Goal: Task Accomplishment & Management: Manage account settings

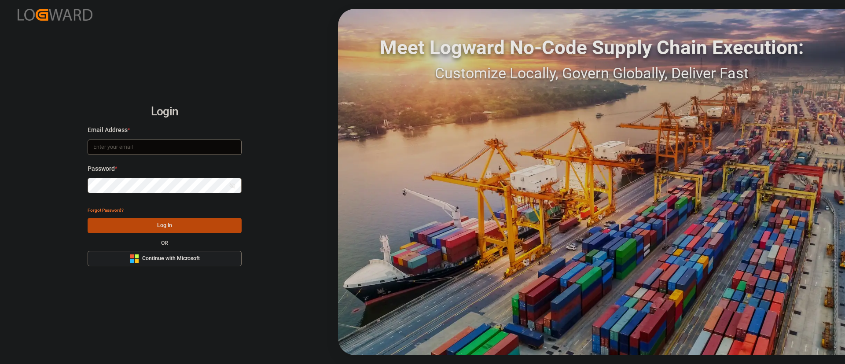
click at [175, 258] on span "Continue with Microsoft" at bounding box center [171, 259] width 58 height 8
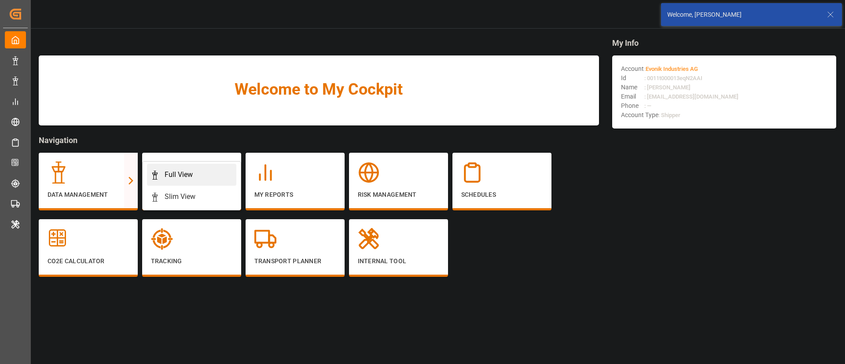
click at [178, 179] on div "Full View" at bounding box center [179, 174] width 28 height 11
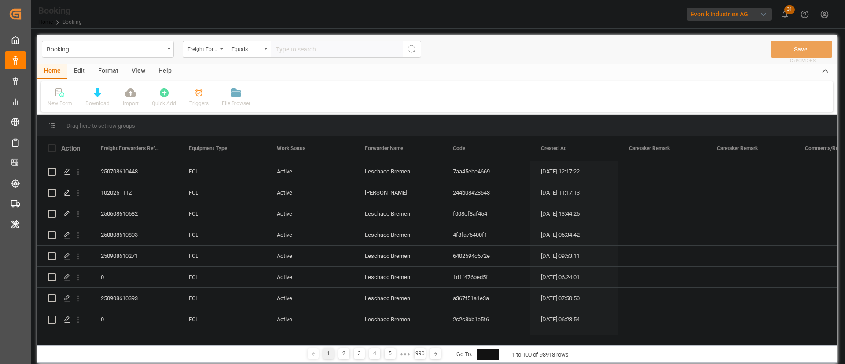
click at [127, 65] on div "View" at bounding box center [138, 71] width 27 height 15
click at [108, 73] on div "Format" at bounding box center [107, 71] width 33 height 15
click at [72, 88] on div at bounding box center [61, 92] width 26 height 9
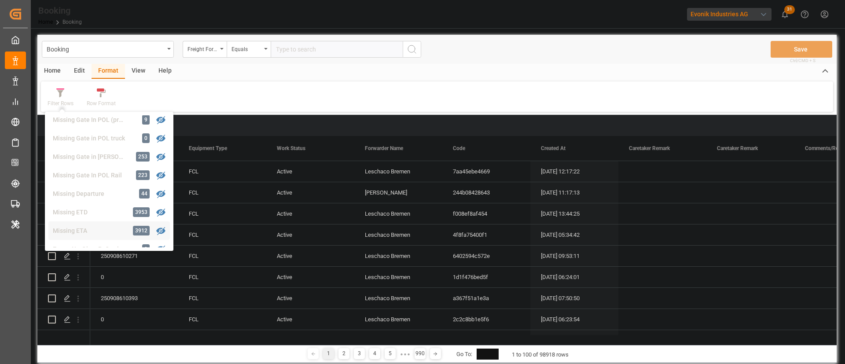
scroll to position [132, 0]
click at [92, 187] on div "Missing Gate In POL Rail 223" at bounding box center [108, 196] width 121 height 18
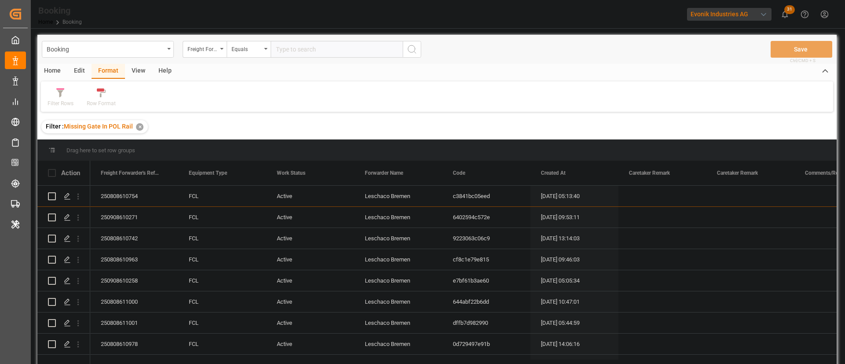
click at [137, 76] on div "View" at bounding box center [138, 71] width 27 height 15
click at [57, 103] on div "Default" at bounding box center [56, 103] width 17 height 8
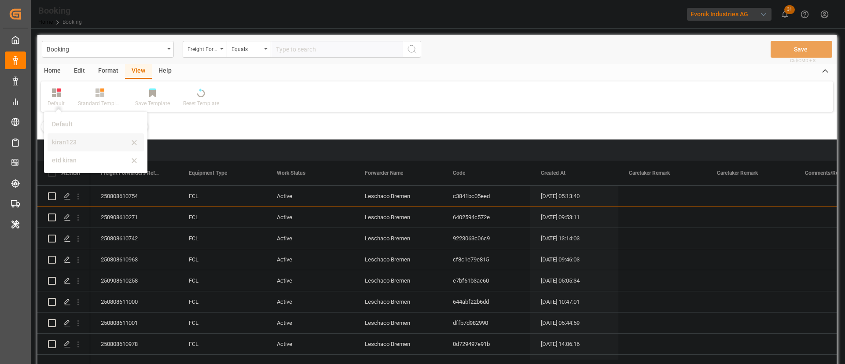
click at [71, 140] on div "kiran123" at bounding box center [90, 142] width 77 height 9
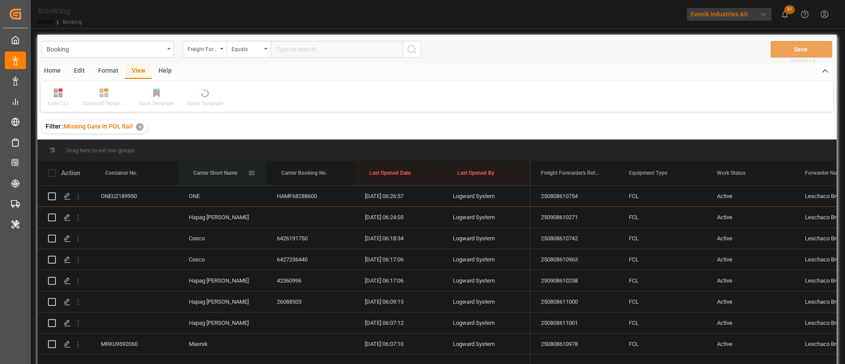
drag, startPoint x: 218, startPoint y: 173, endPoint x: 220, endPoint y: 158, distance: 15.1
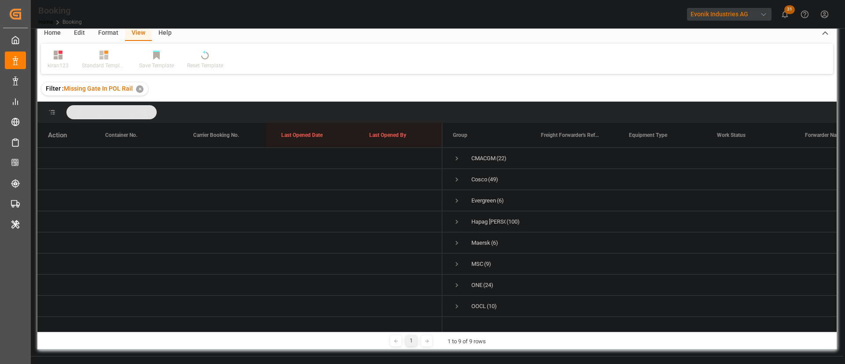
scroll to position [66, 0]
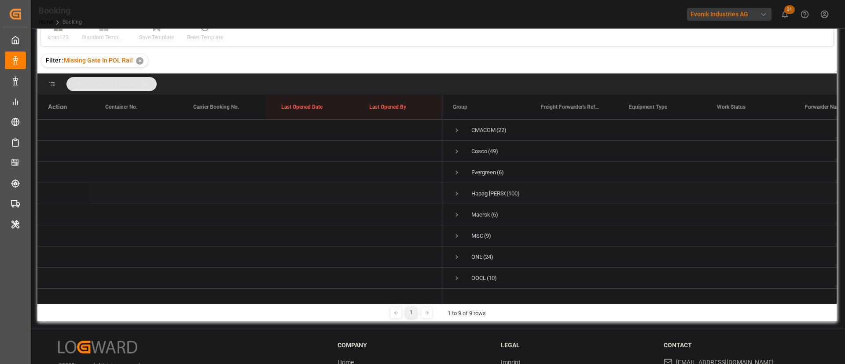
click at [455, 187] on span "Press SPACE to select this row." at bounding box center [457, 193] width 8 height 20
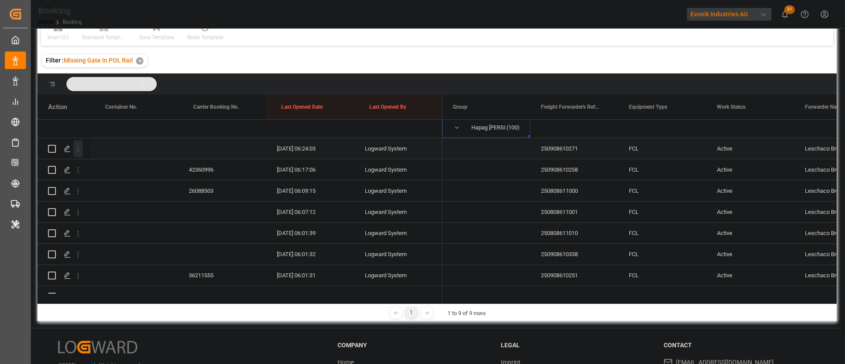
click at [81, 152] on icon "open menu" at bounding box center [77, 148] width 9 height 9
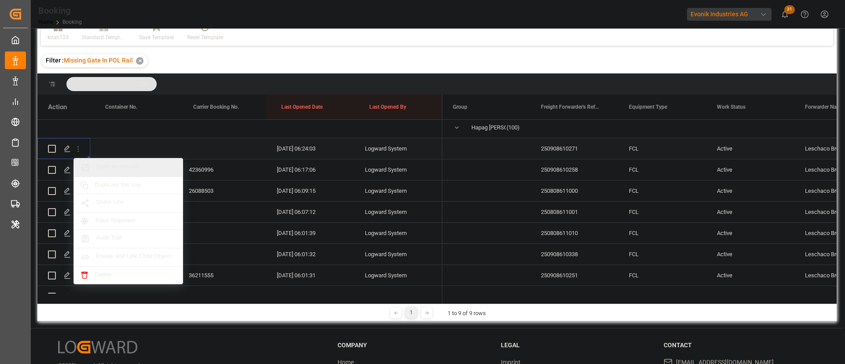
click at [152, 168] on span "Open in new tab" at bounding box center [136, 167] width 80 height 9
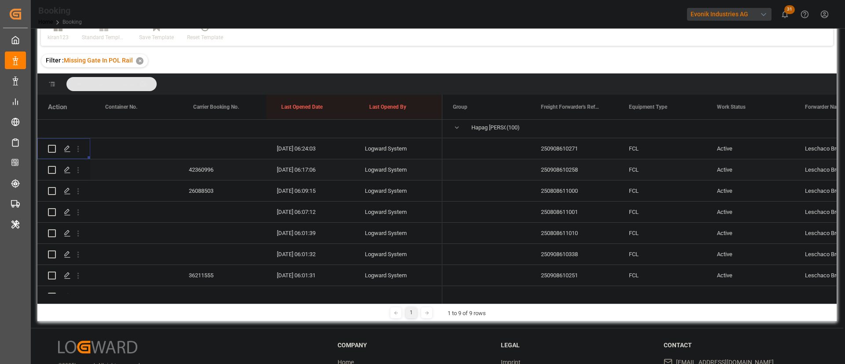
click at [200, 172] on div "42360996" at bounding box center [222, 169] width 88 height 21
click at [76, 171] on icon "open menu" at bounding box center [77, 169] width 9 height 9
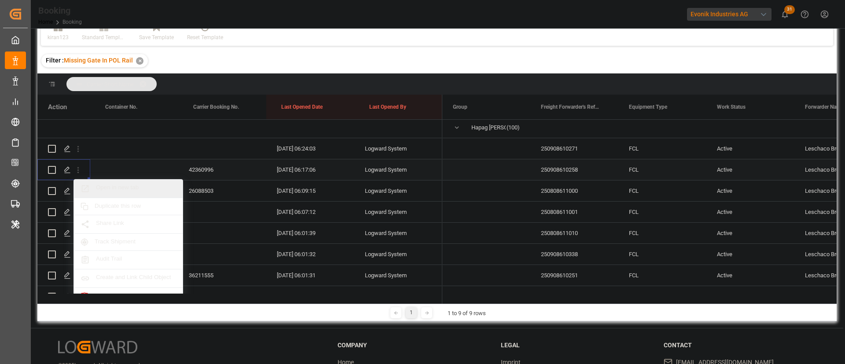
click at [124, 189] on span "Open in new tab" at bounding box center [136, 188] width 80 height 9
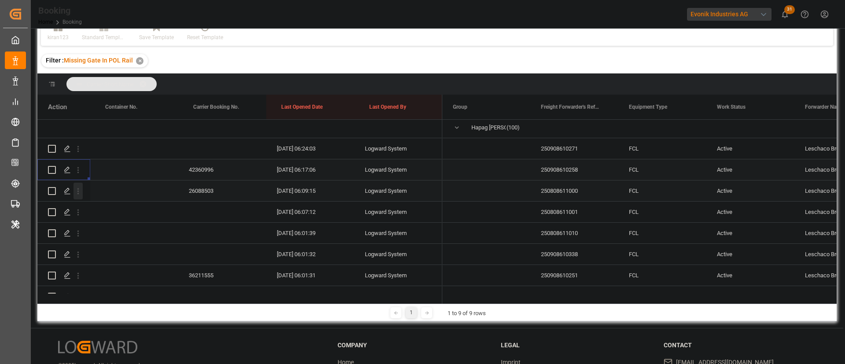
click at [77, 191] on icon "open menu" at bounding box center [77, 191] width 9 height 9
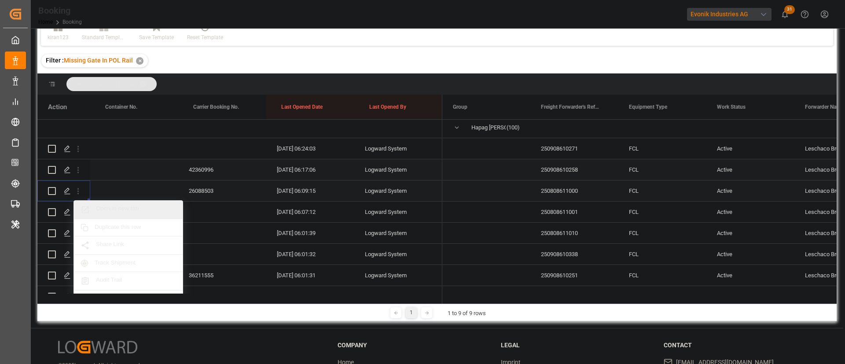
click at [107, 205] on span "Open in new tab" at bounding box center [136, 209] width 80 height 9
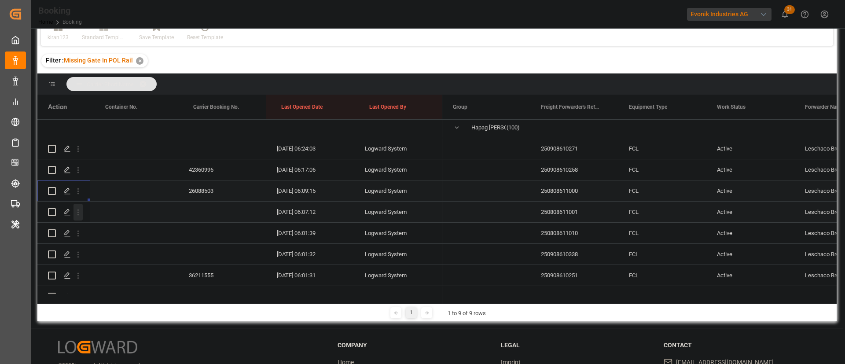
click at [81, 216] on icon "open menu" at bounding box center [77, 212] width 9 height 9
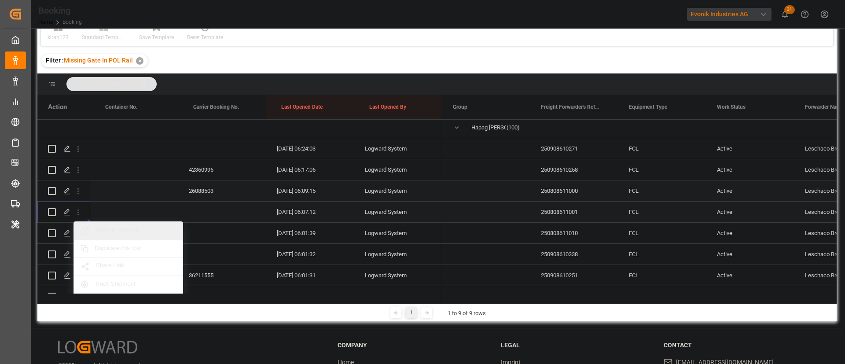
click at [131, 231] on span "Open in new tab" at bounding box center [136, 230] width 80 height 9
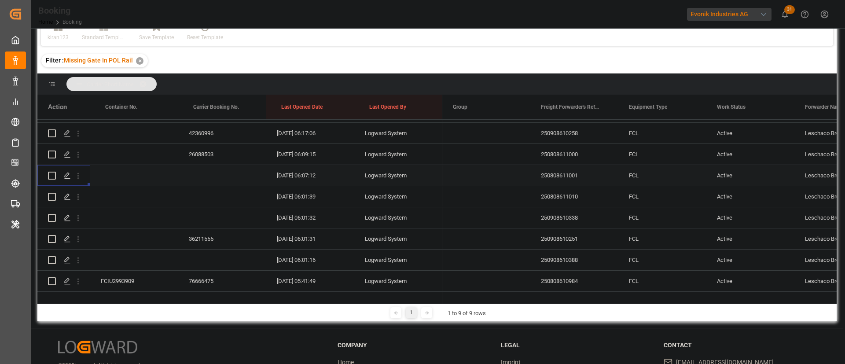
scroll to position [132, 0]
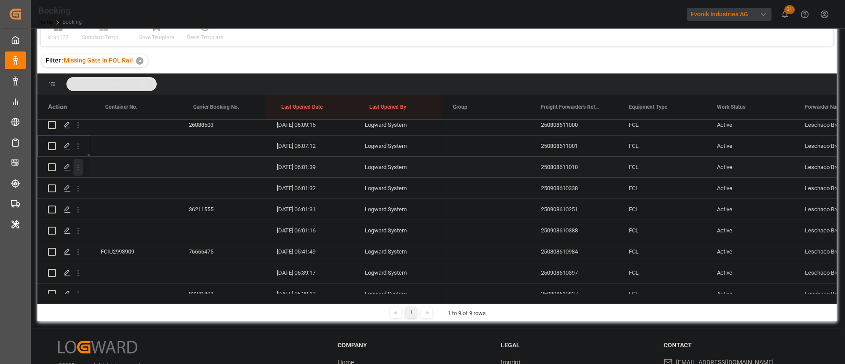
click at [80, 169] on icon "open menu" at bounding box center [77, 167] width 9 height 9
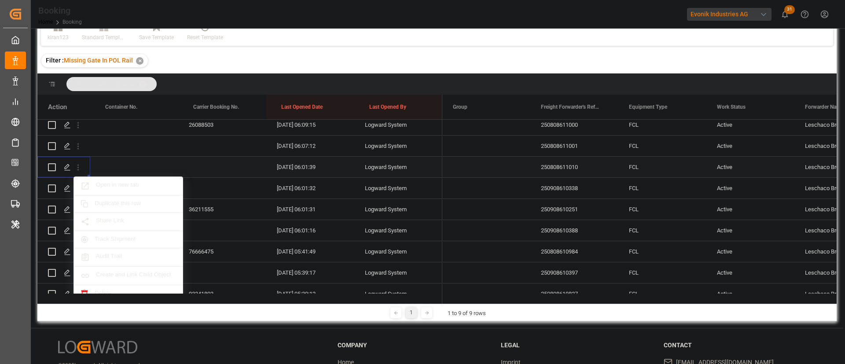
click at [121, 187] on span "Open in new tab" at bounding box center [136, 185] width 80 height 9
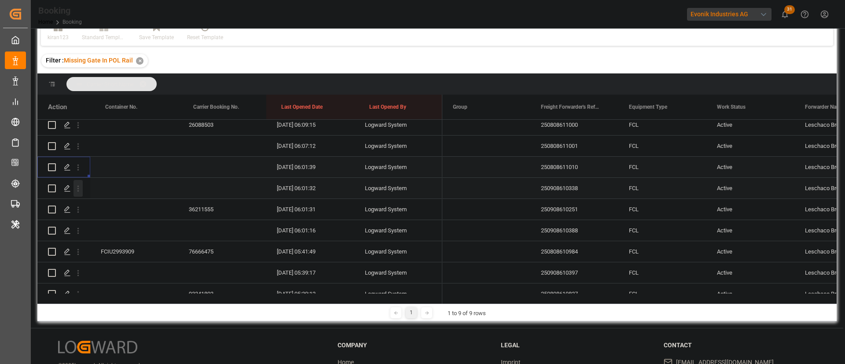
click at [77, 194] on button "open menu" at bounding box center [77, 188] width 9 height 17
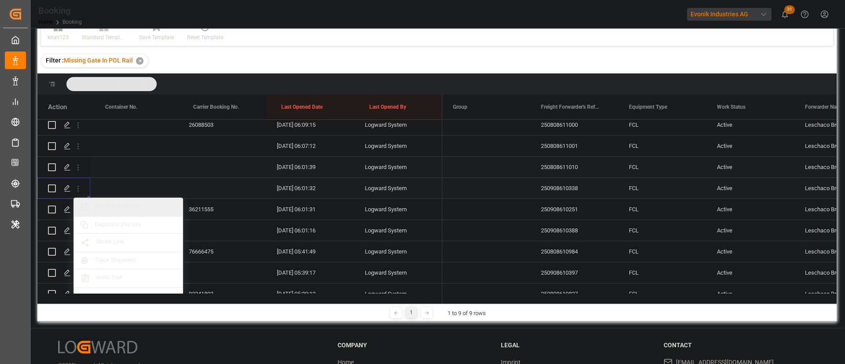
click at [120, 203] on span "Open in new tab" at bounding box center [136, 206] width 80 height 9
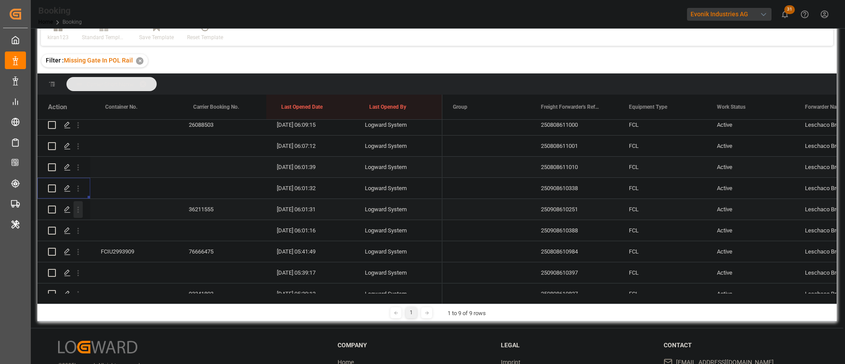
click at [82, 209] on icon "open menu" at bounding box center [77, 209] width 9 height 9
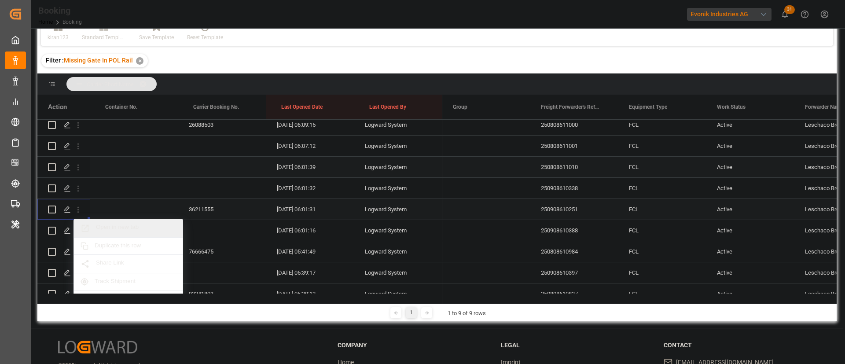
click at [123, 224] on span "Open in new tab" at bounding box center [136, 227] width 80 height 9
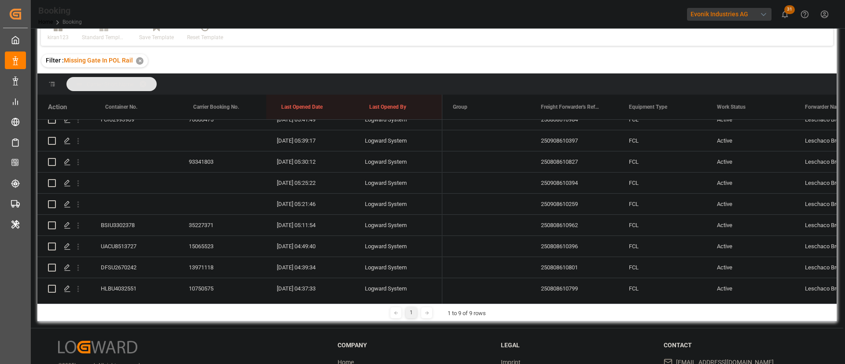
scroll to position [198, 0]
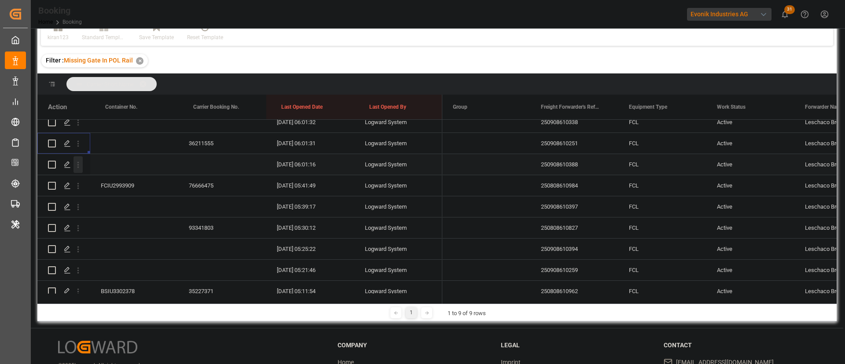
click at [80, 168] on icon "open menu" at bounding box center [77, 164] width 9 height 9
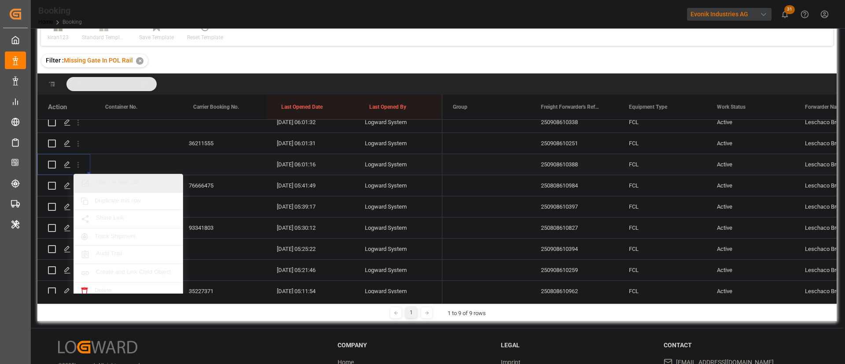
click at [133, 187] on span "Open in new tab" at bounding box center [136, 183] width 80 height 9
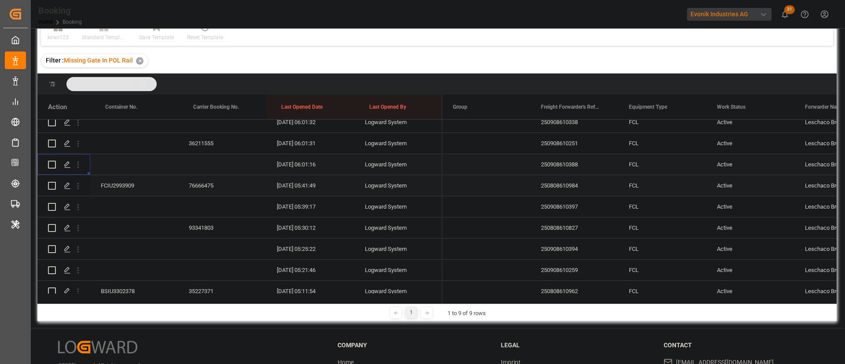
click at [76, 187] on icon "open menu" at bounding box center [77, 185] width 9 height 9
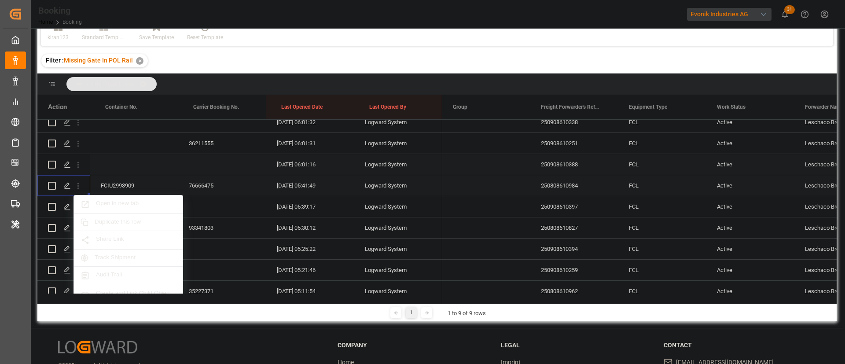
click at [128, 201] on span "Open in new tab" at bounding box center [136, 204] width 80 height 9
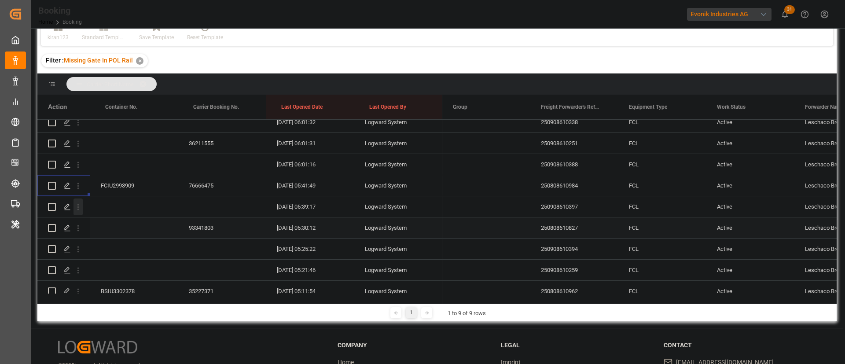
click at [80, 207] on icon "open menu" at bounding box center [77, 206] width 9 height 9
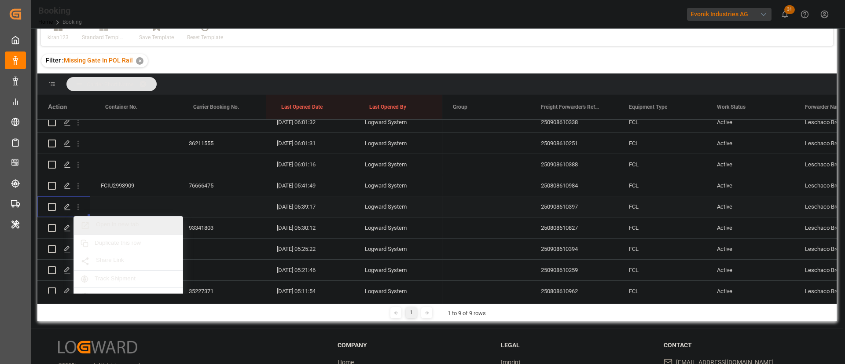
click at [130, 227] on span "Open in new tab" at bounding box center [136, 225] width 80 height 9
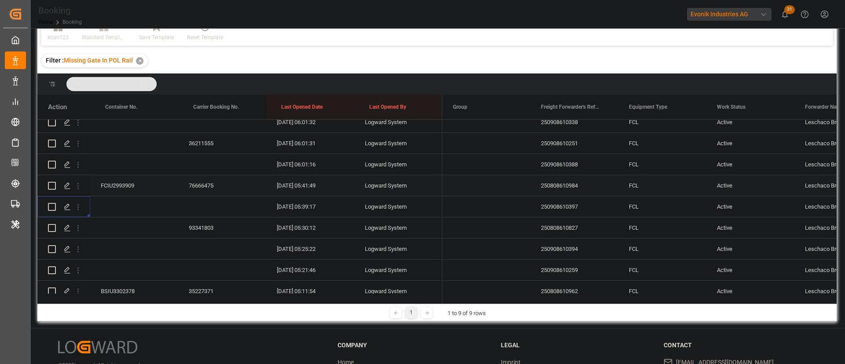
scroll to position [264, 0]
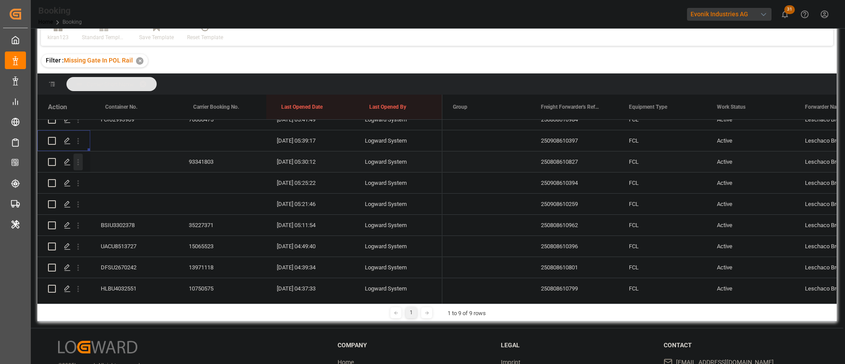
click at [79, 164] on icon "open menu" at bounding box center [77, 161] width 9 height 9
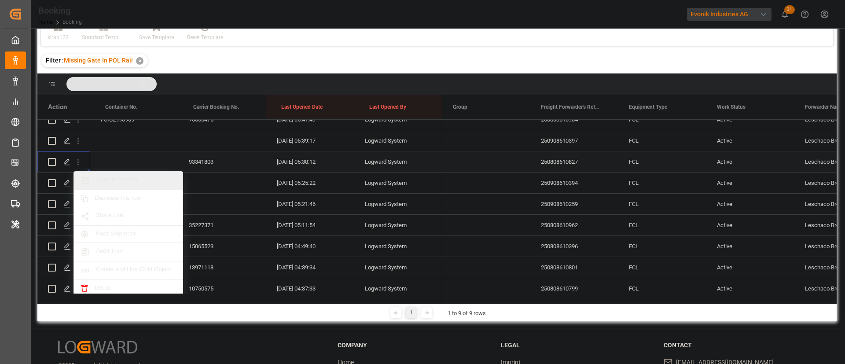
click at [135, 179] on span "Open in new tab" at bounding box center [136, 180] width 80 height 9
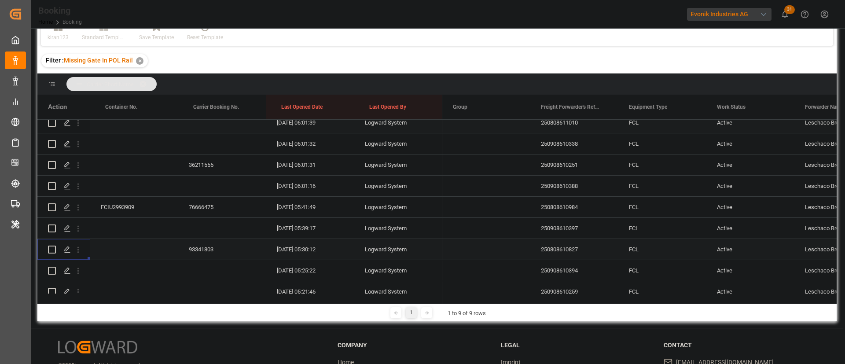
scroll to position [290, 0]
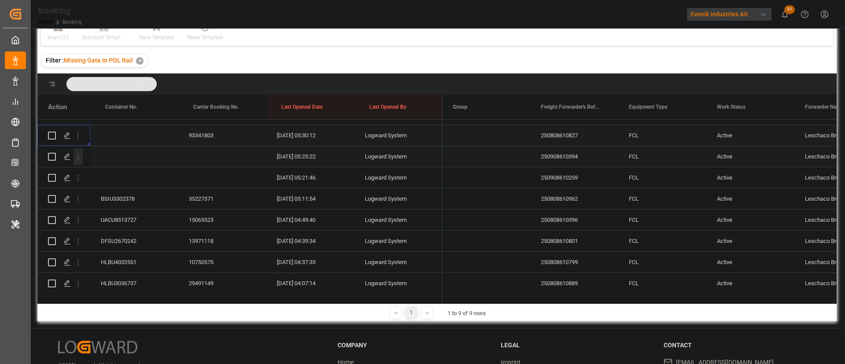
click at [79, 160] on icon "open menu" at bounding box center [77, 156] width 9 height 9
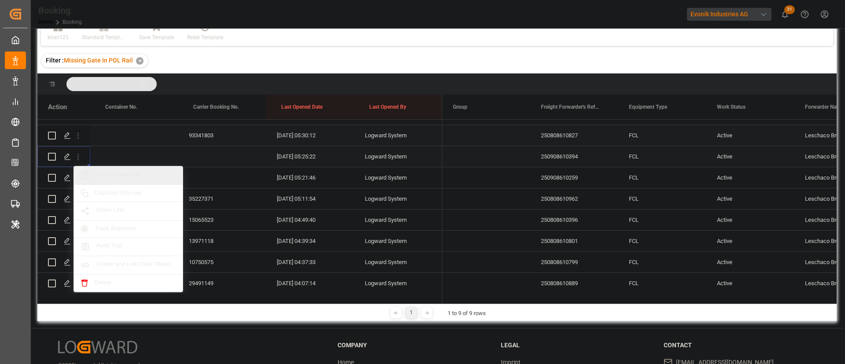
click at [117, 174] on span "Open in new tab" at bounding box center [136, 175] width 80 height 9
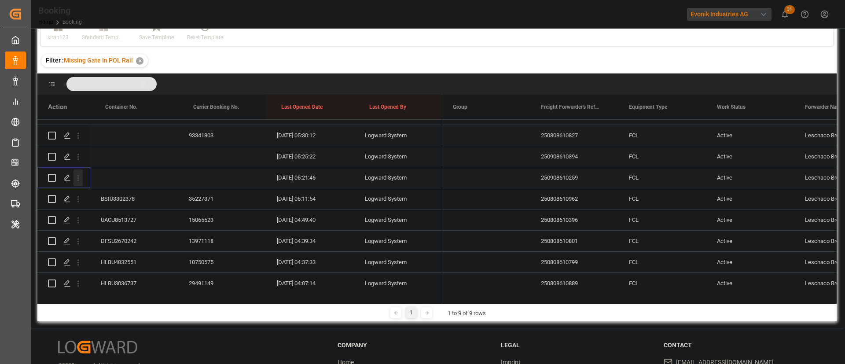
click at [78, 178] on icon "open menu" at bounding box center [78, 178] width 2 height 6
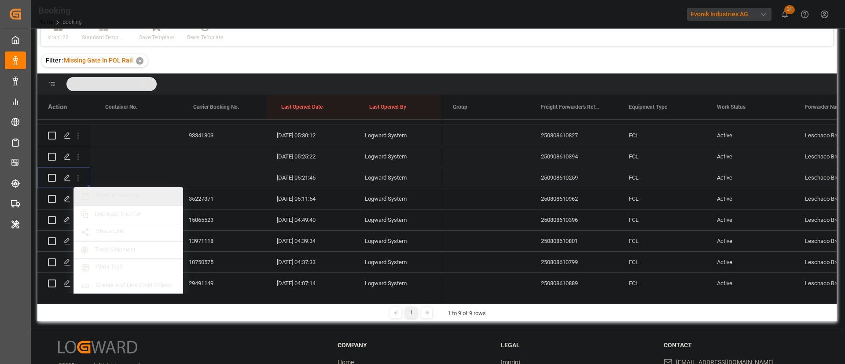
click at [116, 192] on span "Open in new tab" at bounding box center [136, 196] width 80 height 9
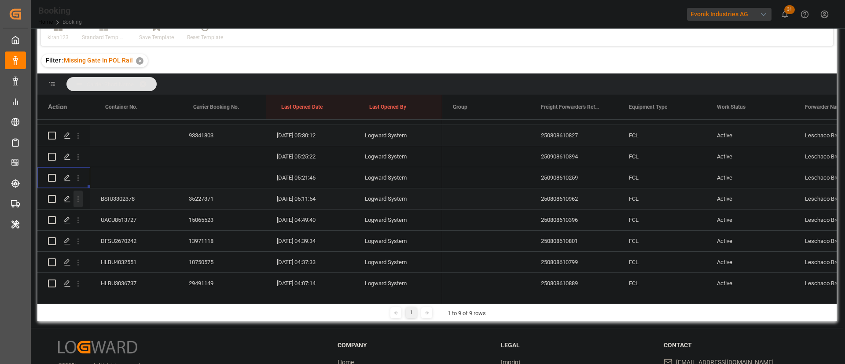
click at [80, 194] on icon "open menu" at bounding box center [77, 198] width 9 height 9
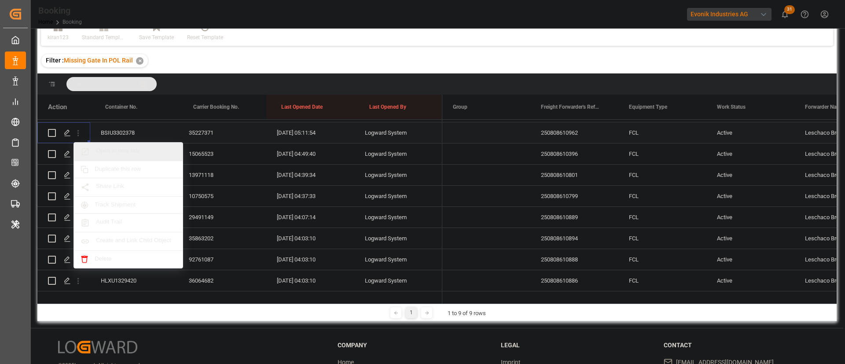
click at [119, 153] on span "Open in new tab" at bounding box center [136, 151] width 80 height 9
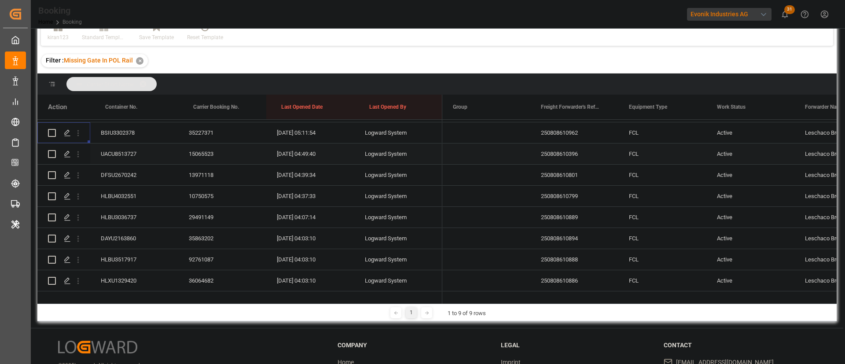
click at [77, 156] on icon "open menu" at bounding box center [77, 154] width 9 height 9
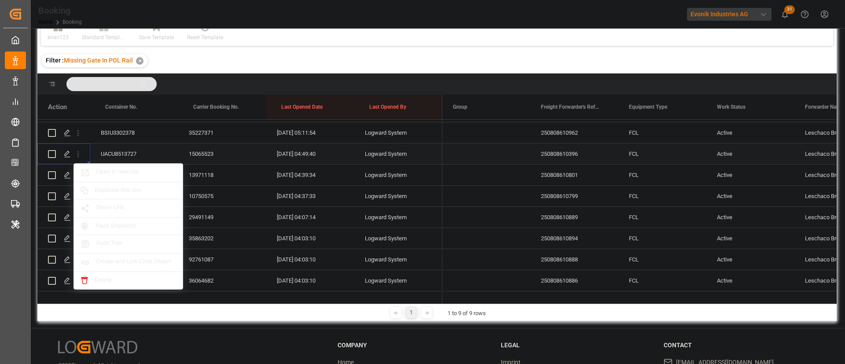
click at [117, 153] on div "UACU8513727" at bounding box center [134, 153] width 88 height 21
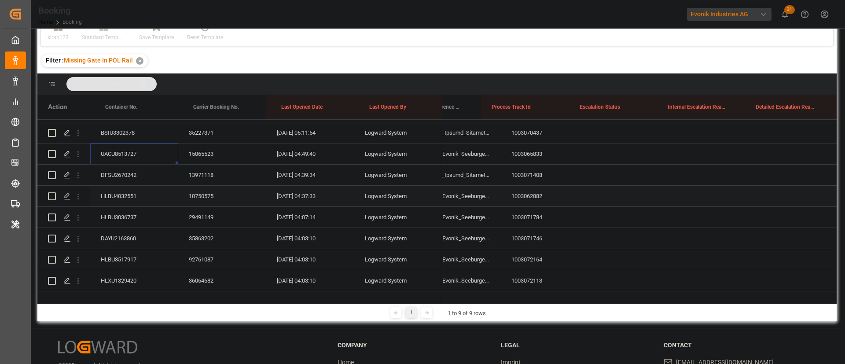
scroll to position [0, 0]
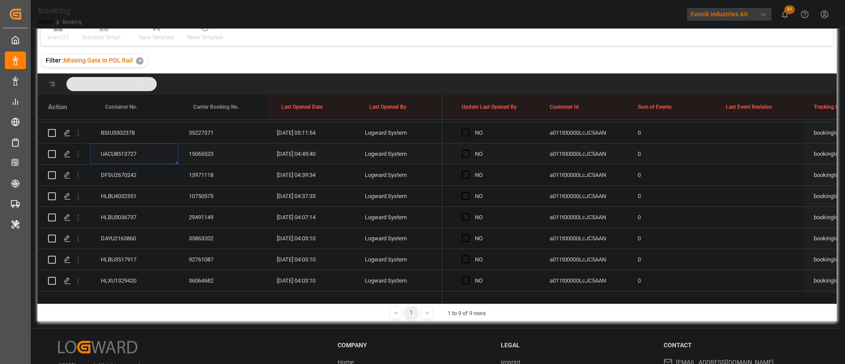
click at [461, 149] on div "Press SPACE to select this row." at bounding box center [467, 154] width 13 height 20
click at [464, 155] on span "Press SPACE to select this row." at bounding box center [465, 154] width 8 height 8
click at [468, 150] on input "Press SPACE to select this row." at bounding box center [468, 150] width 0 height 0
click at [468, 154] on span "Press SPACE to select this row." at bounding box center [465, 154] width 8 height 8
click at [468, 150] on input "Press SPACE to select this row." at bounding box center [468, 150] width 0 height 0
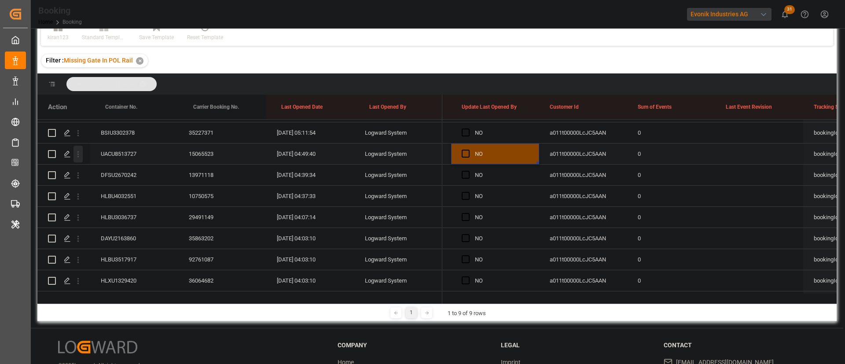
click at [77, 157] on icon "open menu" at bounding box center [77, 154] width 9 height 9
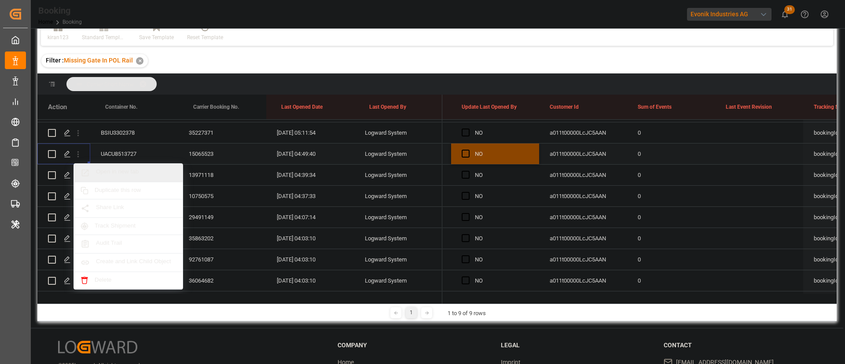
click at [113, 171] on span "Open in new tab" at bounding box center [136, 172] width 80 height 9
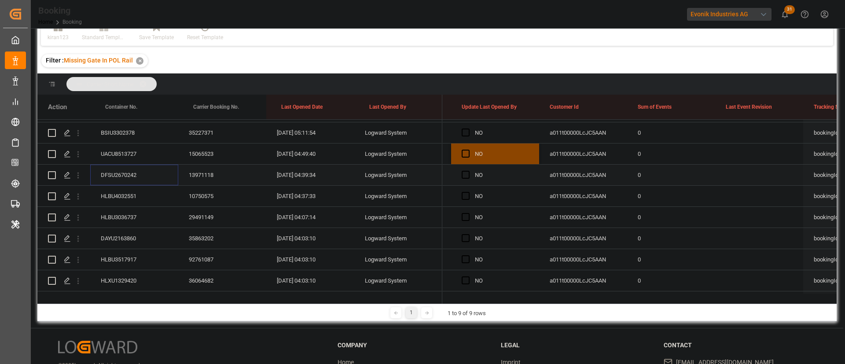
click at [109, 180] on div "DFSU2670242" at bounding box center [134, 175] width 88 height 21
click at [465, 173] on span "Press SPACE to select this row." at bounding box center [465, 175] width 8 height 8
click at [468, 171] on input "Press SPACE to select this row." at bounding box center [468, 171] width 0 height 0
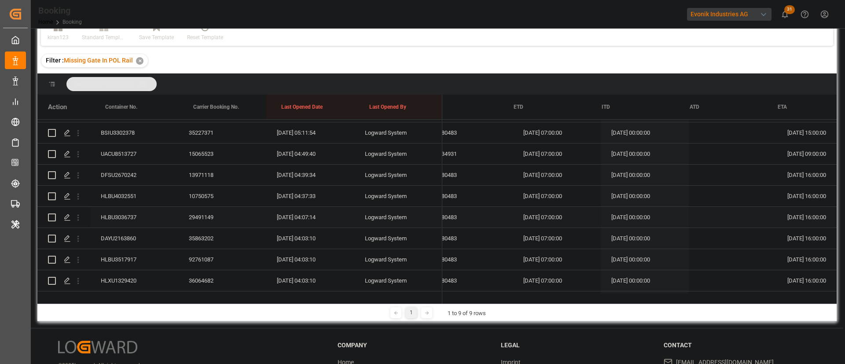
scroll to position [0, 8709]
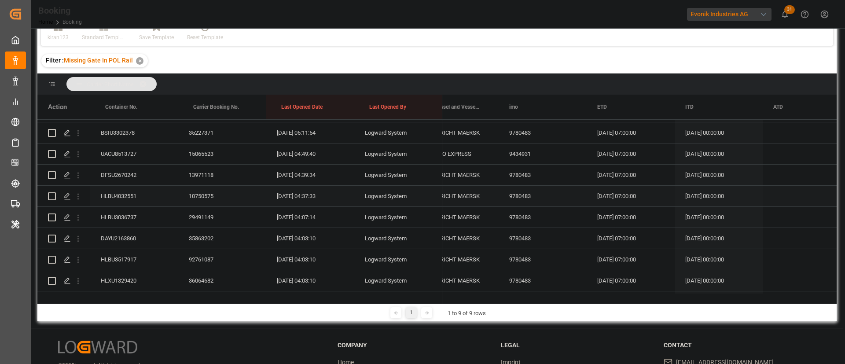
click at [106, 190] on div "HLBU4032551" at bounding box center [134, 196] width 88 height 21
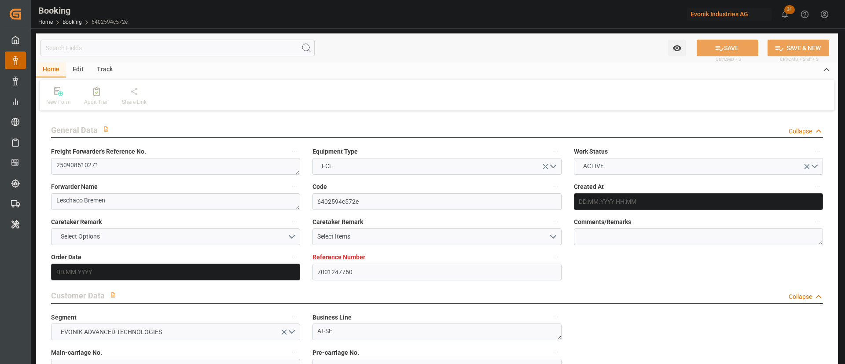
type input "7001247760"
type input "Hapag [PERSON_NAME]"
type input "Hapag [PERSON_NAME] Aktiengesellschaft"
type input "EUNWC"
type input "CNSHA"
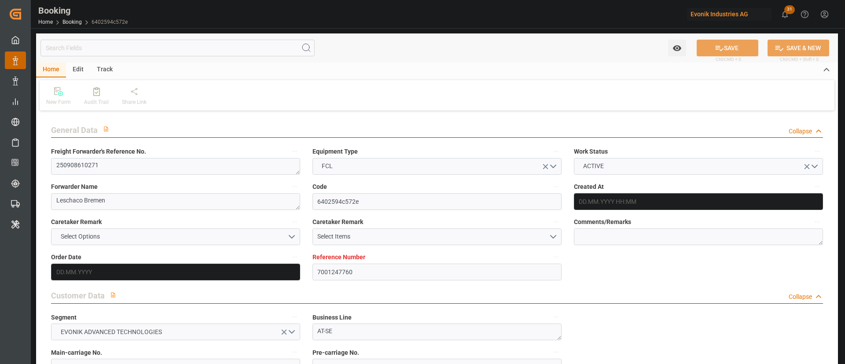
type input "13.08.2025 09:53"
type input "[DATE]"
type input "23.10.2025"
type input "27.08.2025"
type input "[DATE]"
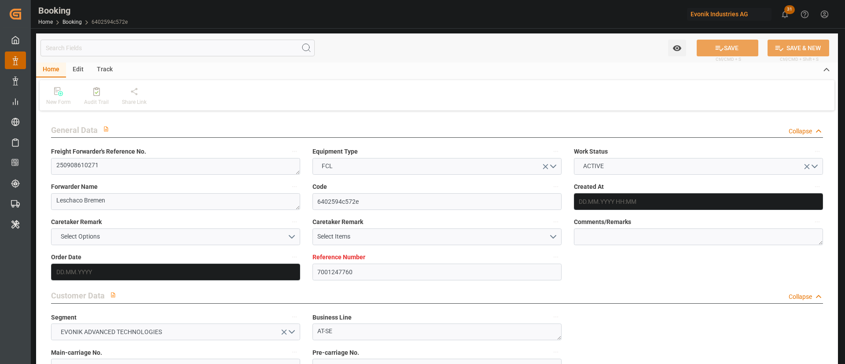
type input "[DATE]"
type input "21.08.2025 06:24"
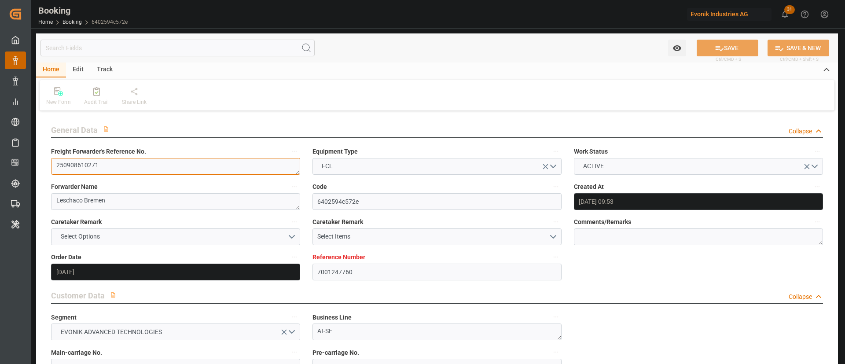
click at [152, 168] on textarea "250908610271" at bounding box center [175, 166] width 249 height 17
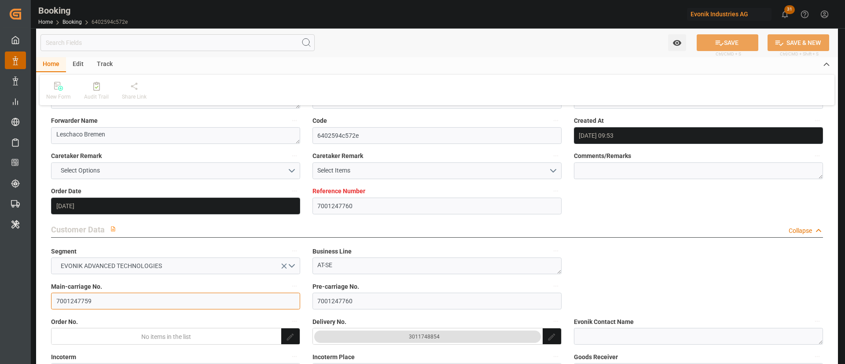
click at [118, 308] on input "7001247759" at bounding box center [175, 301] width 249 height 17
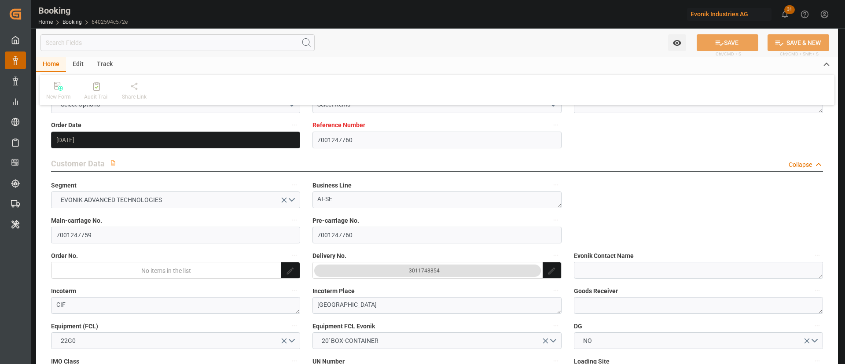
click at [432, 273] on div "3011748854" at bounding box center [424, 270] width 31 height 9
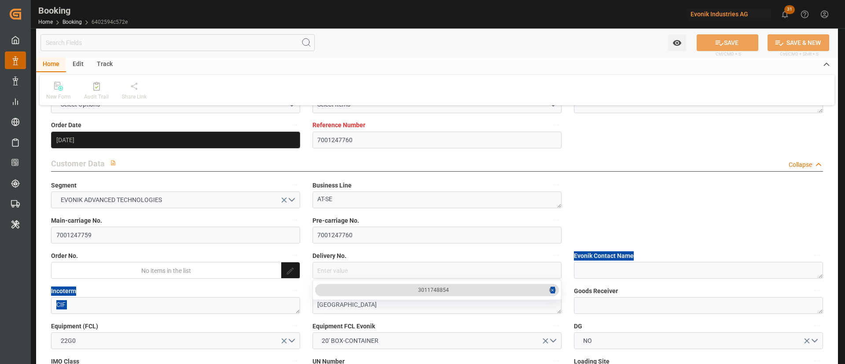
drag, startPoint x: 458, startPoint y: 285, endPoint x: 416, endPoint y: 301, distance: 45.1
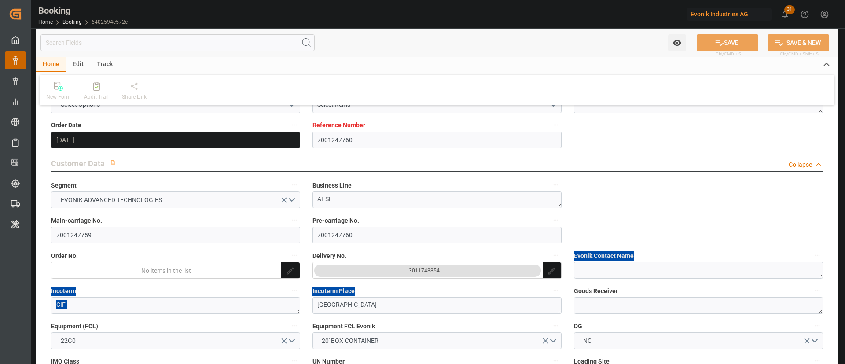
click at [427, 269] on div "3011748854" at bounding box center [424, 270] width 31 height 9
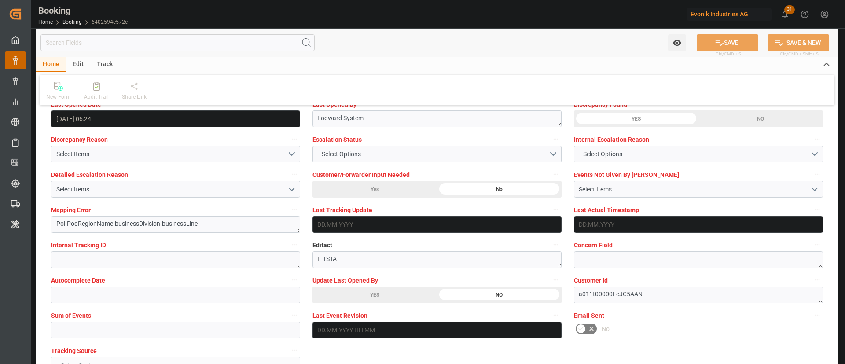
scroll to position [1650, 0]
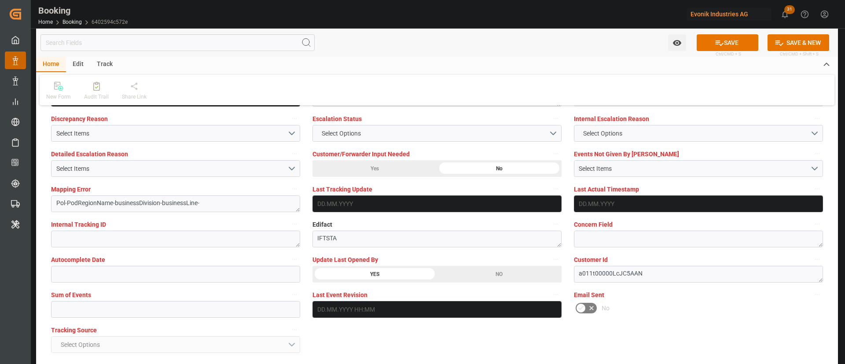
click at [730, 37] on button "SAVE" at bounding box center [727, 42] width 62 height 17
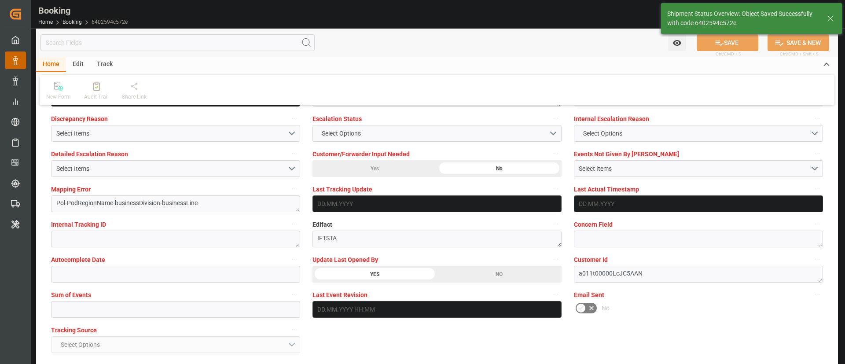
type textarea "[PERSON_NAME]"
type input "21.08.2025 06:33"
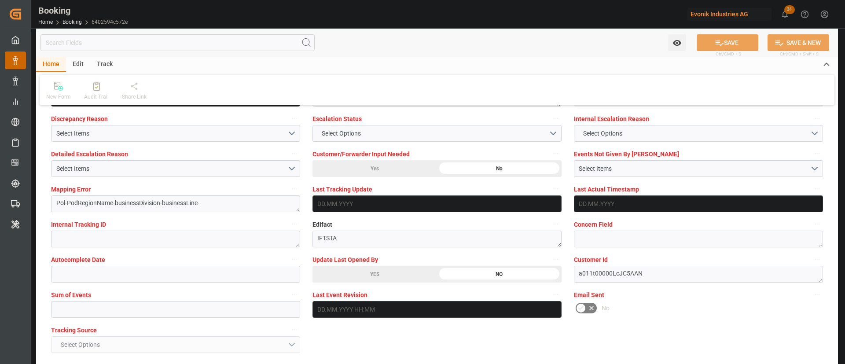
scroll to position [1584, 0]
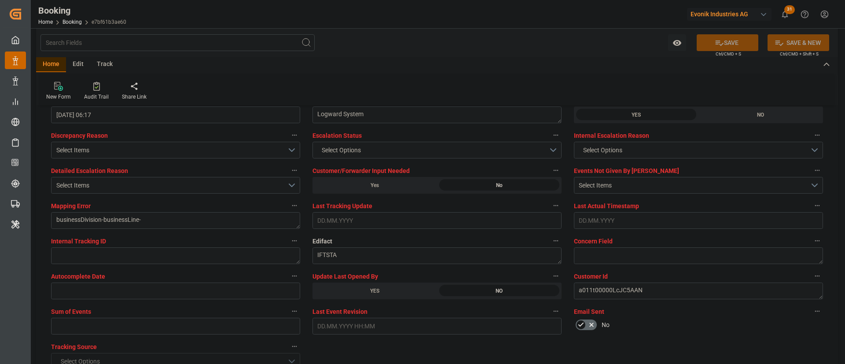
scroll to position [1650, 0]
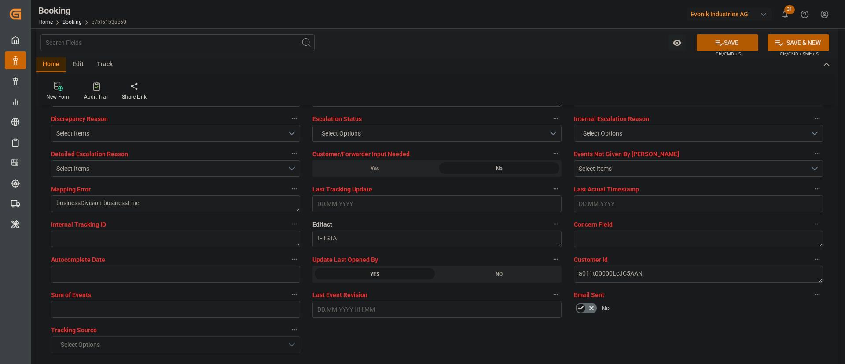
click at [563, 37] on button "SAVE" at bounding box center [727, 42] width 62 height 17
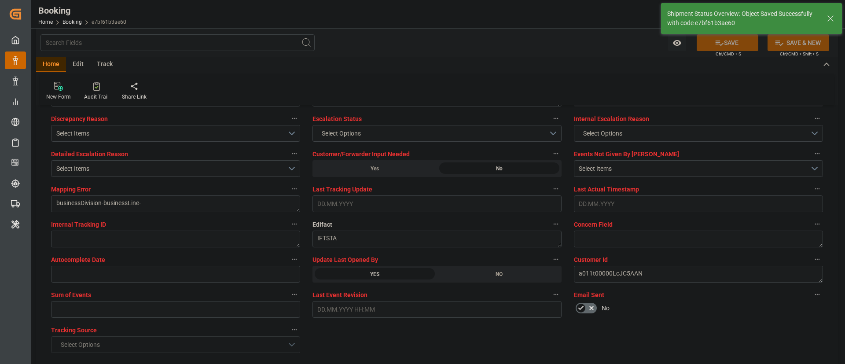
type textarea "[PERSON_NAME]"
type input "[DATE] 06:34"
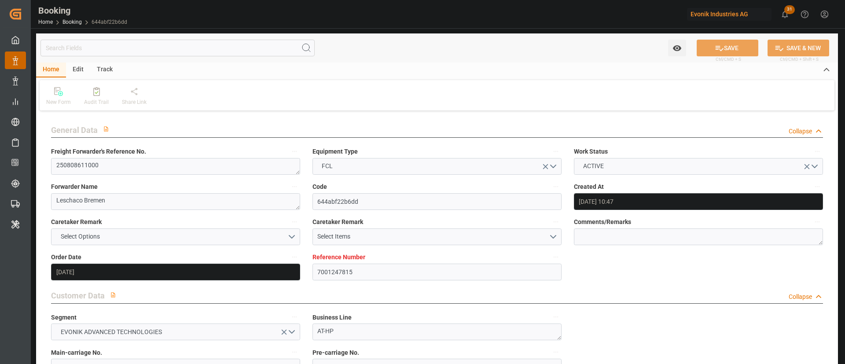
type input "[DATE] 10:47"
type input "[DATE]"
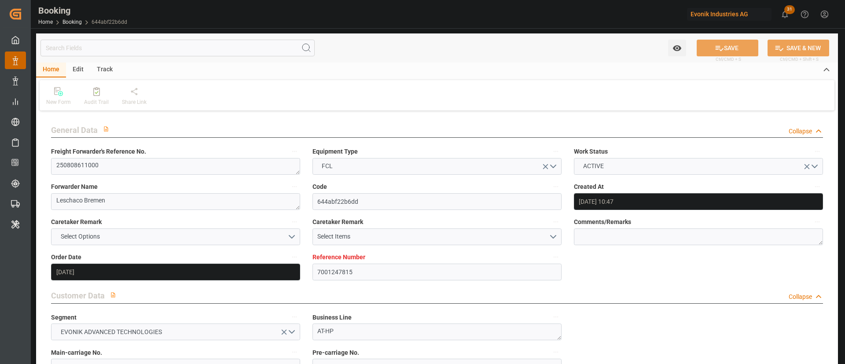
type input "[DATE]"
type input "03.09.2025 00:00"
type input "22.09.2025 00:00"
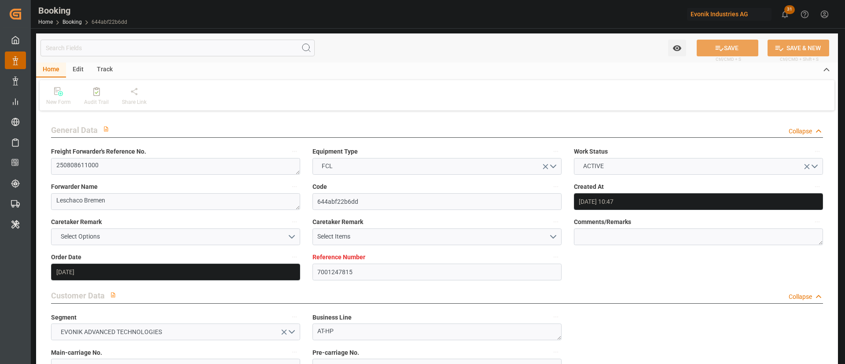
type input "[DATE]"
type input "21.08.2025 06:09"
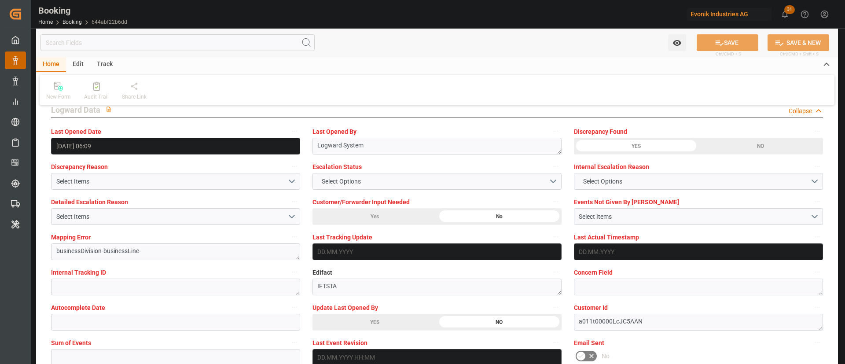
scroll to position [1650, 0]
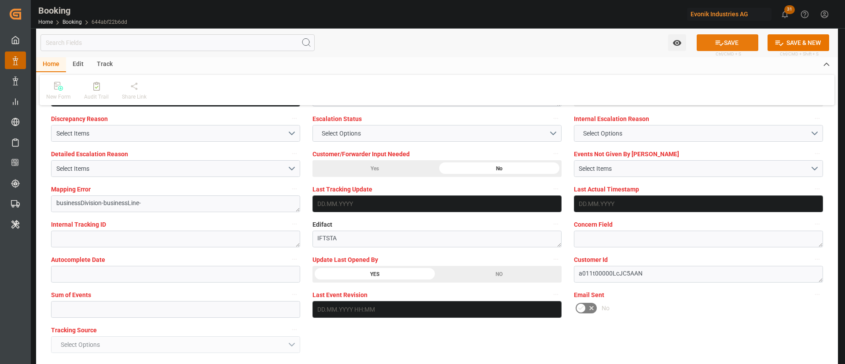
click at [726, 38] on button "SAVE" at bounding box center [727, 42] width 62 height 17
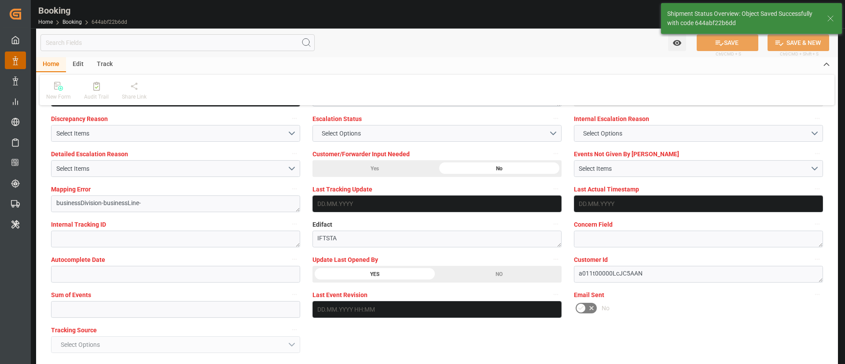
type textarea "[PERSON_NAME]"
type input "21.08.2025 06:34"
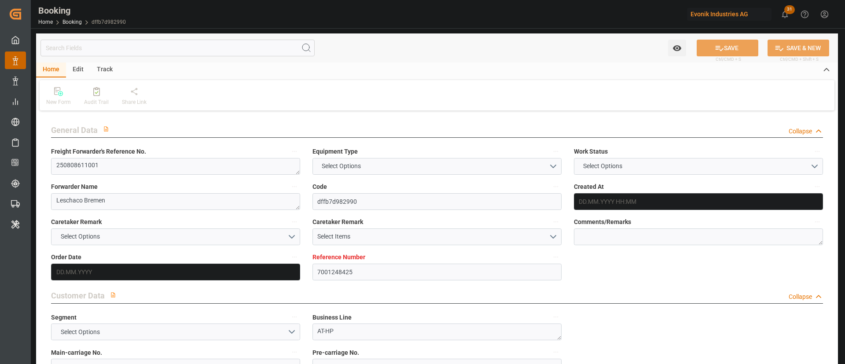
type input "7001248425"
type input "Hapag [PERSON_NAME]"
type input "Hapag [PERSON_NAME] Aktiengesellschaft"
type input "NLRTM"
type input "INNSA"
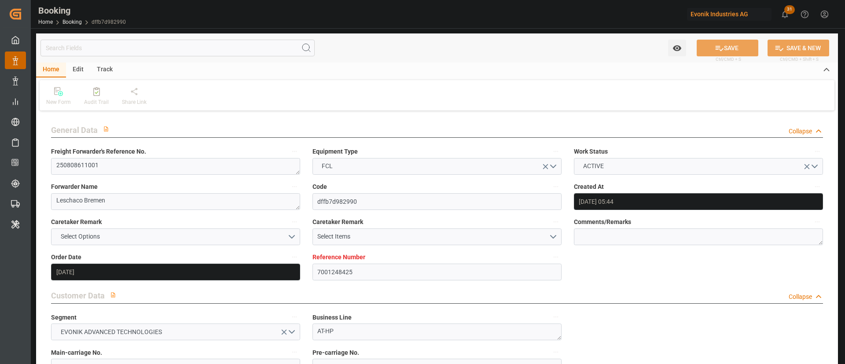
type input "[DATE] 05:44"
type input "[DATE]"
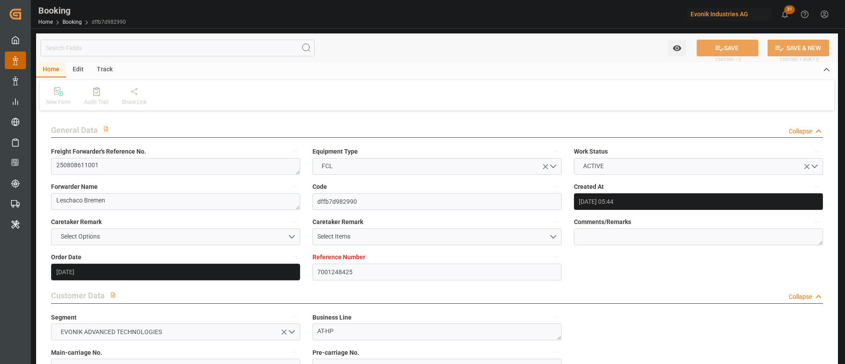
type input "[DATE]"
type input "[DATE] 06:07"
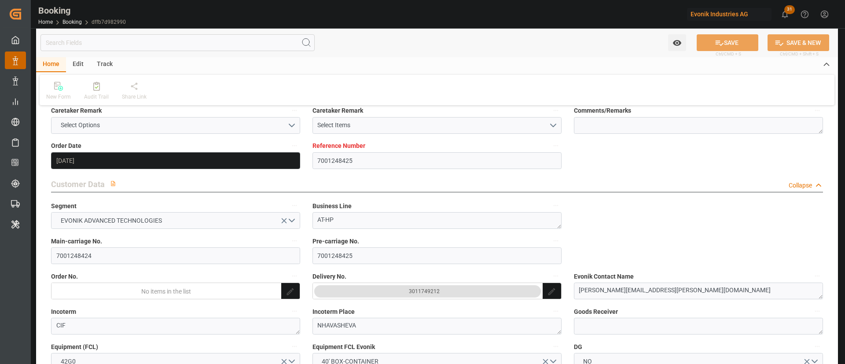
scroll to position [132, 0]
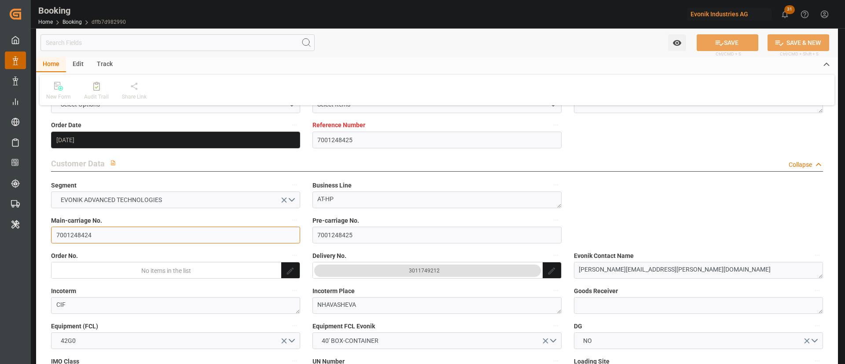
click at [136, 239] on input "7001248424" at bounding box center [175, 235] width 249 height 17
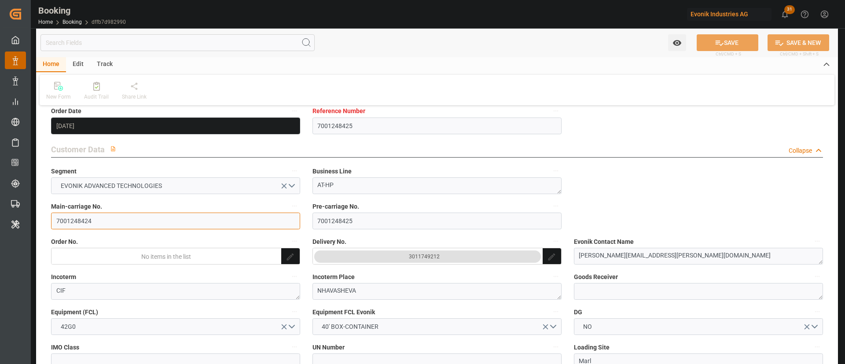
scroll to position [0, 0]
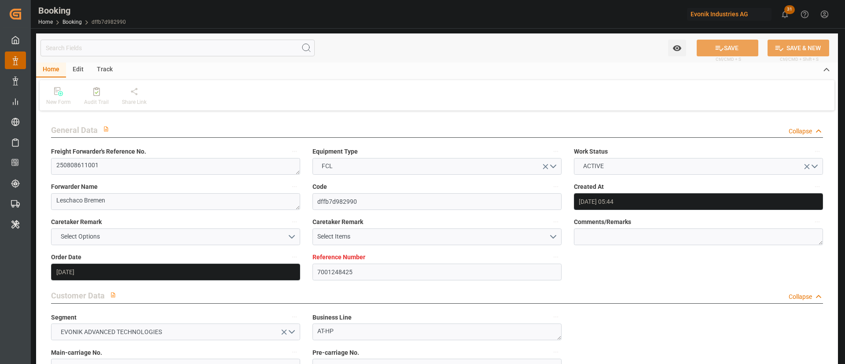
click at [160, 150] on label "Freight Forwarder's Reference No." at bounding box center [175, 152] width 249 height 12
click at [289, 150] on button "Freight Forwarder's Reference No." at bounding box center [294, 151] width 11 height 11
click at [134, 164] on div at bounding box center [422, 182] width 845 height 364
click at [143, 162] on textarea "250808611001" at bounding box center [175, 166] width 249 height 17
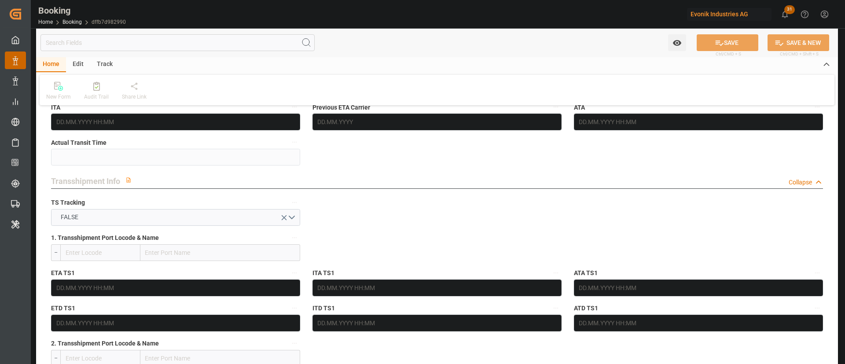
scroll to position [1716, 0]
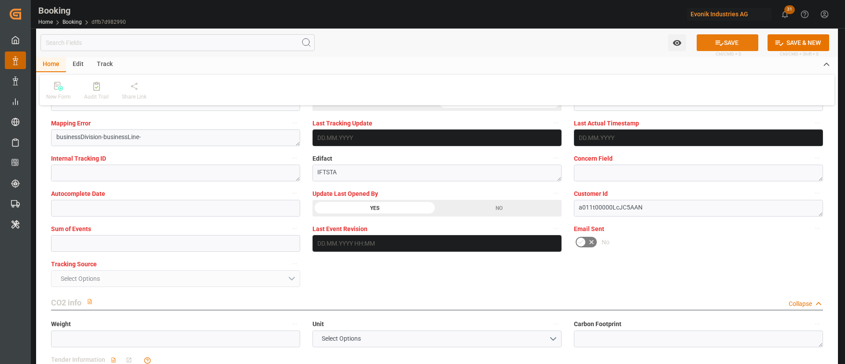
click at [721, 40] on icon at bounding box center [718, 42] width 9 height 9
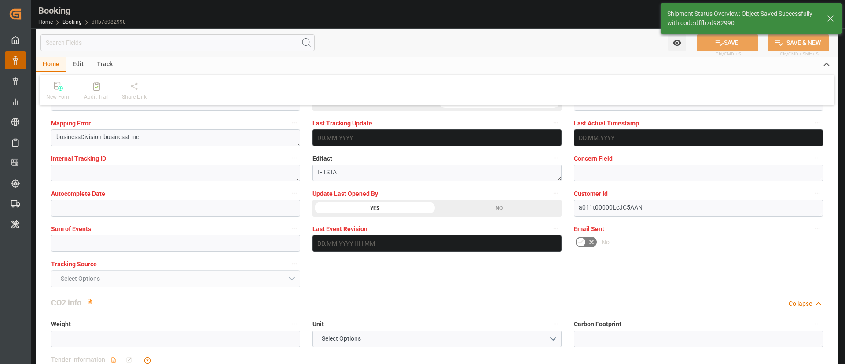
type textarea "[PERSON_NAME]"
type input "21.08.2025 06:36"
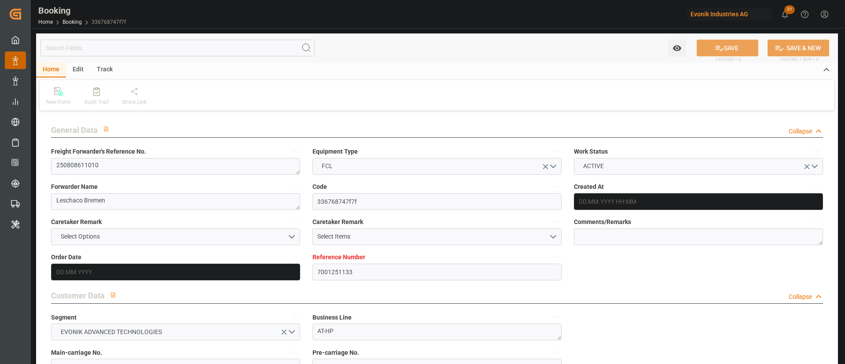
type input "7001251133"
type input "Hapag [PERSON_NAME]"
type input "Hapag [PERSON_NAME] Aktiengesellschaft"
type input "EUNWC"
type input "KRPUS"
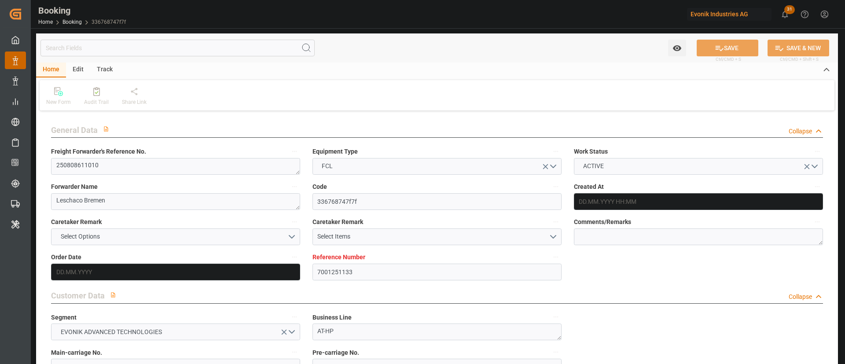
type input "[DATE] 08:57"
type input "[DATE]"
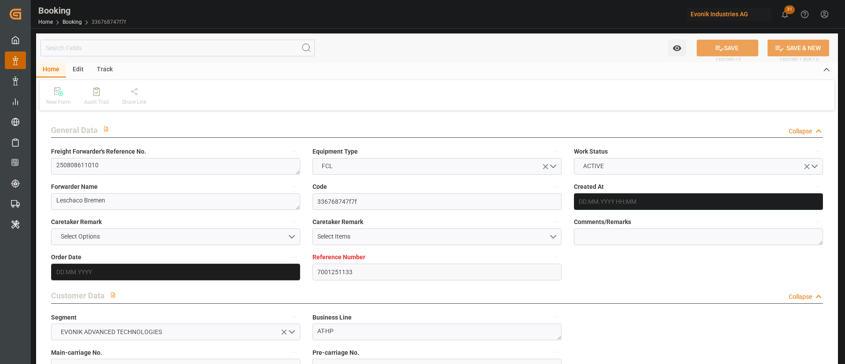
type input "[DATE]"
type input "[DATE] 06:01"
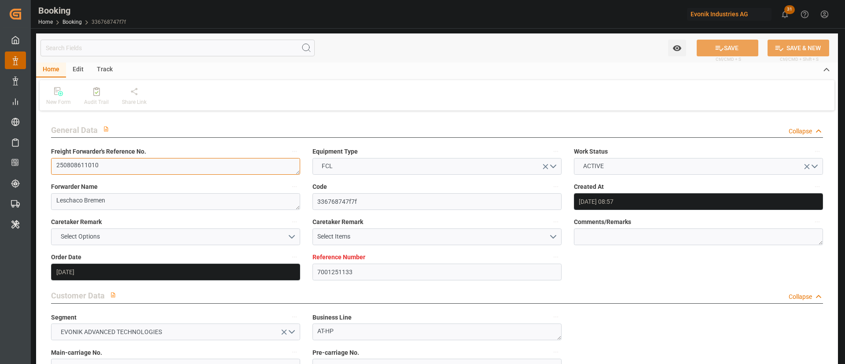
click at [157, 168] on textarea "250808611010" at bounding box center [175, 166] width 249 height 17
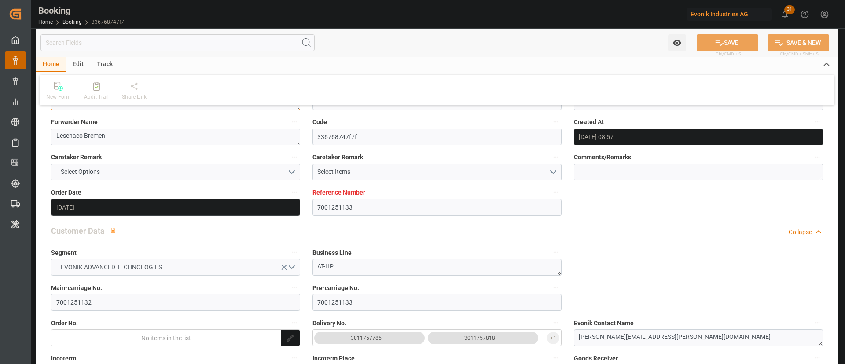
scroll to position [132, 0]
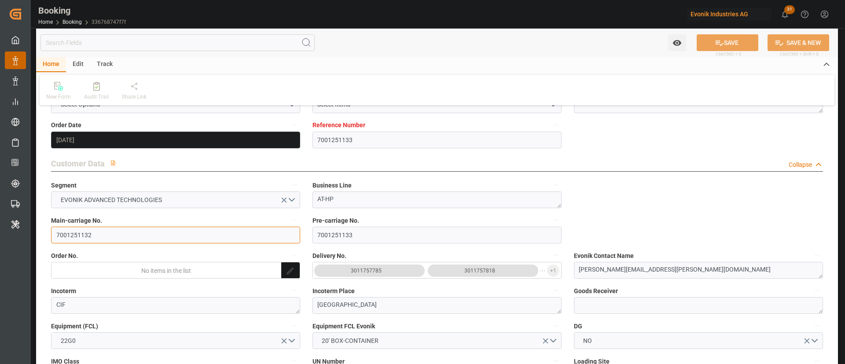
click at [91, 239] on input "7001251132" at bounding box center [175, 235] width 249 height 17
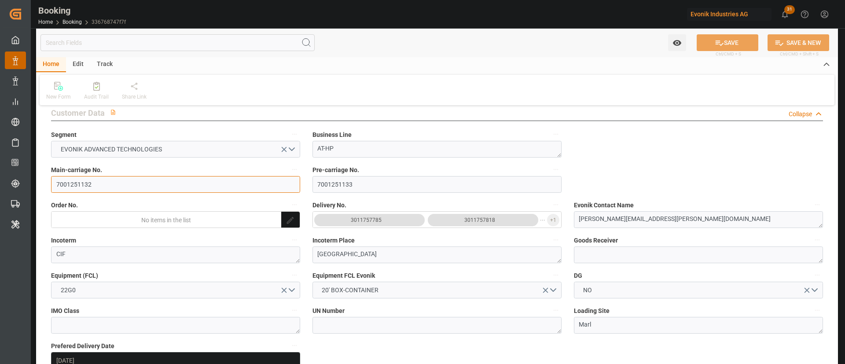
scroll to position [264, 0]
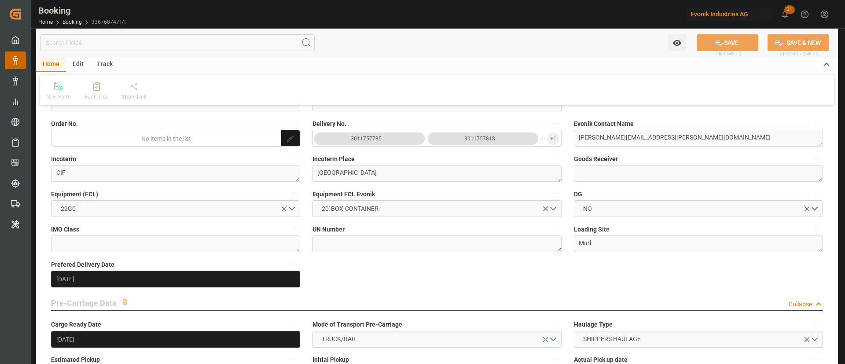
click at [433, 143] on button "3011757818" at bounding box center [483, 138] width 110 height 12
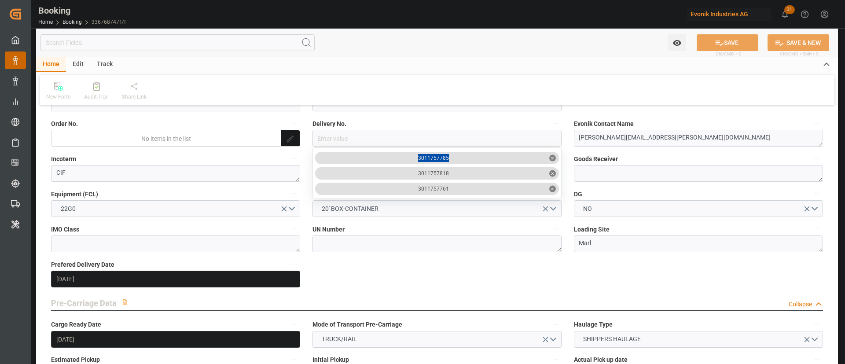
drag, startPoint x: 457, startPoint y: 159, endPoint x: 416, endPoint y: 156, distance: 41.5
copy div "3011757785"
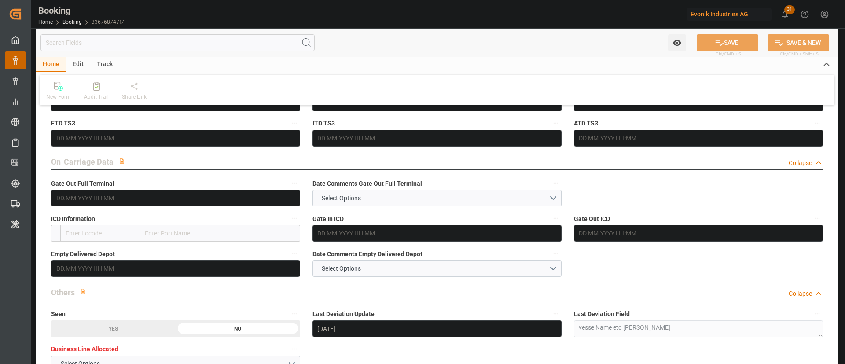
scroll to position [1716, 0]
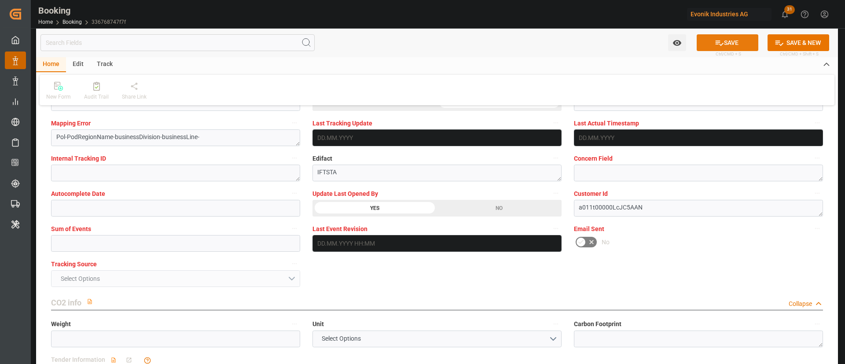
click at [734, 33] on div "Watch Option SAVE Ctrl/CMD + S SAVE & NEW Ctrl/CMD + Shift + S" at bounding box center [436, 42] width 801 height 29
click at [716, 37] on button "SAVE" at bounding box center [727, 42] width 62 height 17
type textarea "[PERSON_NAME]"
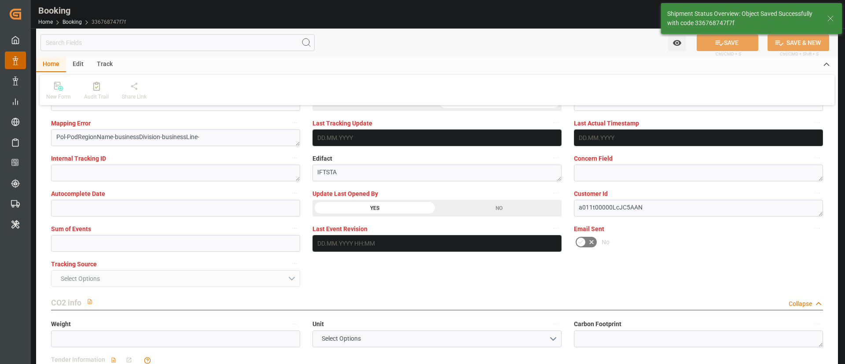
type input "21.08.2025 06:37"
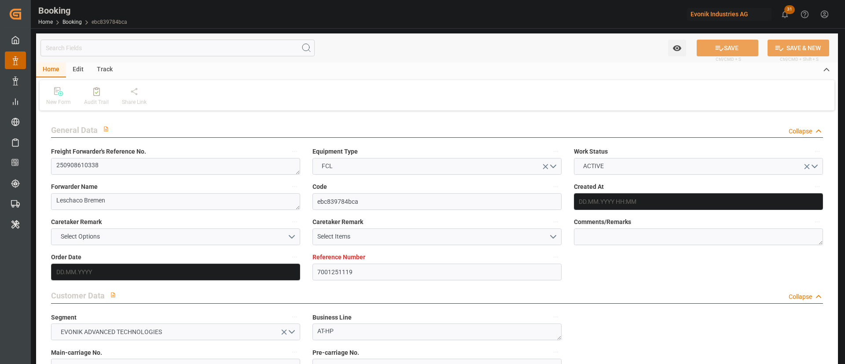
type input "7001251119"
type input "Hapag [PERSON_NAME]"
type input "Hapag [PERSON_NAME] Aktiengesellschaft"
type input "EUNWC"
type input "INNSA"
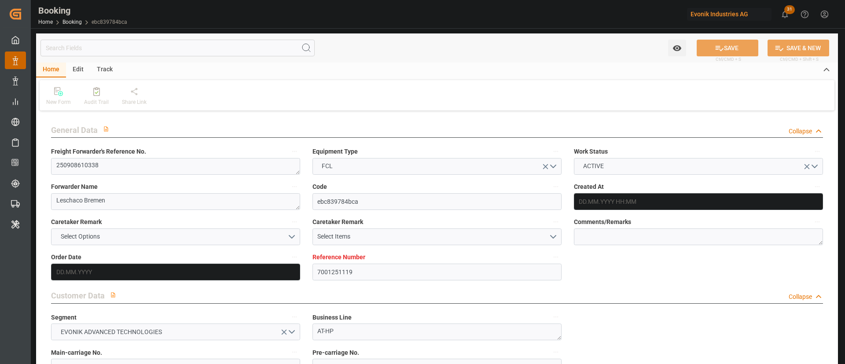
type input "18.08.2025 08:34"
type input "18.08.2025"
type input "16.10.2025"
type input "25.08.2025"
type input "19.08.2025"
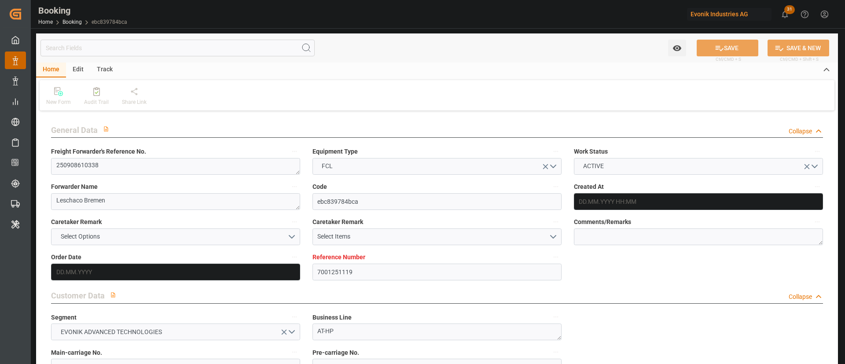
type input "19.08.2025"
type input "[DATE]"
type input "[DATE] 06:01"
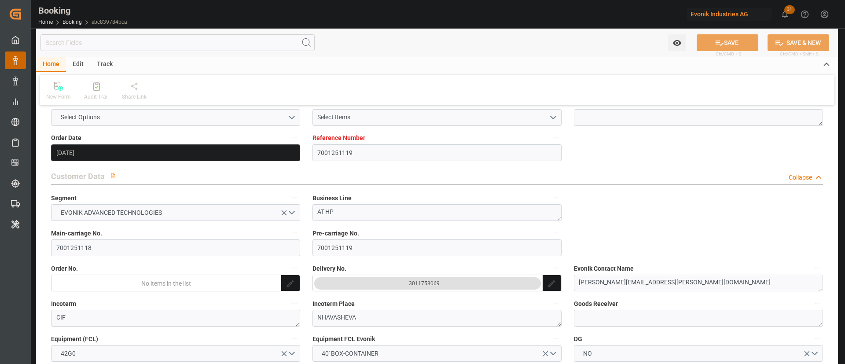
scroll to position [132, 0]
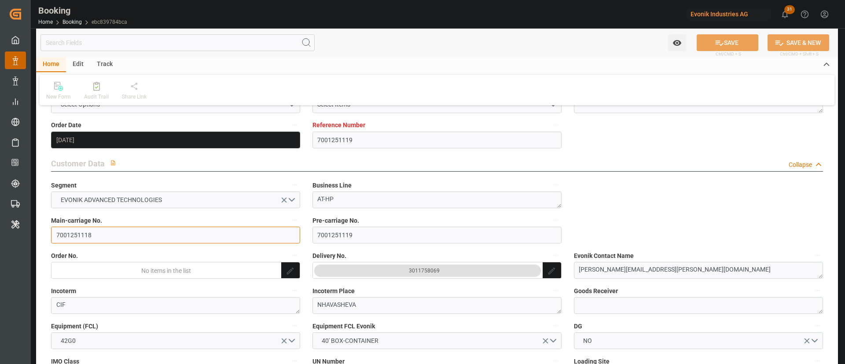
click at [124, 240] on input "7001251118" at bounding box center [175, 235] width 249 height 17
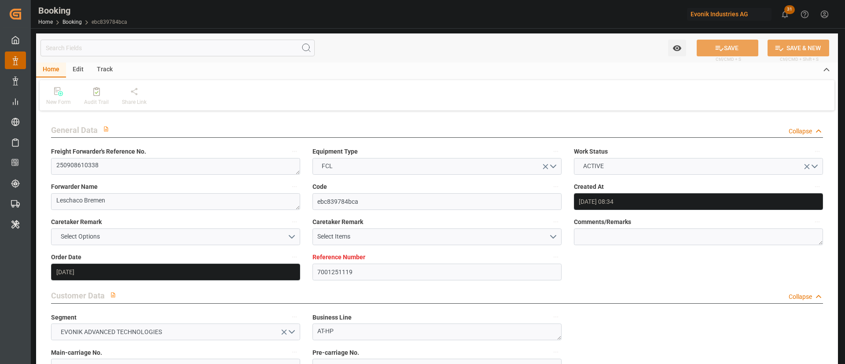
click at [160, 176] on div "Freight Forwarder's Reference No. 250908610338" at bounding box center [175, 160] width 261 height 35
click at [167, 171] on textarea "250908610338" at bounding box center [175, 166] width 249 height 17
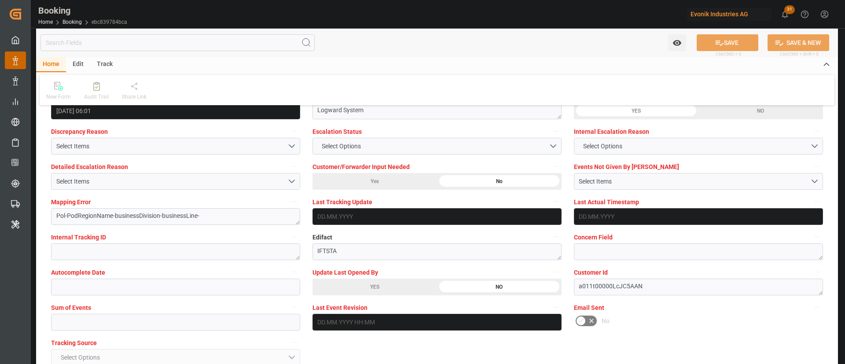
scroll to position [1650, 0]
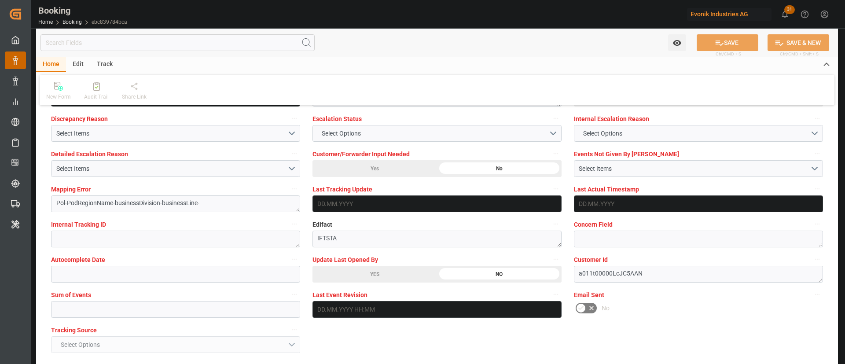
drag, startPoint x: 347, startPoint y: 267, endPoint x: 737, endPoint y: 46, distance: 448.8
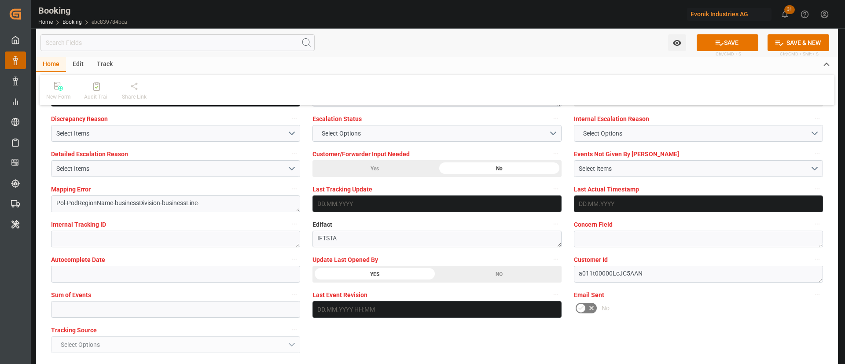
click at [721, 36] on button "SAVE" at bounding box center [727, 42] width 62 height 17
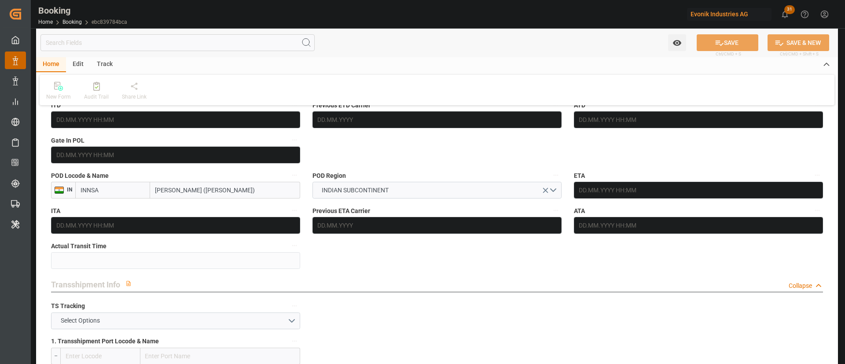
scroll to position [726, 0]
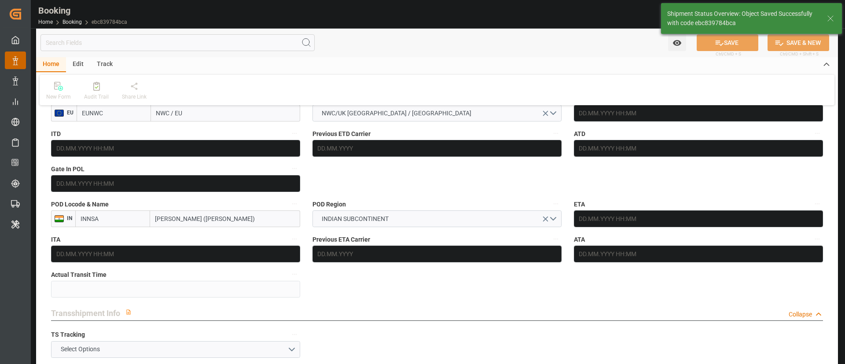
type textarea "[PERSON_NAME]"
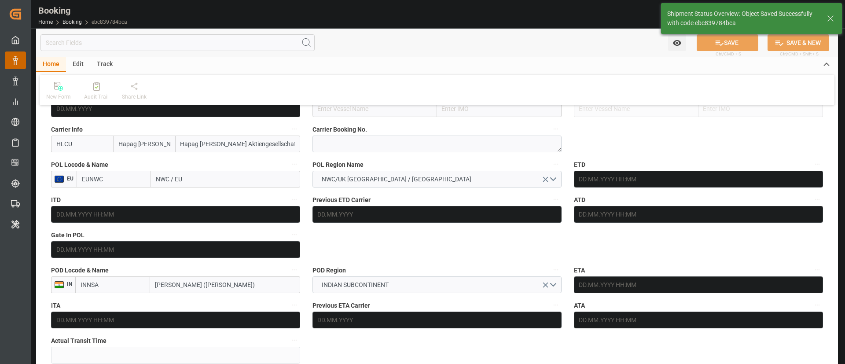
type input "[DATE] 06:38"
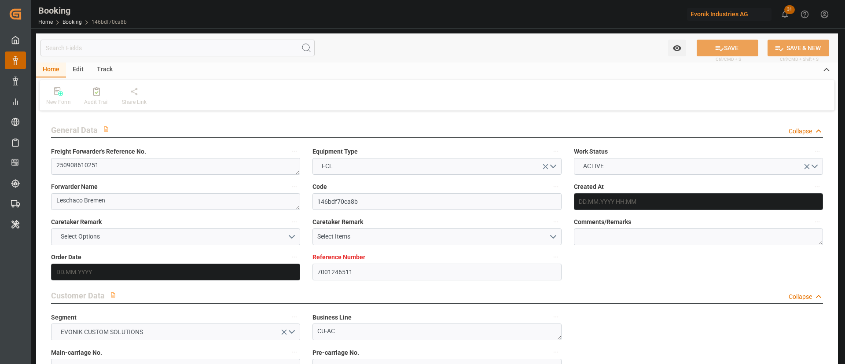
type input "7001246511"
type input "9321548"
type input "Hapag [PERSON_NAME]"
type input "Hapag [PERSON_NAME] Aktiengesellschaft"
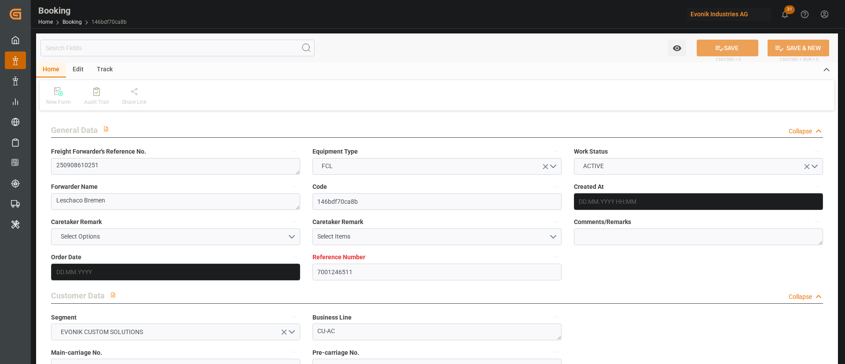
type input "NLRTM"
type input "CNSGH"
type input "[DATE] 10:40"
type input "[DATE]"
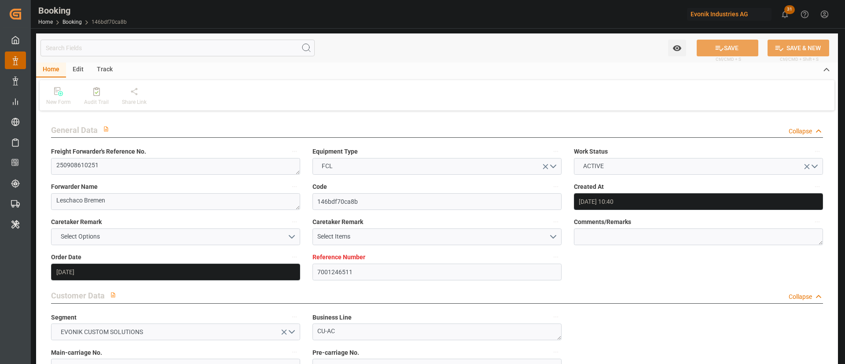
type input "[DATE]"
type input "[DATE] 00:00"
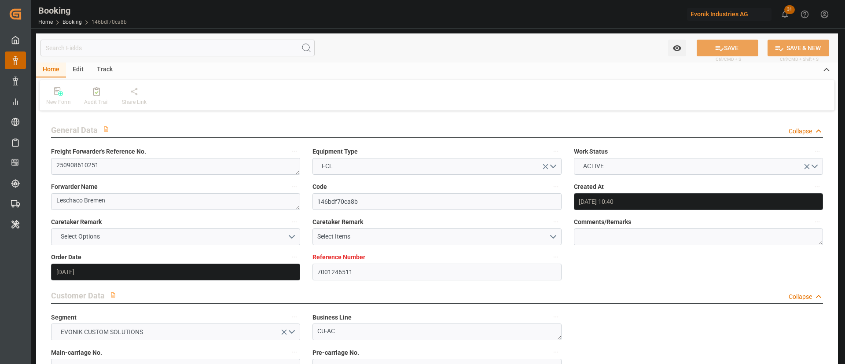
type input "[DATE] 00:00"
type input "[DATE]"
type input "[DATE] 06:01"
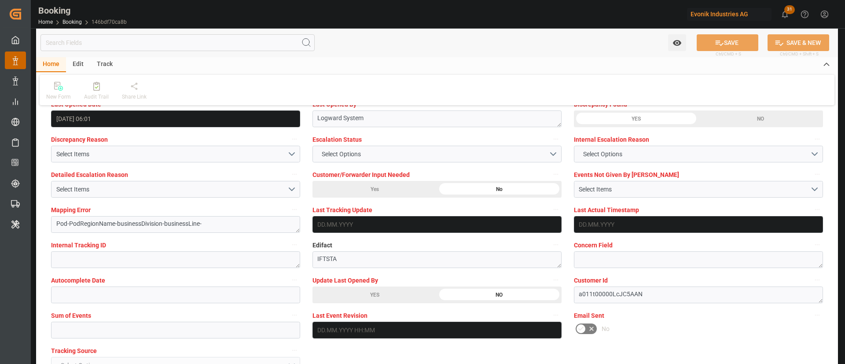
scroll to position [1650, 0]
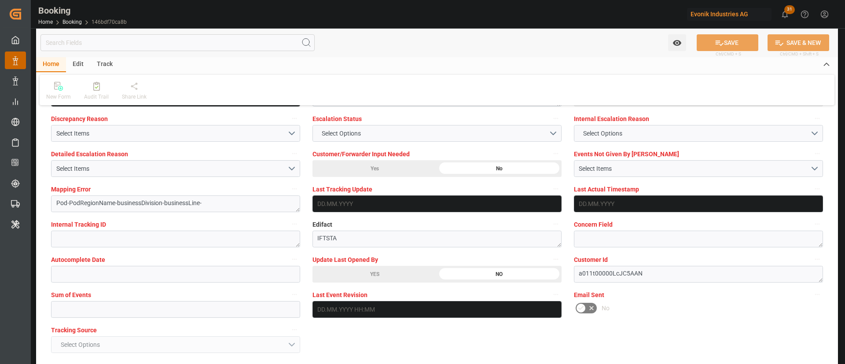
click div "YES"
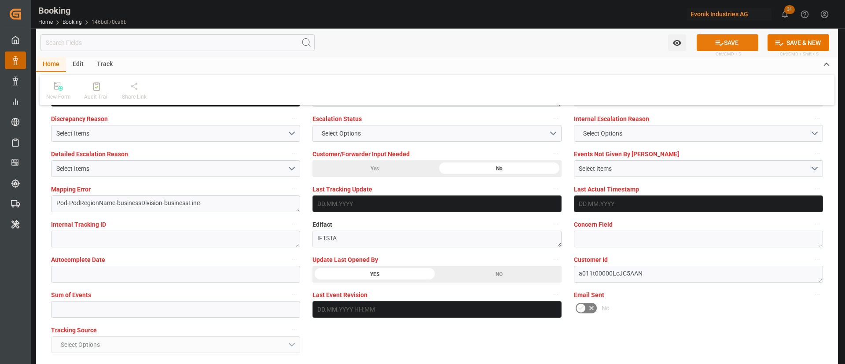
click button "SAVE"
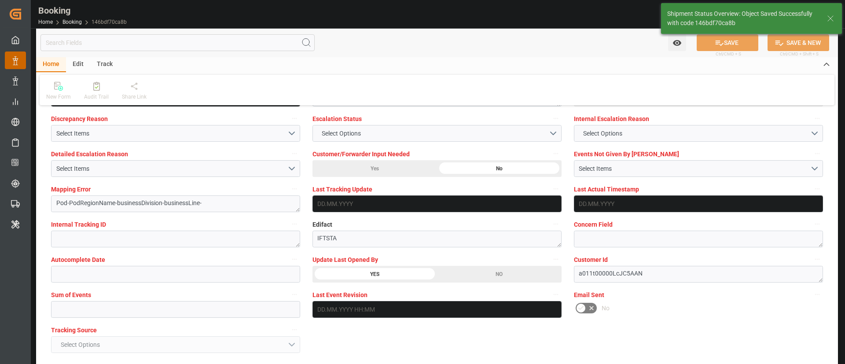
type textarea "[PERSON_NAME]"
type input "21.08.2025 06:38"
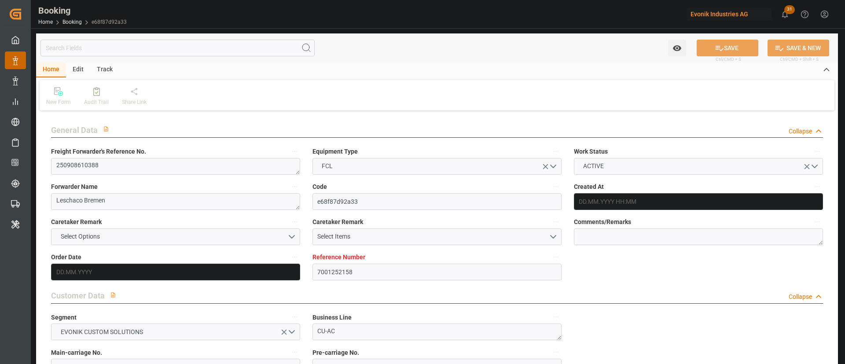
type input "7001252158"
type input "Hapag [PERSON_NAME]"
type input "Hapag [PERSON_NAME] Aktiengesellschaft"
type input "EUNWC"
type input "CNSHA"
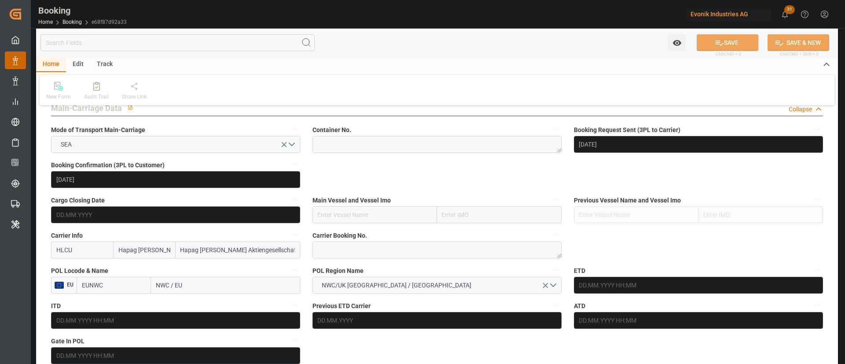
type input "19.08.2025 07:48"
type input "19.08.2025"
type input "07.10.2025"
type input "26.08.2025"
type input "[DATE]"
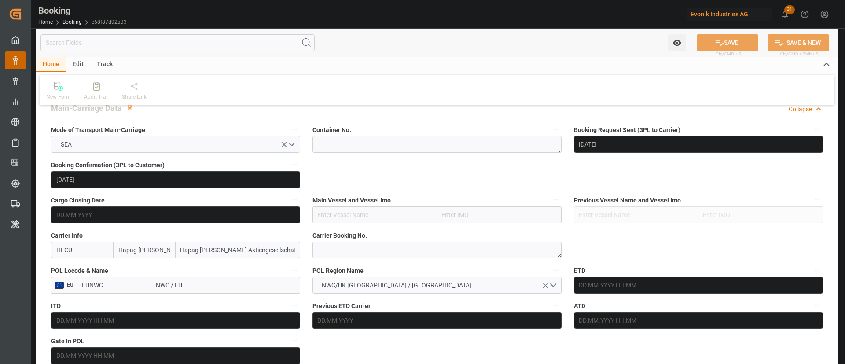
type input "[DATE]"
type input "21.08.2025 06:01"
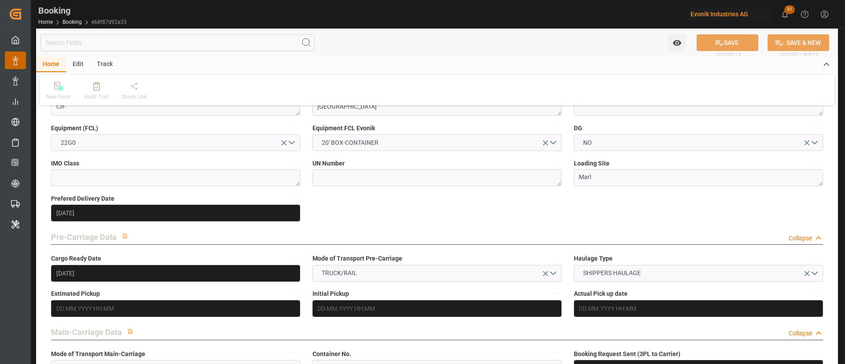
scroll to position [264, 0]
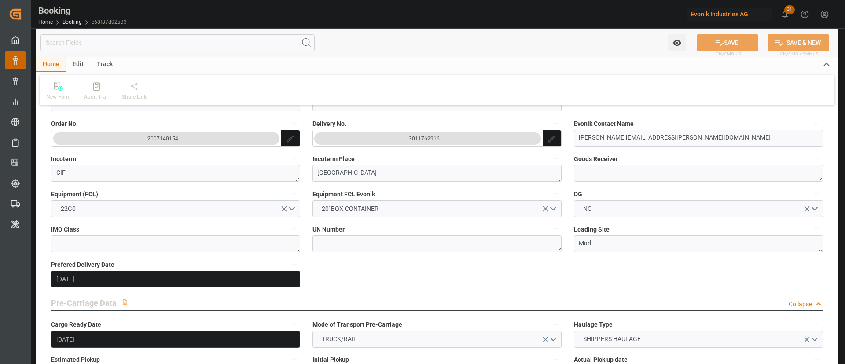
click at [416, 139] on div "3011762916" at bounding box center [424, 138] width 31 height 9
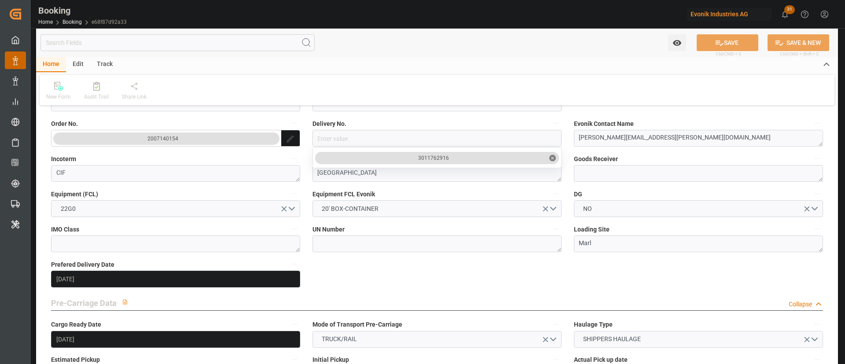
click at [416, 139] on input "close menu" at bounding box center [437, 138] width 248 height 17
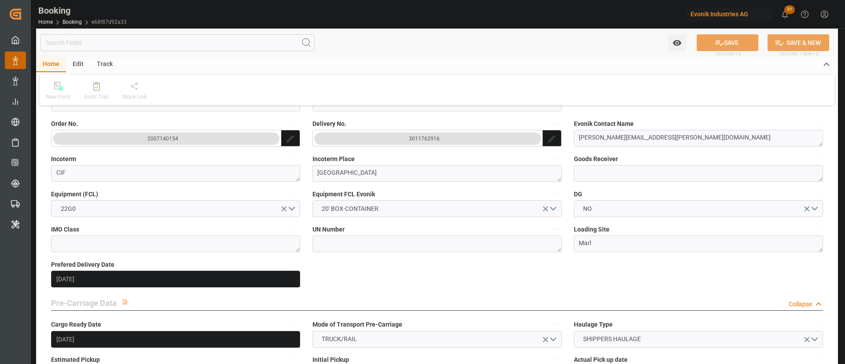
click at [436, 145] on button "3011762916" at bounding box center [428, 138] width 230 height 17
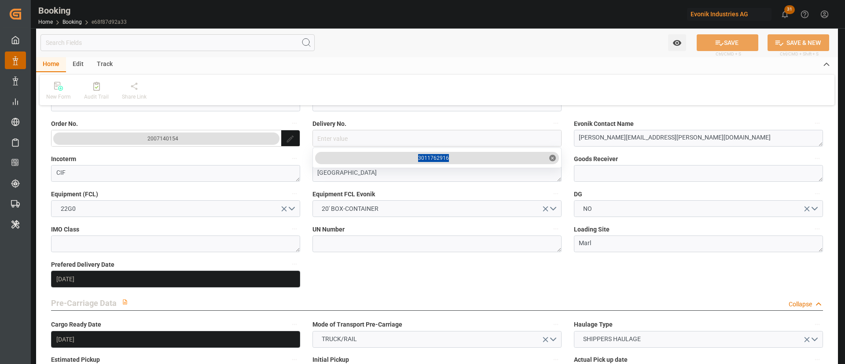
drag, startPoint x: 453, startPoint y: 165, endPoint x: 414, endPoint y: 158, distance: 39.4
click at [414, 158] on div "3011762916 ✕" at bounding box center [436, 157] width 249 height 21
copy div "3011762916"
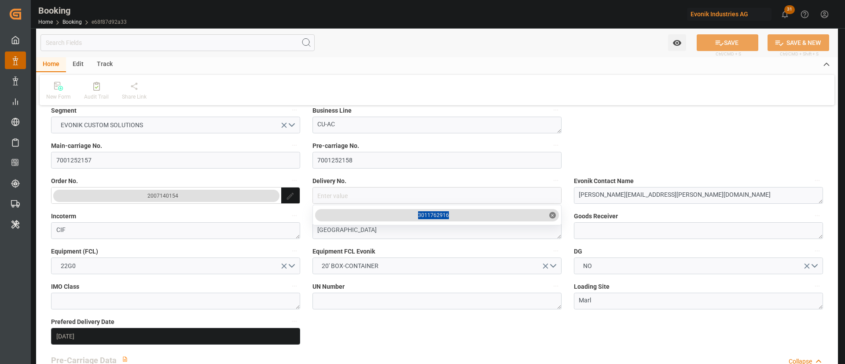
scroll to position [66, 0]
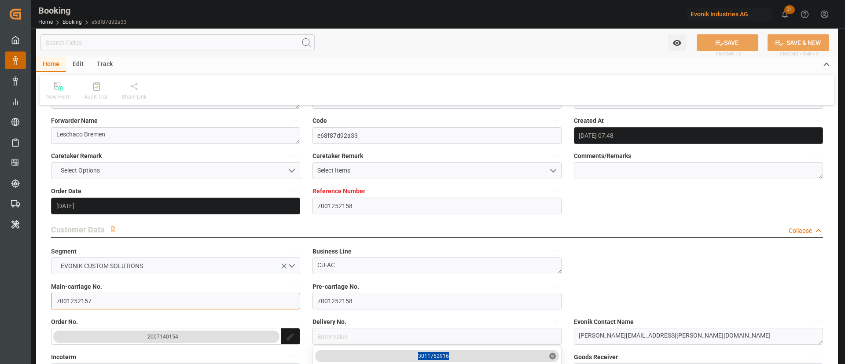
click at [103, 296] on input "7001252157" at bounding box center [175, 301] width 249 height 17
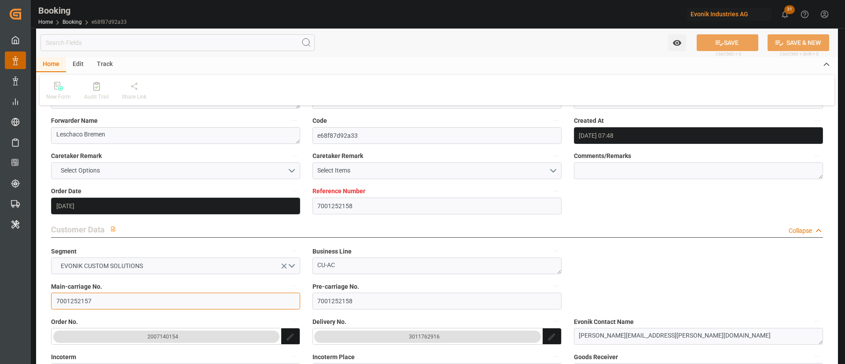
click at [103, 296] on input "7001252157" at bounding box center [175, 301] width 249 height 17
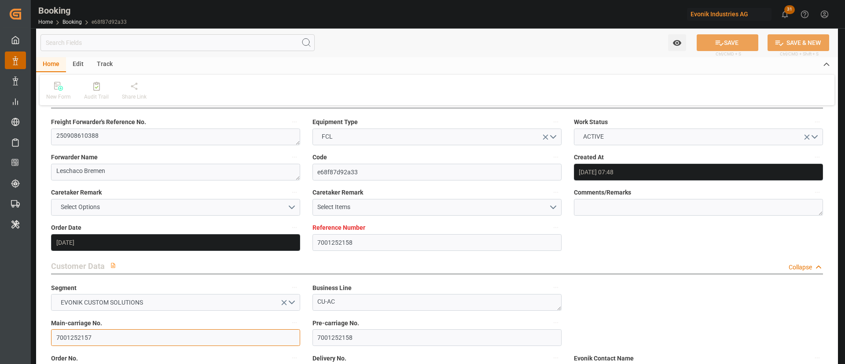
scroll to position [0, 0]
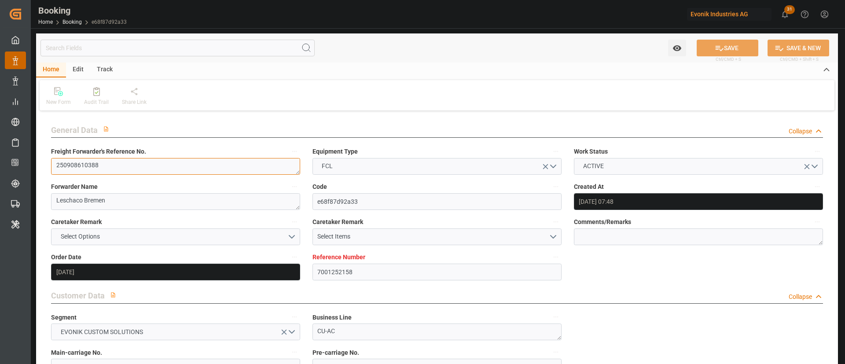
click at [113, 162] on textarea "250908610388" at bounding box center [175, 166] width 249 height 17
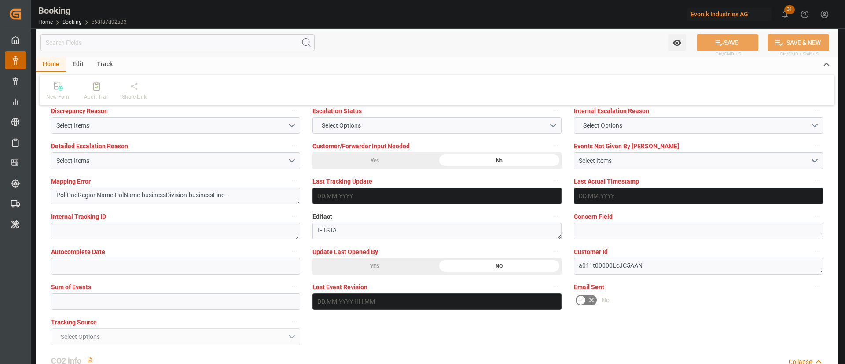
scroll to position [1716, 0]
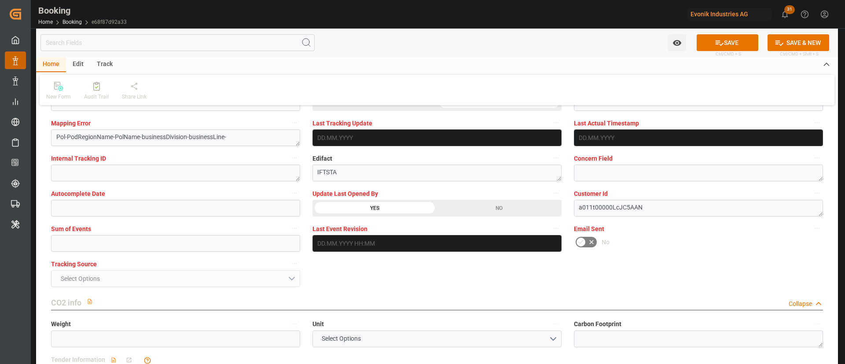
click at [728, 38] on button "SAVE" at bounding box center [727, 42] width 62 height 17
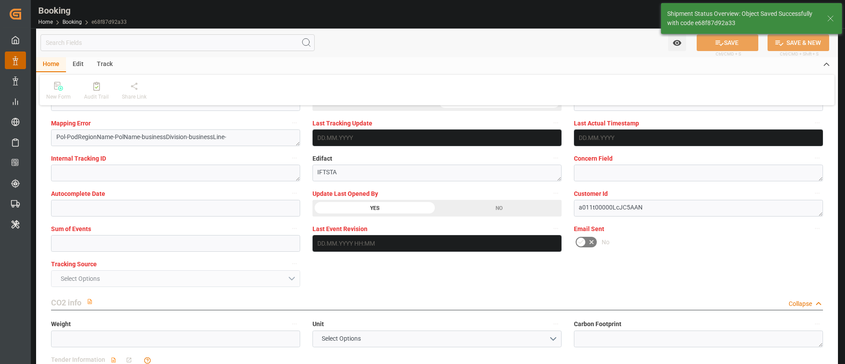
type textarea "[PERSON_NAME]"
type textarea "Pol-PodRegionName-businessDivision-businessLine-"
type input "21.08.2025 06:39"
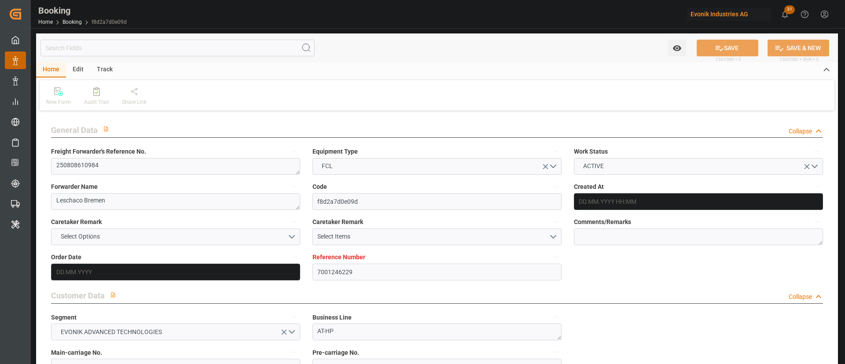
type input "7001246229"
type input "9665607"
type input "Hapag [PERSON_NAME]"
type input "Hapag [PERSON_NAME] Aktiengesellschaft"
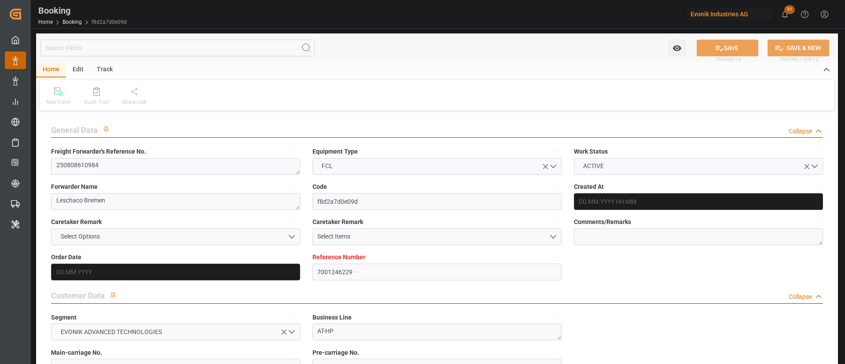
type input "NLRTM"
type input "INNSA"
type input "0"
type input "NLRTM"
type input "INNSA"
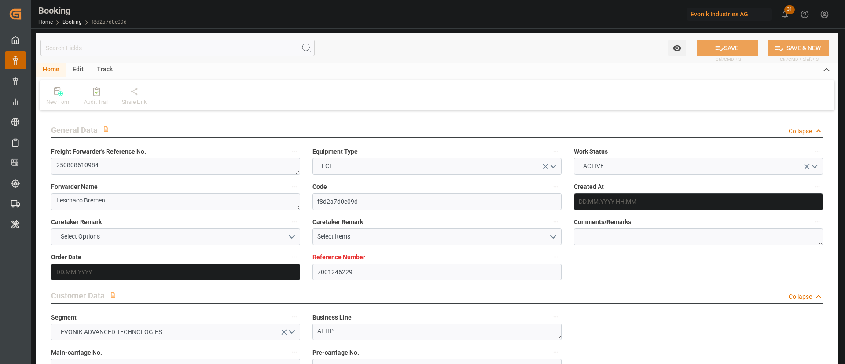
type input "9665607"
type input "[DATE] 08:07"
type input "12.08.2025"
type input "12.10.2025"
type input "18.08.2025"
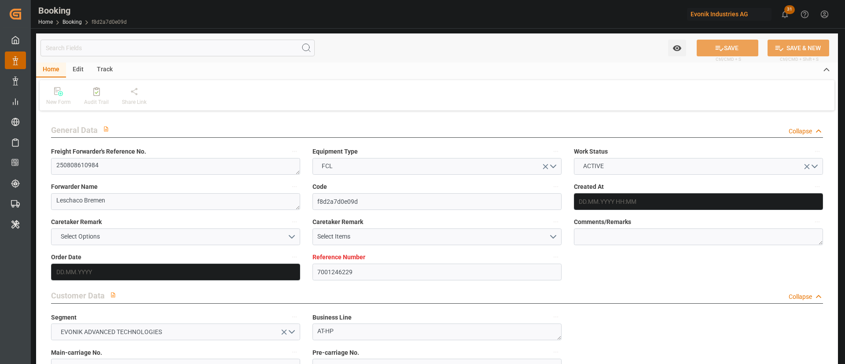
type input "13.08.2025"
type input "[DATE]"
type input "30.08.2025 03:00"
type input "29.08.2025 00:00"
type input "15.10.2025 10:00"
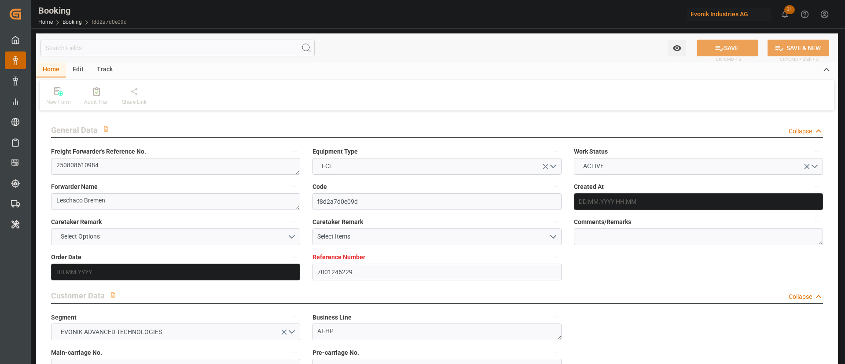
type input "15.10.2025 00:00"
type input "[DATE]"
type input "21.08.2025 05:41"
type input "20.08.2025"
type input "20.08.2025 04:15"
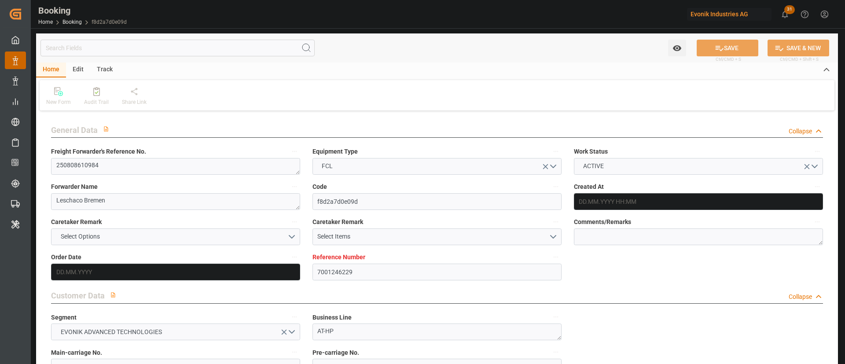
type input "30.08.2025 03:00"
type input "15.10.2025 10:00"
type input "15.10.2025 17:19"
type input "19.10.2025 17:19"
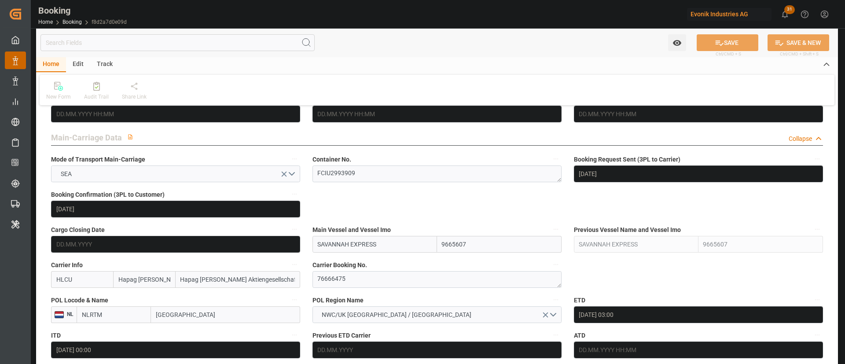
scroll to position [528, 0]
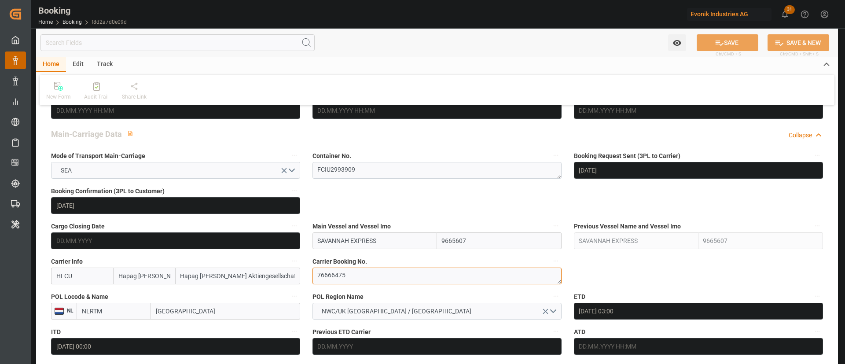
click at [367, 278] on textarea "76666475" at bounding box center [436, 275] width 249 height 17
click at [359, 169] on textarea "FCIU2993909" at bounding box center [436, 170] width 249 height 17
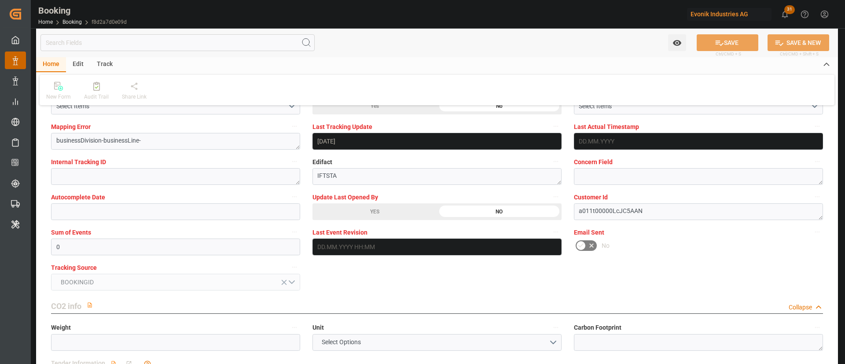
scroll to position [1716, 0]
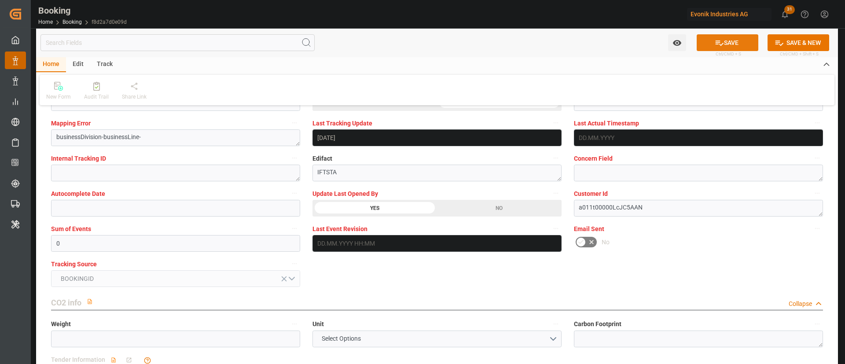
click at [733, 45] on button "SAVE" at bounding box center [727, 42] width 62 height 17
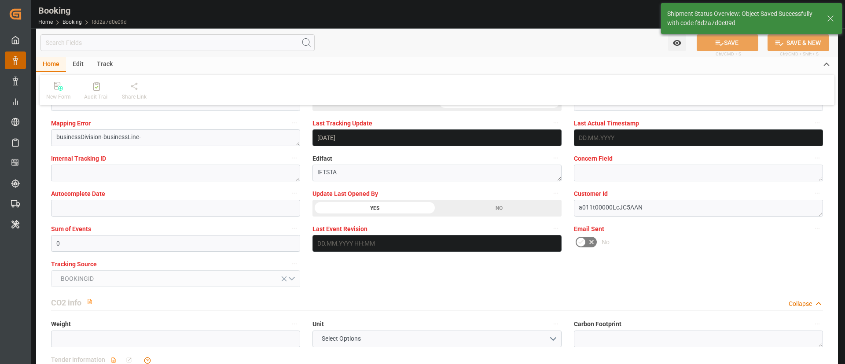
type textarea "[PERSON_NAME]"
type input "21.08.2025 06:40"
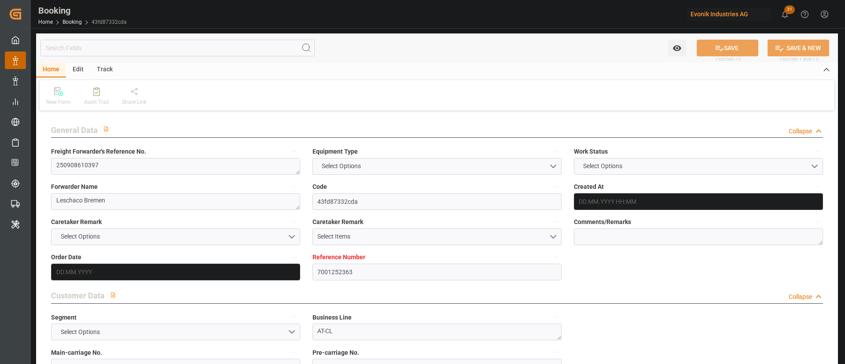
type input "7001252363"
type input "Hapag [PERSON_NAME]"
type input "Hapag [PERSON_NAME] Aktiengesellschaft"
type input "EUNWC"
type input "MYPKG"
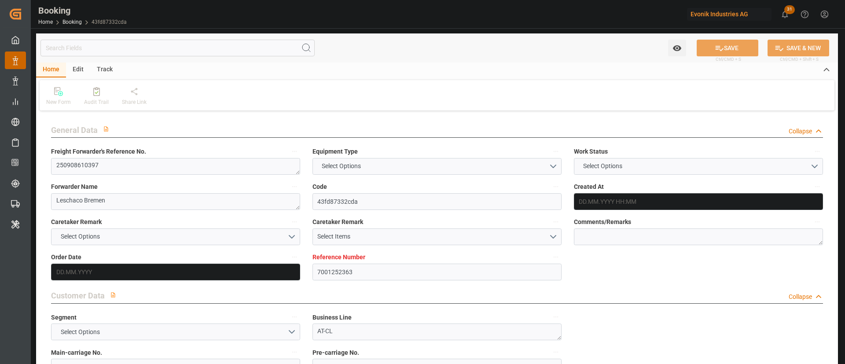
type input "[DATE] 09:19"
type input "[DATE]"
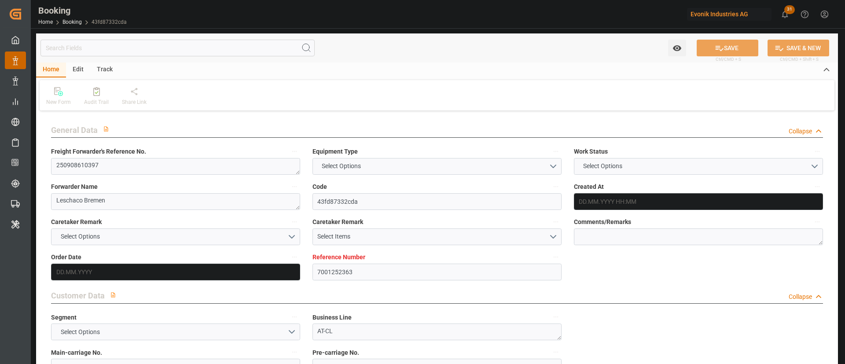
type input "[DATE]"
type input "[DATE] 06:33"
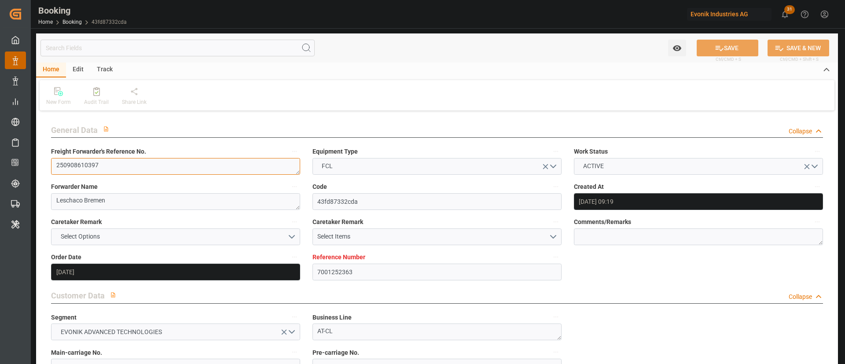
click at [282, 168] on textarea "250908610397" at bounding box center [175, 166] width 249 height 17
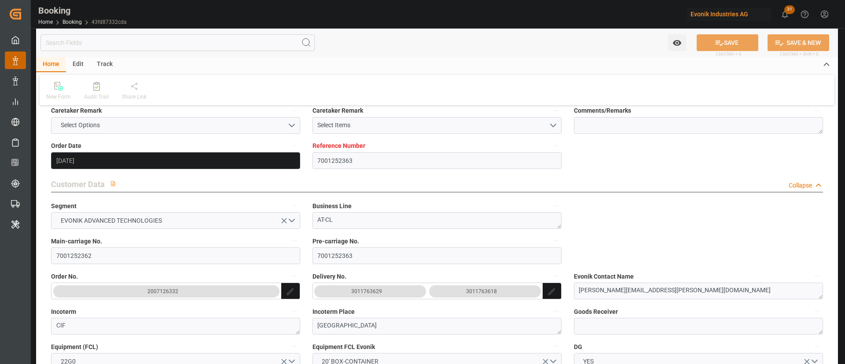
scroll to position [132, 0]
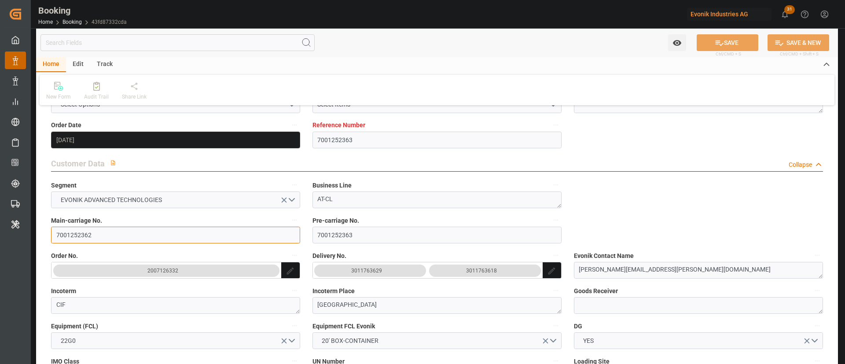
click at [98, 235] on input "7001252362" at bounding box center [175, 235] width 249 height 17
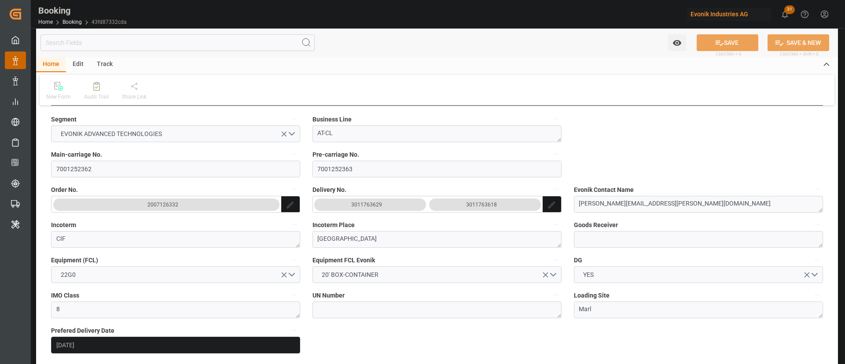
click at [428, 208] on div "3011763629 3011763618" at bounding box center [428, 204] width 230 height 12
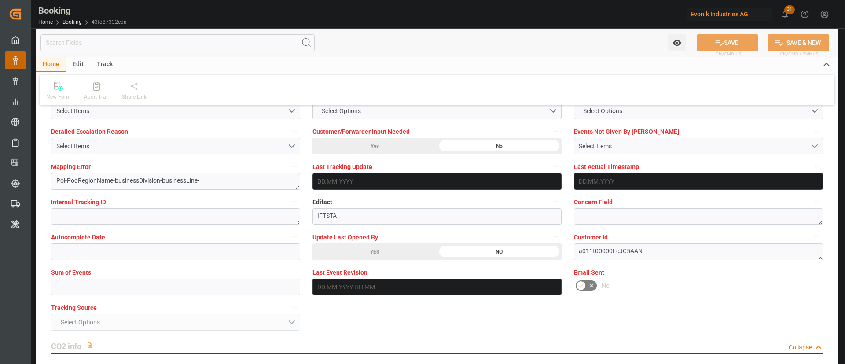
scroll to position [1716, 0]
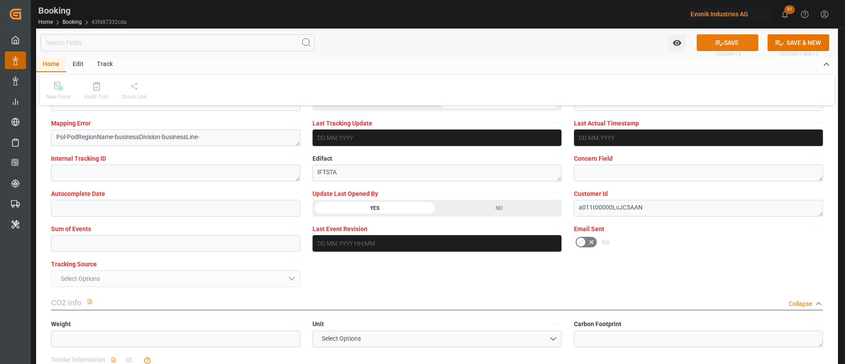
click at [722, 39] on button "SAVE" at bounding box center [727, 42] width 62 height 17
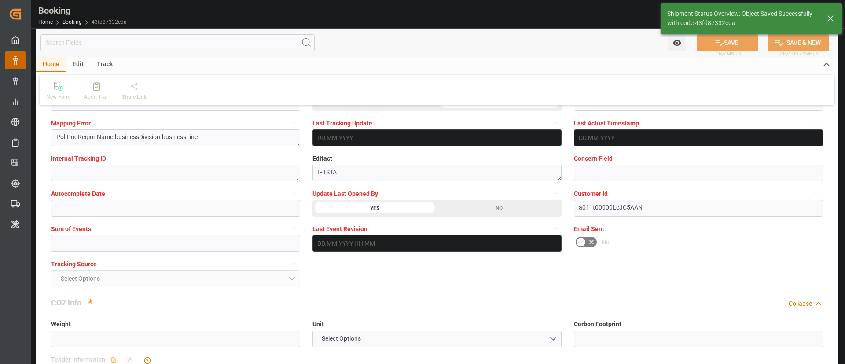
type textarea "[PERSON_NAME]"
type input "21.08.2025 06:40"
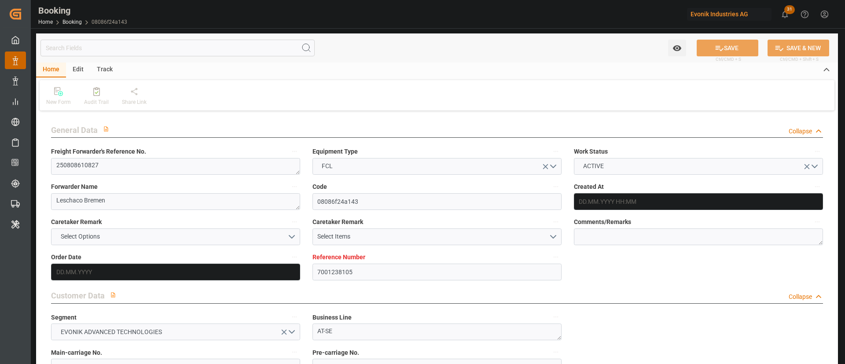
type input "7001238105"
type input "9349538"
type input "Hapag [PERSON_NAME]"
type input "Hapag [PERSON_NAME] Aktiengesellschaft"
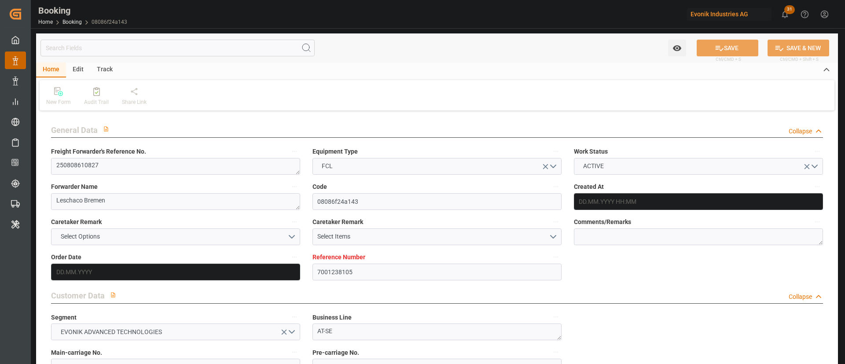
type input "DEHAM"
type input "USSAV"
type input "USATL"
type input "[DATE] 06:18"
type input "01.08.2025"
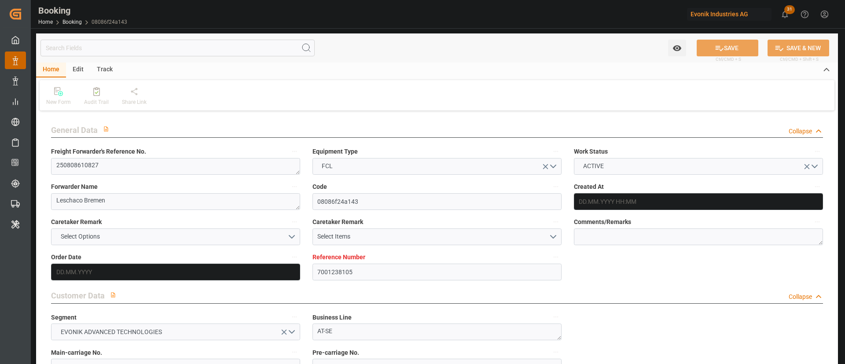
type input "30.09.2025"
type input "22.08.2025"
type input "01.08.2025"
type input "02.09.2025 00:00"
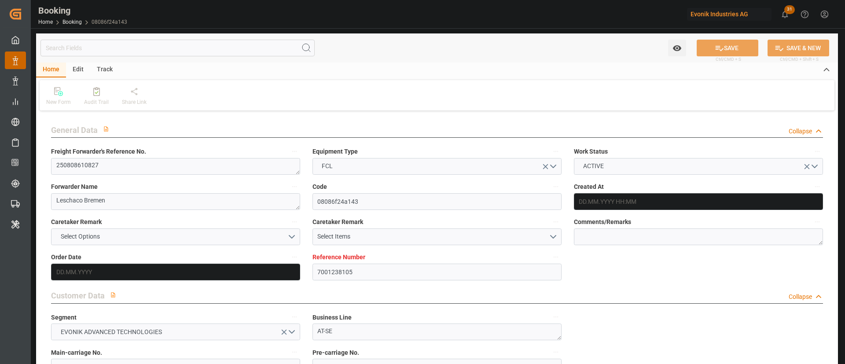
type input "02.09.2025 00:00"
type input "20.09.2025 00:00"
type input "[DATE]"
type input "21.08.2025 05:30"
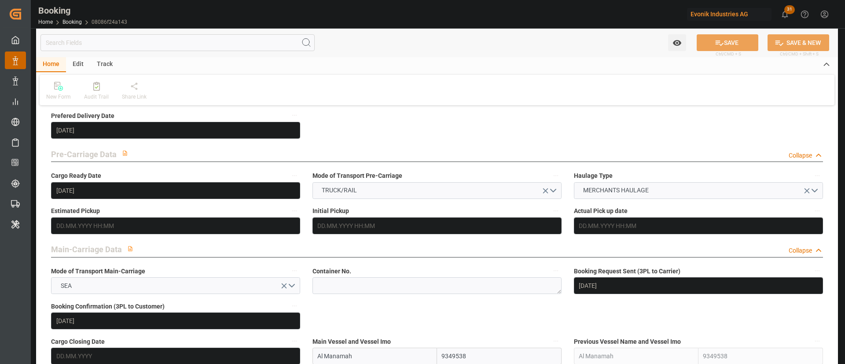
scroll to position [528, 0]
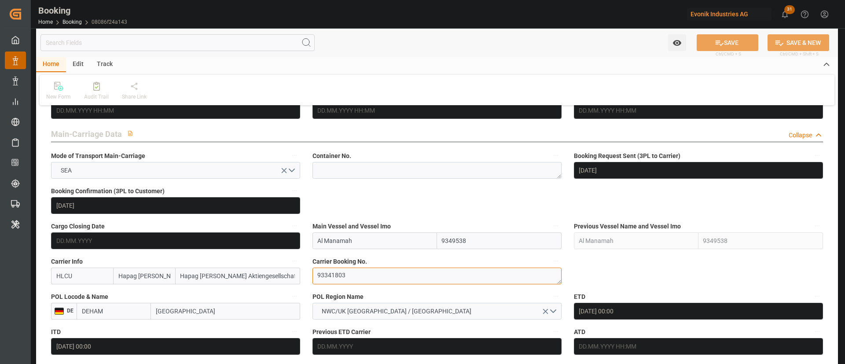
click at [368, 270] on textarea "93341803" at bounding box center [436, 275] width 249 height 17
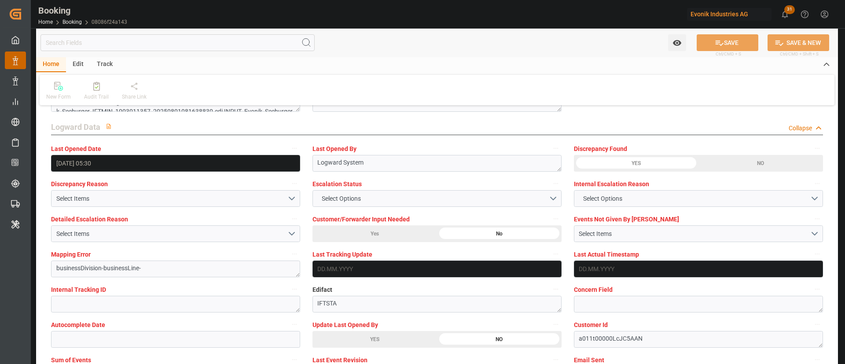
scroll to position [1650, 0]
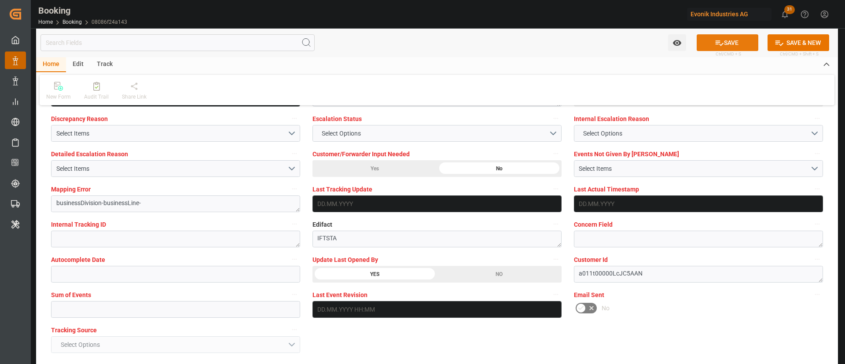
click at [712, 41] on button "SAVE" at bounding box center [727, 42] width 62 height 17
type textarea "[PERSON_NAME]"
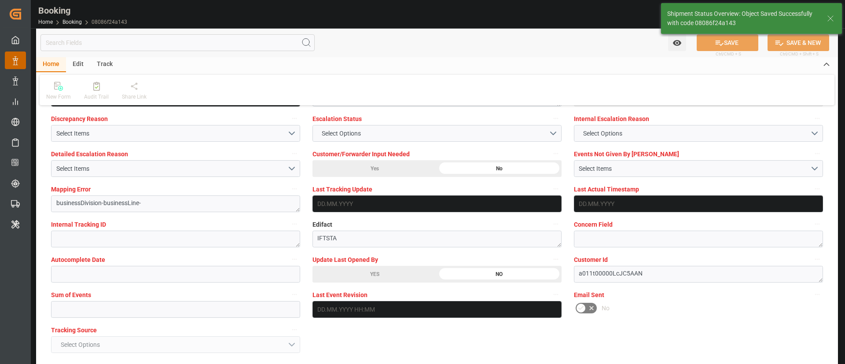
type input "21.08.2025 06:41"
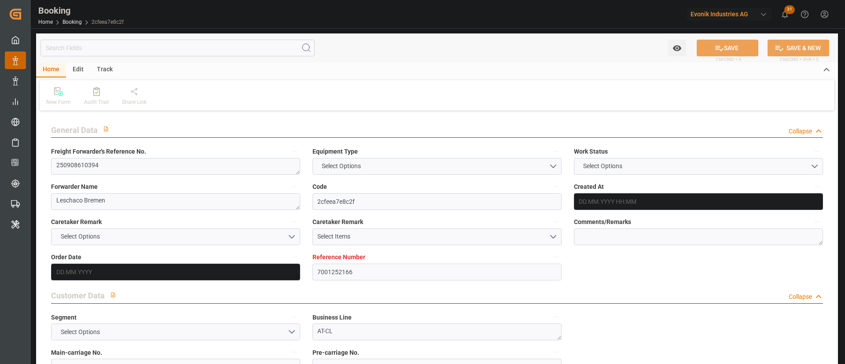
type textarea "250908610394"
type textarea "Leschaco Bremen"
type input "2cfeea7e8c2f"
type input "7001252166"
type textarea "AT-CL"
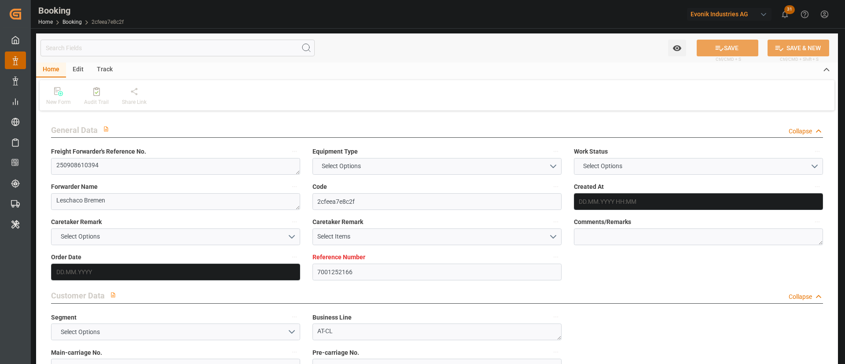
type input "7001252165"
type textarea "[EMAIL_ADDRESS][PERSON_NAME][DOMAIN_NAME]"
type textarea "DAP"
type textarea "[PERSON_NAME] PORT"
type textarea "Marl"
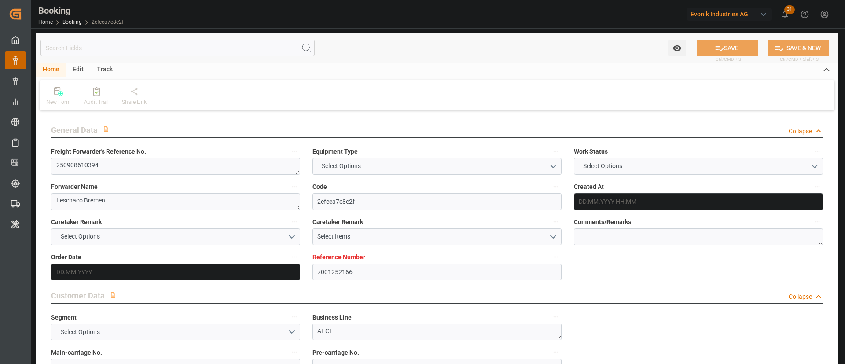
type input "HLCU"
type input "NWC / EU"
type input "[PERSON_NAME]"
type textarea "vesselName etd [PERSON_NAME]"
type textarea "INPUT_Evonik_Seeburger_IFTMIN_1003074186_20250821083254468.edi"
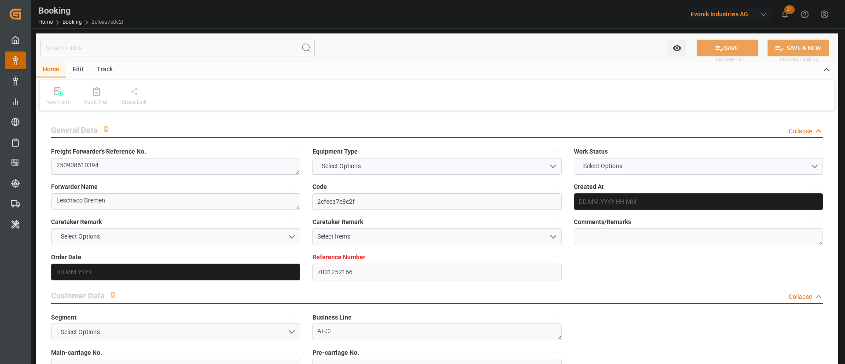
type textarea "NWC/[GEOGRAPHIC_DATA] [GEOGRAPHIC_DATA] Continent / [GEOGRAPHIC_DATA]-CL"
type textarea "INPUT_Evonik_Seeburger_IFTMIN_1003066065_20250819095022870.edi,INPUT_Evonik_See…"
type textarea "1003074186"
type textarea "Logward System"
type textarea "Pol-PodRegionName-businessDivision-businessLine-"
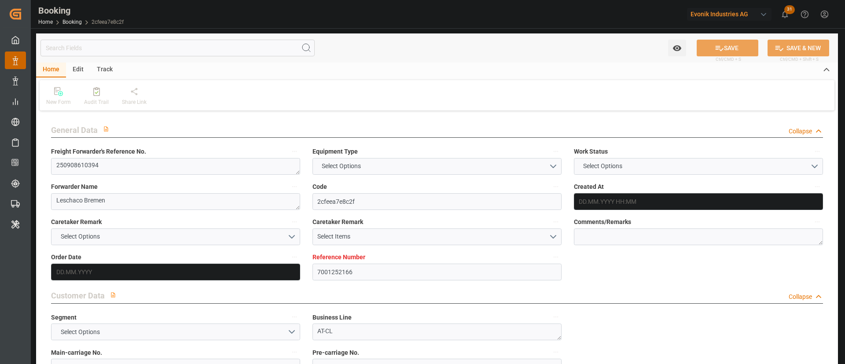
type textarea "IFTSTA"
type textarea "a011t00000LcJC5AAN"
type textarea "No"
type input "7001252166"
type input "Hapag [PERSON_NAME]"
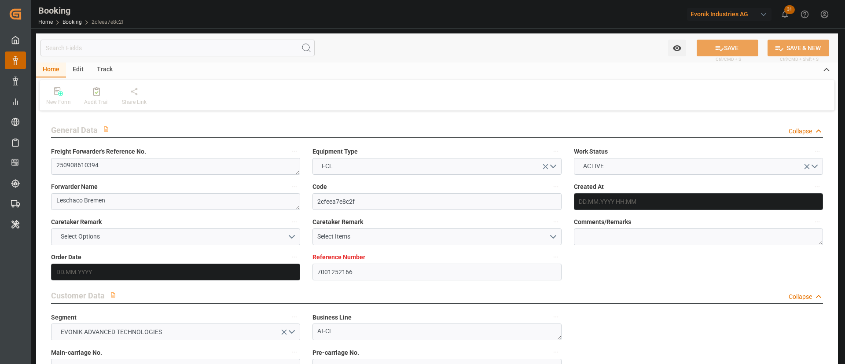
type input "Hapag [PERSON_NAME] Aktiengesellschaft"
type input "EUNWC"
type input "BRSSZ"
type input "[DATE] 07:51"
type input "[DATE]"
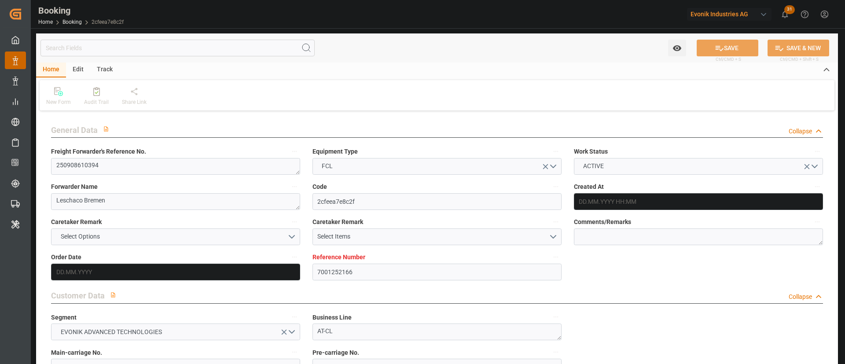
type input "[DATE]"
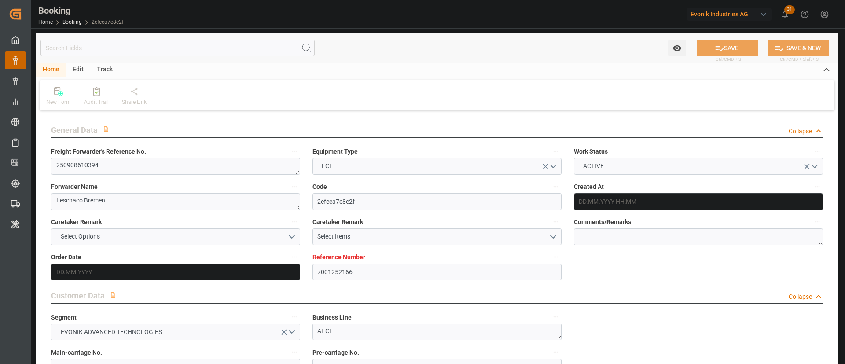
type input "[DATE] 06:35"
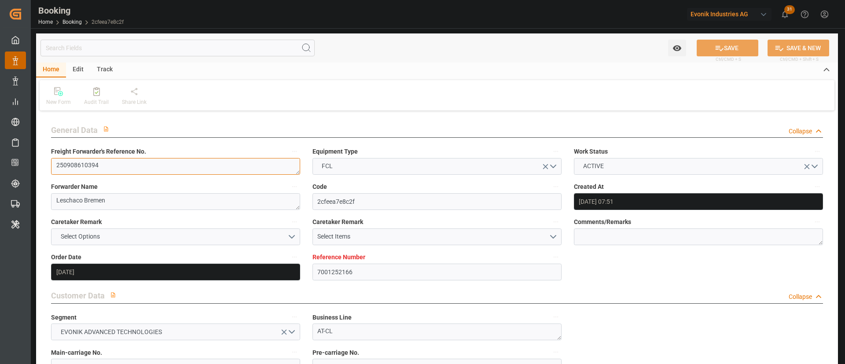
click at [140, 168] on textarea "250908610394" at bounding box center [175, 166] width 249 height 17
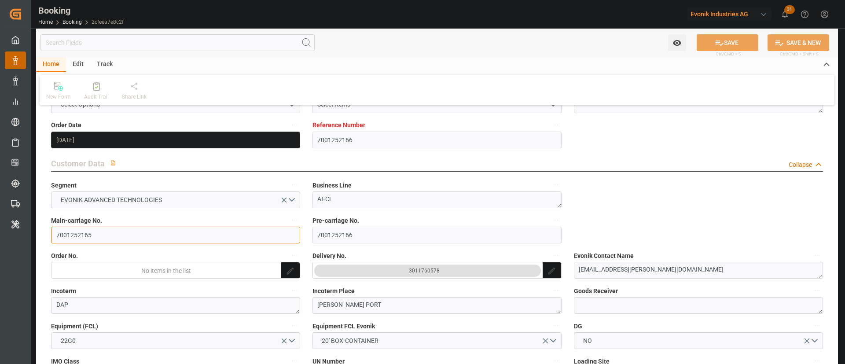
click at [107, 229] on input "7001252165" at bounding box center [175, 235] width 249 height 17
click at [424, 269] on div "3011760578" at bounding box center [424, 270] width 31 height 9
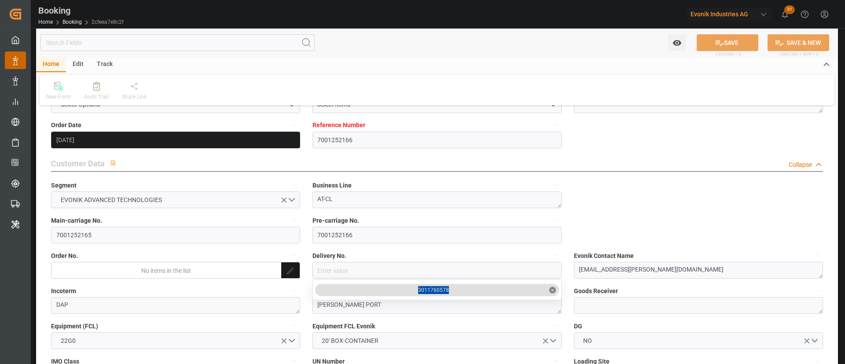
drag, startPoint x: 469, startPoint y: 290, endPoint x: 406, endPoint y: 285, distance: 64.0
copy div "3011760578"
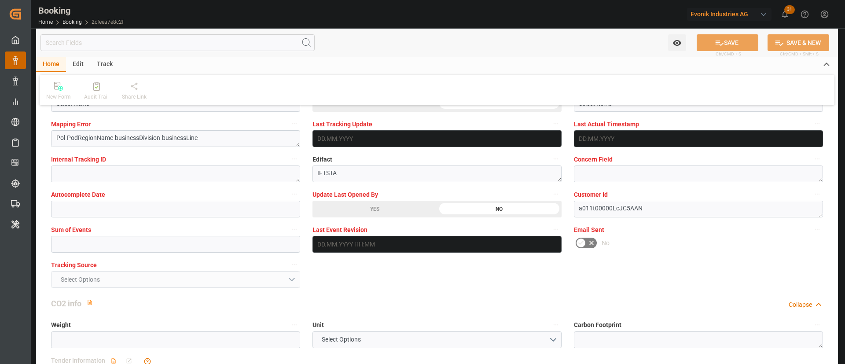
scroll to position [1716, 0]
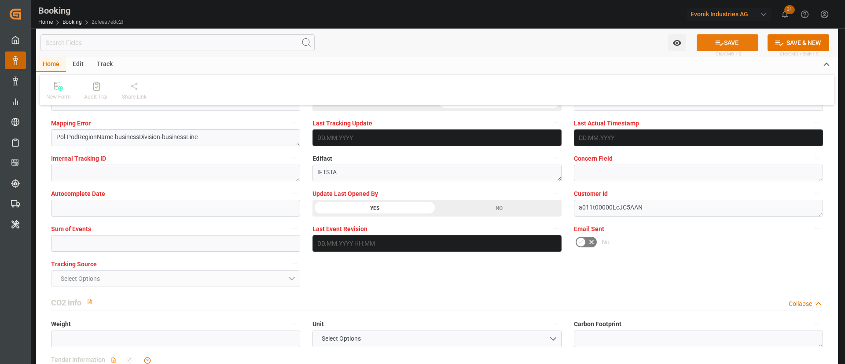
click at [725, 40] on button "SAVE" at bounding box center [727, 42] width 62 height 17
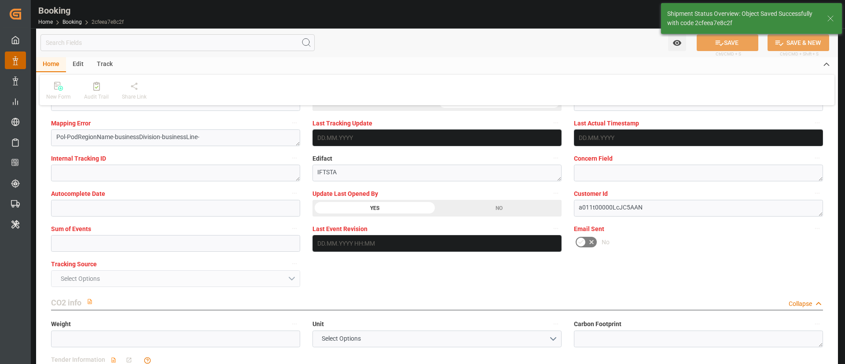
type textarea "[PERSON_NAME]"
type input "[DATE] 06:42"
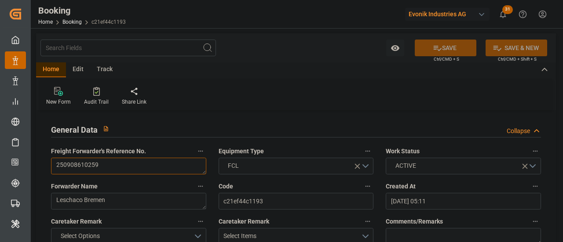
click at [117, 166] on textarea "250908610259" at bounding box center [128, 166] width 155 height 17
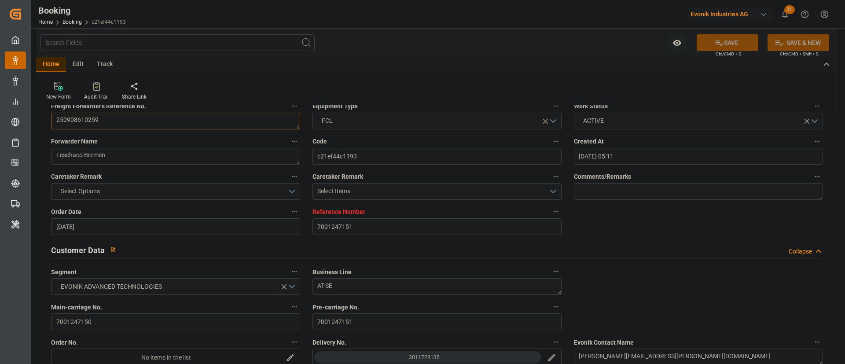
scroll to position [66, 0]
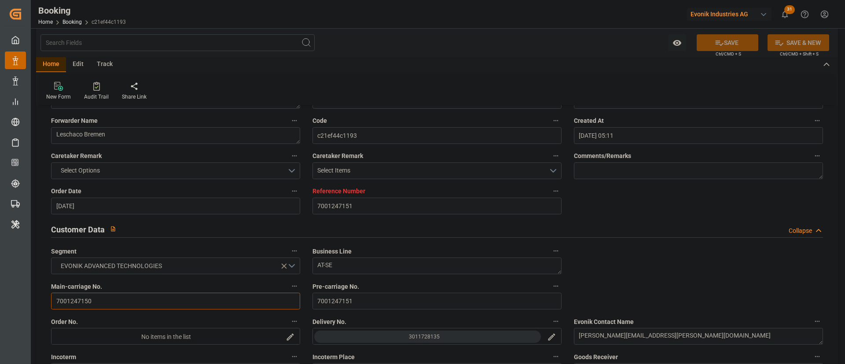
click at [95, 242] on input "7001247150" at bounding box center [175, 301] width 249 height 17
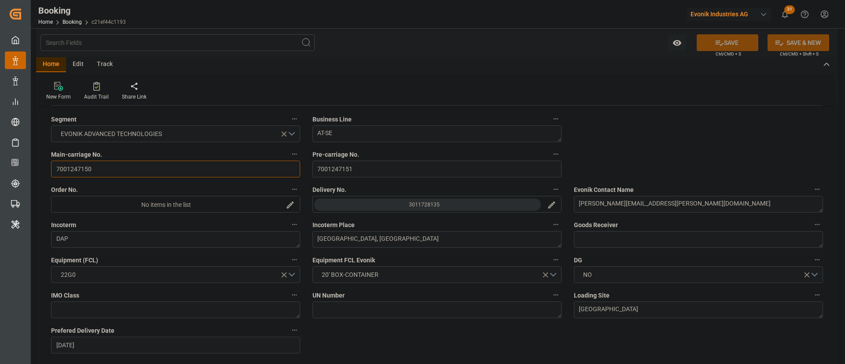
scroll to position [264, 0]
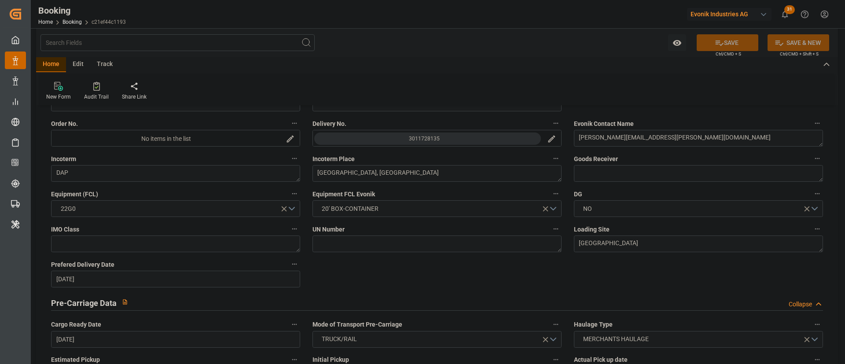
click at [438, 132] on button "3011728135" at bounding box center [428, 138] width 230 height 17
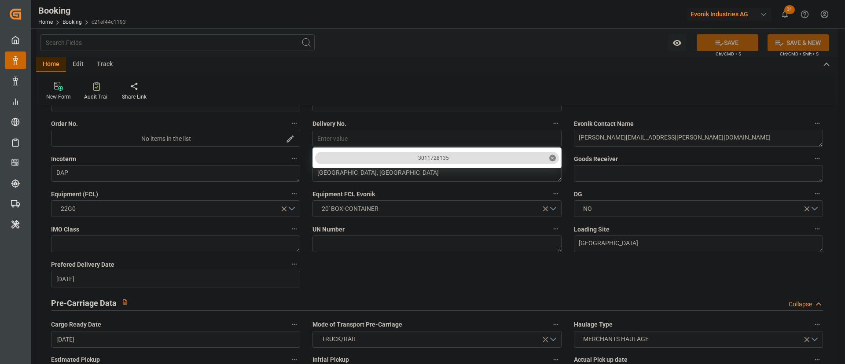
click at [423, 136] on input "close menu" at bounding box center [437, 138] width 248 height 17
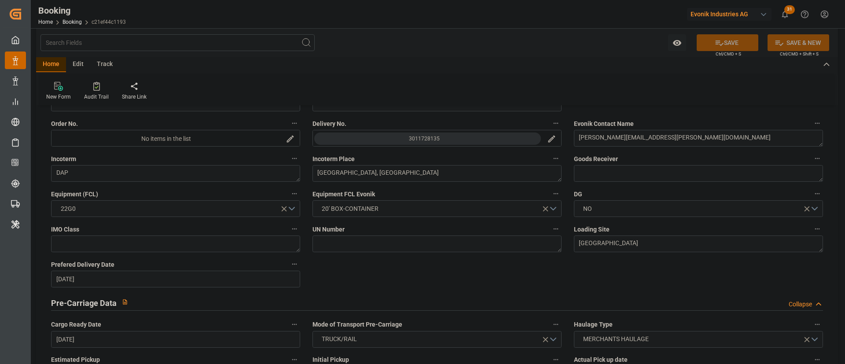
click at [422, 139] on div "3011728135" at bounding box center [424, 138] width 31 height 9
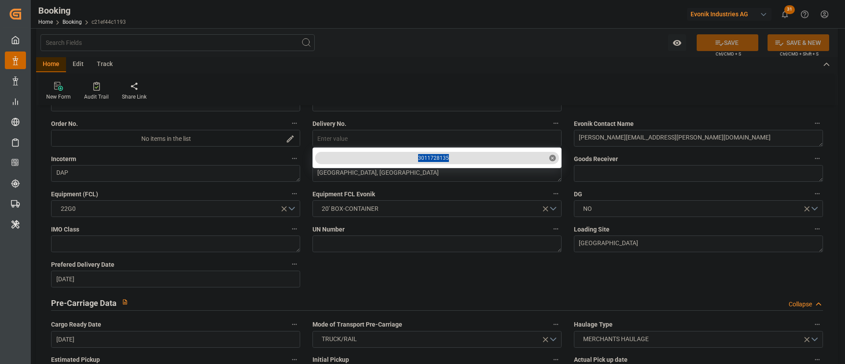
drag, startPoint x: 460, startPoint y: 154, endPoint x: 419, endPoint y: 158, distance: 41.5
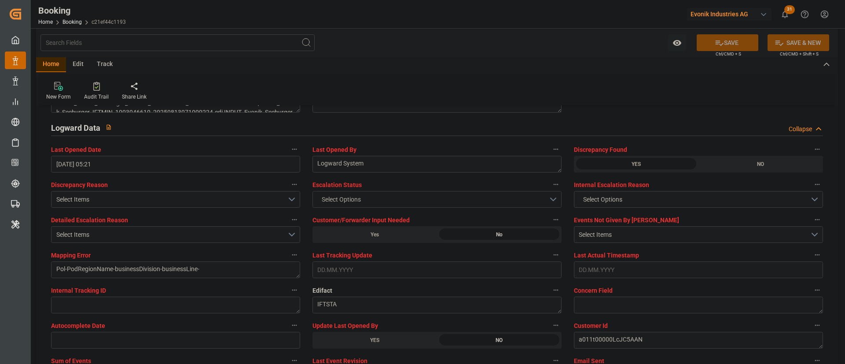
scroll to position [1650, 0]
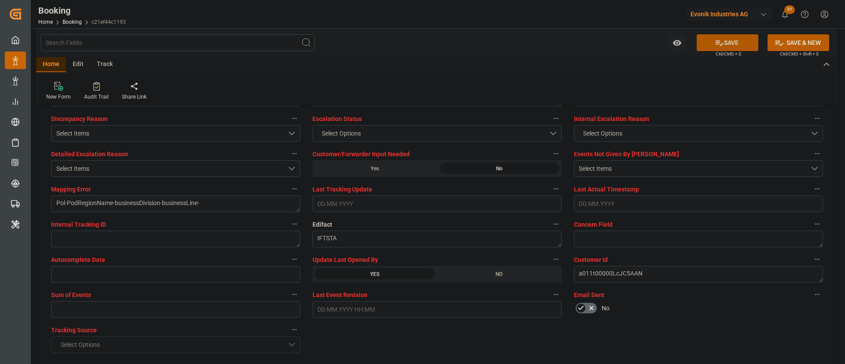
click at [563, 44] on button "SAVE" at bounding box center [727, 42] width 62 height 17
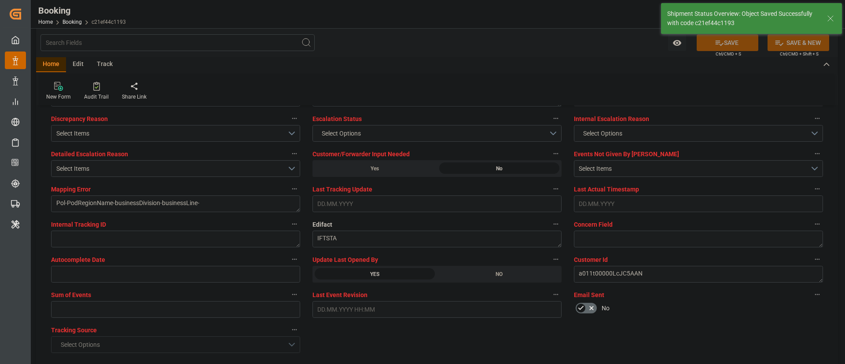
type textarea "[PERSON_NAME]"
type input "21.08.2025 06:43"
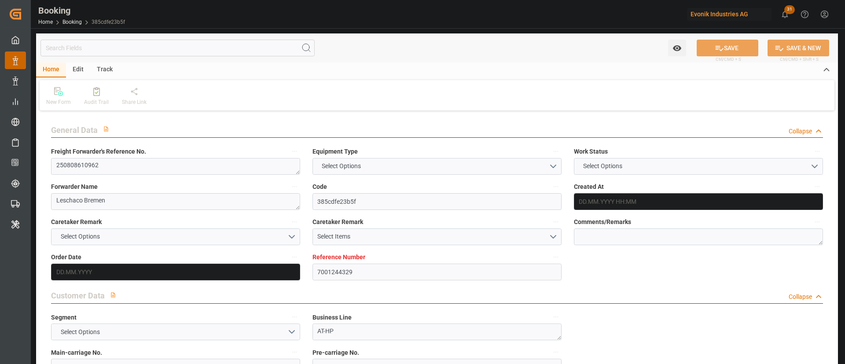
type input "7001244329"
type input "9780483"
type input "Hapag [PERSON_NAME]"
type input "Hapag [PERSON_NAME] Aktiengesellschaft"
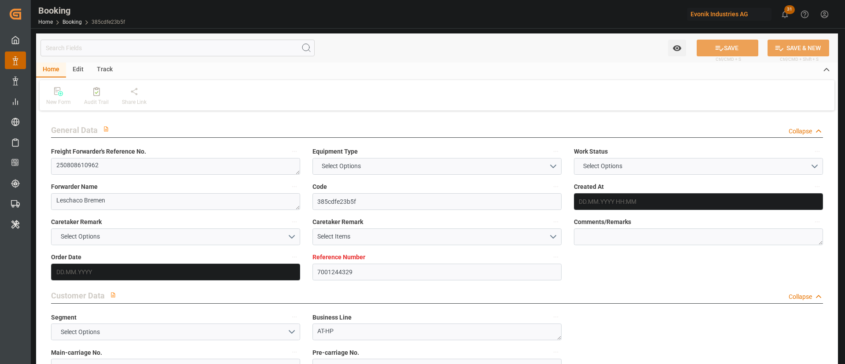
type input "NLRTM"
type input "KRPUS"
type input "CNSHG"
type input "0"
type input "NLRTM"
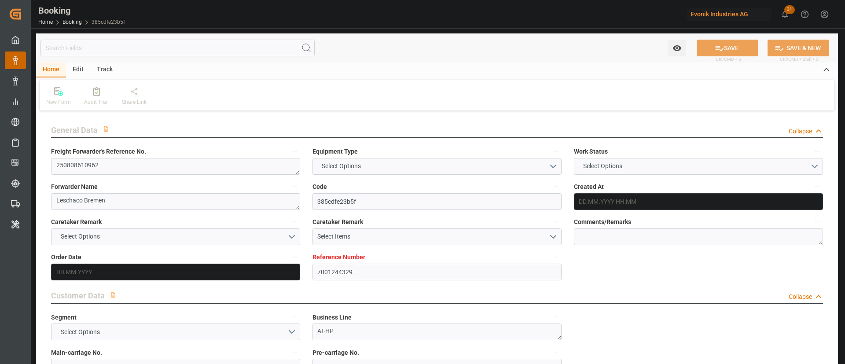
type input "KRPUS"
type input "9295244"
type input "[DATE] 09:49"
type input "[DATE]"
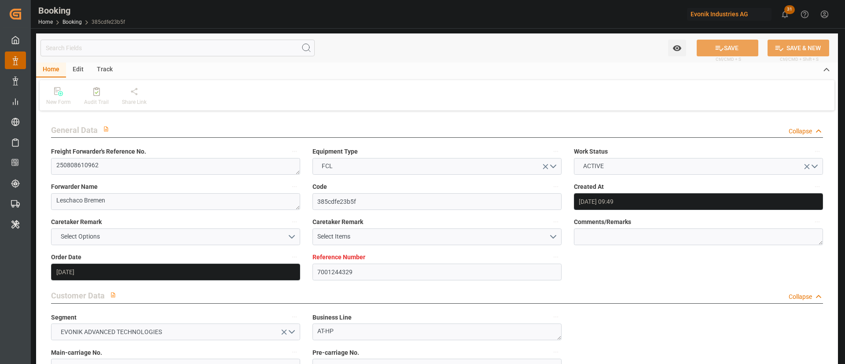
type input "[DATE]"
type input "[DATE] 07:00"
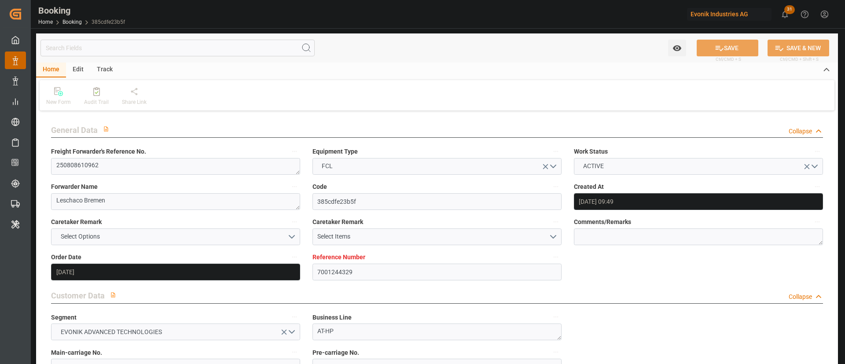
type input "[DATE] 00:00"
type input "[DATE] 15:00"
type input "[DATE] 00:00"
type input "[DATE] 16:00"
type input "[DATE] 00:00"
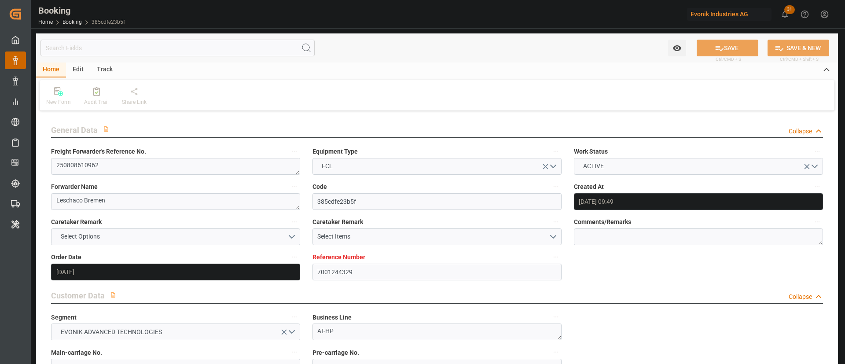
type input "[DATE] 05:00"
type input "[DATE] 00:00"
type input "[DATE]"
type input "[DATE] 05:11"
type input "[DATE]"
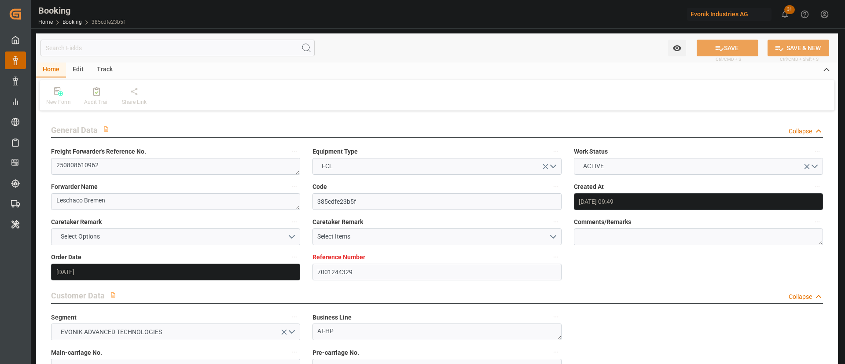
type input "[DATE] 03:56"
type input "[DATE] 07:00"
type input "[DATE] 16:00"
type input "[DATE] 00:57"
type input "[DATE] 05:00"
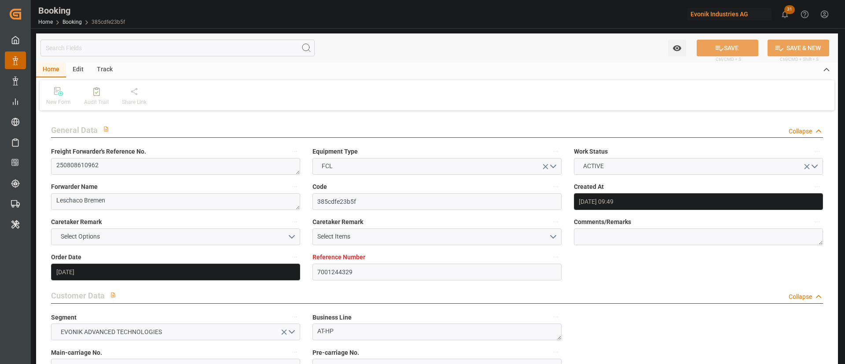
type input "[DATE] 15:00"
type input "[DATE] 04:33"
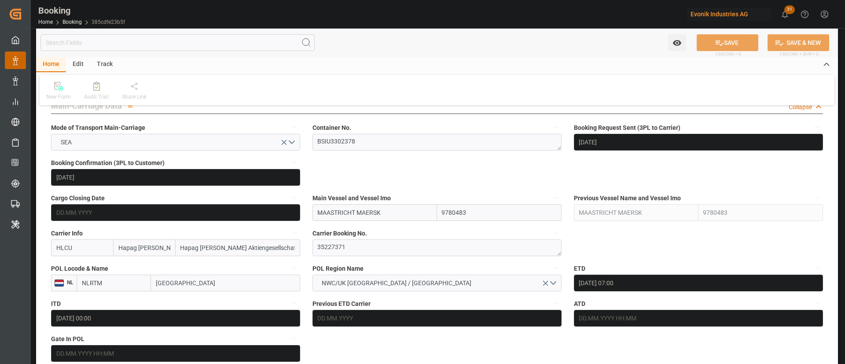
scroll to position [528, 0]
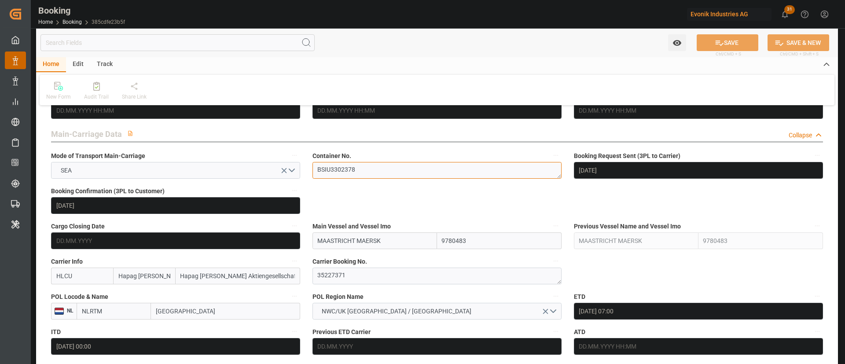
click at [373, 171] on textarea "BSIU3302378" at bounding box center [436, 170] width 249 height 17
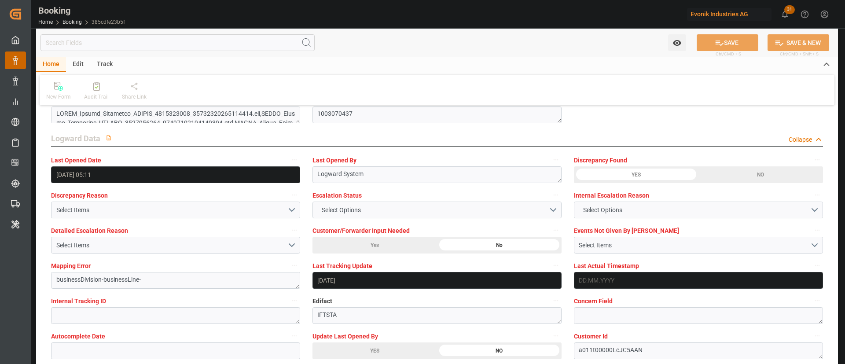
scroll to position [1705, 0]
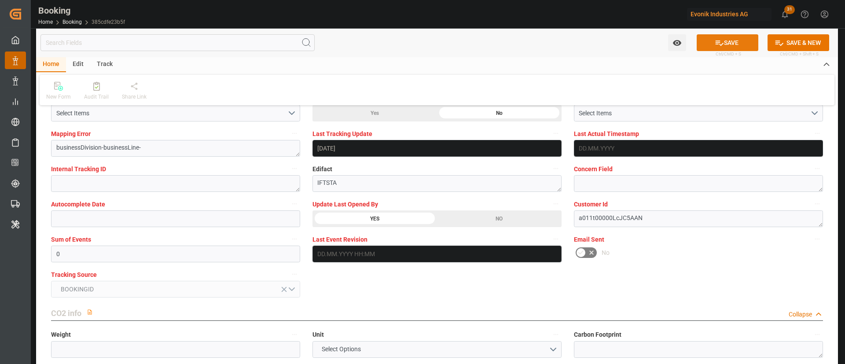
click at [728, 41] on button "SAVE" at bounding box center [727, 42] width 62 height 17
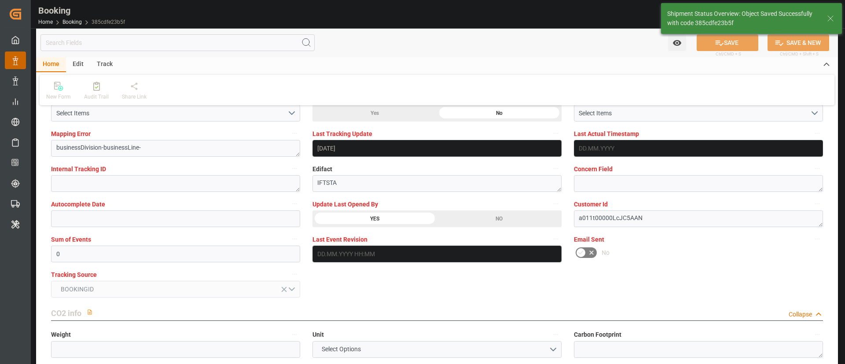
type textarea "[PERSON_NAME]"
type input "21.08.2025 06:44"
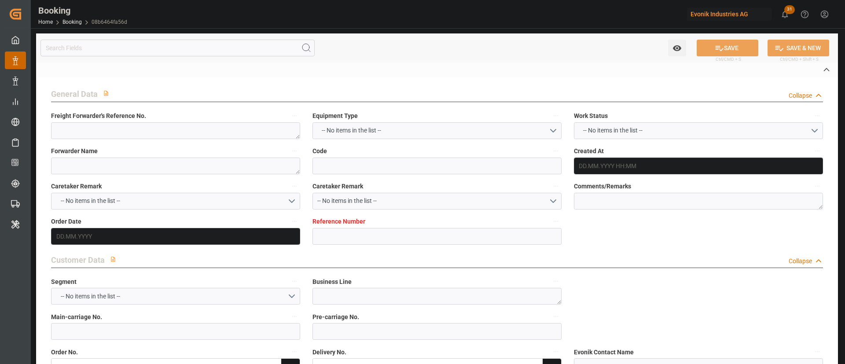
type textarea "250808610396"
type textarea "Leschaco Bremen"
type input "08b6464fa56d"
type input "4006668605"
type textarea "AT-SE"
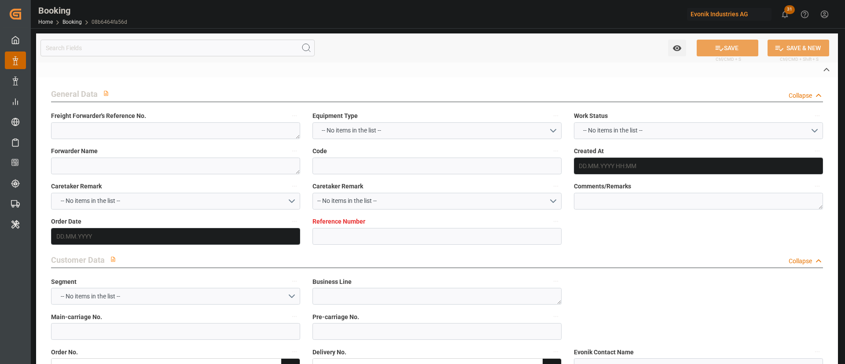
type input "4006668597"
type textarea "DAP"
type textarea "[GEOGRAPHIC_DATA], [GEOGRAPHIC_DATA]"
type textarea "Evonik Plant 0000501436"
type textarea "Hombourg"
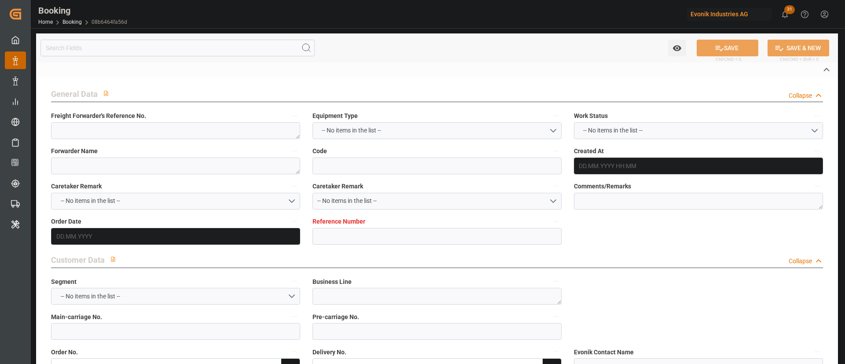
type textarea "UACU8513727"
type input "CAUCEDO EXPRESS"
type input "HLCU"
type textarea "15065523"
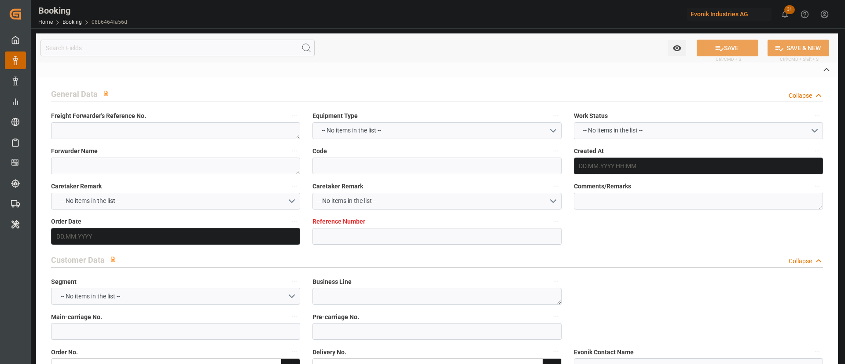
type input "Hamburg"
type input "Philadelphia"
type textarea "vesselName"
type textarea "INPUT_Evonik_Seeburger_IFTSTA_1003065833_20250819083243005.edi"
type textarea "NWC/UK North West Continent / UK_USPHL_HLCU_AT-SE"
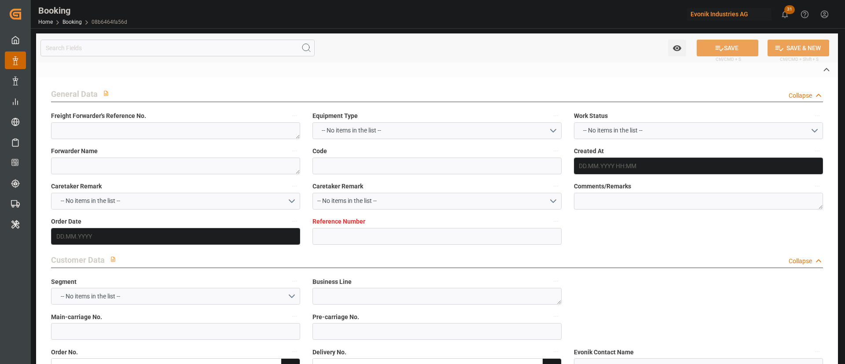
type textarea "INPUT_Evonik_Seeburger_LoadTenderOcean_1002960938_20250716132902436.xml,INPUT_E…"
type textarea "1003065833"
type textarea "Logward System"
type textarea "businessDivision-businessLine-"
type textarea "IFTSTA"
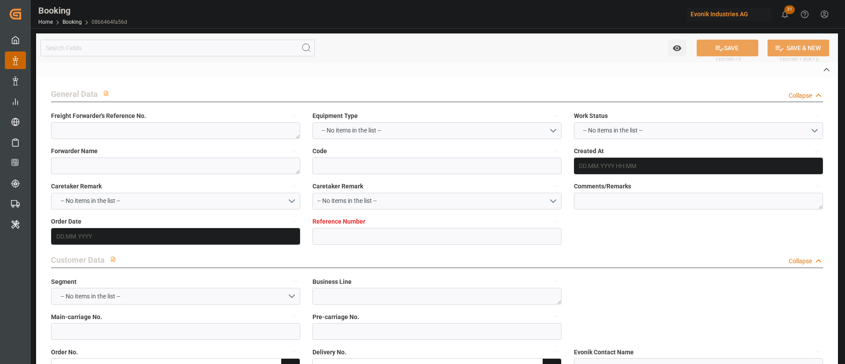
type textarea "a011t00000LcJC5AAN"
type textarea "No"
type input "HAMBURG"
type input "PHILADELPHIA"
type input "BREMBLENS"
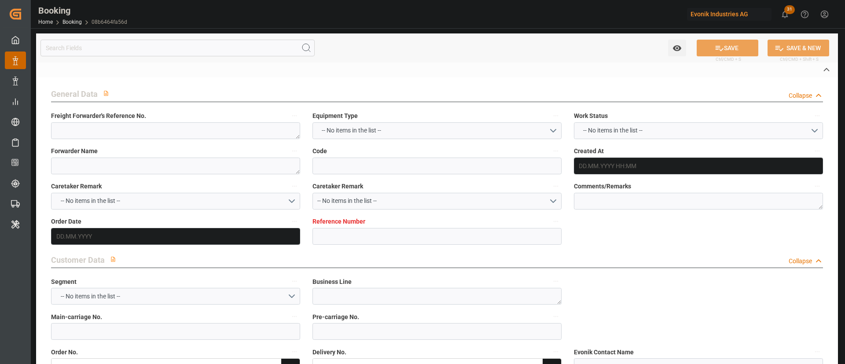
type input "CH"
type input "TRUCK"
type input "534S"
type input "VESSEL"
type input "CAUCEDO EXPRESS"
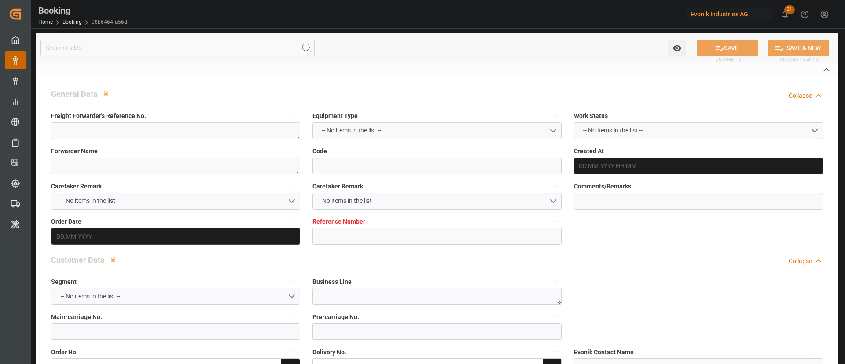
type input "TRUCK"
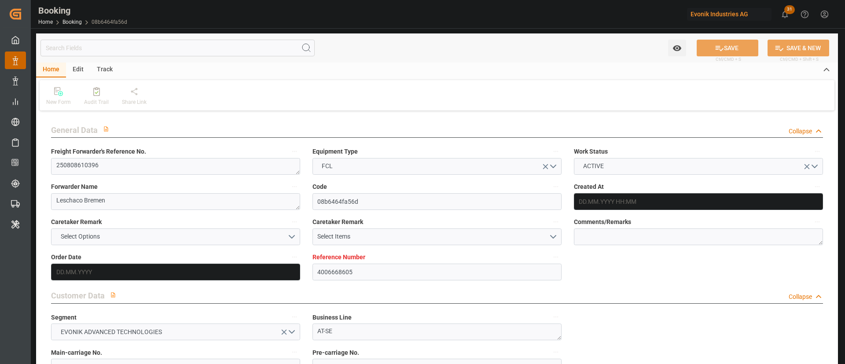
type input "4006668605"
type input "9434931"
type input "Hapag [PERSON_NAME]"
type input "Hapag [PERSON_NAME] Aktiengesellschaft"
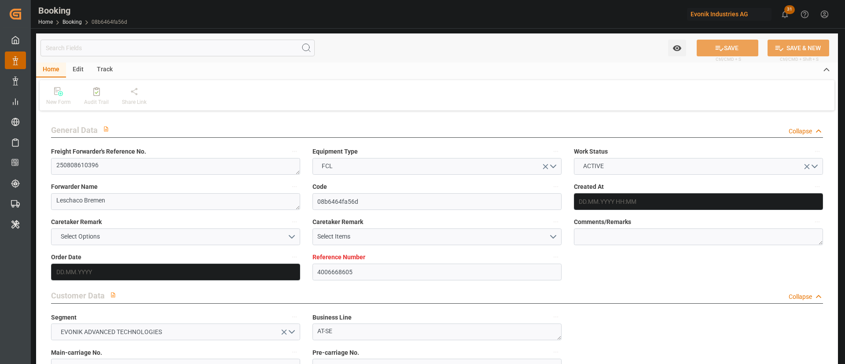
type input "DEHAM"
type input "USPHL"
type input "0"
type input "DEHAM"
type input "USPHL"
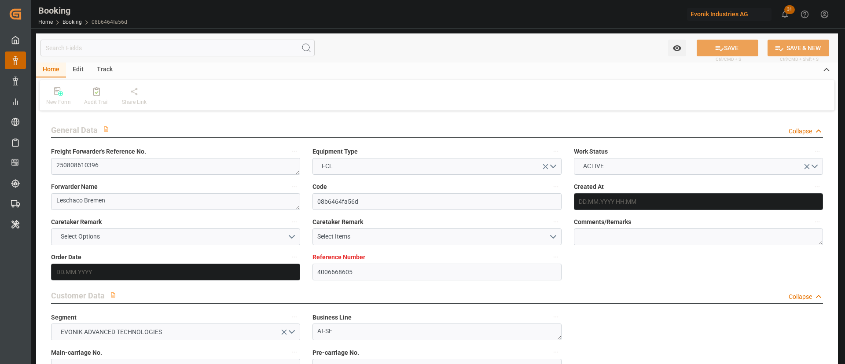
type input "9434931"
type input "16.07.2025 11:32"
type input "16.07.2025"
type input "15.09.2025"
type input "12.08.2025"
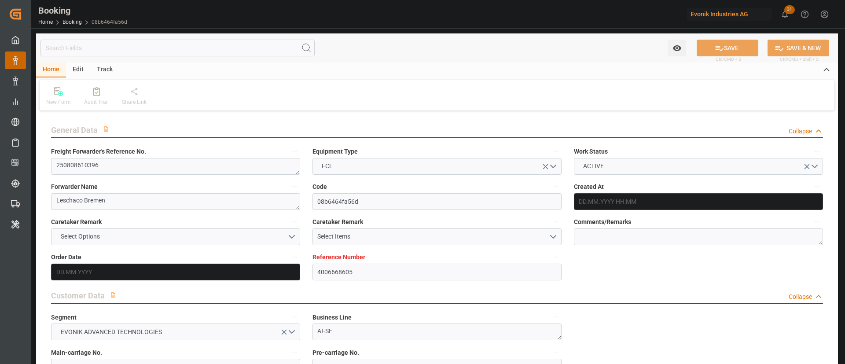
type input "16.07.2025"
type input "24.08.2025 07:00"
type input "24.08.2025 00:00"
type input "10.09.2025 09:00"
type input "10.09.2025 00:00"
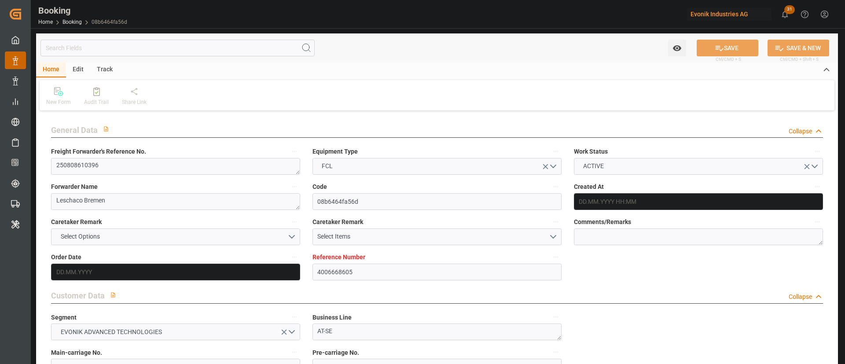
type input "[DATE]"
type input "21.08.2025 04:49"
type input "21.08.2025"
type input "15.08.2025 06:12"
type input "18.09.2025 12:00"
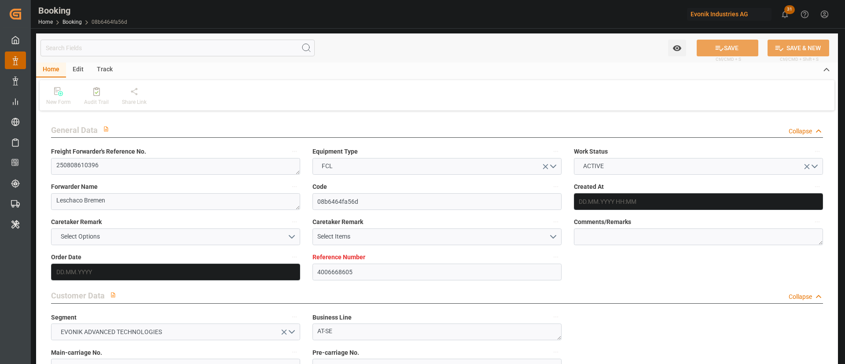
type input "18.09.2025 12:00"
type input "24.08.2025 07:00"
type input "10.09.2025 09:00"
type input "10.09.2025 11:03"
type input "17.09.2025 12:00"
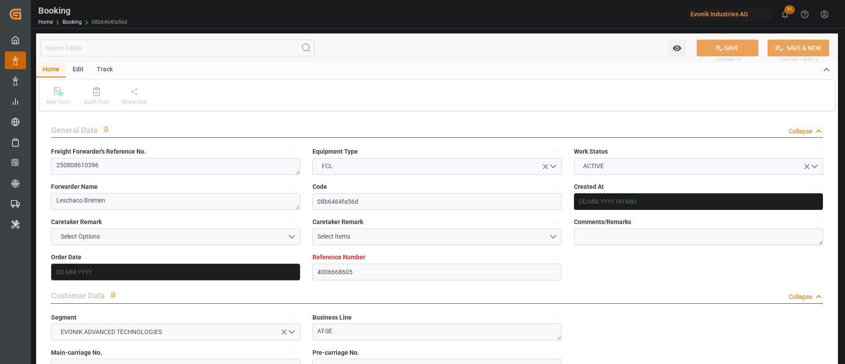
type input "17.09.2025 12:00"
type input "14.09.2025 11:03"
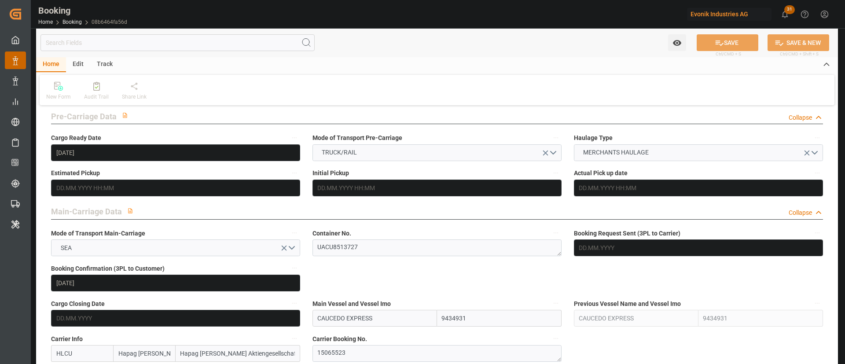
scroll to position [462, 0]
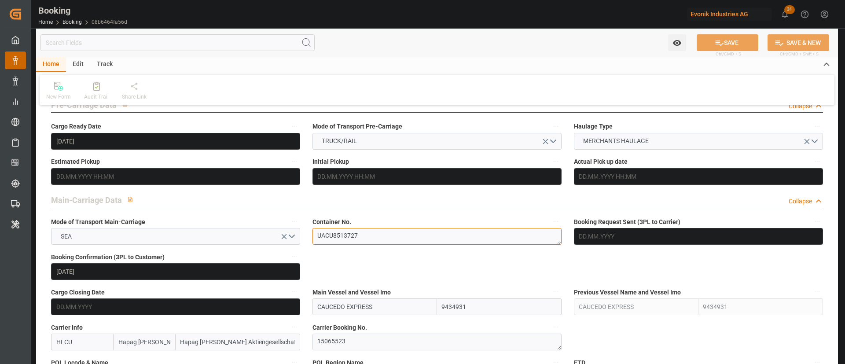
click at [360, 235] on textarea "UACU8513727" at bounding box center [436, 236] width 249 height 17
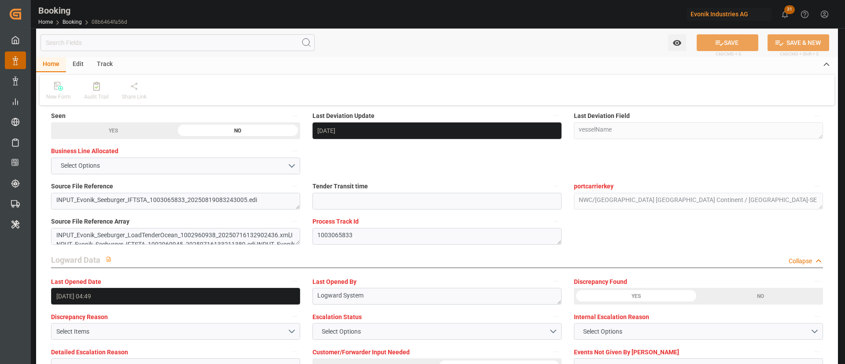
scroll to position [1650, 0]
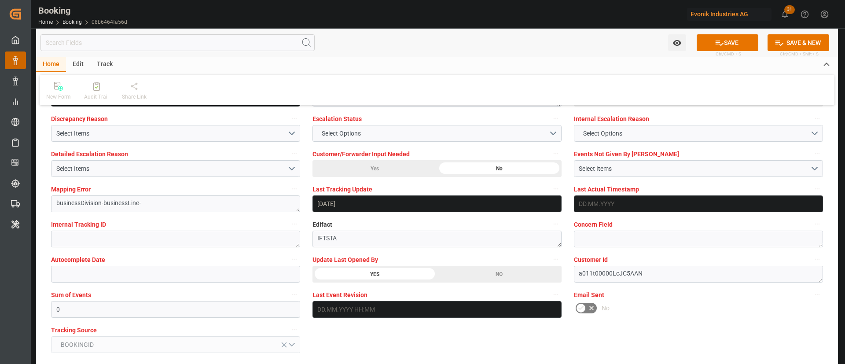
click at [735, 33] on div "Watch Option SAVE Ctrl/CMD + S SAVE & NEW Ctrl/CMD + Shift + S" at bounding box center [436, 42] width 801 height 29
click at [724, 36] on button "SAVE" at bounding box center [727, 42] width 62 height 17
type textarea "[PERSON_NAME]"
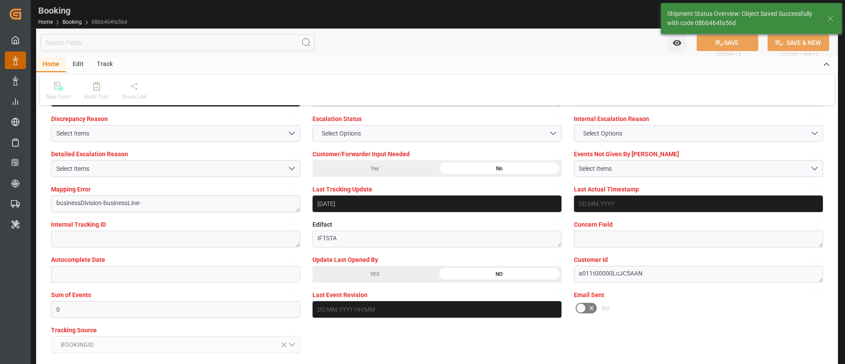
type input "21.08.2025 06:45"
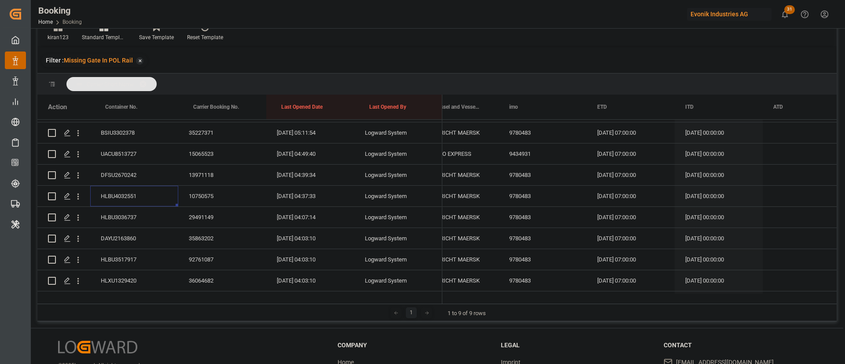
scroll to position [0, 8565]
click at [130, 219] on div "HLBU3036737" at bounding box center [134, 217] width 88 height 21
click at [115, 237] on div "DAYU2163860" at bounding box center [134, 238] width 88 height 21
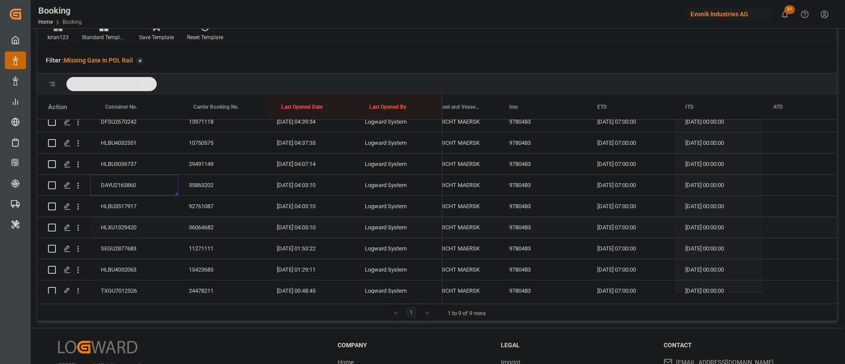
scroll to position [422, 0]
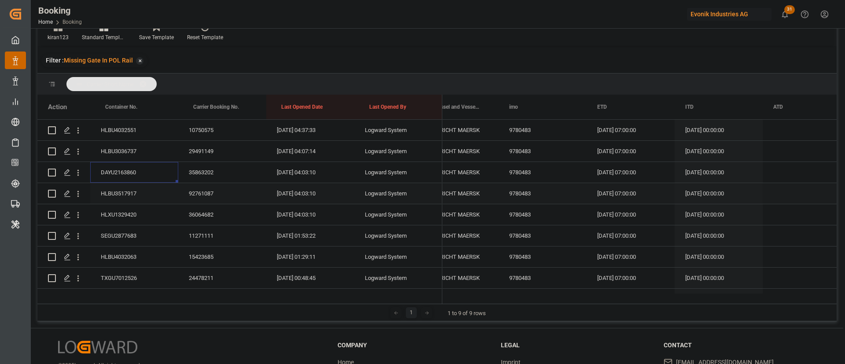
click at [131, 195] on div "HLBU3517917" at bounding box center [134, 193] width 88 height 21
click at [119, 210] on div "HLXU1329420" at bounding box center [134, 214] width 88 height 21
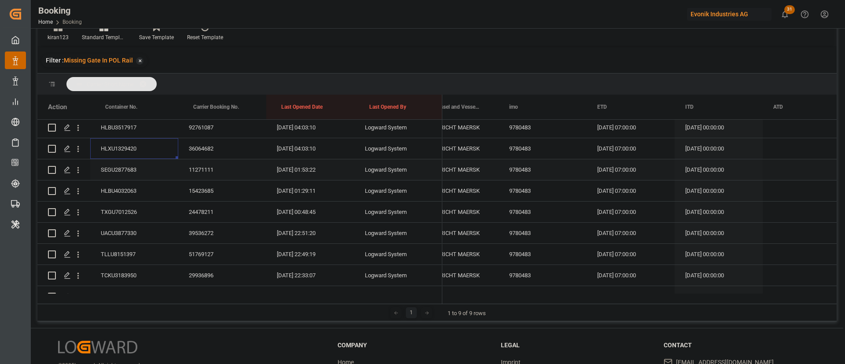
click at [114, 164] on div "SEGU2877683" at bounding box center [134, 169] width 88 height 21
click at [120, 190] on div "HLBU4032063" at bounding box center [134, 190] width 88 height 21
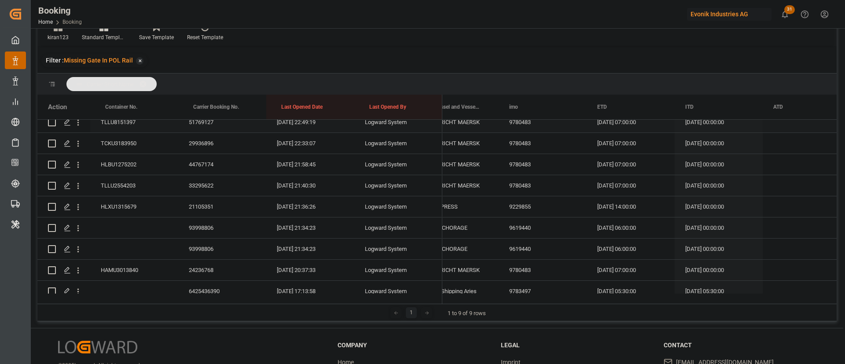
scroll to position [554, 0]
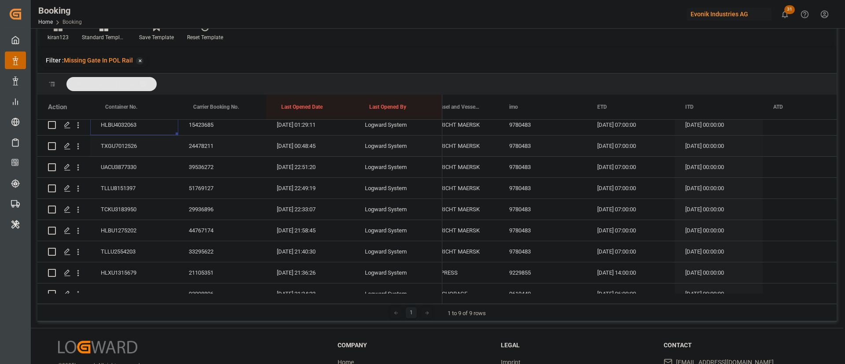
click at [134, 150] on div "TXGU7012526" at bounding box center [134, 145] width 88 height 21
click at [126, 168] on div "UACU3877330" at bounding box center [134, 167] width 88 height 21
click at [143, 192] on div "TLLU8151397" at bounding box center [134, 188] width 88 height 21
click at [122, 202] on div "TCKU3183950" at bounding box center [134, 209] width 88 height 21
click at [146, 230] on div "HLBU1275202" at bounding box center [134, 230] width 88 height 21
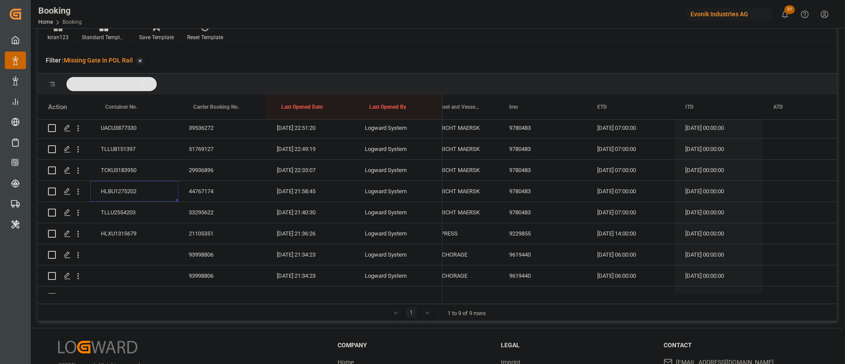
scroll to position [620, 0]
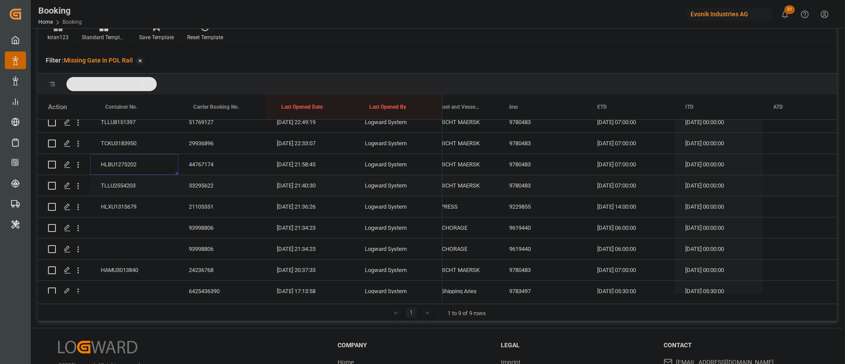
click at [150, 189] on div "TLLU2554203" at bounding box center [134, 185] width 88 height 21
click at [140, 212] on div "HLXU1315679" at bounding box center [134, 206] width 88 height 21
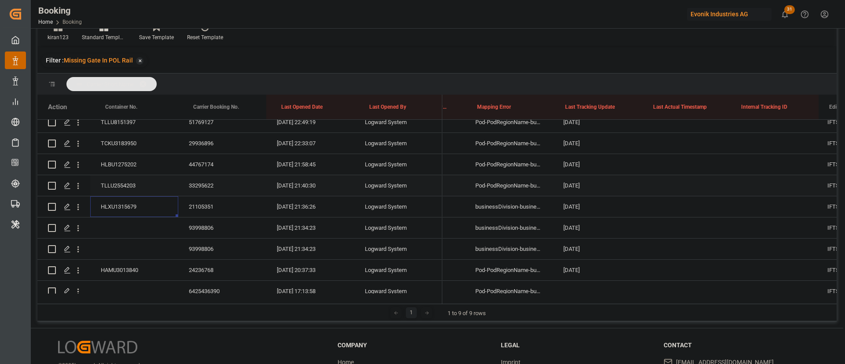
scroll to position [0, 0]
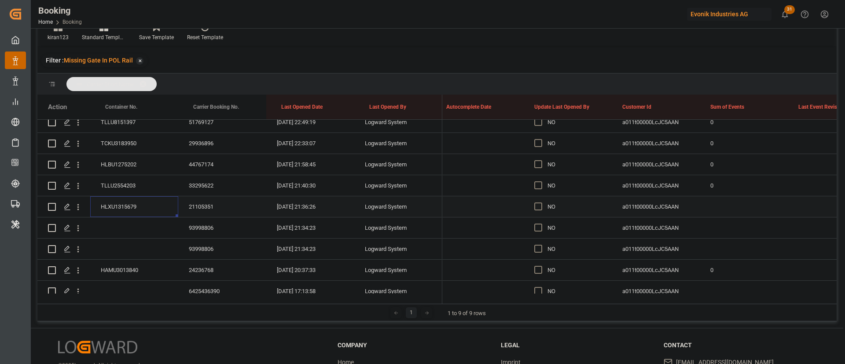
click at [538, 204] on span "Press SPACE to select this row." at bounding box center [538, 206] width 8 height 8
click at [541, 202] on input "Press SPACE to select this row." at bounding box center [541, 202] width 0 height 0
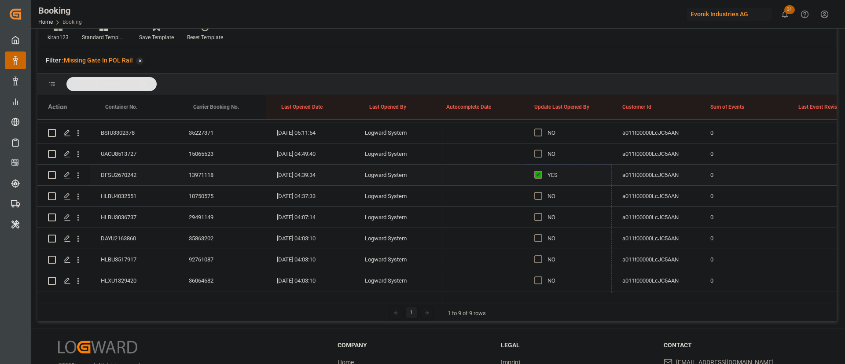
drag, startPoint x: 610, startPoint y: 215, endPoint x: 570, endPoint y: 183, distance: 50.8
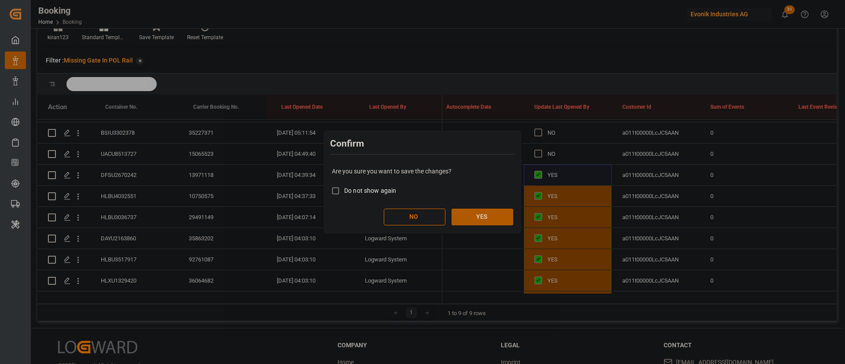
click at [495, 220] on button "YES" at bounding box center [482, 217] width 62 height 17
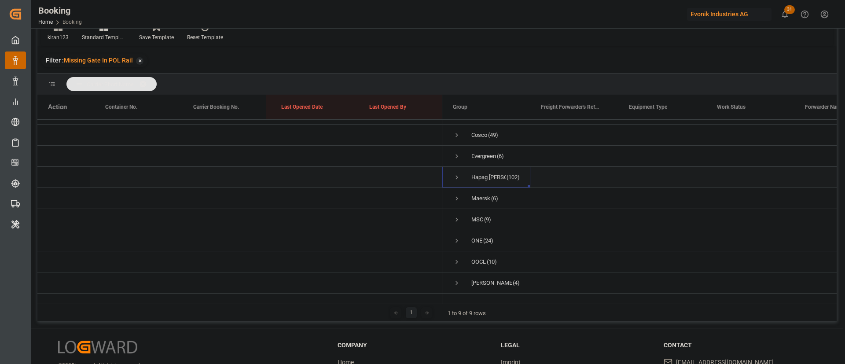
click at [454, 173] on span "Press SPACE to select this row." at bounding box center [457, 177] width 8 height 8
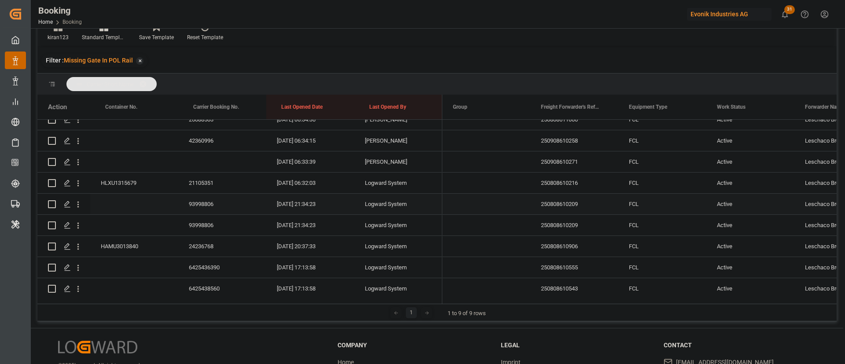
click at [198, 202] on div "93998806" at bounding box center [222, 204] width 88 height 21
click at [79, 205] on icon "open menu" at bounding box center [77, 204] width 9 height 9
click at [150, 226] on span "Open in new tab" at bounding box center [136, 222] width 80 height 9
click at [78, 229] on icon "open menu" at bounding box center [77, 225] width 9 height 9
click at [124, 237] on div "Open in new tab" at bounding box center [128, 244] width 109 height 18
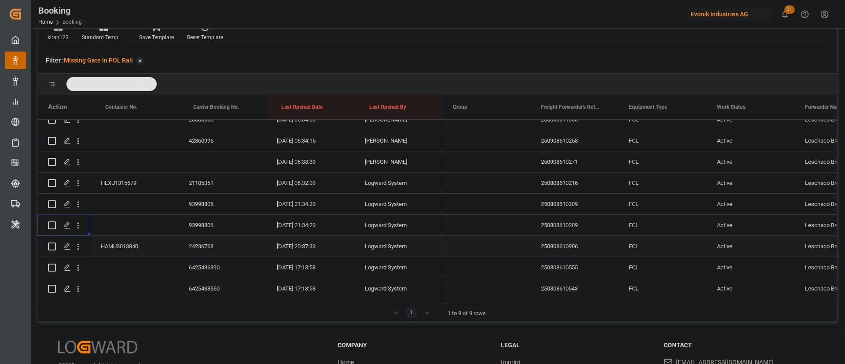
scroll to position [752, 0]
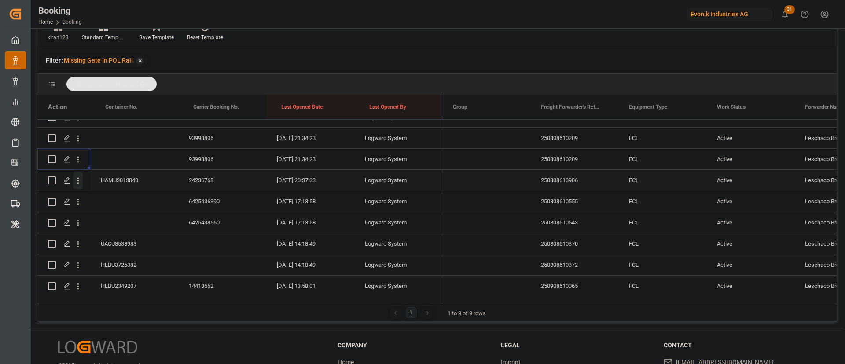
click at [79, 184] on icon "open menu" at bounding box center [77, 180] width 9 height 9
click at [133, 175] on div "HAMU3013840" at bounding box center [134, 180] width 88 height 21
click at [88, 180] on div "Press SPACE to select this row." at bounding box center [78, 180] width 22 height 17
click at [77, 184] on icon "open menu" at bounding box center [77, 180] width 9 height 9
click at [124, 198] on span "Open in new tab" at bounding box center [136, 198] width 80 height 9
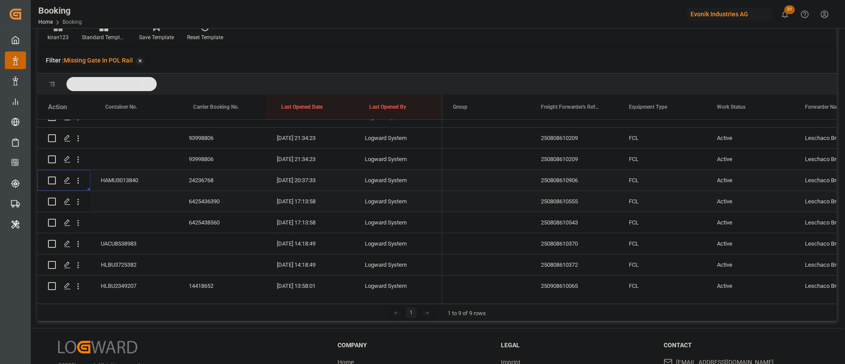
click at [196, 201] on div "6425436390" at bounding box center [222, 201] width 88 height 21
click at [80, 205] on icon "open menu" at bounding box center [77, 201] width 9 height 9
click at [149, 218] on span "Open in new tab" at bounding box center [136, 220] width 80 height 9
click at [77, 201] on icon "open menu" at bounding box center [77, 201] width 9 height 9
click at [122, 220] on span "Open in new tab" at bounding box center [136, 220] width 80 height 9
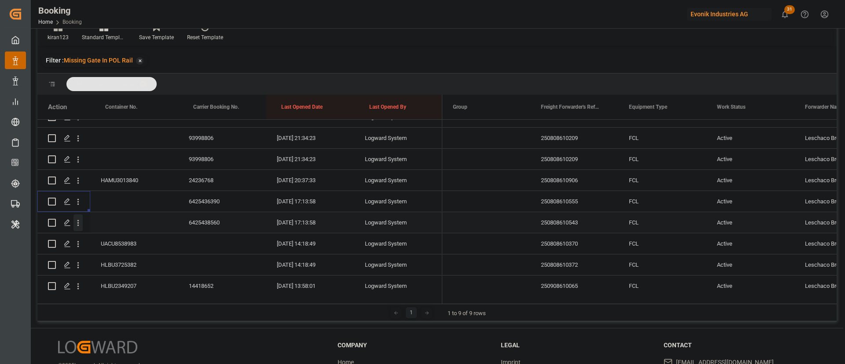
click icon "open menu"
click span "Open in new tab"
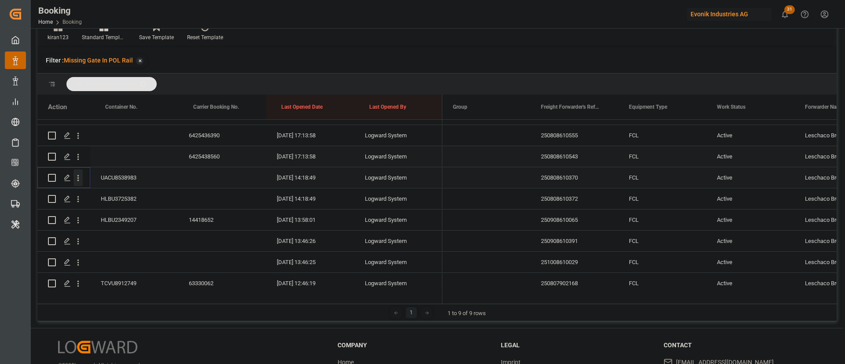
click icon "open menu"
click span "Open in new tab"
click icon "open menu"
click span "Open in new tab"
click icon "open menu"
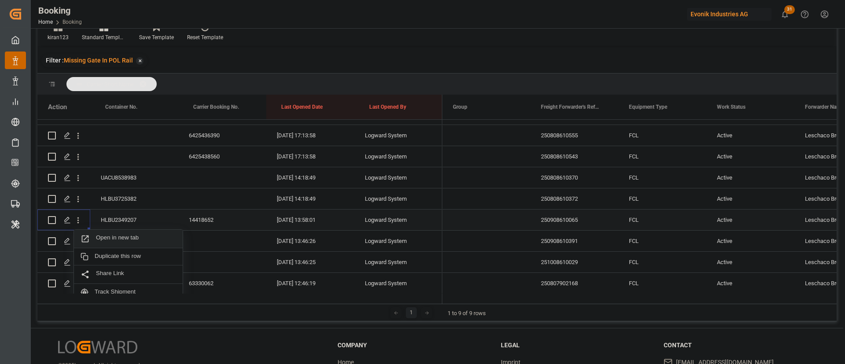
click span "Open in new tab"
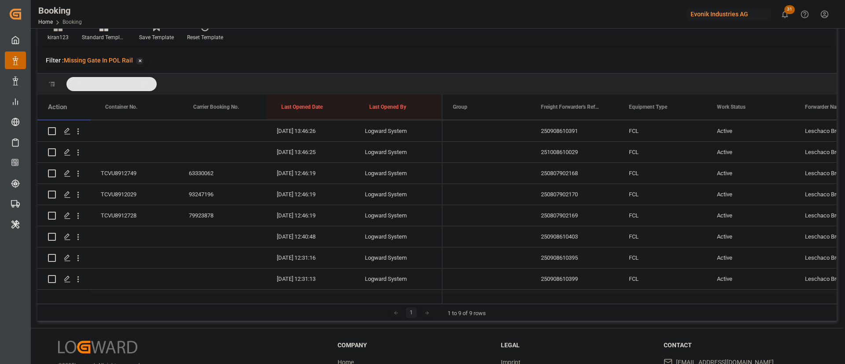
scroll to position [884, 0]
click icon "open menu"
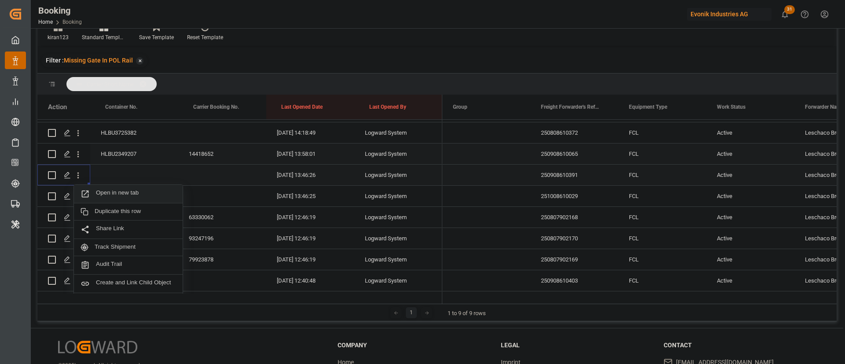
click span "Open in new tab"
click icon "open menu"
click span "Open in new tab"
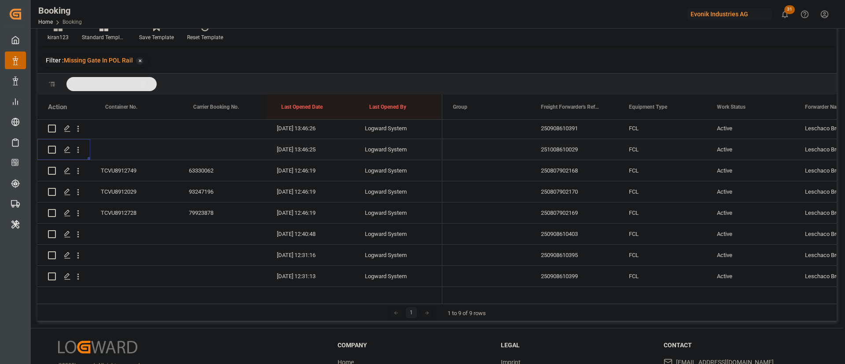
scroll to position [950, 0]
click icon "open menu"
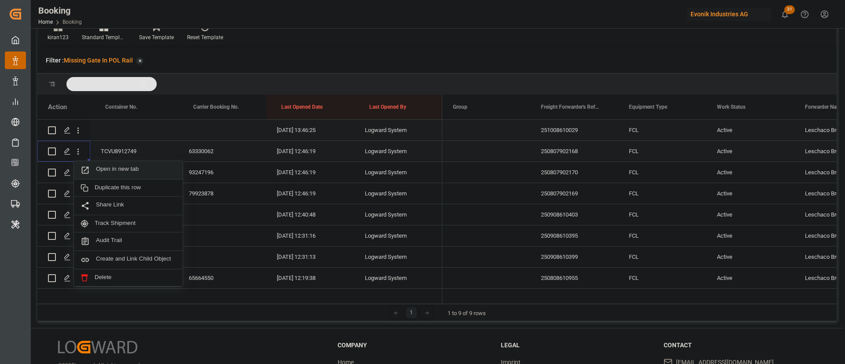
click span "Open in new tab"
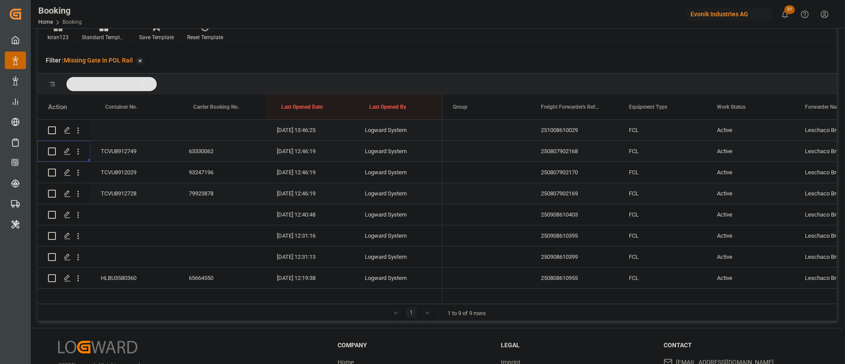
click div "TCVU8912029"
click icon "open menu"
click span "Open in new tab"
click div "TCVU8912728"
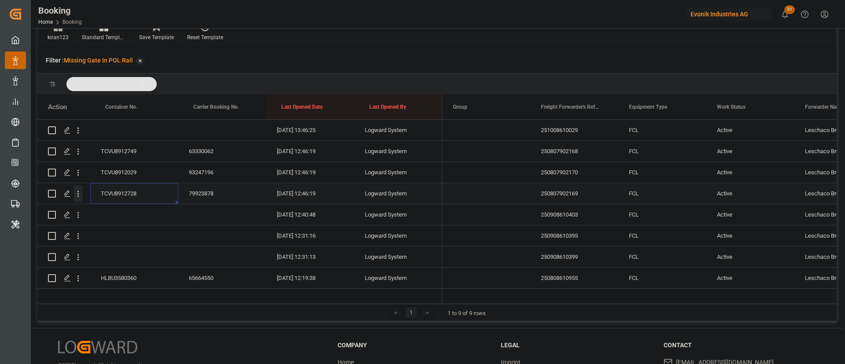
click icon "open menu"
click span "Open in new tab"
click div "79923878"
click icon "open menu"
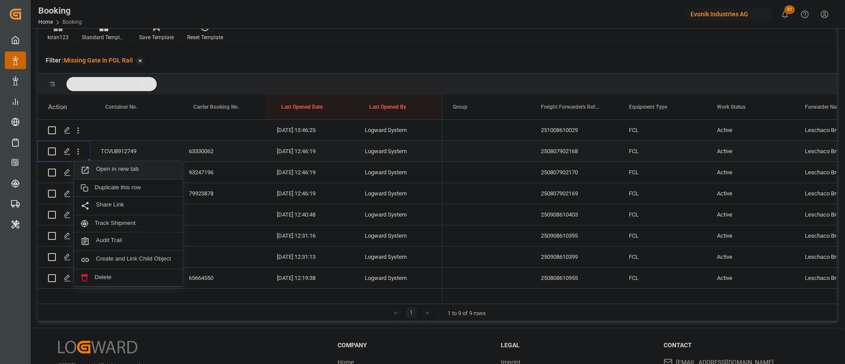
click span "Open in new tab"
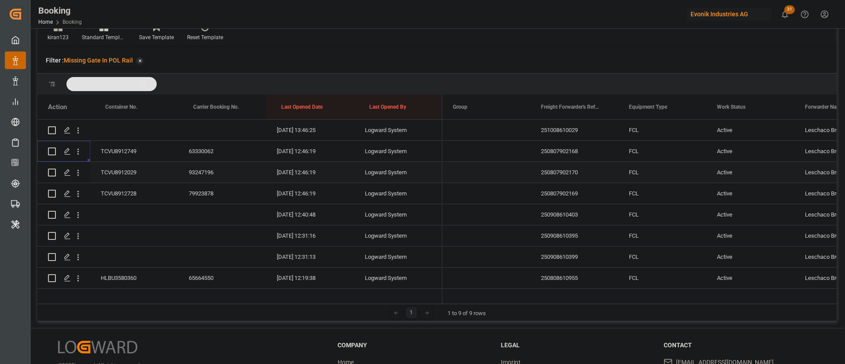
scroll to position [1016, 0]
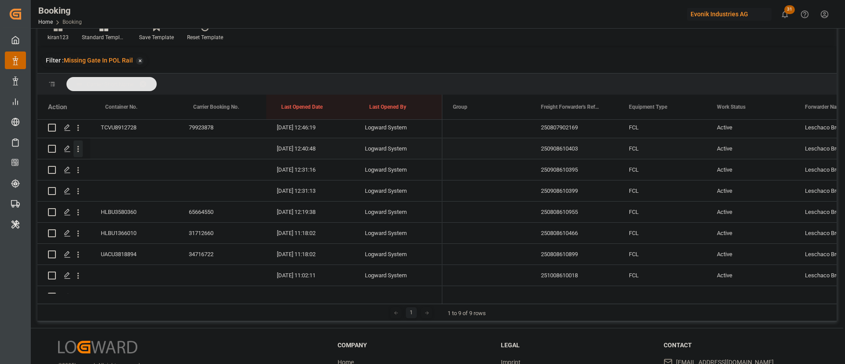
click icon "open menu"
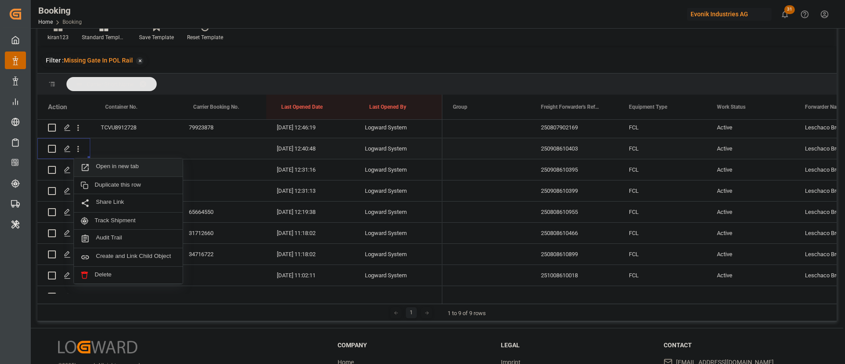
click span "Open in new tab"
click icon "open menu"
click div "Open in new tab"
click icon "open menu"
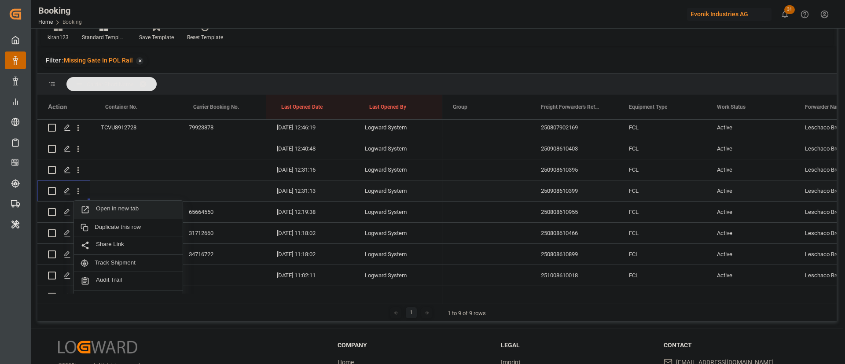
click span "Open in new tab"
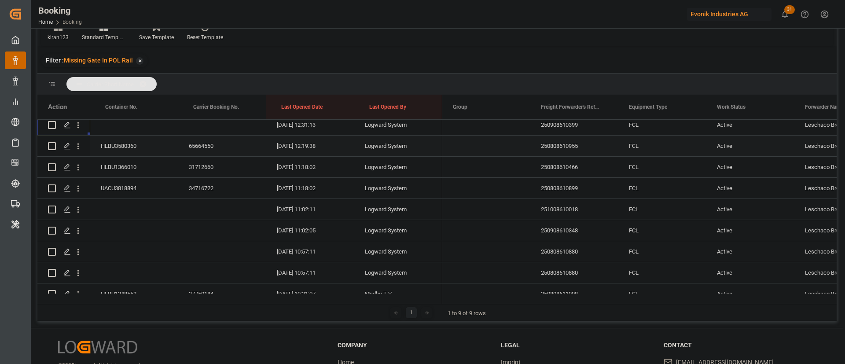
click icon "open menu"
click span "Open in new tab"
click icon "open menu"
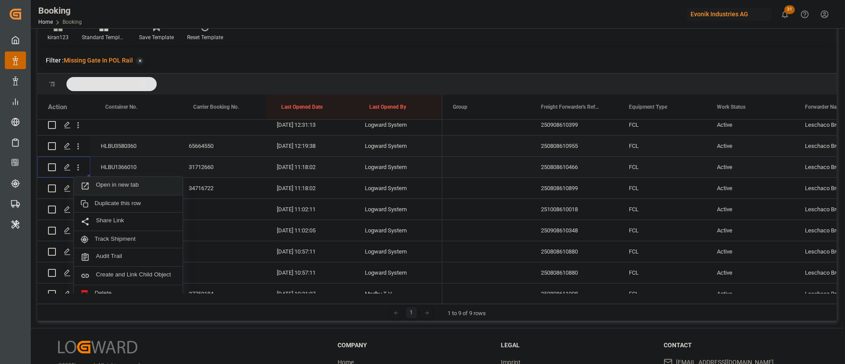
click span "Open in new tab"
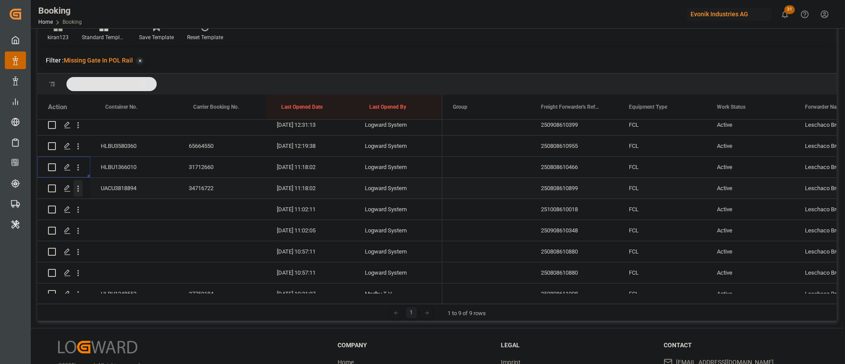
click icon "open menu"
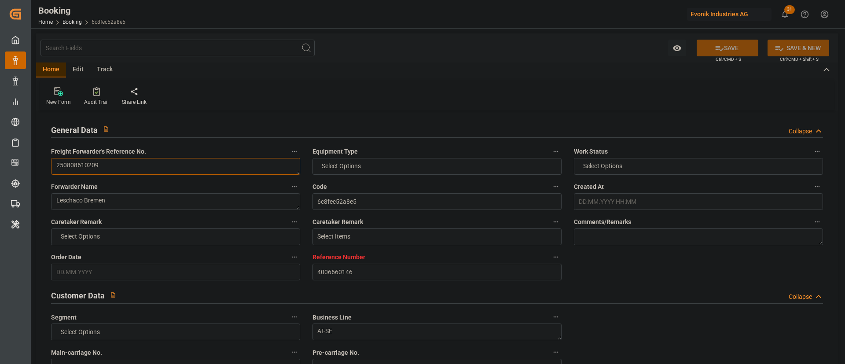
click at [116, 161] on textarea "250808610209" at bounding box center [175, 166] width 249 height 17
type input "4006660146"
type input "9619440"
type input "Hapag [PERSON_NAME]"
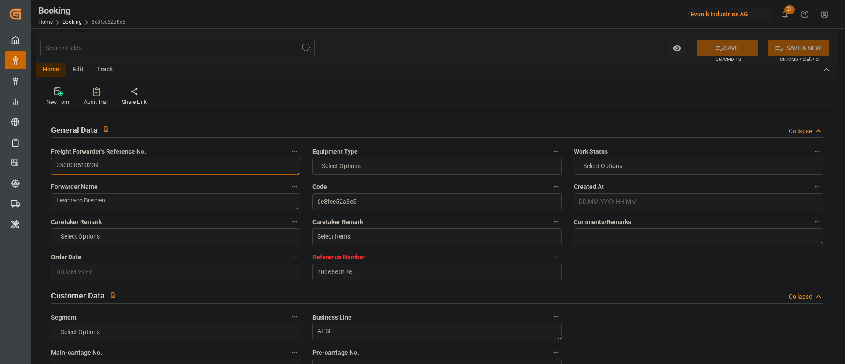
type input "Hapag [PERSON_NAME] Aktiengesellschaft"
type input "DEBRV"
type input "BRSSZ"
type input "BEANR"
type input "DEBRV"
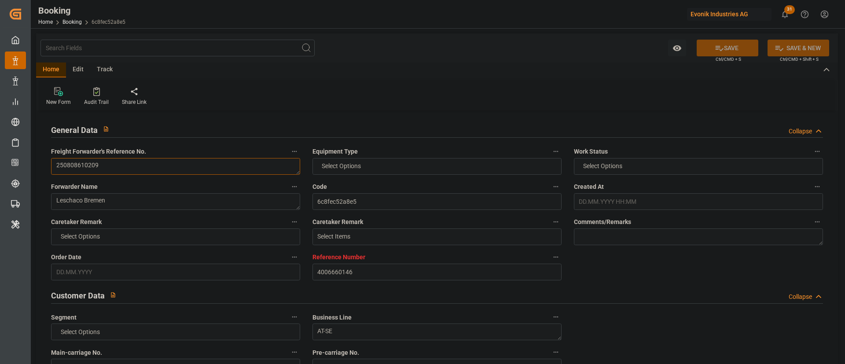
type input "BRSSZ"
type input "9770749"
click at [116, 161] on textarea "250808610209" at bounding box center [175, 166] width 249 height 17
type input "[DATE] 11:14"
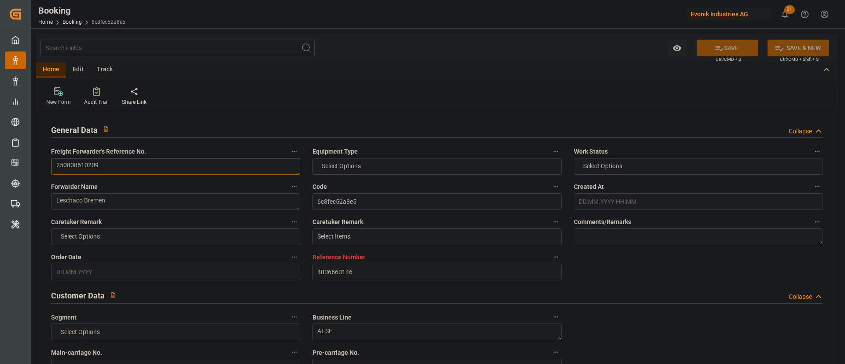
type input "[DATE]"
type input "[DATE] 06:00"
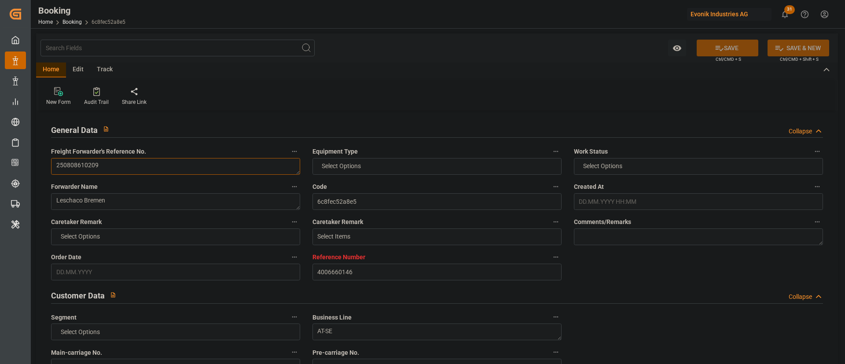
type input "22.08.2025 00:00"
type input "[DATE] 19:00"
type input "[DATE] 00:00"
type input "[DATE] 12:30"
type input "[DATE] 15:41"
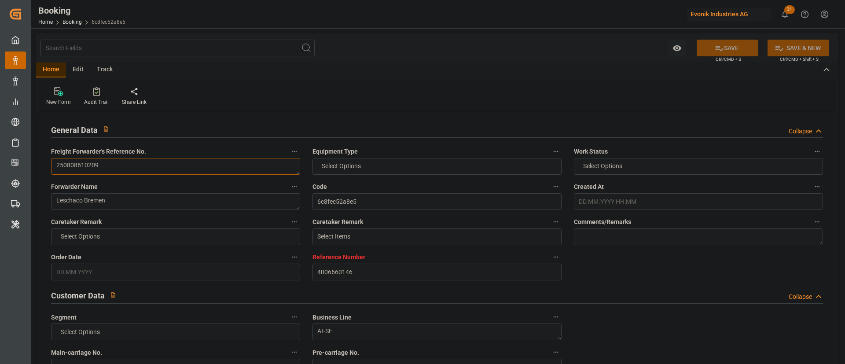
type input "[DATE] 19:11"
type input "[DATE]"
type input "[DATE] 21:34"
type input "[DATE]"
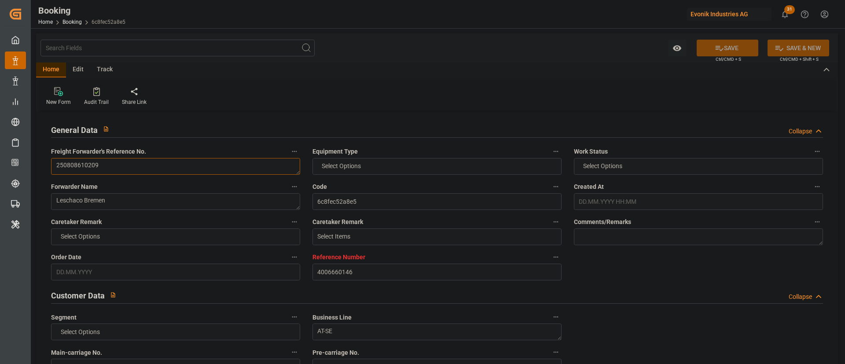
type input "[DATE] 06:00"
type input "[DATE] 12:30"
type input "[DATE] 19:11"
type input "[DATE] 19:00"
click at [120, 358] on input "4006660135" at bounding box center [175, 366] width 249 height 17
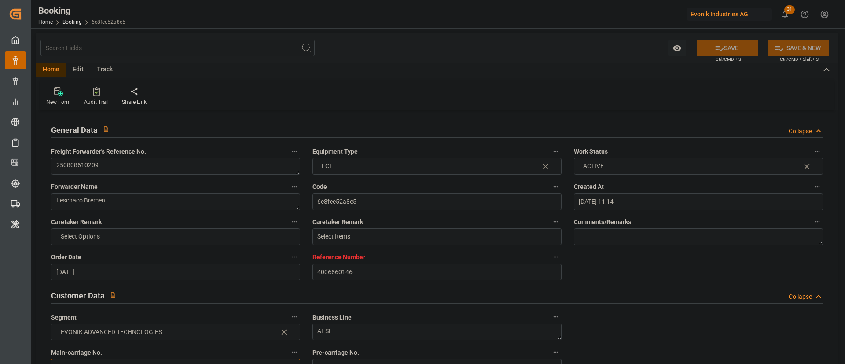
click at [120, 358] on input "4006660135" at bounding box center [175, 366] width 249 height 17
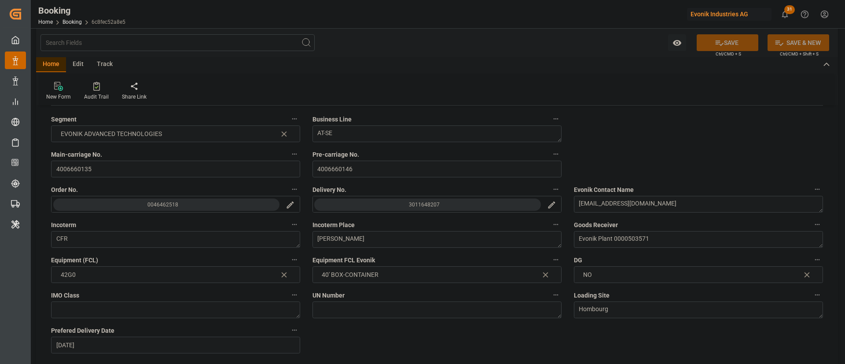
click at [441, 205] on button "3011648207" at bounding box center [427, 204] width 227 height 12
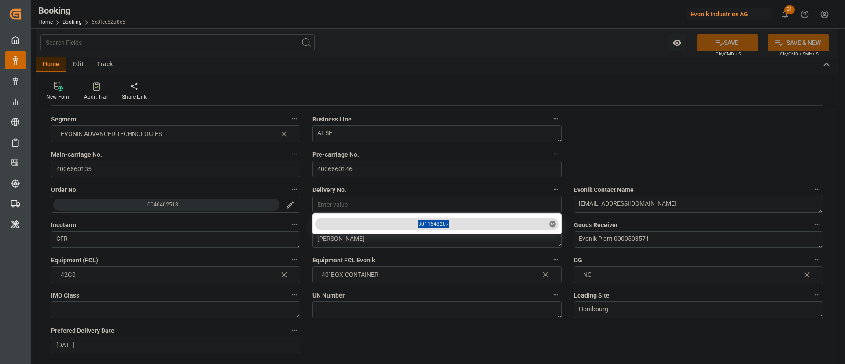
drag, startPoint x: 433, startPoint y: 236, endPoint x: 420, endPoint y: 229, distance: 15.1
copy div "3011648207"
click at [433, 220] on div "3011648207" at bounding box center [433, 224] width 31 height 8
copy div "3011648207"
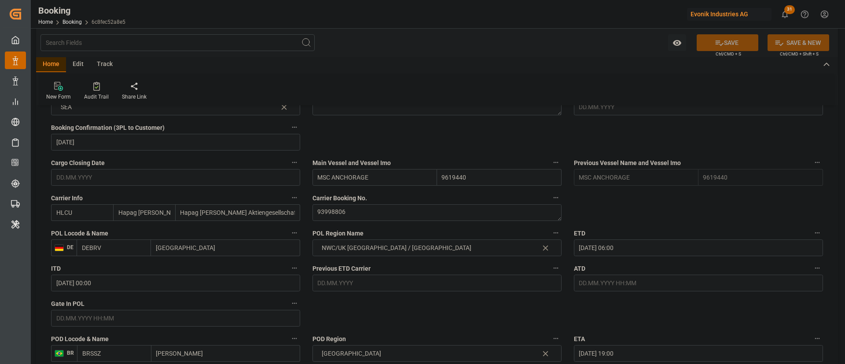
scroll to position [594, 0]
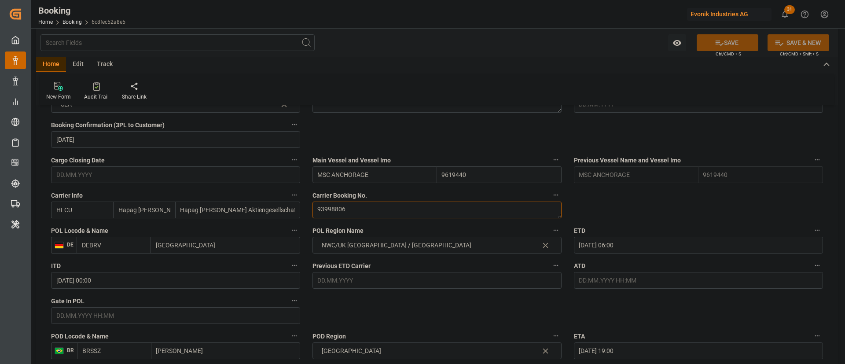
click at [356, 211] on textarea "93998806" at bounding box center [436, 209] width 249 height 17
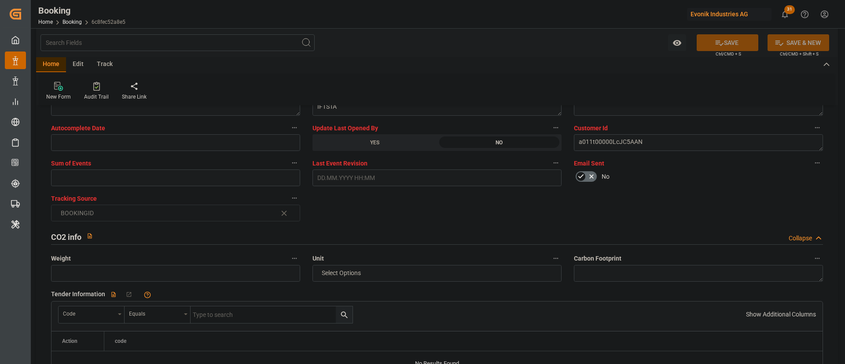
scroll to position [1781, 0]
click at [727, 40] on button "SAVE" at bounding box center [727, 42] width 62 height 17
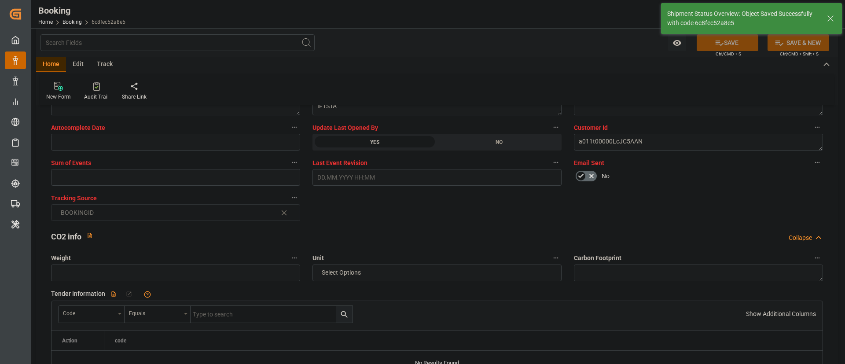
type input "21.08.2025 06:57"
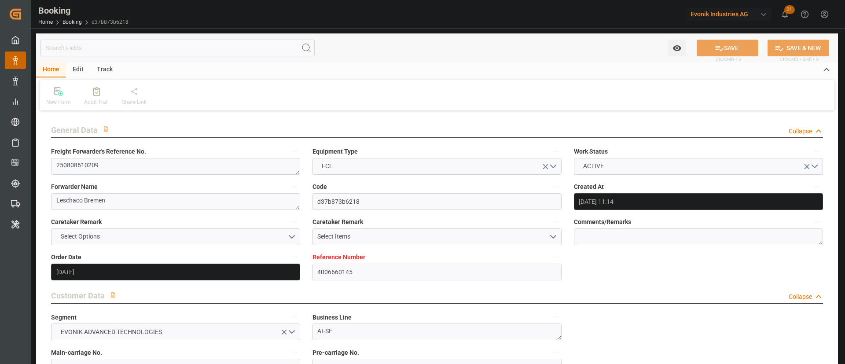
type input "[DATE] 11:14"
type input "[DATE]"
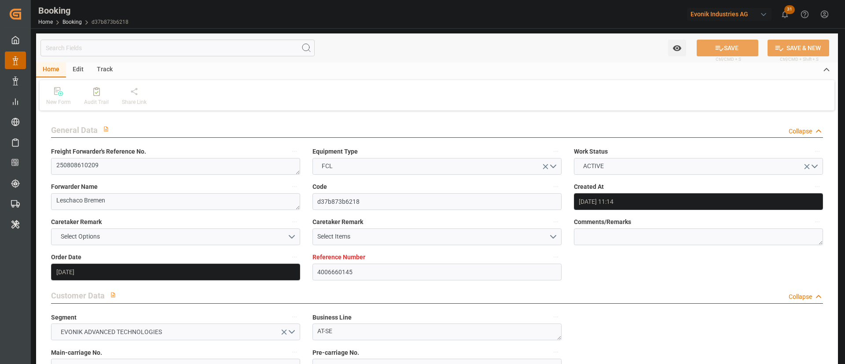
type input "[DATE] 06:00"
type input "[DATE] 00:00"
type input "[DATE] 19:00"
type input "[DATE] 00:00"
type input "[DATE] 12:30"
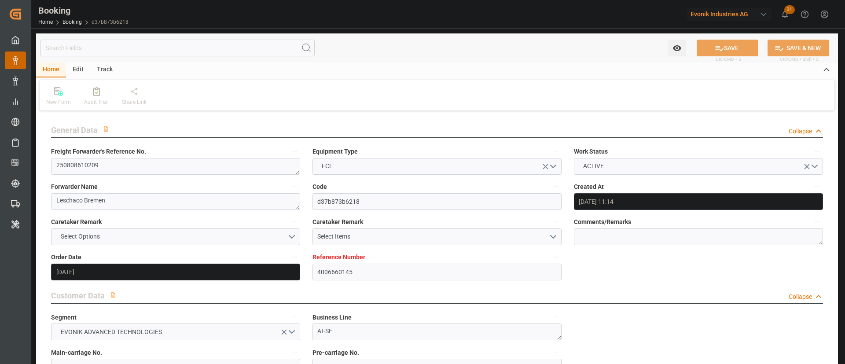
type input "[DATE] 15:41"
type input "[DATE] 19:11"
type input "[DATE]"
type input "[DATE] 21:34"
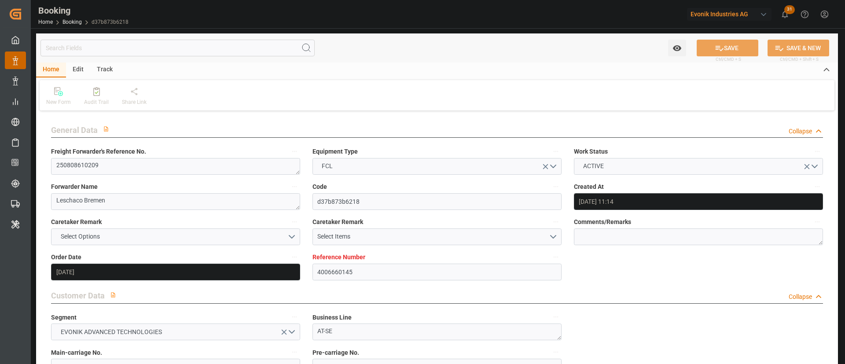
type input "[DATE]"
type input "24.08.2025 06:00"
type input "25.08.2025 12:30"
type input "31.08.2025 19:11"
type input "16.09.2025 19:00"
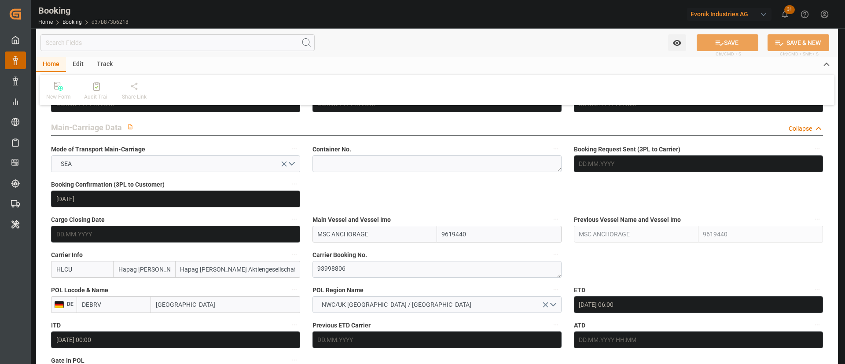
scroll to position [594, 0]
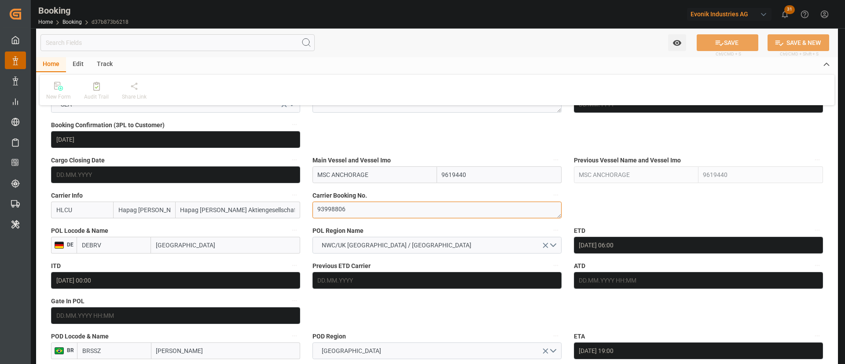
click at [373, 212] on textarea "93998806" at bounding box center [436, 209] width 249 height 17
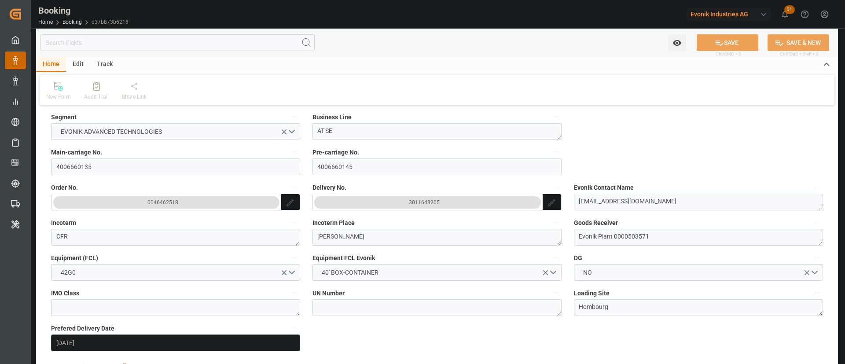
scroll to position [198, 0]
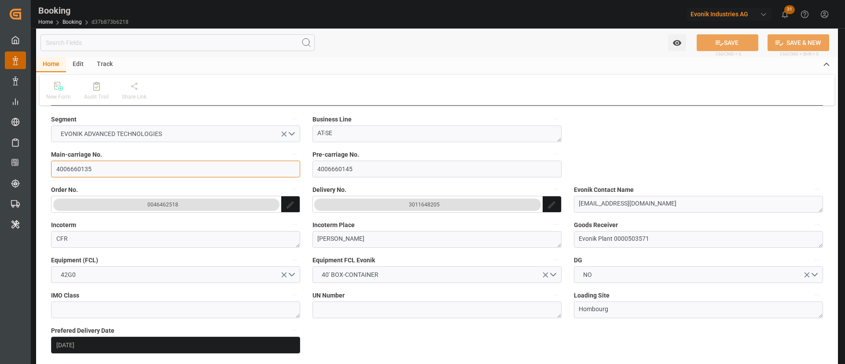
click at [115, 169] on input "4006660135" at bounding box center [175, 169] width 249 height 17
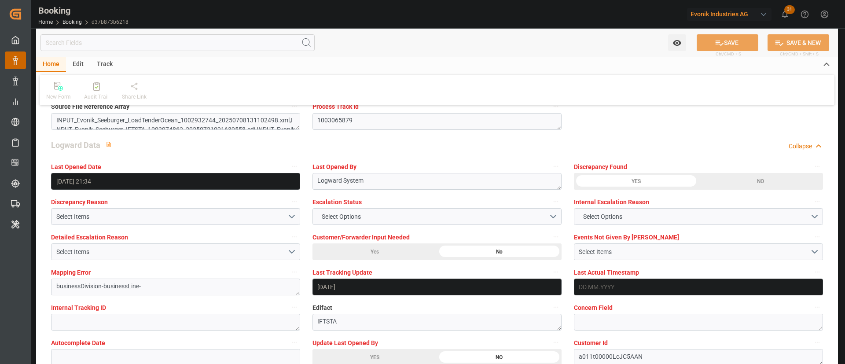
scroll to position [1584, 0]
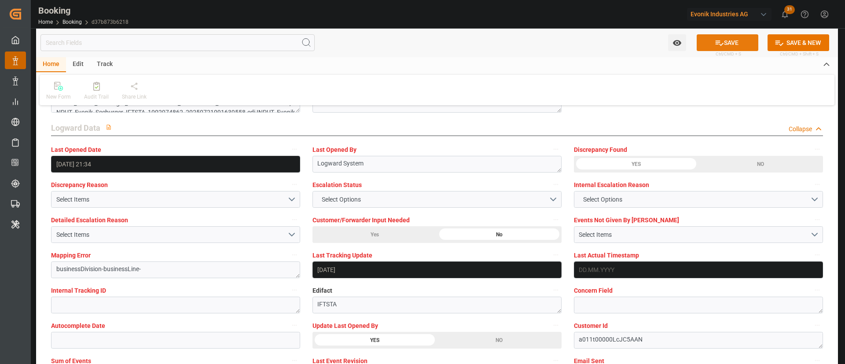
scroll to position [1650, 0]
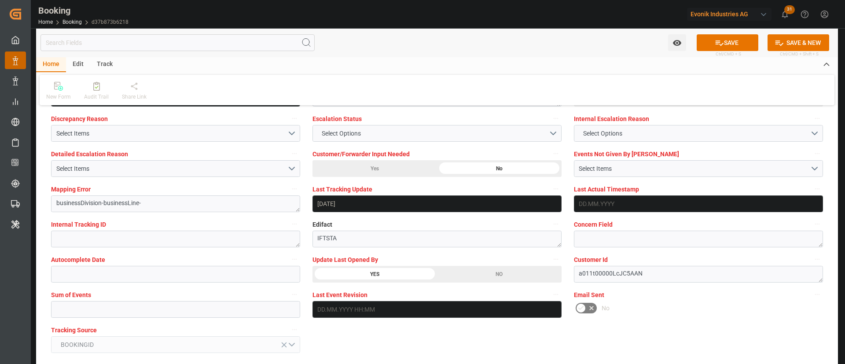
click at [728, 39] on button "SAVE" at bounding box center [727, 42] width 62 height 17
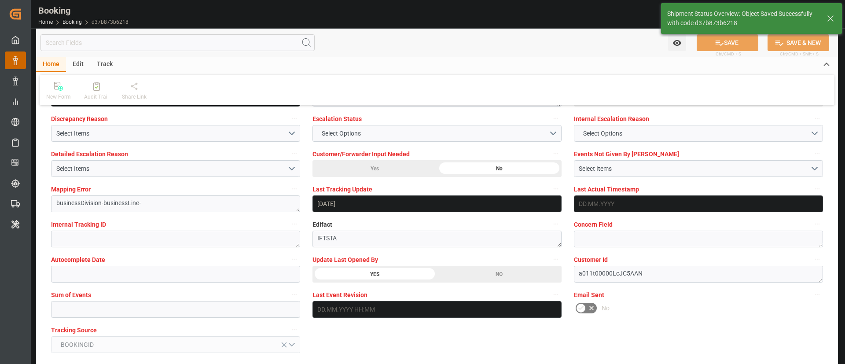
type textarea "[PERSON_NAME]"
type input "21.08.2025 06:57"
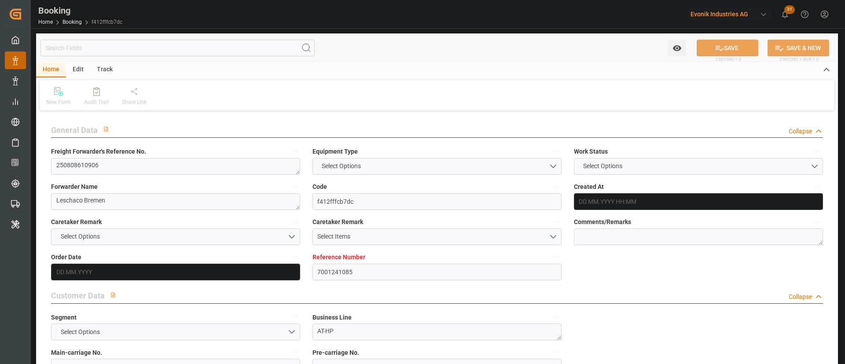
type input "7001241085"
type input "9780483"
type input "Hapag [PERSON_NAME]"
type input "Hapag [PERSON_NAME] Aktiengesellschaft"
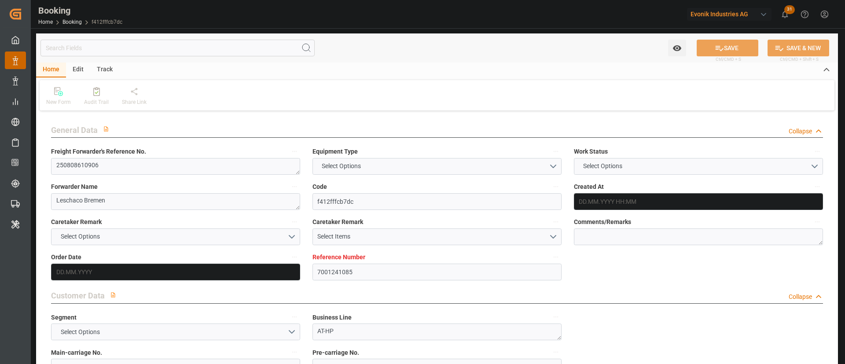
type input "NLRTM"
type input "CNSGH"
type input "0"
type input "NLRTM"
type input "CNSHG"
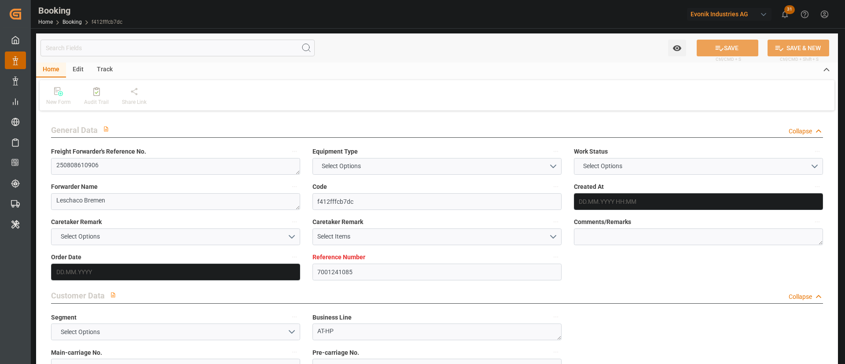
type input "9780483"
type input "[DATE] 13:49"
type input "[DATE]"
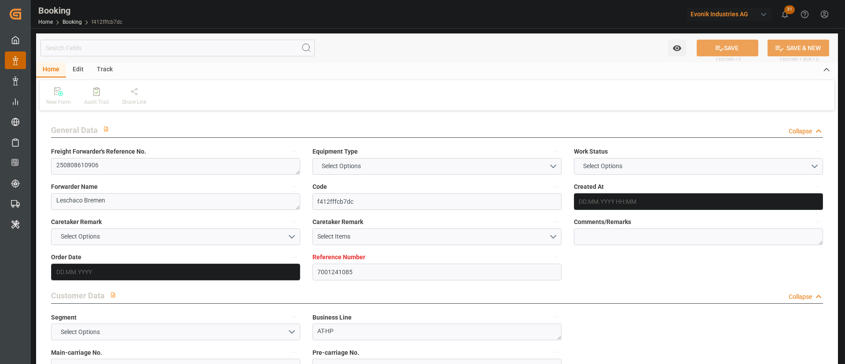
type input "[DATE]"
type input "[DATE] 07:00"
type input "[DATE] 00:00"
type input "[DATE] 16:00"
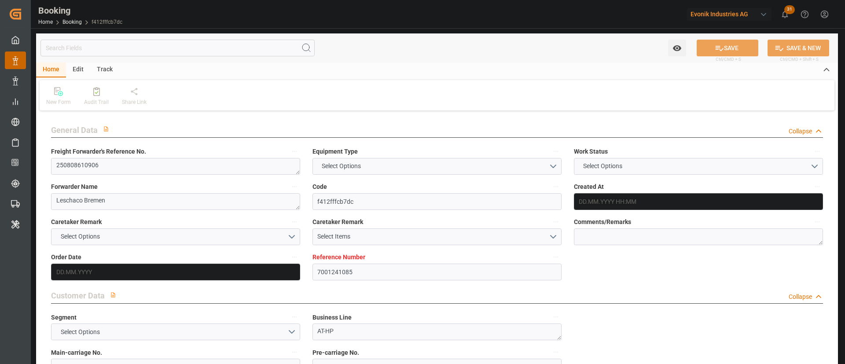
type input "[DATE] 00:00"
type input "[DATE]"
type input "[DATE] 20:37"
type input "[DATE]"
type input "[DATE] 04:15"
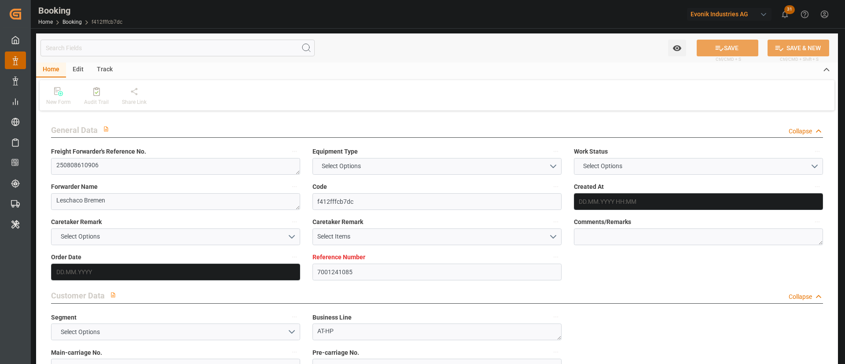
type input "[DATE] 07:00"
type input "[DATE] 16:00"
type input "[DATE] 00:57"
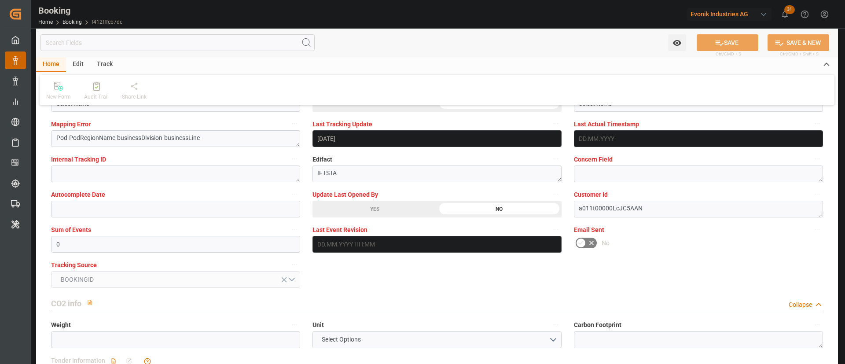
scroll to position [1716, 0]
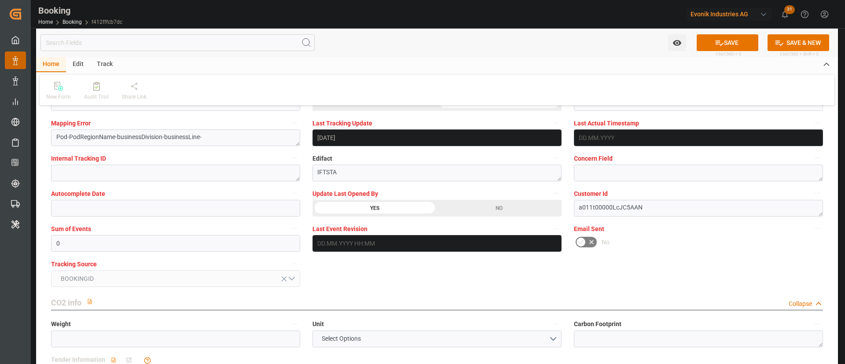
click at [723, 41] on button "SAVE" at bounding box center [727, 42] width 62 height 17
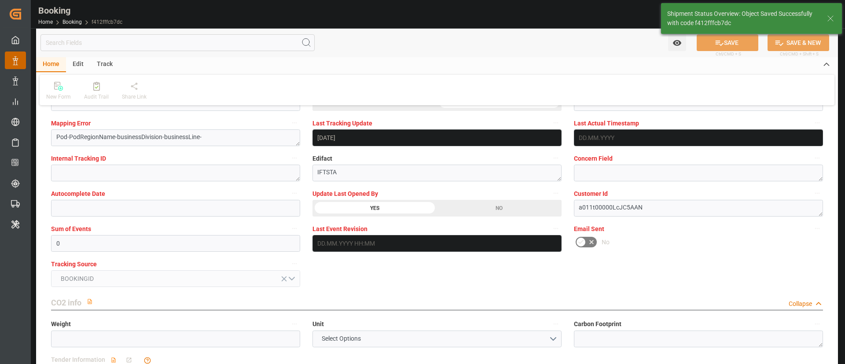
type textarea "[PERSON_NAME]"
type input "[DATE] 06:58"
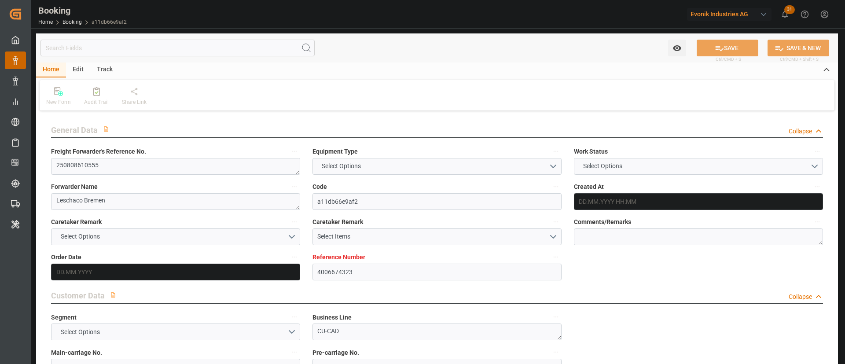
type input "4006674323"
type input "9783497"
type input "Hapag [PERSON_NAME]"
type input "Hapag [PERSON_NAME] Aktiengesellschaft"
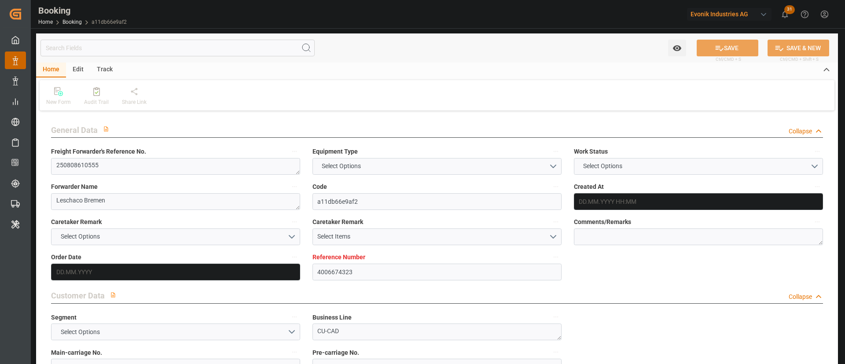
type input "DEHAM"
type input "CNSGH"
type input "[DATE] 15:13"
type input "[DATE]"
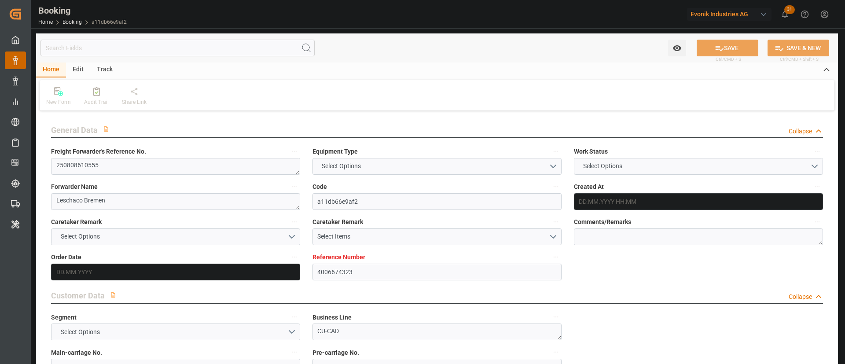
type input "[DATE]"
type input "[DATE] 05:30"
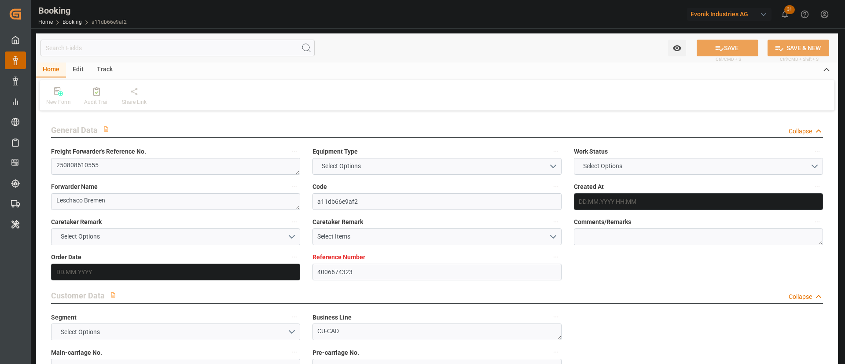
type input "[DATE] 05:30"
type input "[DATE]"
type input "[DATE] 17:13"
type input "4006674323"
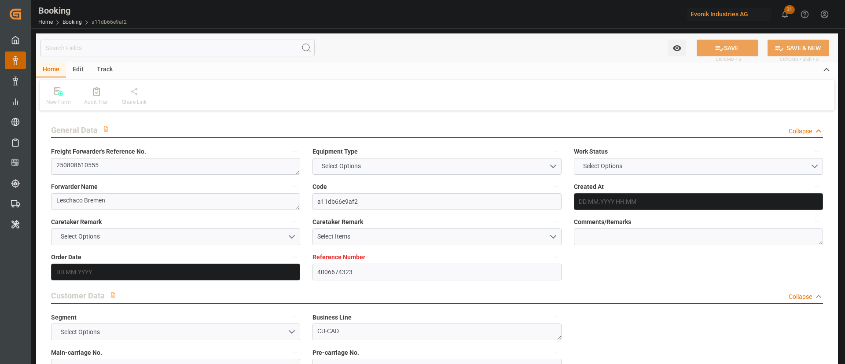
type input "9783497"
type input "Hapag [PERSON_NAME]"
type input "Hapag [PERSON_NAME] Aktiengesellschaft"
type input "DEHAM"
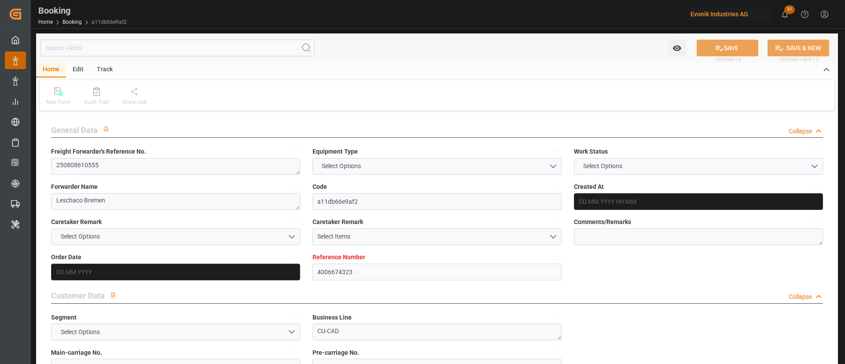
type input "CNSGH"
type input "[DATE] 15:13"
type input "[DATE]"
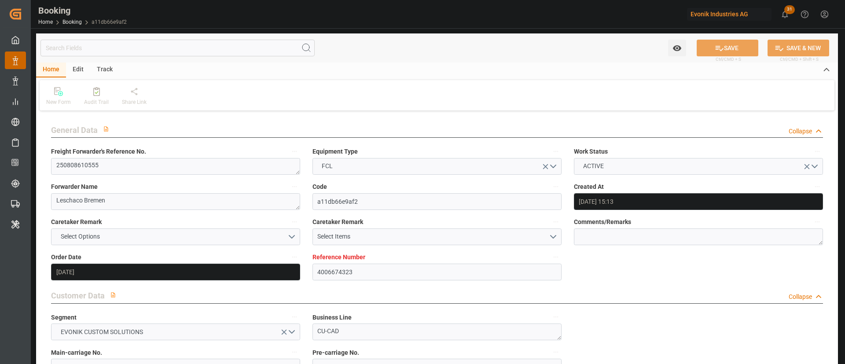
type input "[DATE]"
type input "[DATE] 05:30"
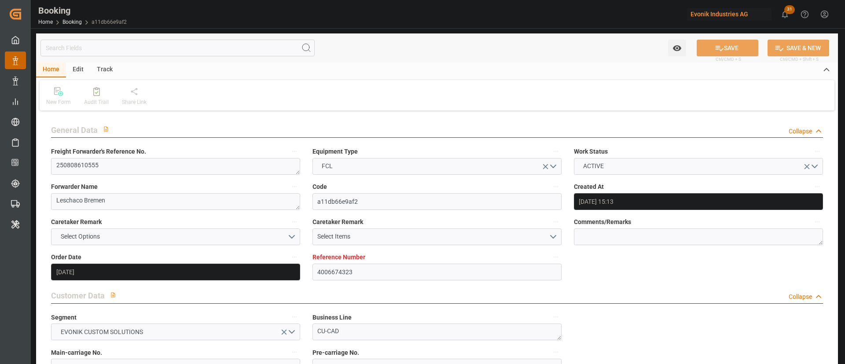
type input "[DATE] 05:30"
type input "[DATE]"
type input "[DATE] 17:13"
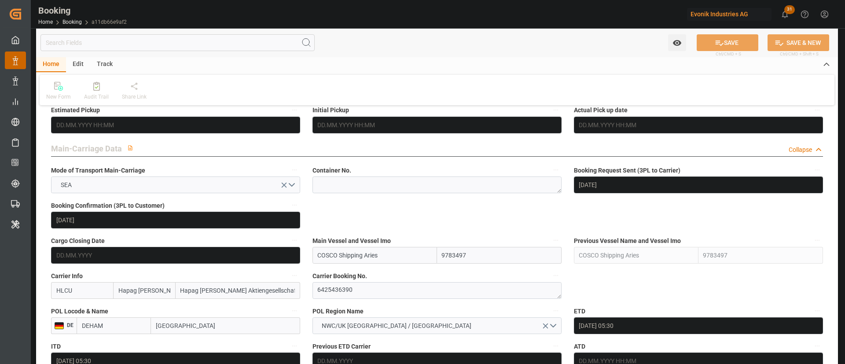
scroll to position [594, 0]
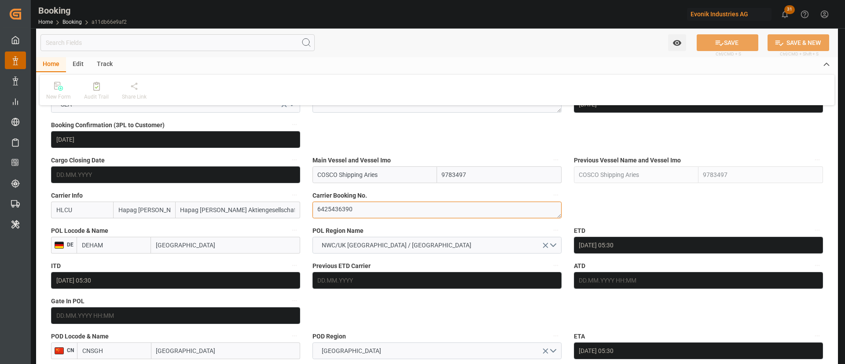
click at [362, 215] on textarea "6425436390" at bounding box center [436, 209] width 249 height 17
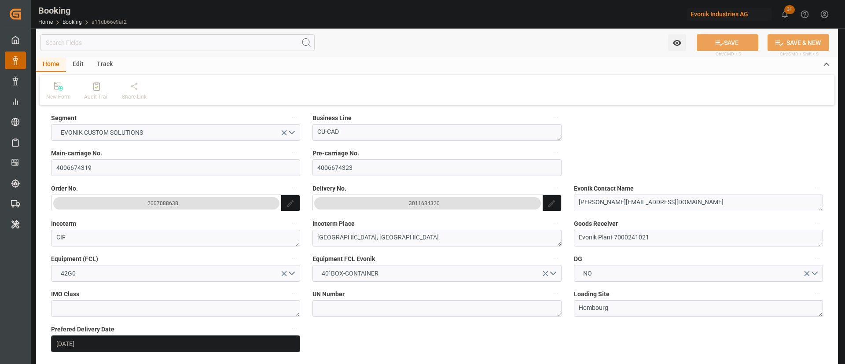
scroll to position [198, 0]
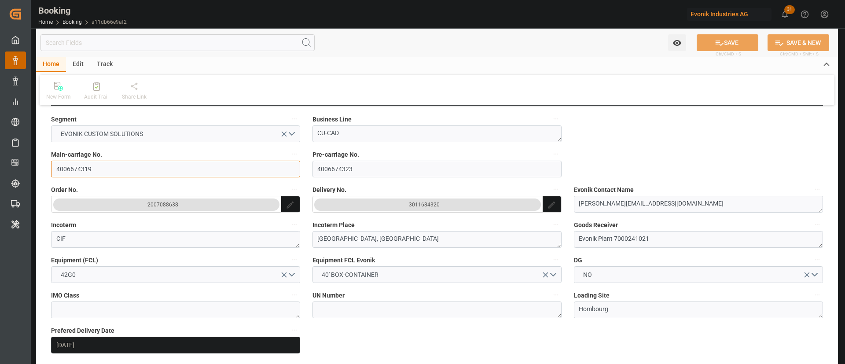
click at [121, 162] on input "4006674319" at bounding box center [175, 169] width 249 height 17
click at [97, 171] on input "4006674319" at bounding box center [175, 169] width 249 height 17
click at [428, 204] on div "3011684320" at bounding box center [424, 204] width 31 height 9
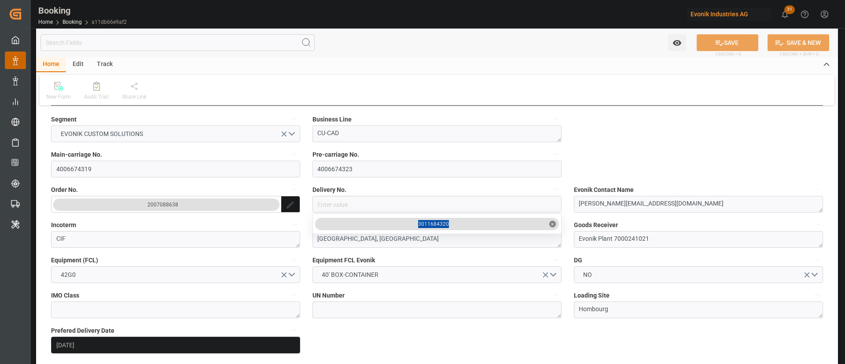
drag, startPoint x: 457, startPoint y: 224, endPoint x: 402, endPoint y: 219, distance: 55.2
copy div "3011684320"
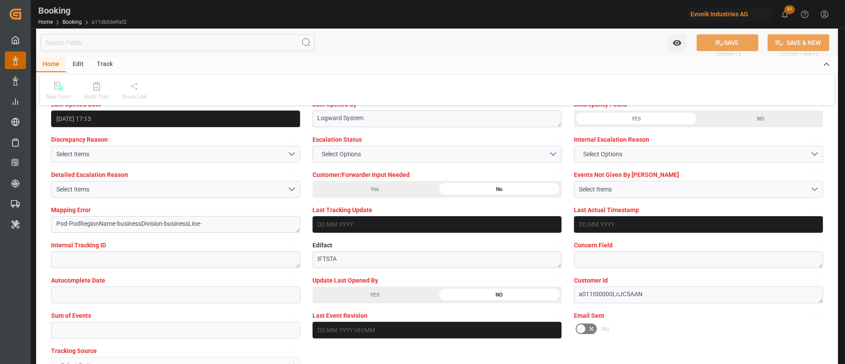
scroll to position [1650, 0]
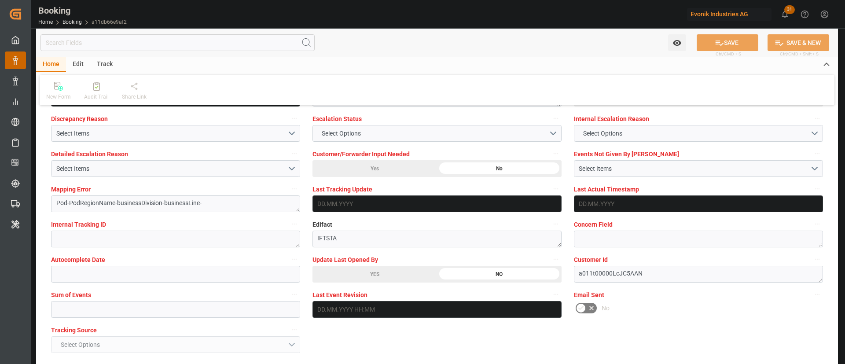
drag, startPoint x: 365, startPoint y: 276, endPoint x: 684, endPoint y: 70, distance: 380.3
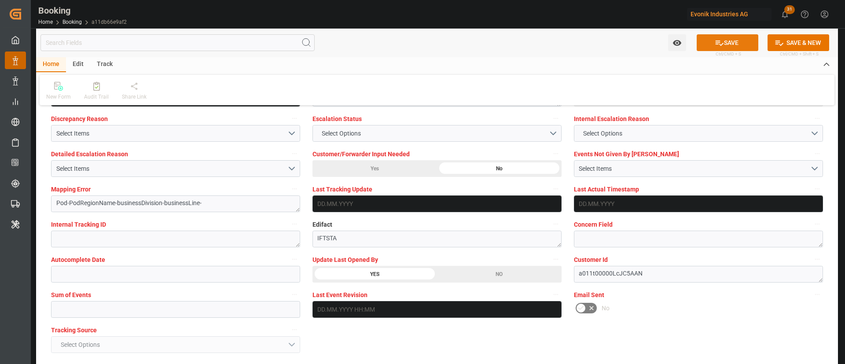
click at [730, 43] on button "SAVE" at bounding box center [727, 42] width 62 height 17
type textarea "[PERSON_NAME]"
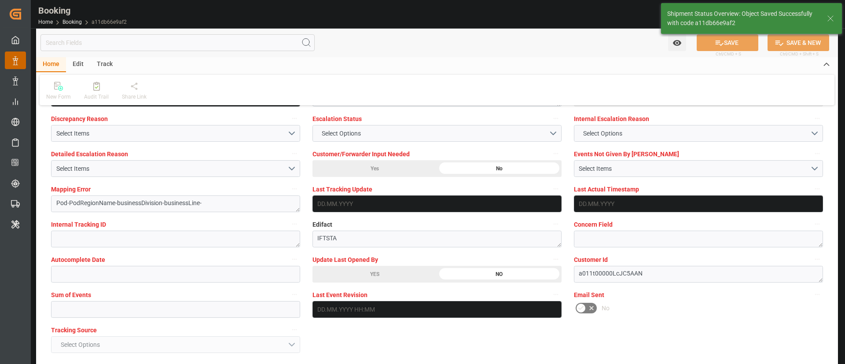
type input "21.08.2025 07:00"
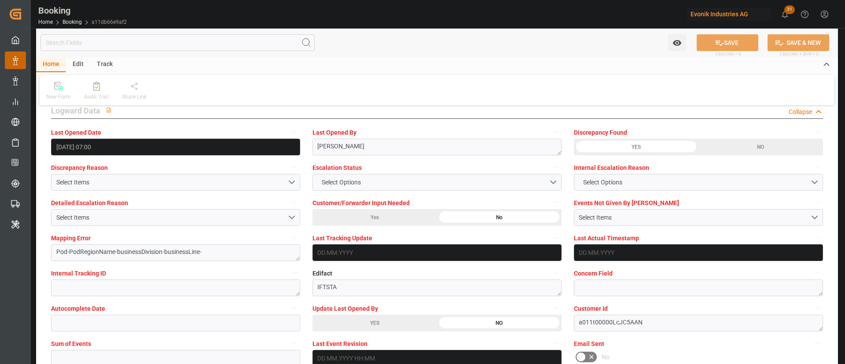
scroll to position [1584, 0]
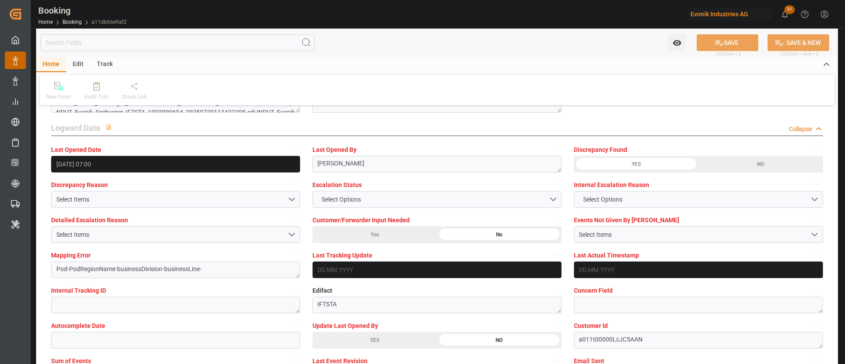
click at [371, 75] on div "New Form Audit Trail Share Link" at bounding box center [437, 90] width 794 height 30
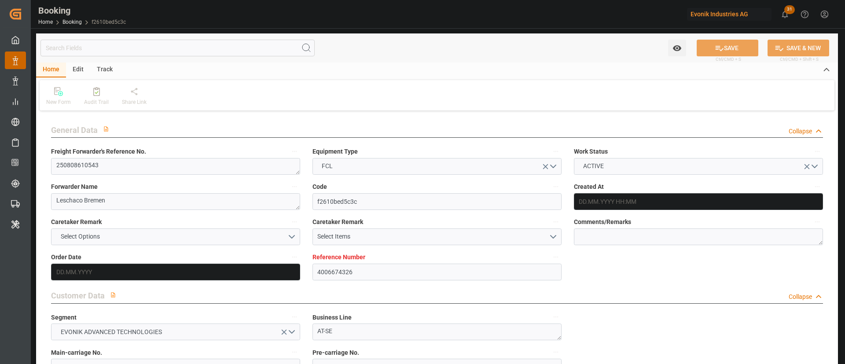
type input "4006674326"
type input "9783497"
type input "Hapag [PERSON_NAME]"
type input "Hapag [PERSON_NAME] Aktiengesellschaft"
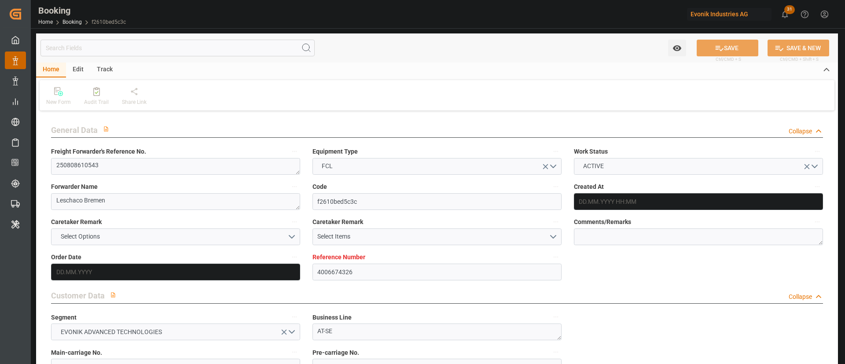
type input "DEHAM"
type input "CNSGH"
type input "[DATE] 15:13"
type input "[DATE]"
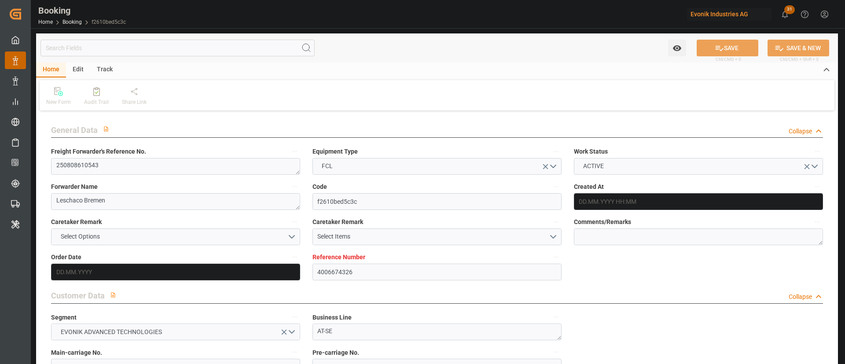
type input "[DATE]"
type input "[DATE] 05:30"
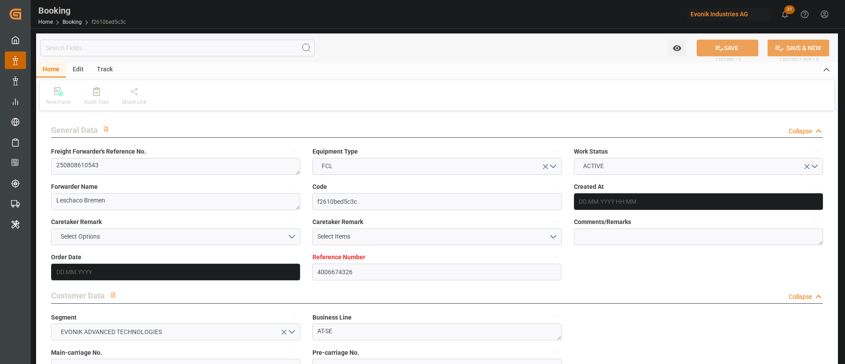
type input "[DATE] 05:30"
type input "14.10.2025 05:30"
type input "[DATE]"
type input "20.08.2025 17:13"
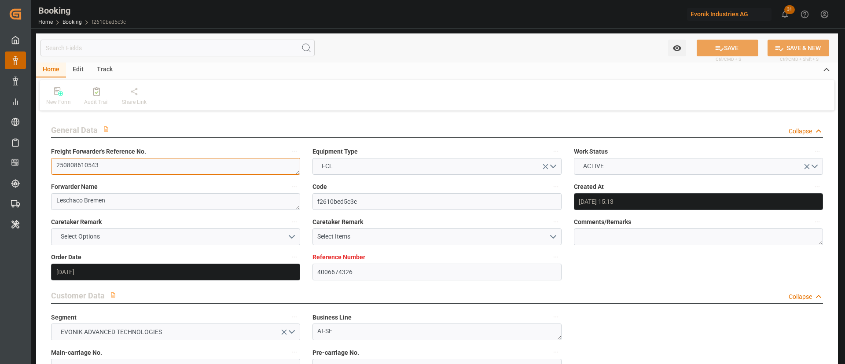
click at [127, 170] on textarea "250808610543" at bounding box center [175, 166] width 249 height 17
click at [128, 170] on textarea "250808610543" at bounding box center [175, 166] width 249 height 17
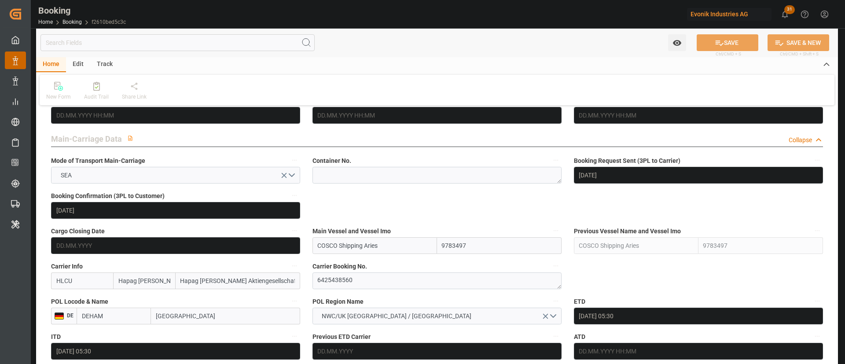
scroll to position [528, 0]
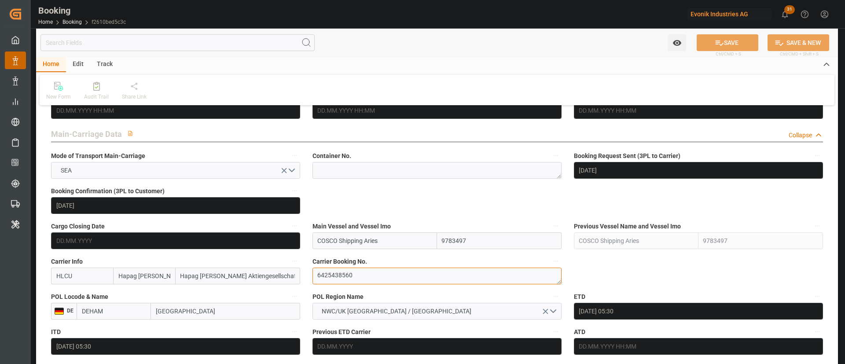
click at [364, 275] on textarea "6425438560" at bounding box center [436, 275] width 249 height 17
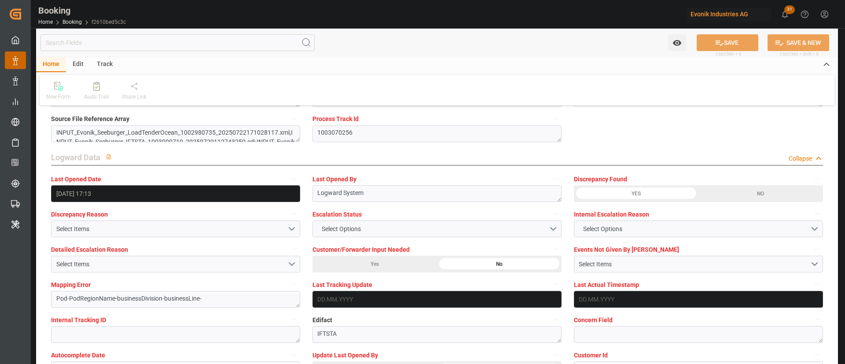
scroll to position [1650, 0]
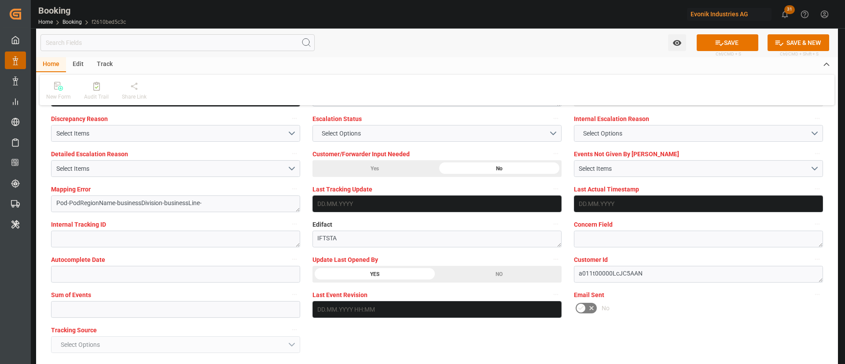
click at [734, 38] on button "SAVE" at bounding box center [727, 42] width 62 height 17
type textarea "[PERSON_NAME]"
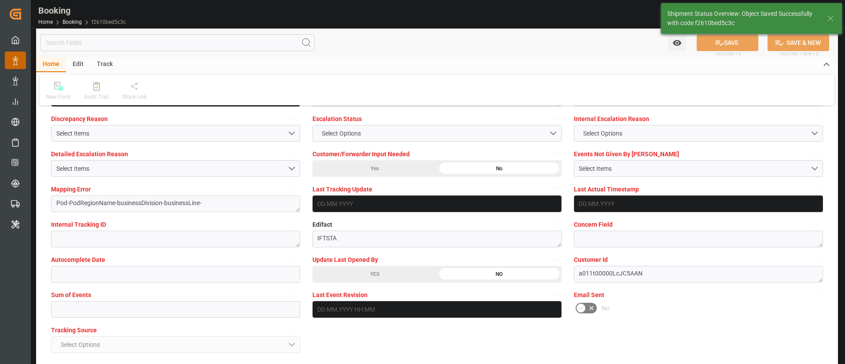
type input "21.08.2025 07:02"
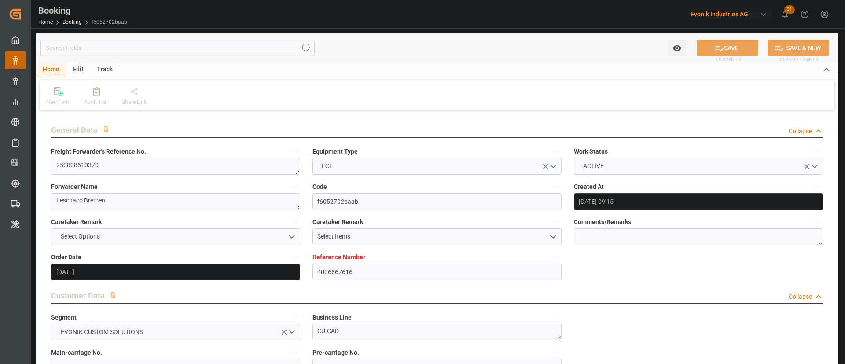
type input "[DATE] 09:15"
type input "[DATE]"
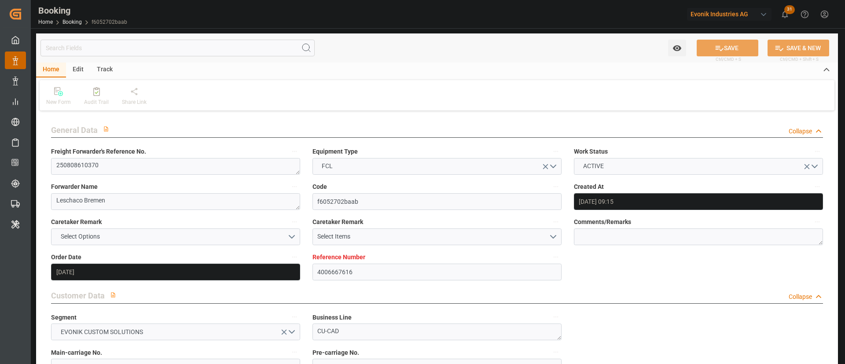
type input "[DATE]"
type input "[DATE] 14:18"
click at [197, 172] on textarea "250808610370" at bounding box center [175, 166] width 249 height 17
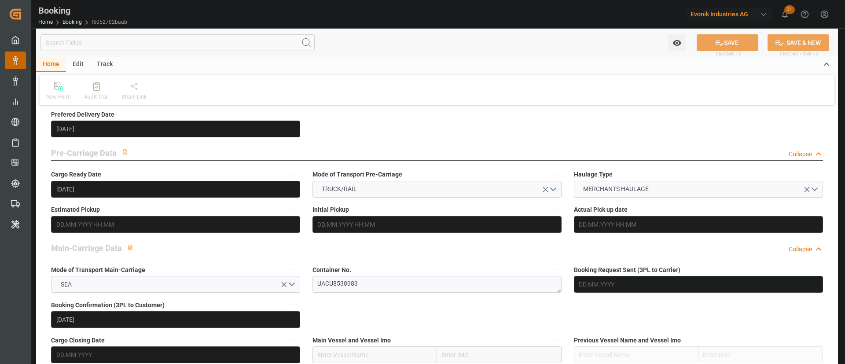
scroll to position [462, 0]
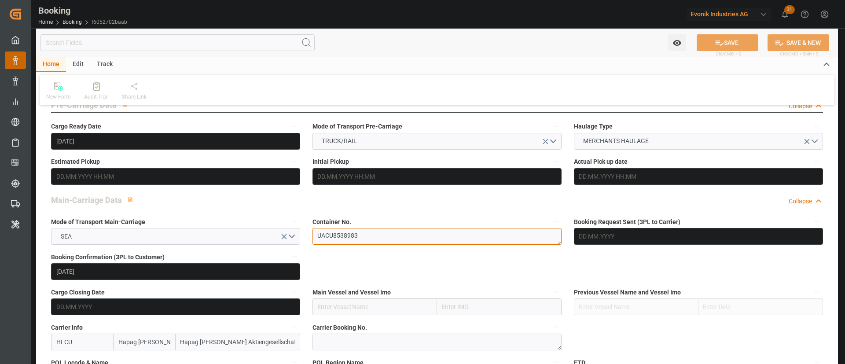
click at [392, 239] on textarea "UACU8538983" at bounding box center [436, 236] width 249 height 17
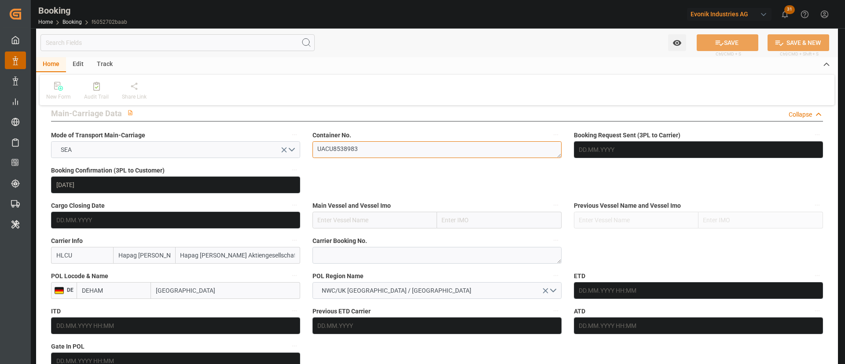
scroll to position [528, 0]
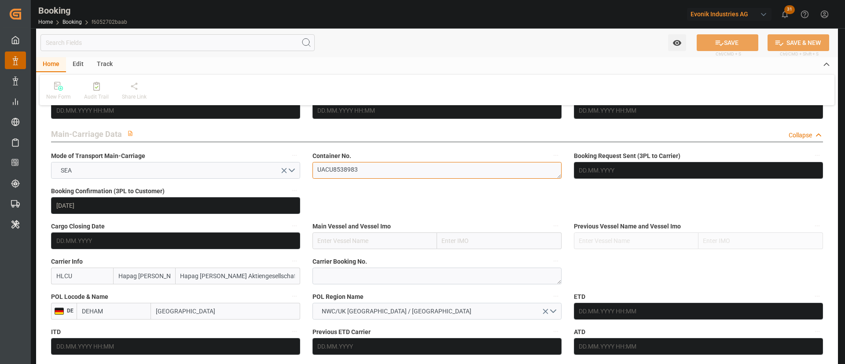
click at [356, 169] on textarea "UACU8538983" at bounding box center [436, 170] width 249 height 17
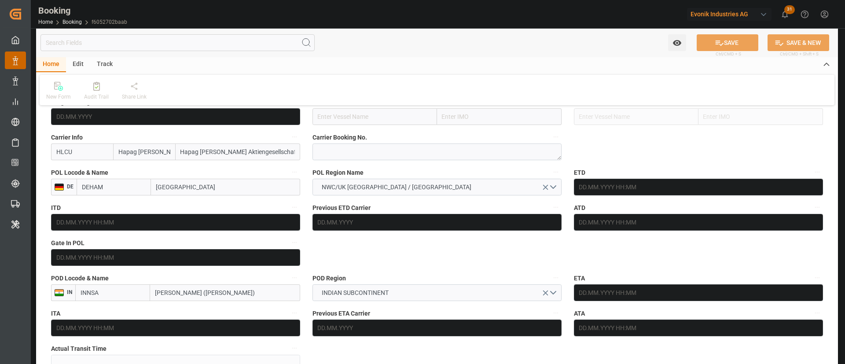
scroll to position [660, 0]
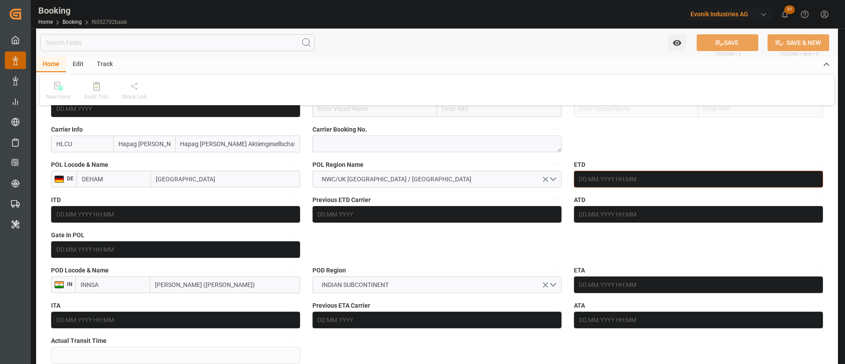
click at [612, 176] on input "text" at bounding box center [698, 179] width 249 height 17
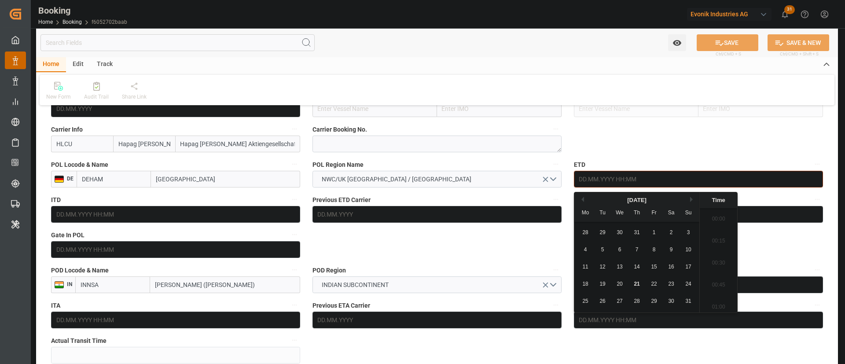
scroll to position [1059, 0]
click at [619, 301] on span "27" at bounding box center [619, 301] width 6 height 6
type input "[DATE] 00:00"
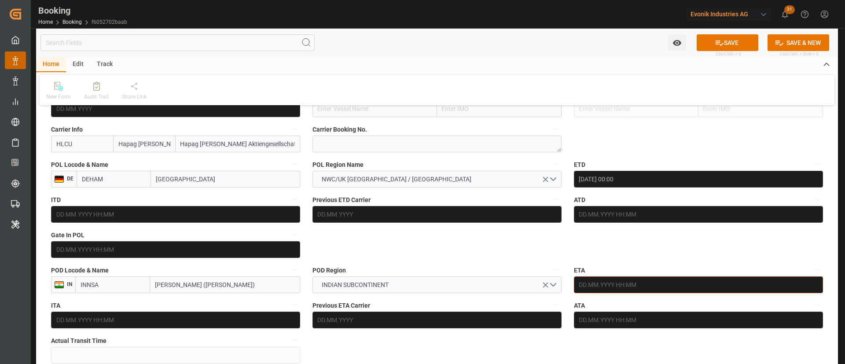
click at [615, 291] on input "text" at bounding box center [698, 284] width 249 height 17
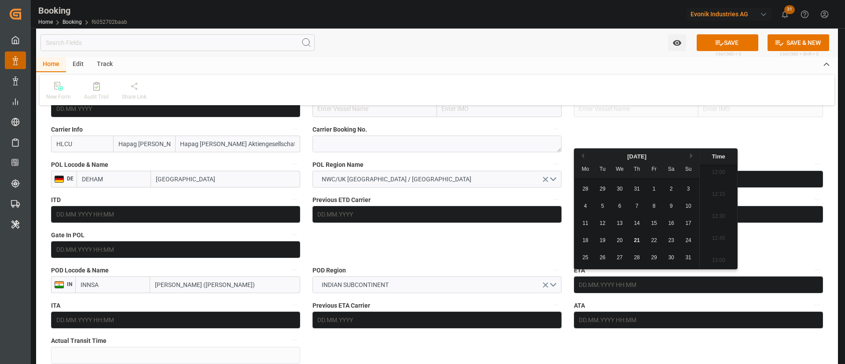
click at [691, 157] on button "Next Month" at bounding box center [692, 155] width 5 height 5
click at [621, 209] on span "8" at bounding box center [619, 206] width 3 height 6
type input "[DATE] 00:00"
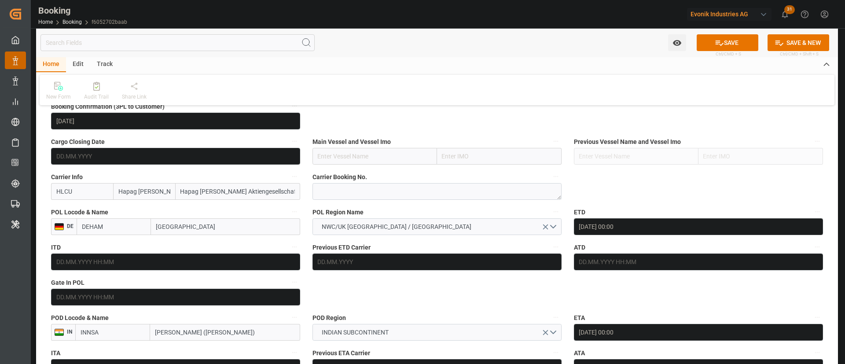
scroll to position [594, 0]
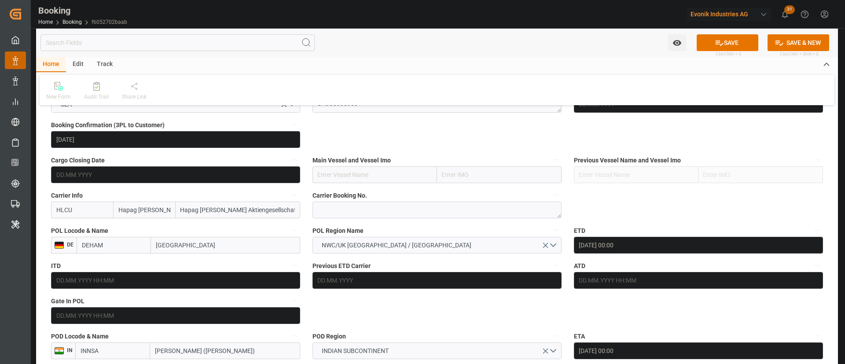
click at [340, 183] on input "text" at bounding box center [374, 174] width 124 height 17
paste input "CHARLESTON EXPRESS"
click at [378, 196] on b "CHARLESTON EXPRESS" at bounding box center [352, 193] width 68 height 7
type input "CHARLESTON EXPRESS"
type input "9665645"
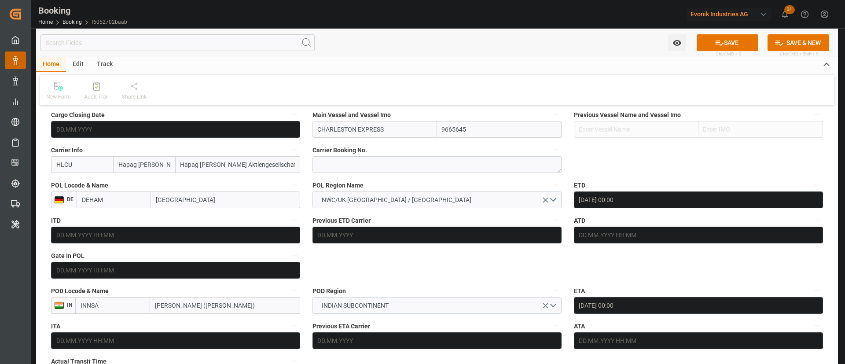
scroll to position [660, 0]
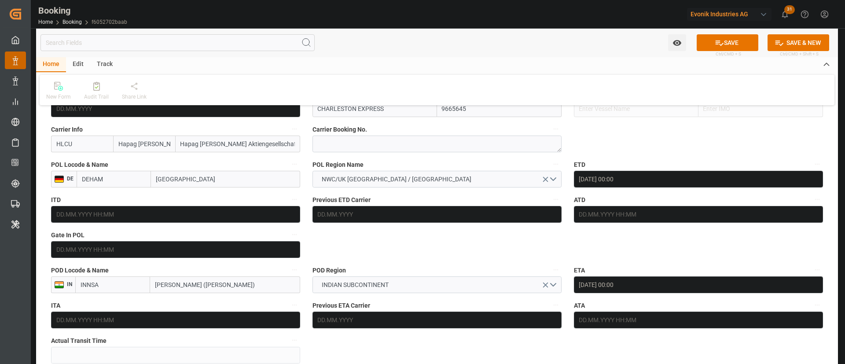
type input "CHARLESTON EXPRESS"
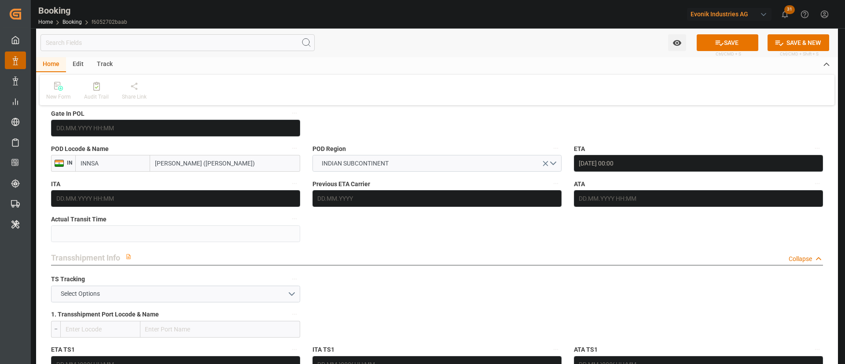
scroll to position [792, 0]
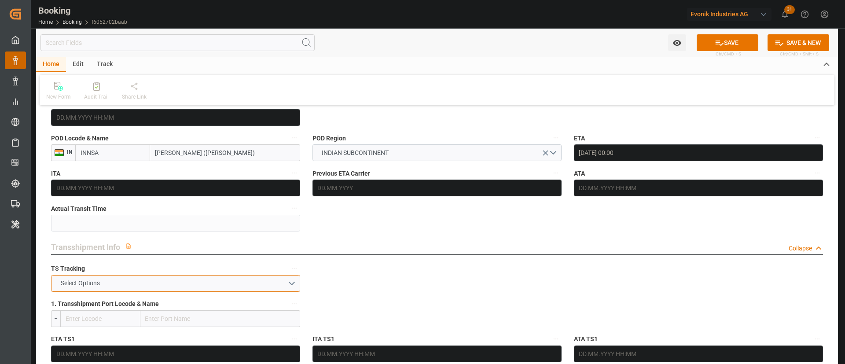
click at [107, 278] on button "Select Options" at bounding box center [175, 283] width 249 height 17
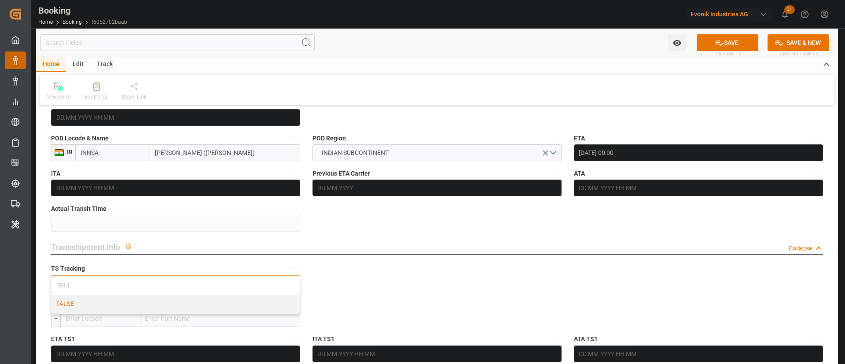
click at [91, 301] on div "FALSE" at bounding box center [175, 304] width 248 height 18
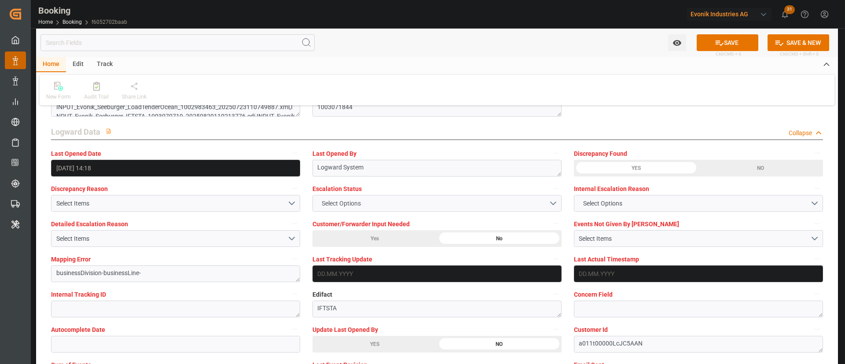
scroll to position [1584, 0]
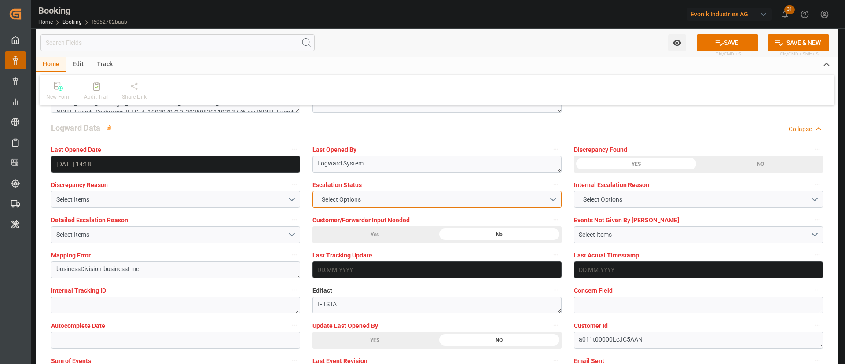
click at [364, 195] on span "Select Options" at bounding box center [341, 199] width 48 height 9
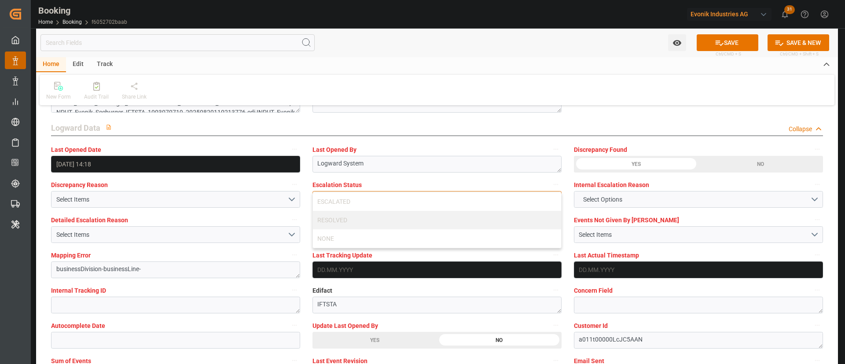
click at [364, 195] on div "ESCALATED" at bounding box center [437, 201] width 248 height 18
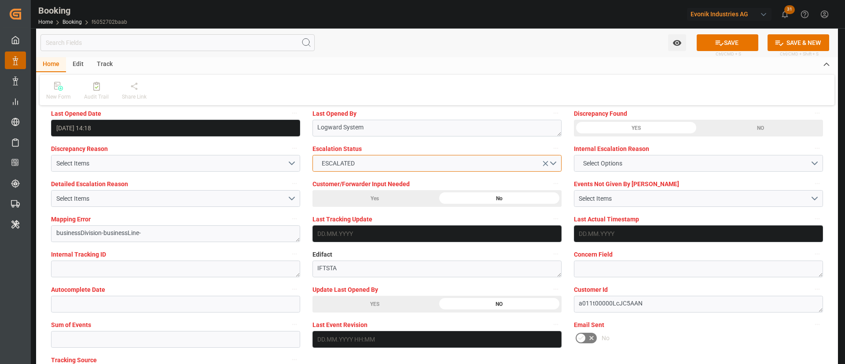
scroll to position [1650, 0]
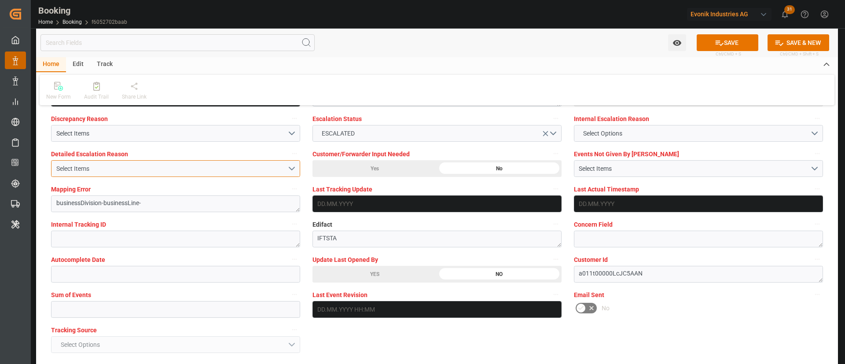
click at [185, 161] on button "Select Items" at bounding box center [175, 168] width 249 height 17
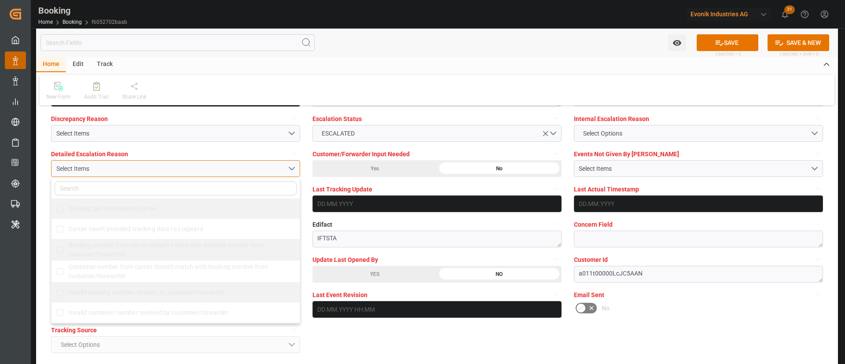
click at [177, 167] on div "Select Items" at bounding box center [171, 168] width 231 height 9
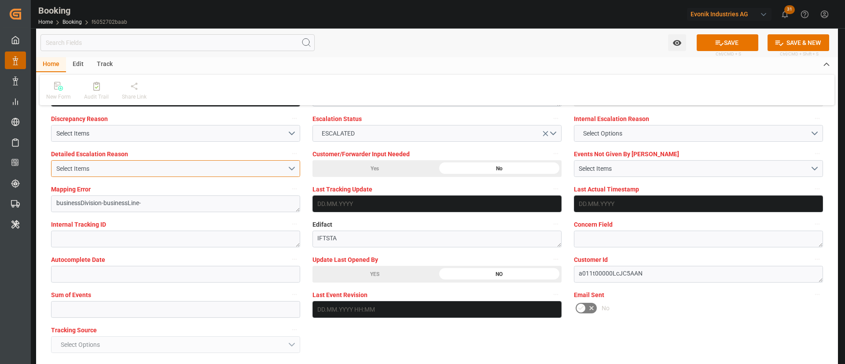
click at [177, 174] on button "Select Items" at bounding box center [175, 168] width 249 height 17
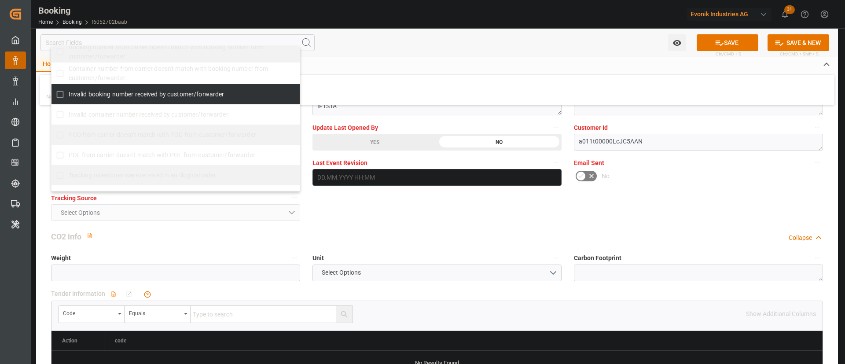
scroll to position [132, 0]
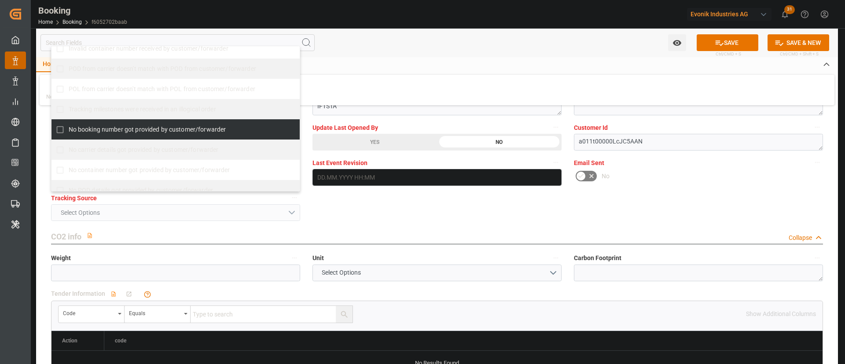
click at [143, 127] on span "No booking number got provided by customer/forwarder" at bounding box center [147, 129] width 157 height 7
checkbox input "true"
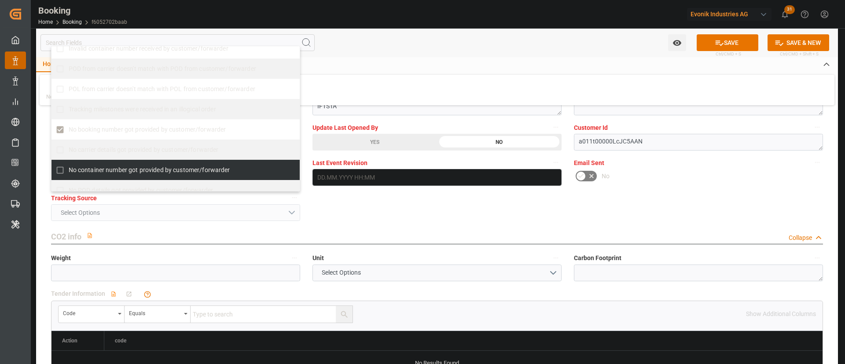
click at [357, 204] on div "General Data Collapse Freight Forwarder's Reference No. 250808610370 Equipment …" at bounding box center [436, 288] width 801 height 3912
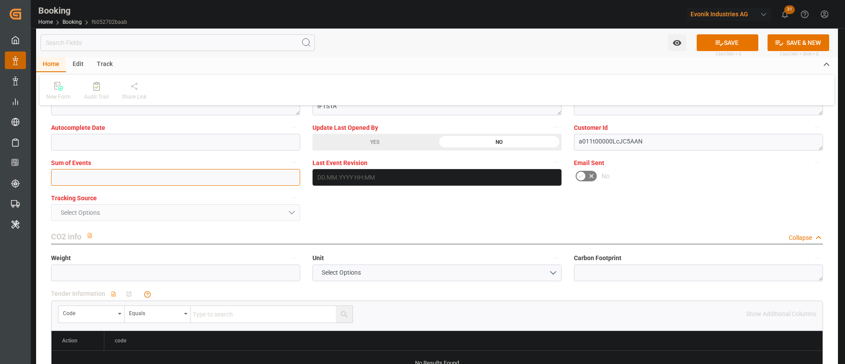
click at [175, 171] on input "text" at bounding box center [175, 177] width 249 height 17
type input "0"
click at [738, 39] on button "SAVE" at bounding box center [727, 42] width 62 height 17
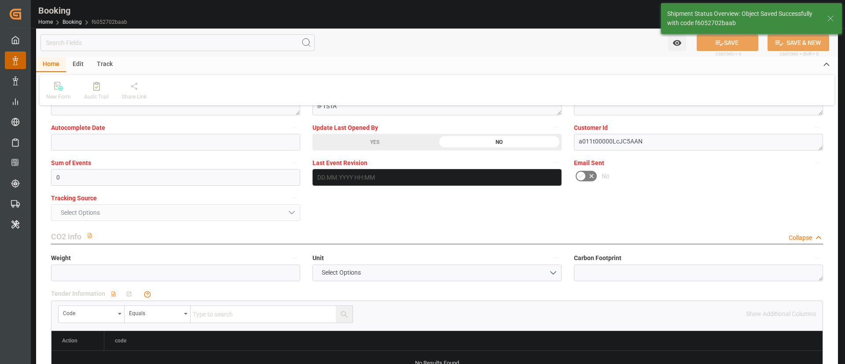
type textarea "[PERSON_NAME]"
type input "CHARLESTON EXPRESS"
type input "27.08.2025 00:00"
type input "08.10.2025 00:00"
type input "21.08.2025 07:05"
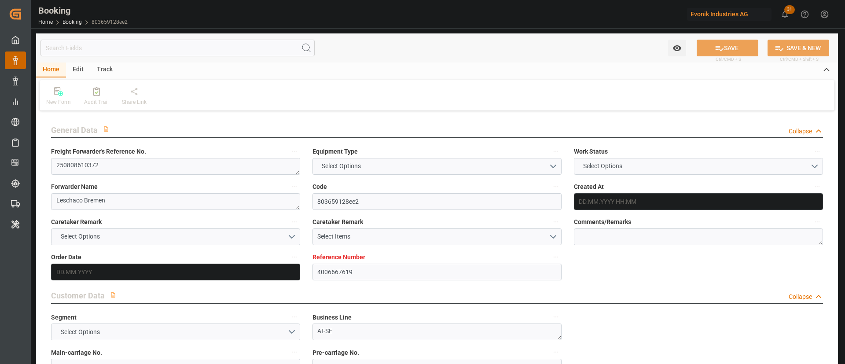
type input "4006667619"
type input "Hapag [PERSON_NAME]"
type input "Hapag [PERSON_NAME] Aktiengesellschaft"
type input "DEHAM"
type input "INNSA"
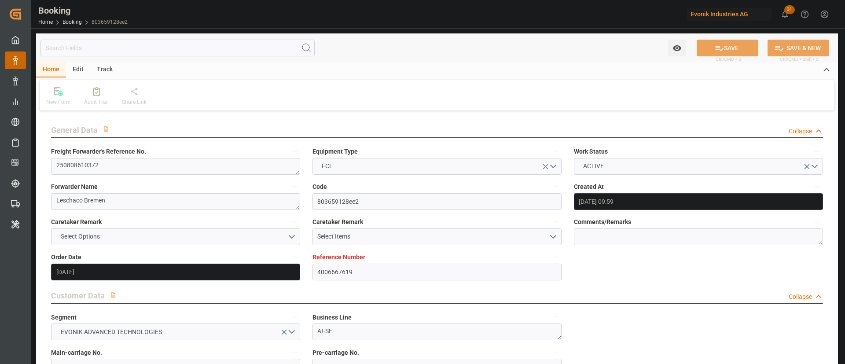
type input "[DATE] 09:59"
type input "[DATE]"
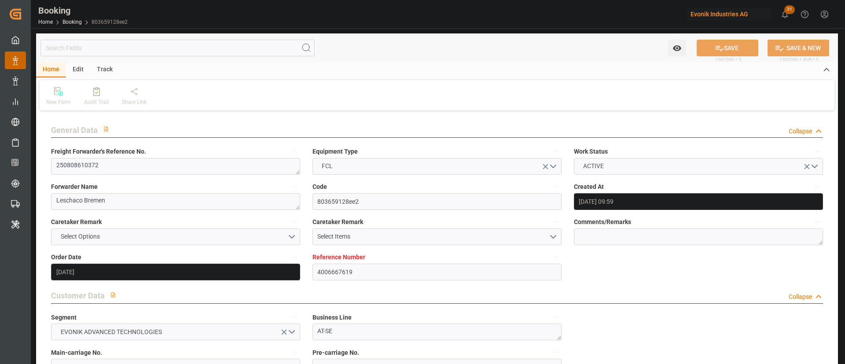
type input "[DATE]"
type input "[DATE] 14:18"
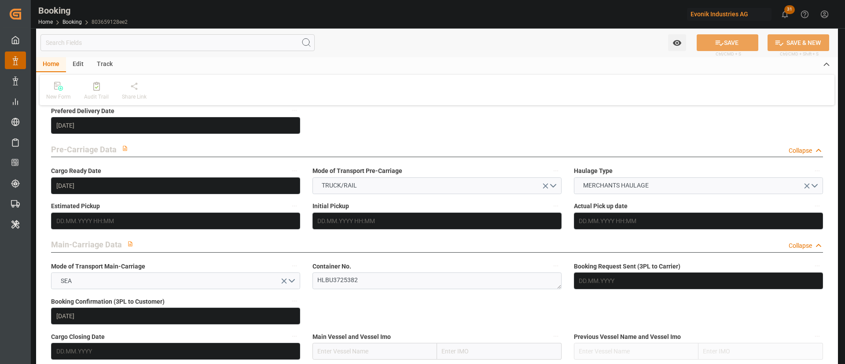
scroll to position [528, 0]
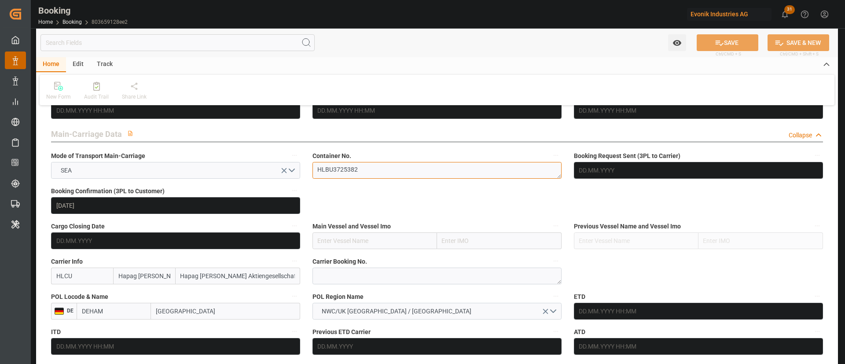
click at [376, 172] on textarea "HLBU3725382" at bounding box center [436, 170] width 249 height 17
click at [352, 241] on input "text" at bounding box center [374, 240] width 124 height 17
paste input "CHARLESTON EXPRESS"
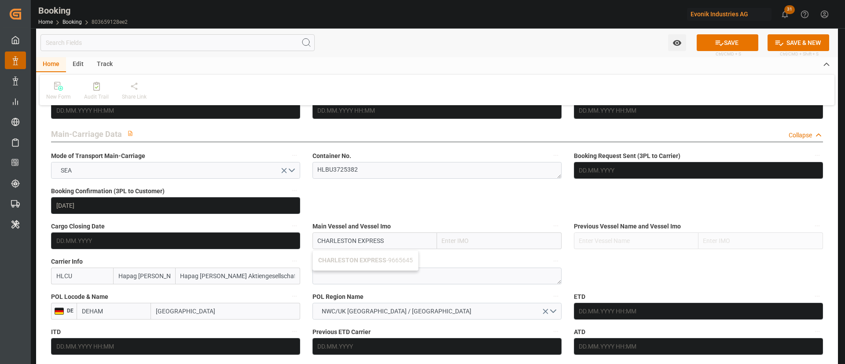
click at [374, 264] on div "CHARLESTON EXPRESS - 9665645" at bounding box center [365, 260] width 105 height 20
type input "CHARLESTON EXPRESS"
type input "9665645"
type input "CHARLESTON EXPRESS"
click at [620, 312] on input "text" at bounding box center [698, 311] width 249 height 17
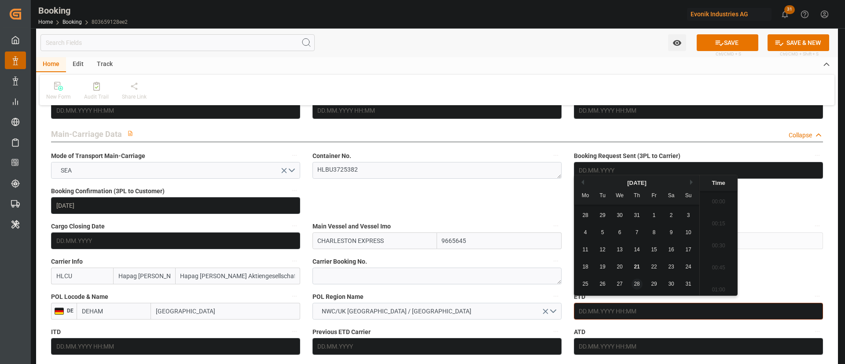
scroll to position [1059, 0]
click at [620, 283] on span "27" at bounding box center [619, 284] width 6 height 6
type input "27.08.2025 00:00"
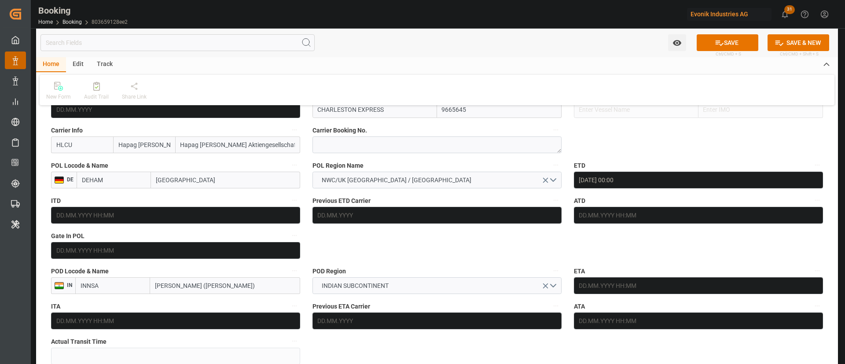
scroll to position [660, 0]
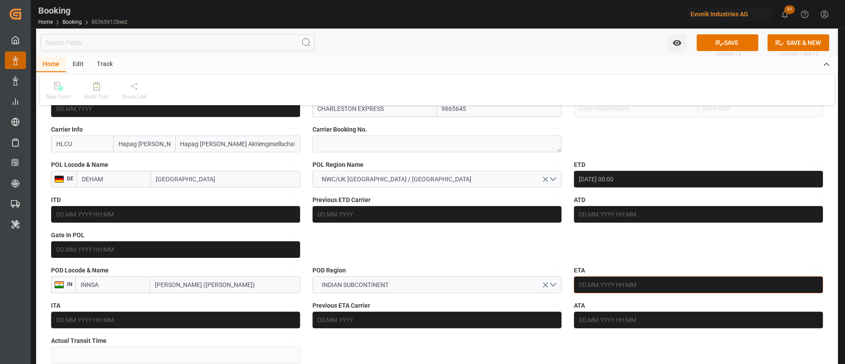
click at [638, 278] on input "text" at bounding box center [698, 284] width 249 height 17
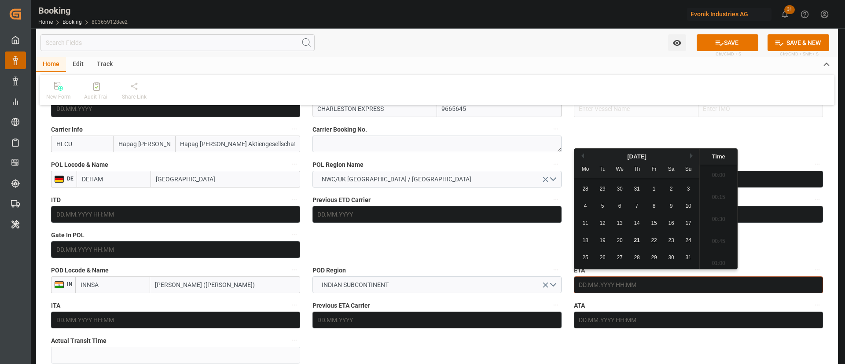
scroll to position [1059, 0]
click at [693, 155] on button "Next Month" at bounding box center [692, 155] width 5 height 5
click at [624, 209] on div "8" at bounding box center [619, 206] width 11 height 11
type input "08.10.2025 00:00"
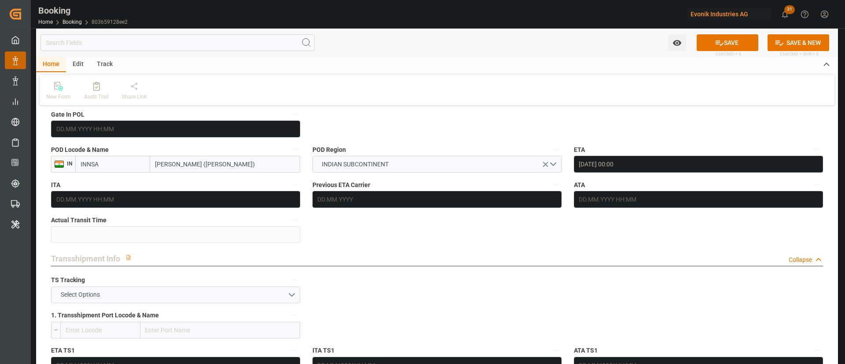
scroll to position [792, 0]
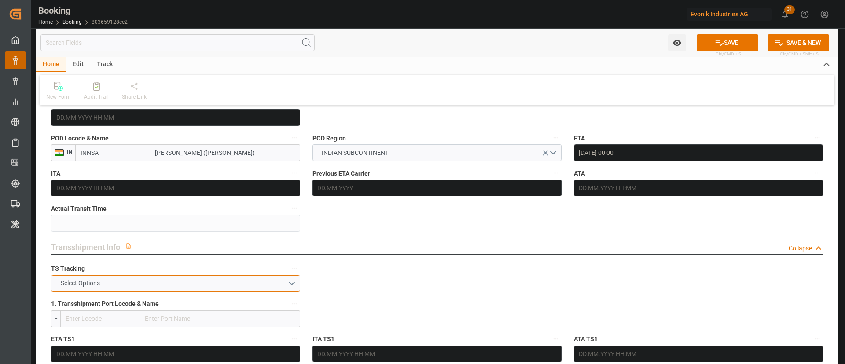
click at [161, 282] on button "Select Options" at bounding box center [175, 283] width 249 height 17
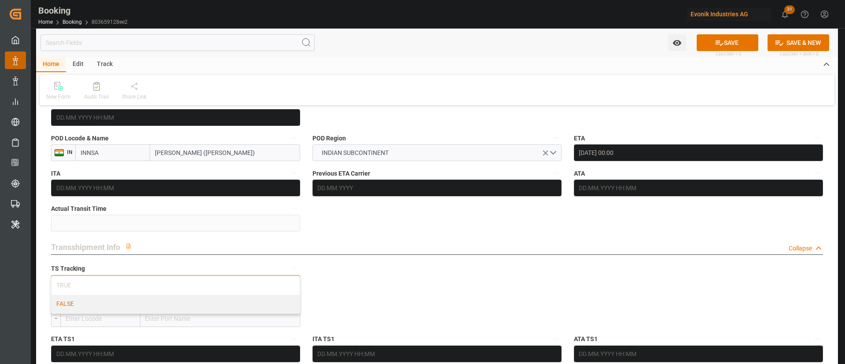
click at [132, 303] on div "FALSE" at bounding box center [175, 304] width 248 height 18
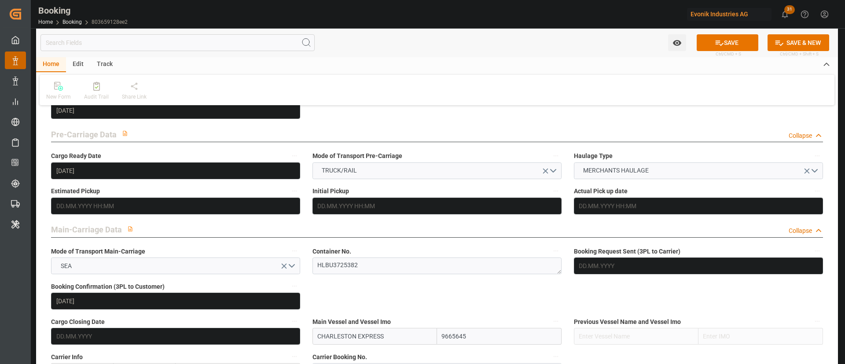
scroll to position [462, 0]
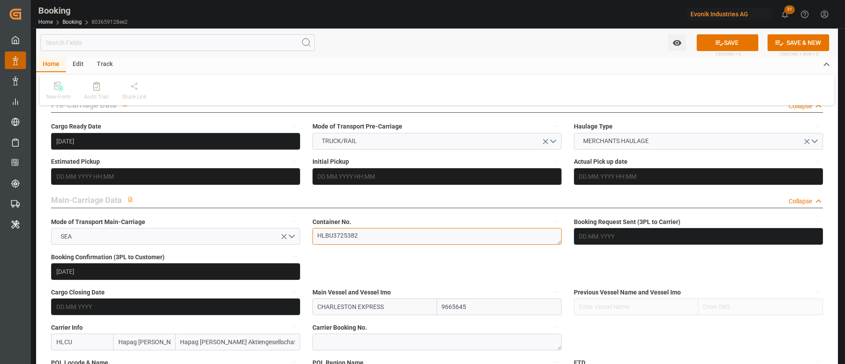
click at [367, 232] on textarea "HLBU3725382" at bounding box center [436, 236] width 249 height 17
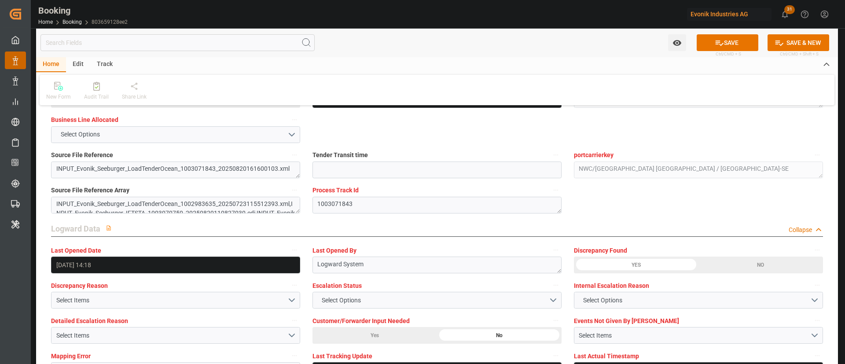
scroll to position [1584, 0]
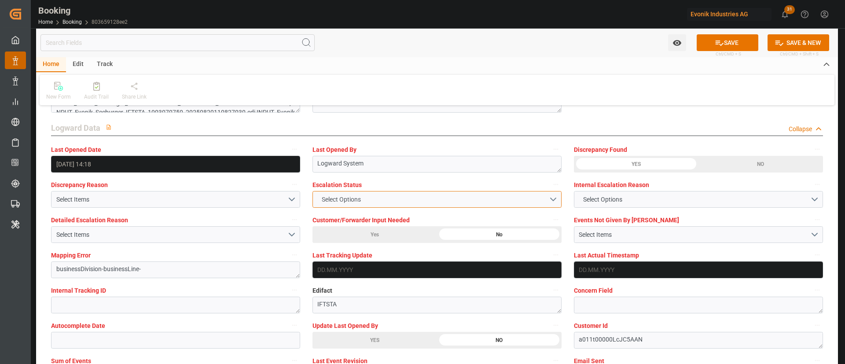
click at [384, 194] on button "Select Options" at bounding box center [436, 199] width 249 height 17
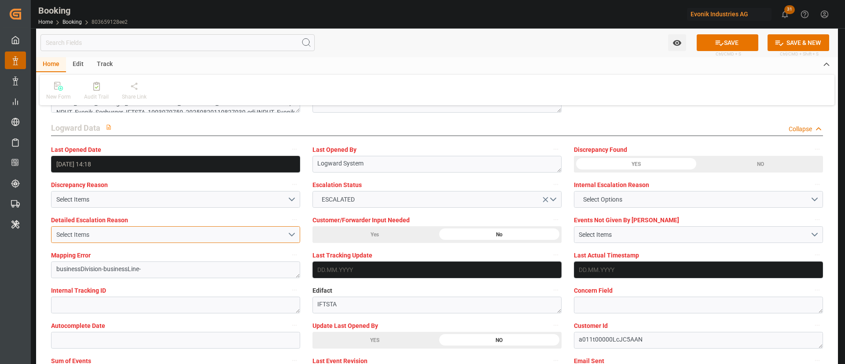
click at [113, 231] on div "Select Items" at bounding box center [171, 234] width 231 height 9
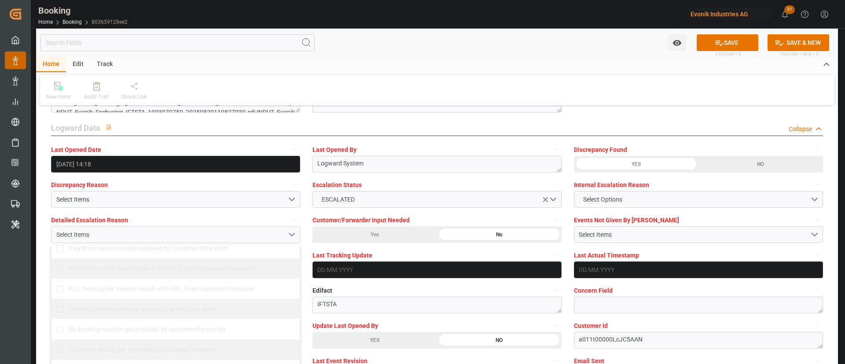
scroll to position [132, 0]
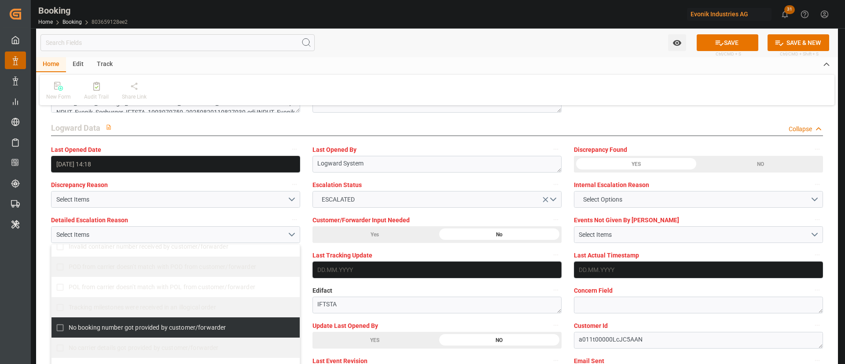
click at [101, 326] on span "No booking number got provided by customer/forwarder" at bounding box center [147, 327] width 157 height 7
checkbox input "true"
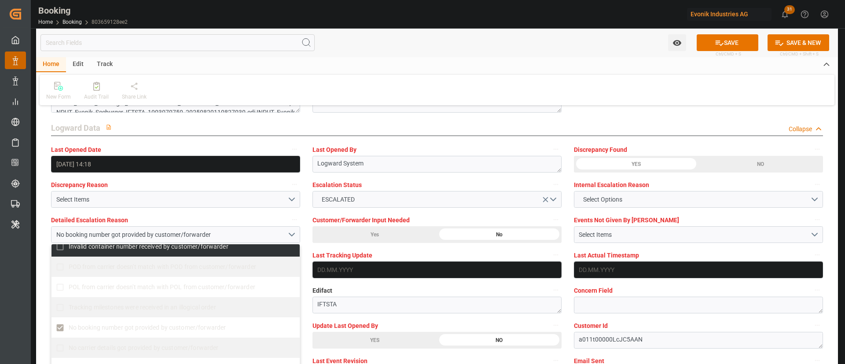
click at [307, 223] on div "Customer/Forwarder Input Needed Yes No" at bounding box center [436, 228] width 261 height 35
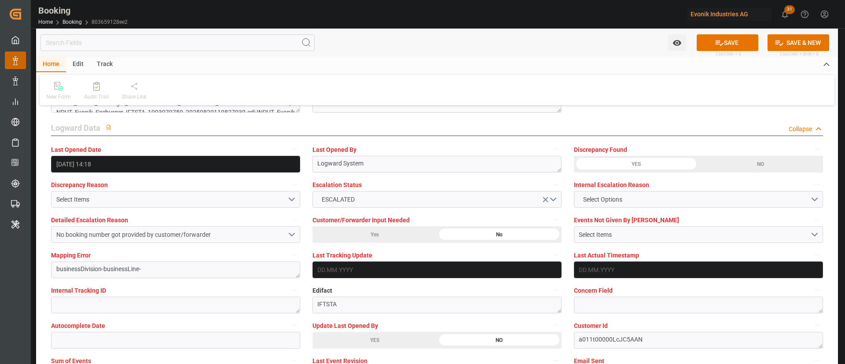
scroll to position [1716, 0]
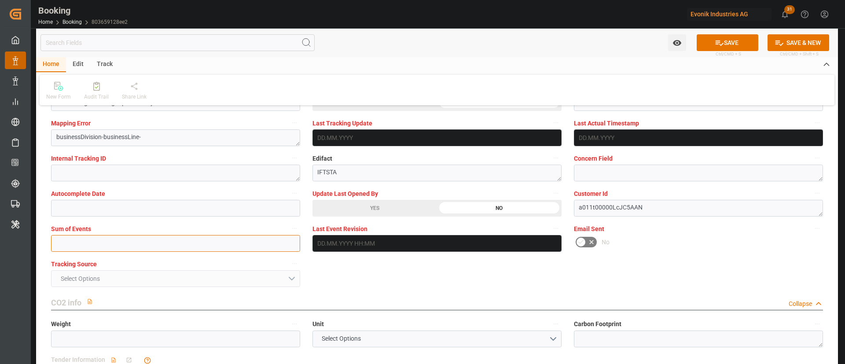
click at [106, 247] on input "text" at bounding box center [175, 243] width 249 height 17
type input "0"
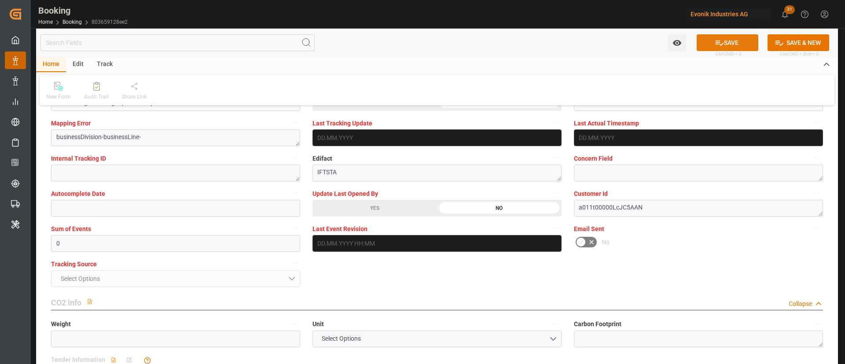
click at [735, 39] on button "SAVE" at bounding box center [727, 42] width 62 height 17
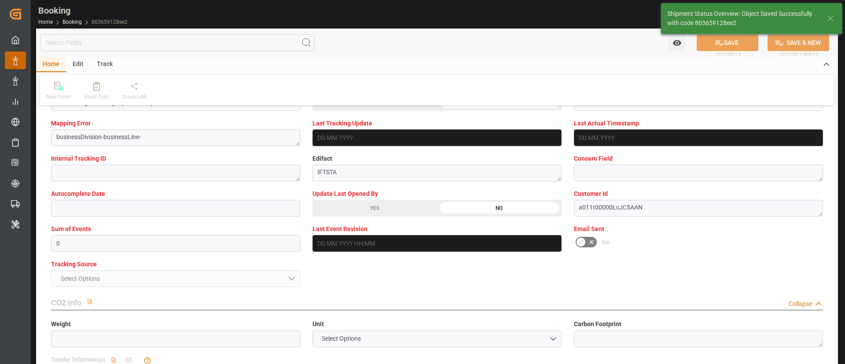
type textarea "[PERSON_NAME]"
type input "CHARLESTON EXPRESS"
type input "27.08.2025 00:00"
type input "08.10.2025 00:00"
type input "21.08.2025 07:08"
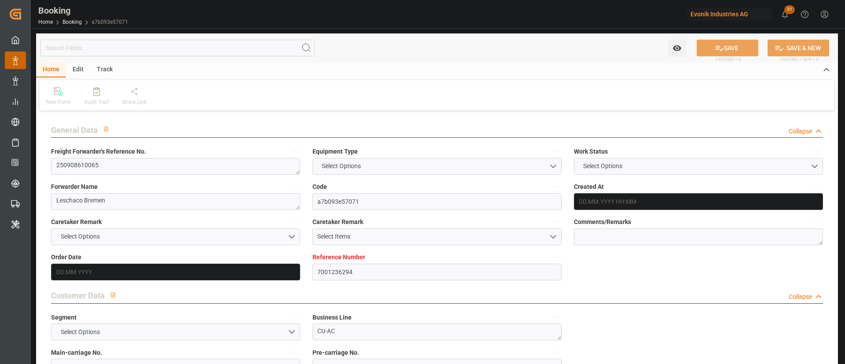
type input "7001236294"
type input "9444730"
type input "Hapag [PERSON_NAME]"
type input "Hapag [PERSON_NAME] Aktiengesellschaft"
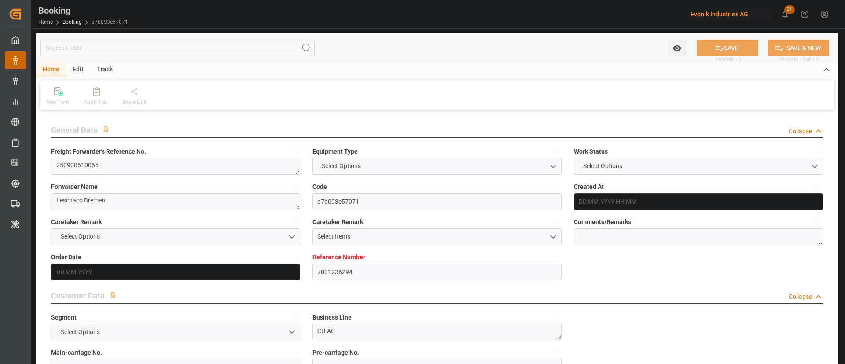
type input "NLRTM"
type input "USNYC"
type input "0"
type input "NLRTM"
type input "USNYC"
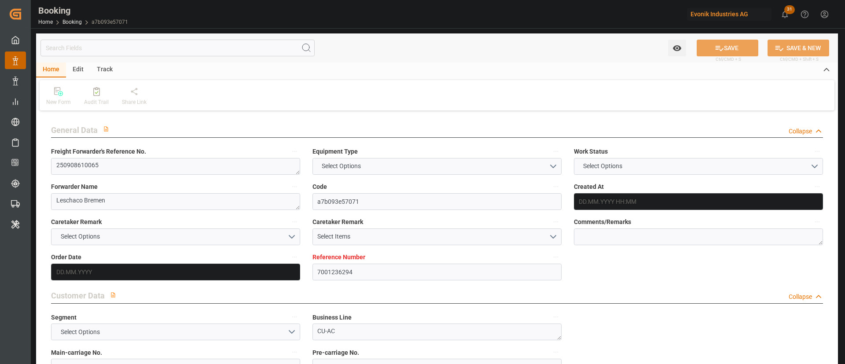
type input "9444730"
type input "[DATE] 12:37"
type input "[DATE]"
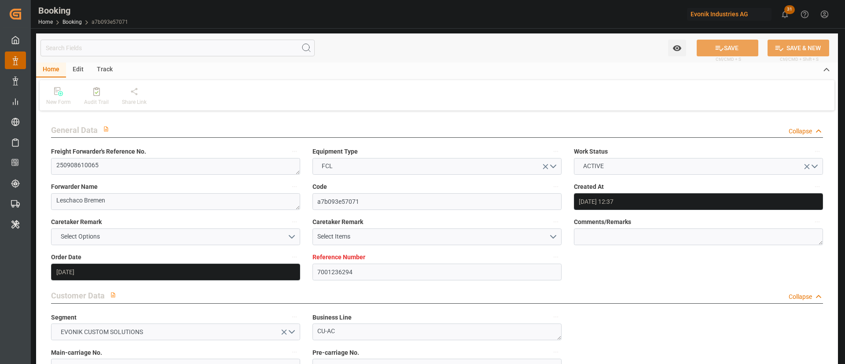
type input "[DATE]"
type input "01.08.2025"
type input "29.08.2025 15:00"
type input "02.09.2025 00:00"
type input "13.09.2025 08:00"
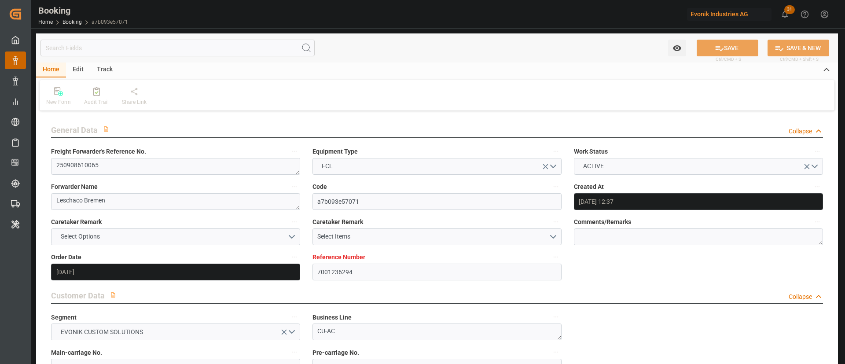
type input "13.09.2025 00:00"
type input "[DATE]"
type input "20.08.2025 13:58"
type input "[DATE]"
type input "20.08.2025 04:15"
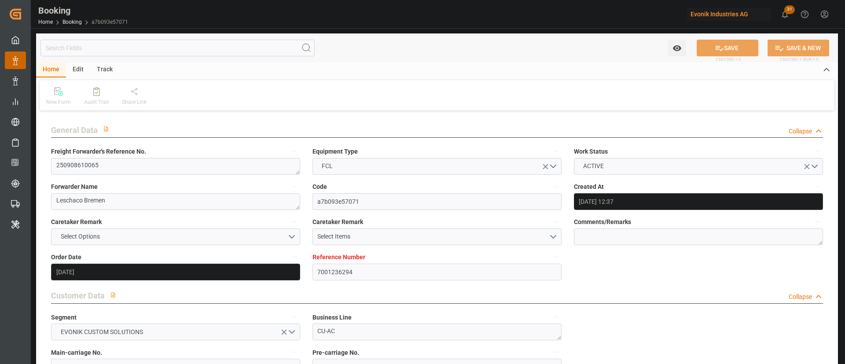
type input "29.08.2025 15:00"
type input "13.09.2025 08:00"
type input "14.09.2025 02:16"
type input "18.09.2025 02:16"
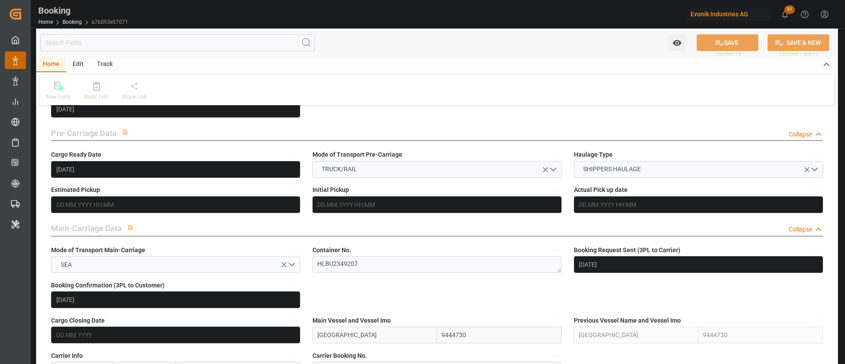
scroll to position [528, 0]
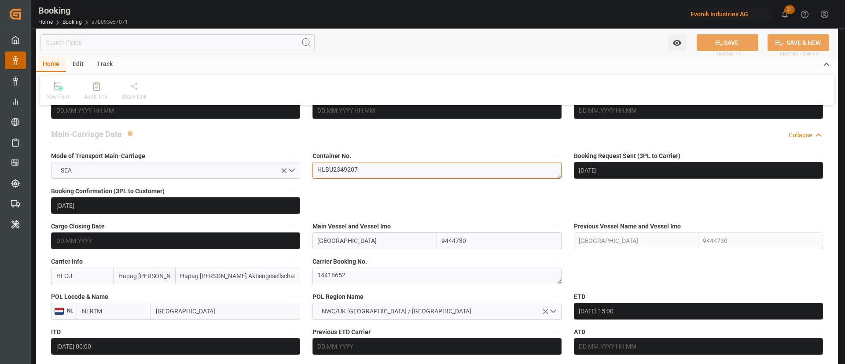
click at [380, 174] on textarea "HLBU2349207" at bounding box center [436, 170] width 249 height 17
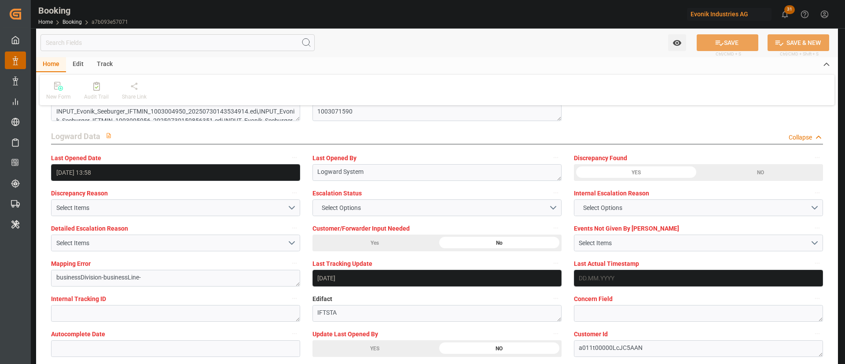
scroll to position [1650, 0]
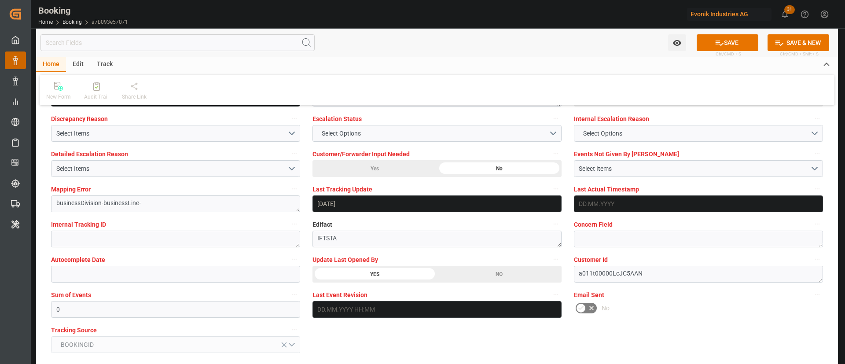
click at [716, 40] on icon at bounding box center [718, 42] width 9 height 9
type textarea "[PERSON_NAME]"
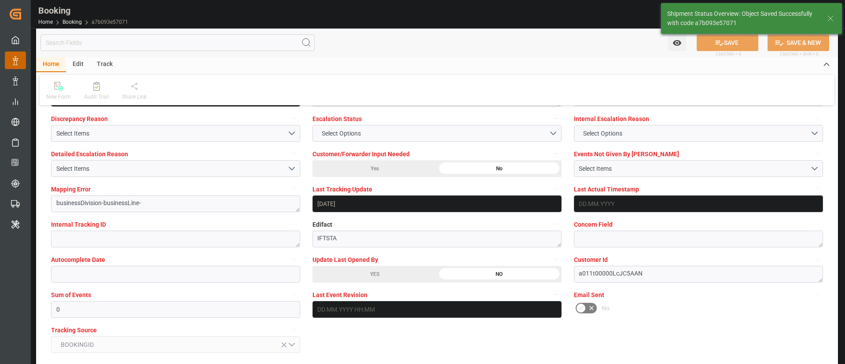
type input "21.08.2025 07:09"
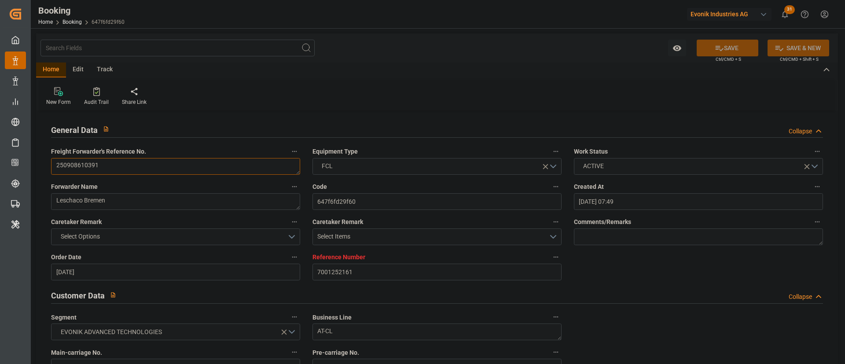
click at [139, 165] on textarea "250908610391" at bounding box center [175, 166] width 249 height 17
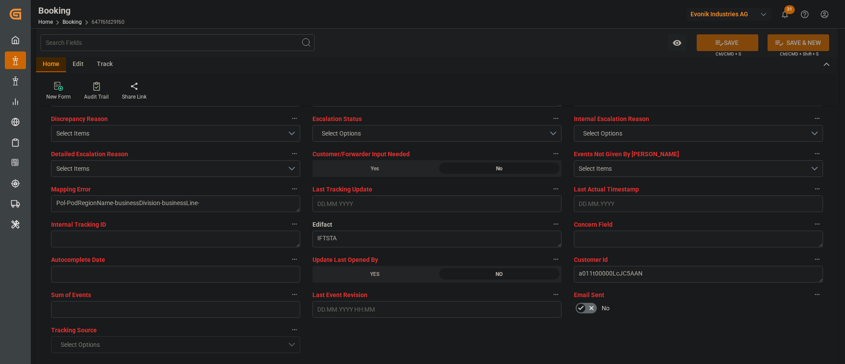
scroll to position [1716, 0]
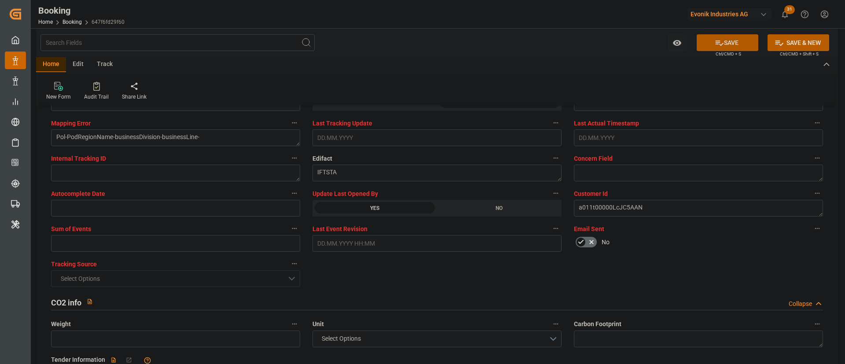
click at [563, 44] on button "SAVE" at bounding box center [727, 42] width 62 height 17
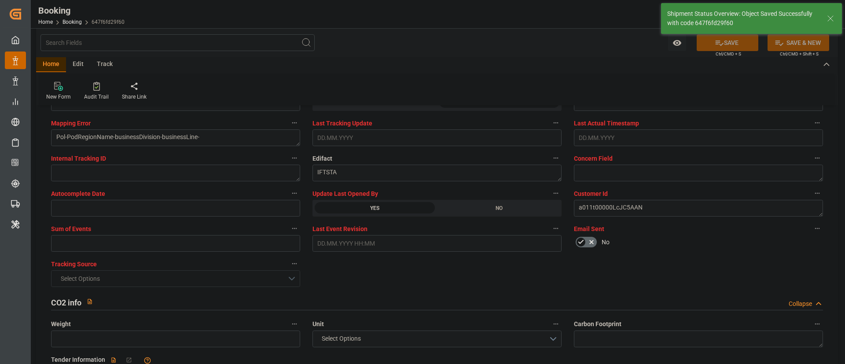
type textarea "[PERSON_NAME]"
type input "[DATE] 07:10"
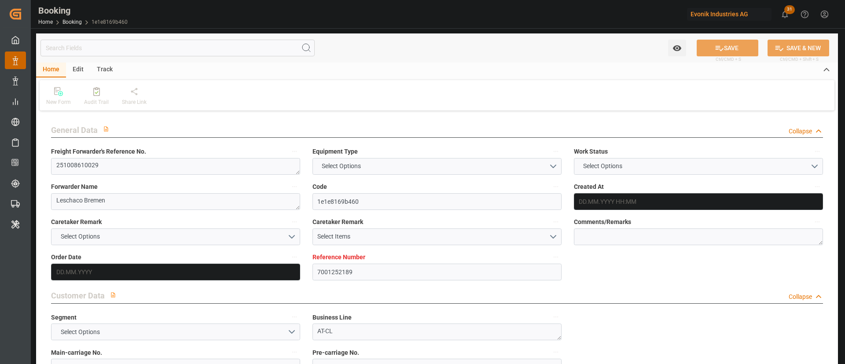
type input "7001252189"
type input "Hapag [PERSON_NAME]"
type input "Hapag [PERSON_NAME] Aktiengesellschaft"
type input "EUNWC"
type input "USHOU"
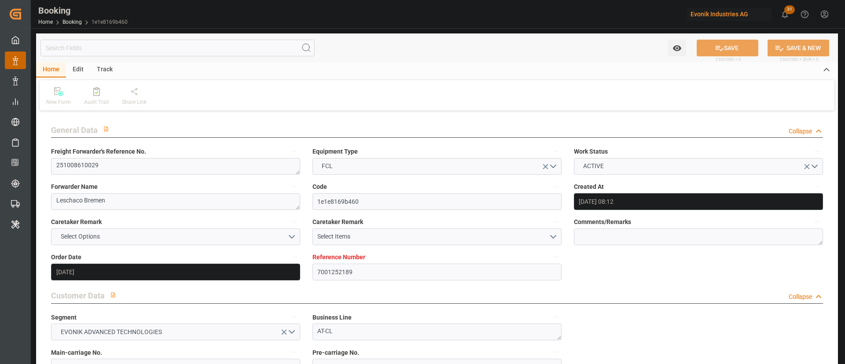
type input "[DATE] 08:12"
type input "[DATE]"
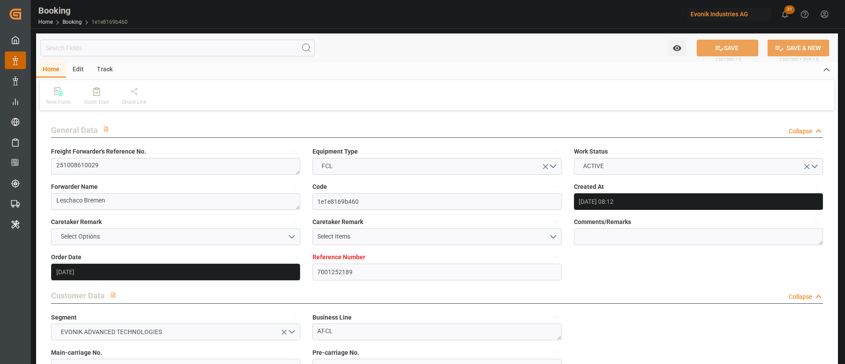
type input "[DATE]"
type input "[DATE] 13:46"
click at [125, 167] on textarea "251008610029" at bounding box center [175, 166] width 249 height 17
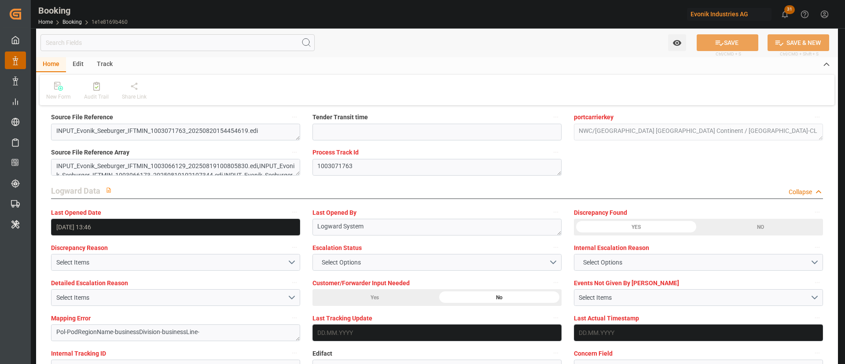
scroll to position [1650, 0]
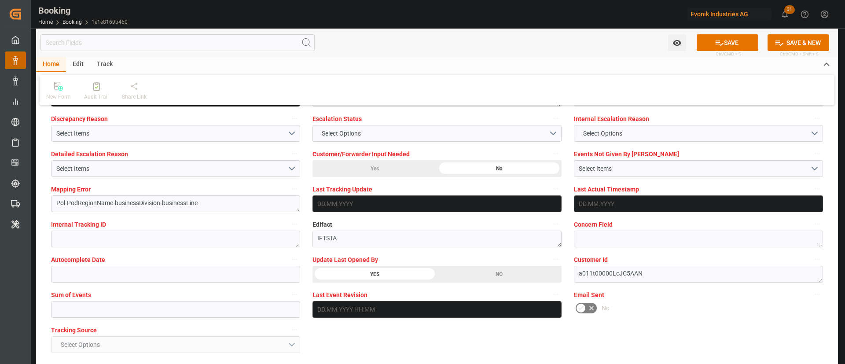
click at [732, 39] on button "SAVE" at bounding box center [727, 42] width 62 height 17
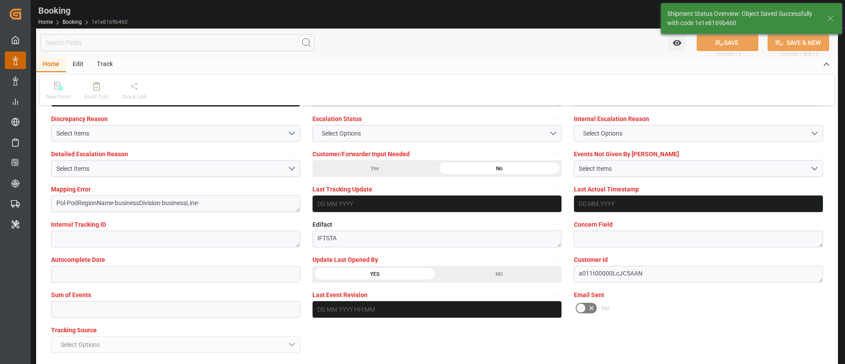
type textarea "[PERSON_NAME]"
type input "21.08.2025 07:12"
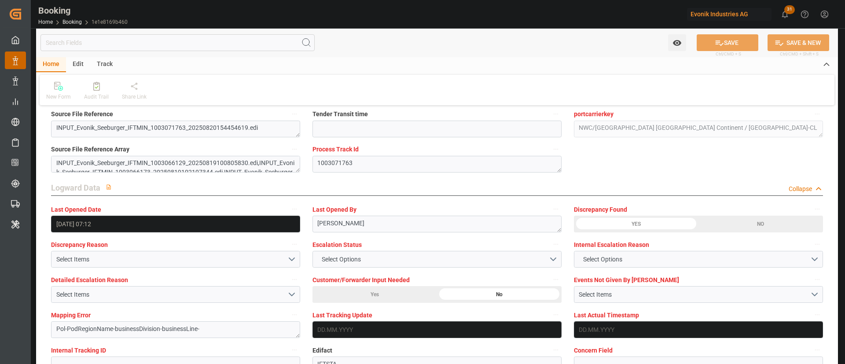
scroll to position [1518, 0]
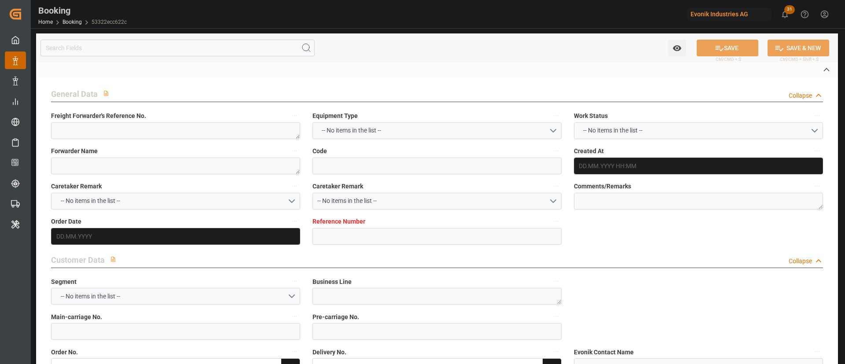
type textarea "250807902168"
type textarea "Leschaco Bremen"
type input "53322ecc622c"
type input "7001240906"
type textarea "AT-SE"
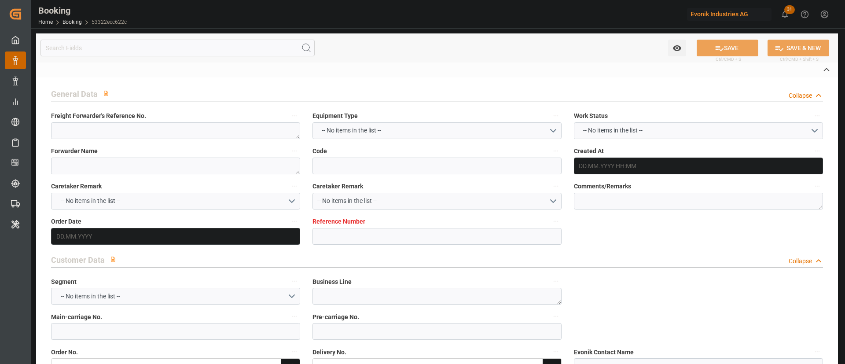
type input "7001240905"
type textarea "jace.lee@evonik.com"
type textarea "CIF"
type textarea "NHAVA SHEVA"
type textarea "8"
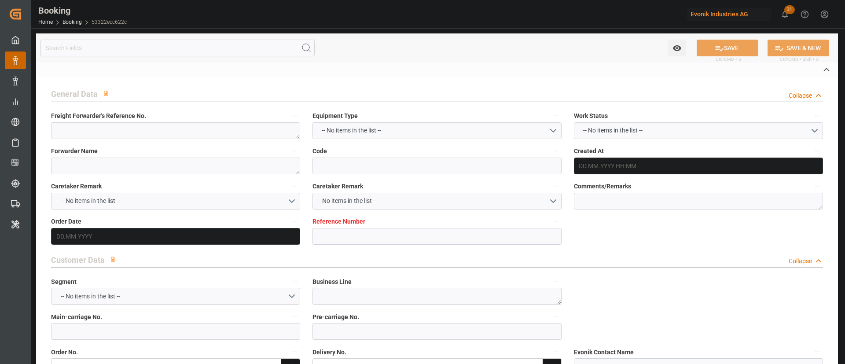
type textarea "Rheinfelden"
type textarea "TCVU8912749"
type input "CHARLESTON EXPRESS"
type input "HLCU"
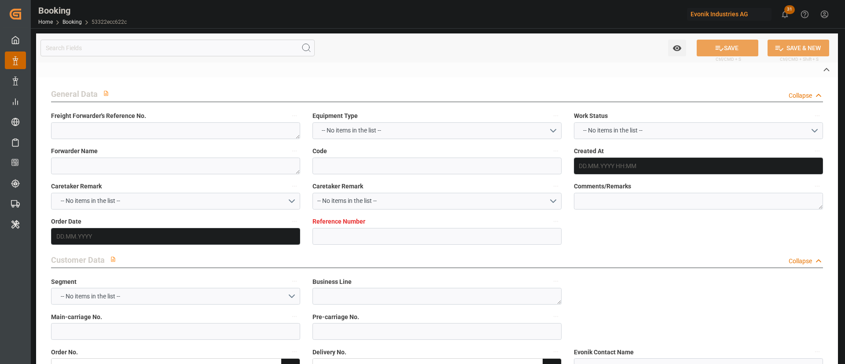
type textarea "63330062"
type input "Rotterdam"
type input "Jawaharlal Nehru (Nhava Sheva)"
type textarea "vesselName etd [PERSON_NAME]"
type textarea "INPUT_Evonik_Seeburger_IFTMIN_1003048472_20250813124950240.edi"
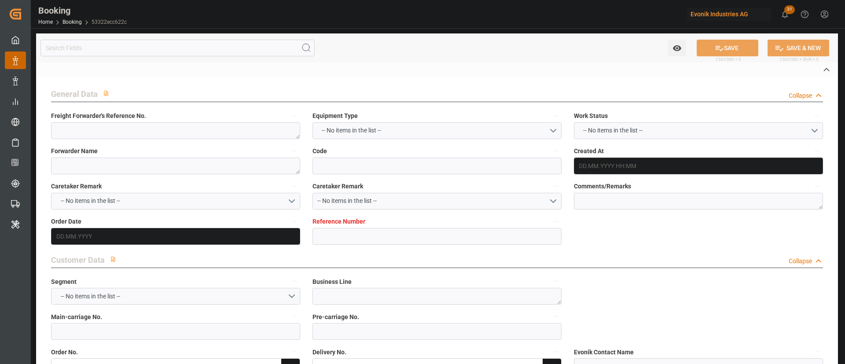
type textarea "NWC/UK North West Continent / UK_INNSA_HLCU_AT-SE"
type textarea "INPUT_Evonik_Seeburger_IFTMIN_1003022239_20250805134943092.edi,INPUT_Evonik_See…"
type textarea "1003048472"
type textarea "Logward System"
type textarea "businessDivision-businessLine-"
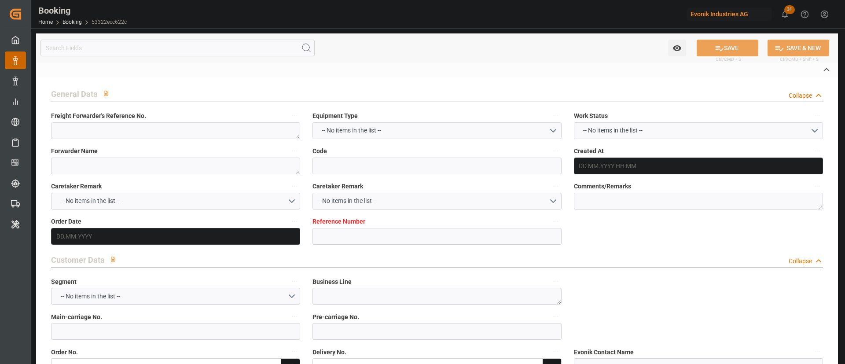
type textarea "IFTSTA"
type textarea "a011t00000LcJC5AAN"
type textarea "No"
type input "ROTTERDAM"
type input "JAWAHARLAL NEHRU (NHAVA SHEVA)"
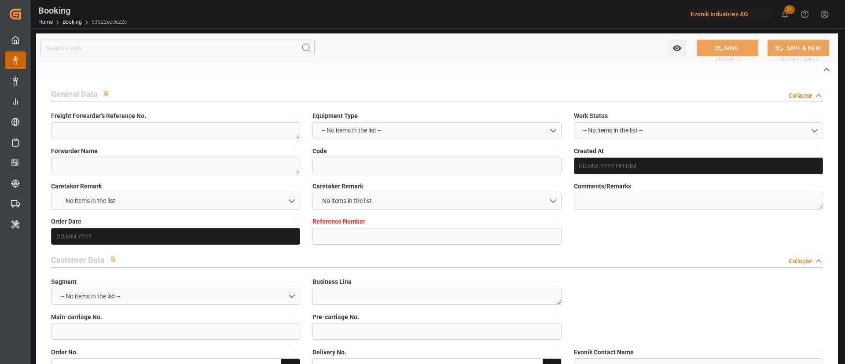
type input "534E"
type input "VESSEL"
type input "CHARLESTON EXPRESS"
type input "TRUCK"
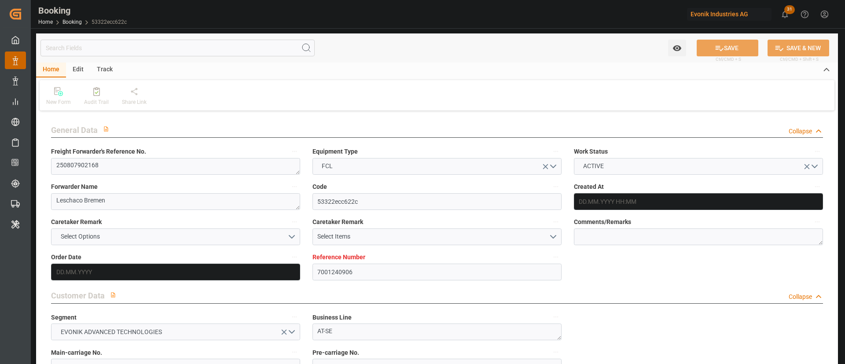
type input "7001240906"
type input "9665645"
type input "Hapag [PERSON_NAME]"
type input "Hapag [PERSON_NAME] Aktiengesellschaft"
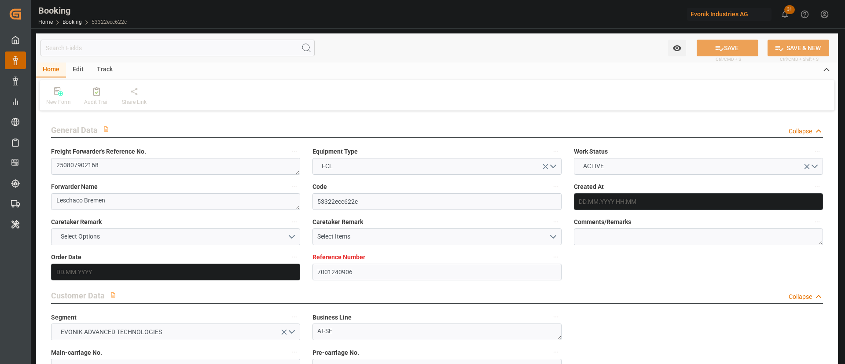
type input "NLRTM"
type input "INNSA"
type input "0"
type input "NLRTM"
type input "INNSA"
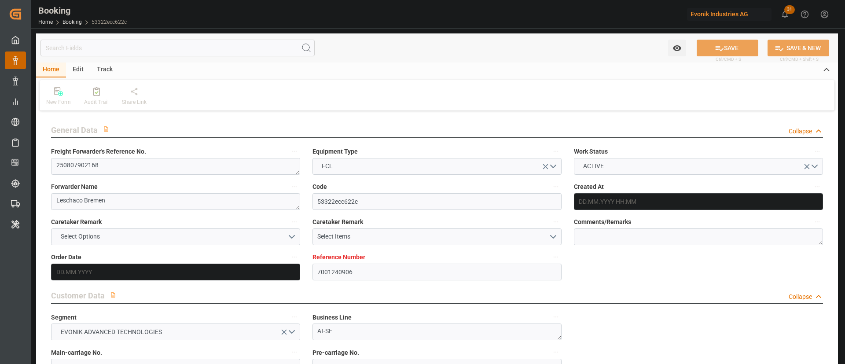
type input "9665645"
type input "05.08.2025 11:50"
type input "05.08.2025"
type input "11.10.2025"
type input "13.08.2025"
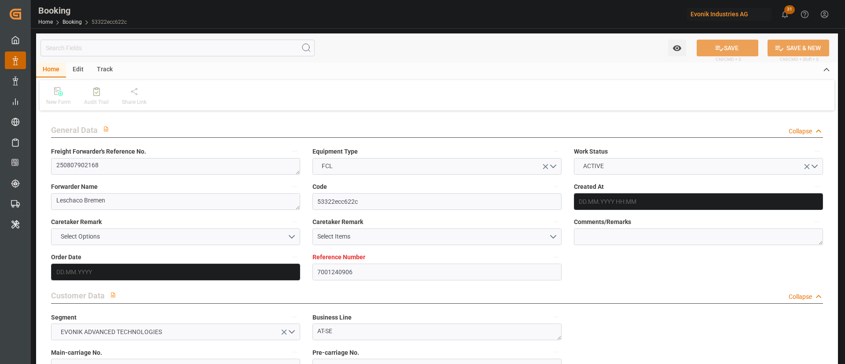
type input "06.08.2025"
type input "22.08.2025 00:00"
type input "08.10.2025 00:00"
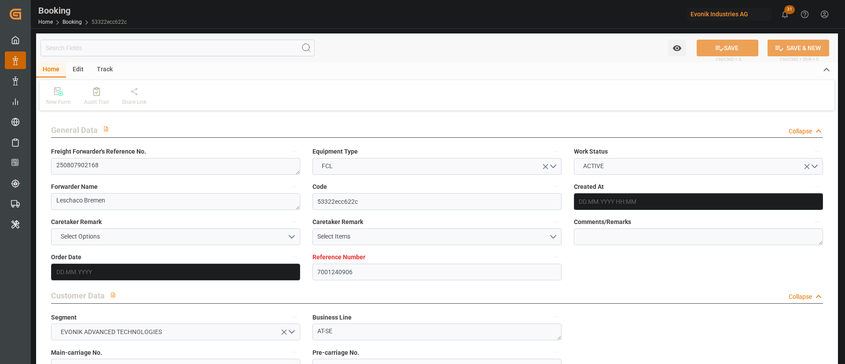
type input "08.10.2025 00:00"
type input "13.08.2025"
type input "20.08.2025 12:46"
type input "[DATE]"
type input "22.08.2025 17:00"
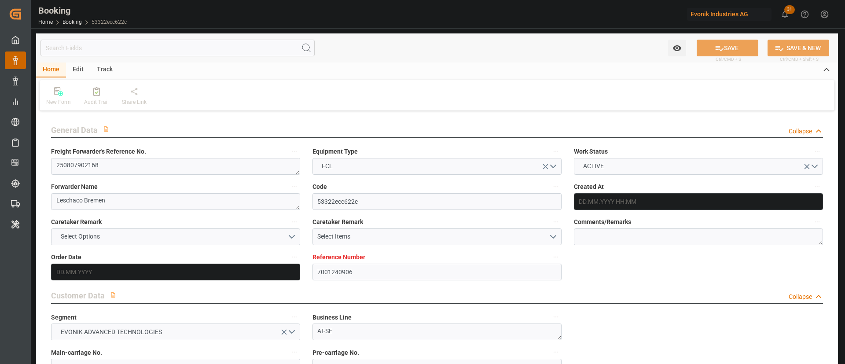
type input "22.08.2025 17:00"
type input "08.10.2025 10:00"
type input "08.10.2025 17:19"
type input "08.10.2025 10:00"
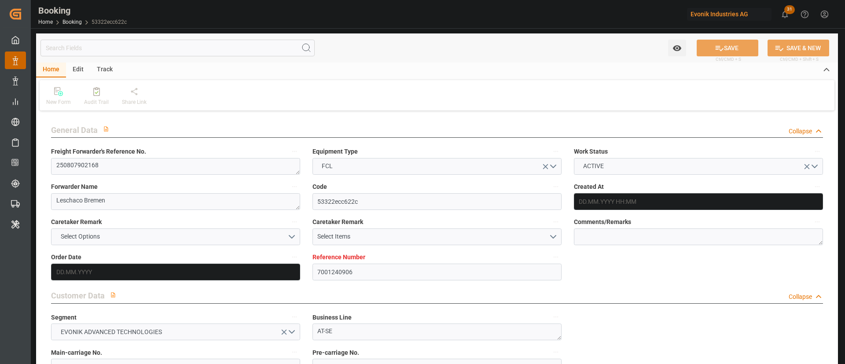
type input "08.10.2025 10:00"
type input "12.10.2025 17:19"
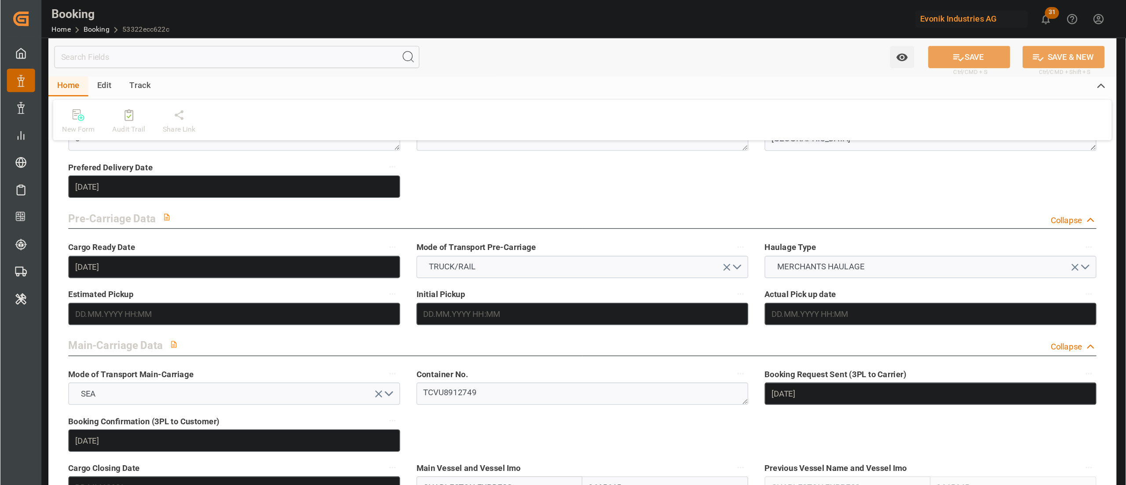
scroll to position [462, 0]
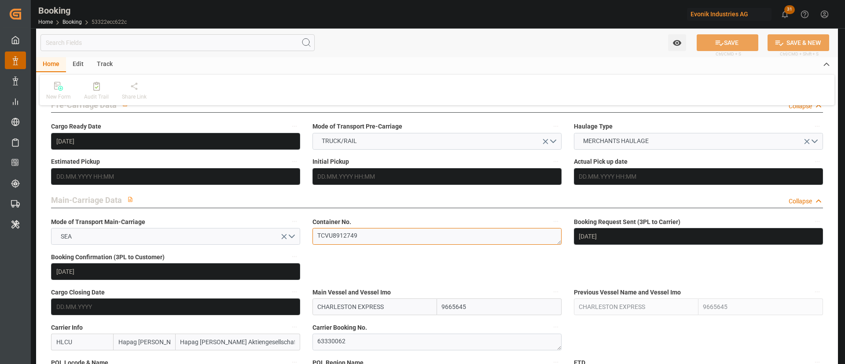
click at [369, 241] on textarea "TCVU8912749" at bounding box center [436, 236] width 249 height 17
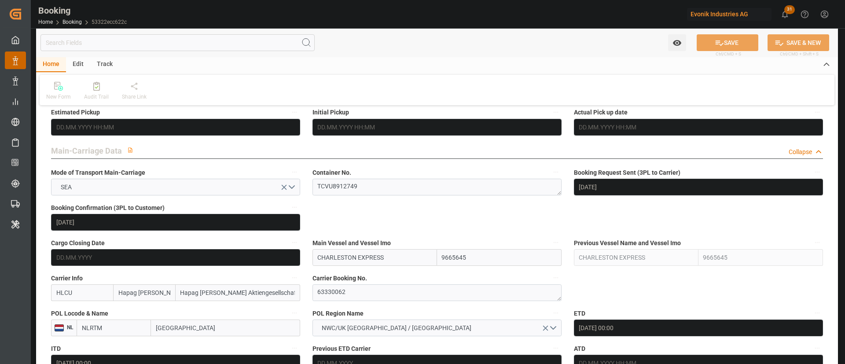
scroll to position [528, 0]
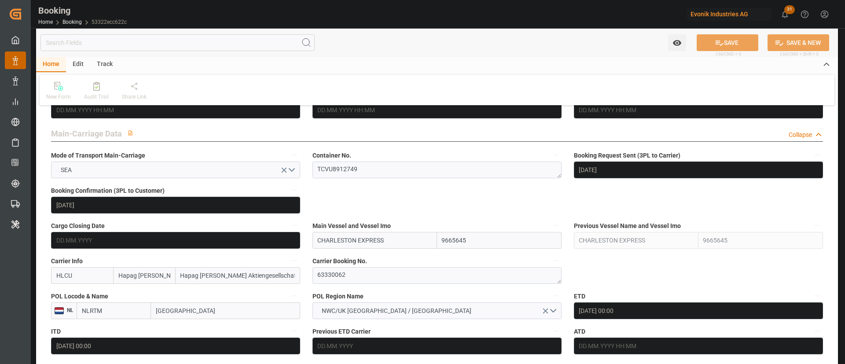
click at [384, 176] on textarea "TCVU8912749" at bounding box center [436, 169] width 249 height 17
click at [367, 270] on textarea "63330062" at bounding box center [436, 275] width 249 height 17
click at [367, 269] on textarea "63330062" at bounding box center [436, 275] width 249 height 17
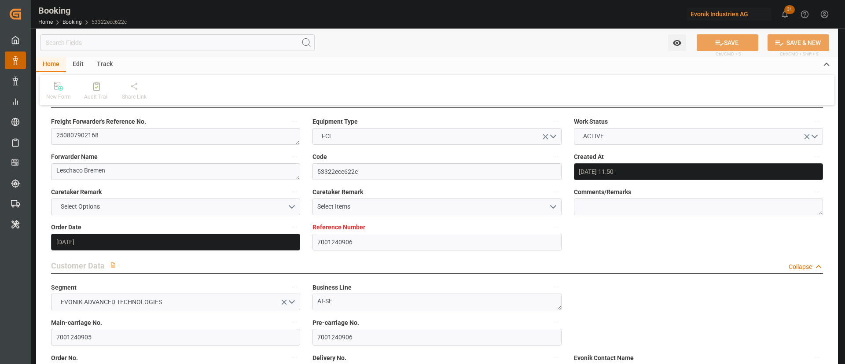
scroll to position [0, 0]
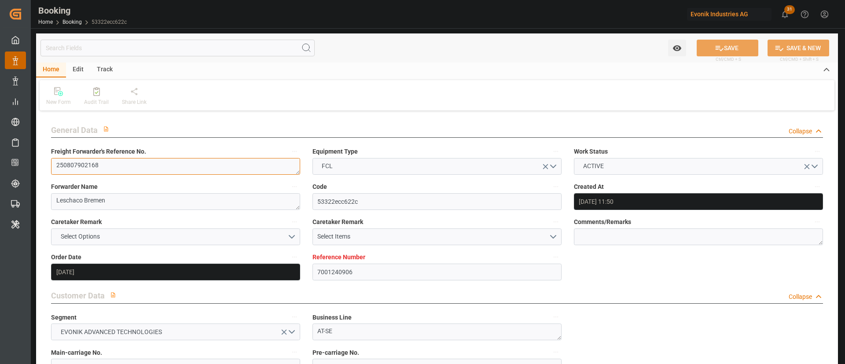
click at [184, 172] on textarea "250807902168" at bounding box center [175, 166] width 249 height 17
click at [186, 171] on textarea "250807902168" at bounding box center [175, 166] width 249 height 17
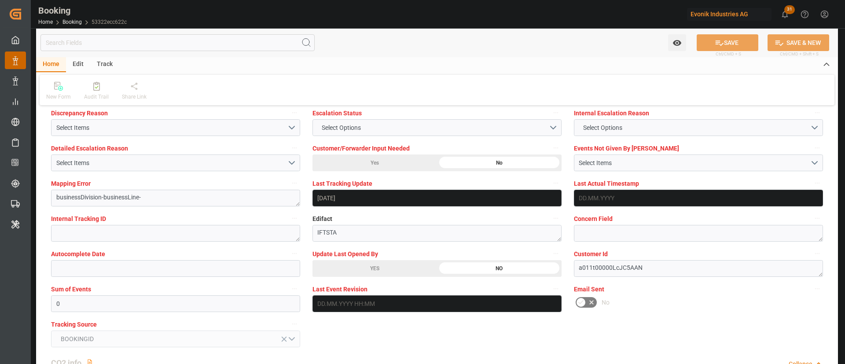
scroll to position [1716, 0]
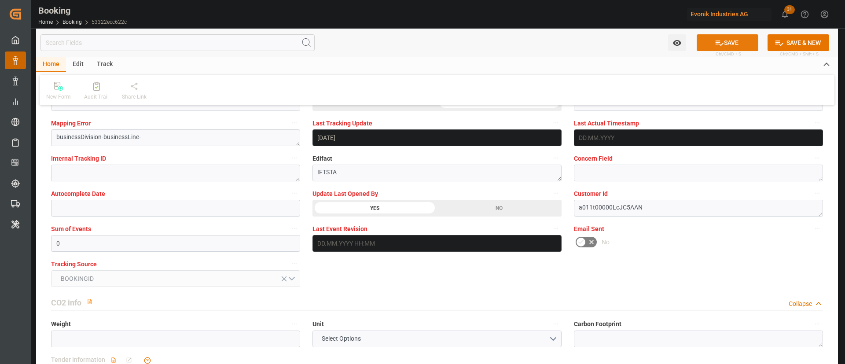
click at [730, 40] on button "SAVE" at bounding box center [727, 42] width 62 height 17
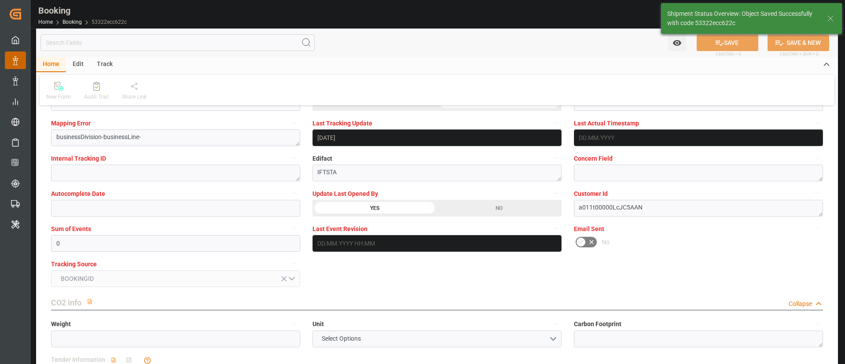
type textarea "[PERSON_NAME]"
type input "21.08.2025 07:13"
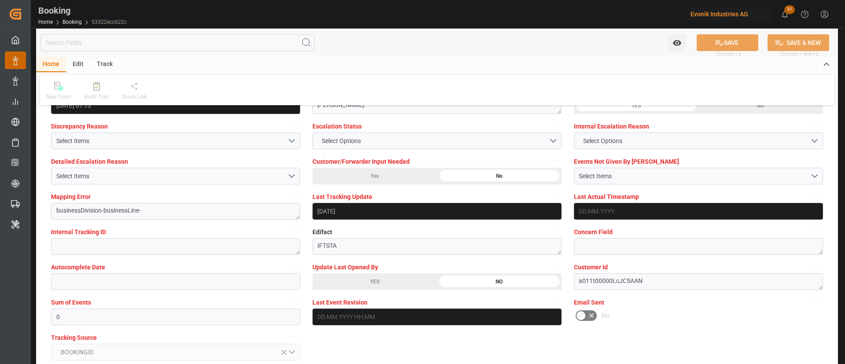
scroll to position [1584, 0]
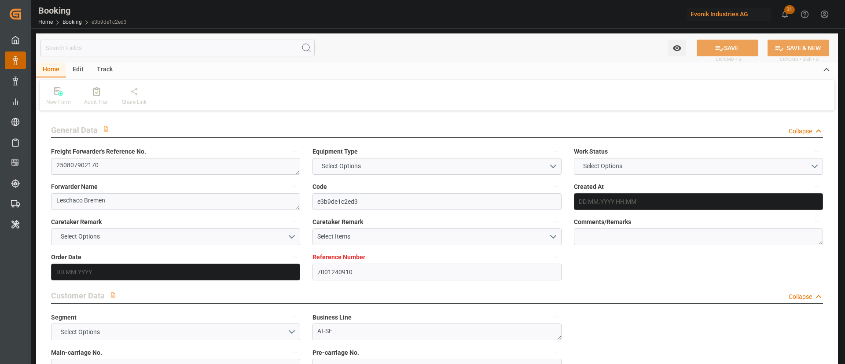
type input "7001240910"
type input "9229855"
type input "Hapag [PERSON_NAME]"
type input "Hapag [PERSON_NAME] Aktiengesellschaft"
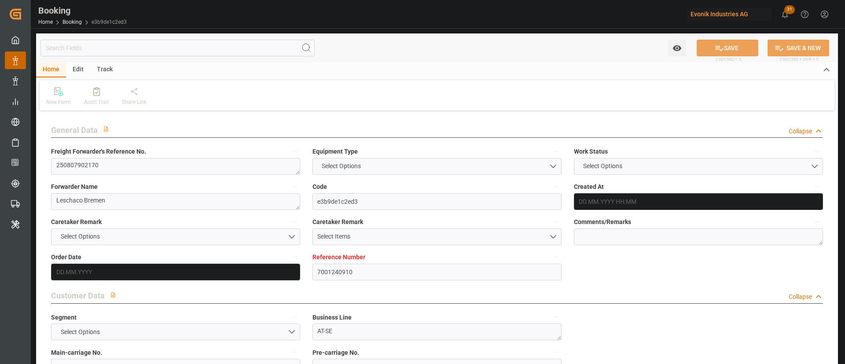
type input "NLRTM"
type input "USCHS"
type input "0"
type input "NLRTM"
type input "USCHS"
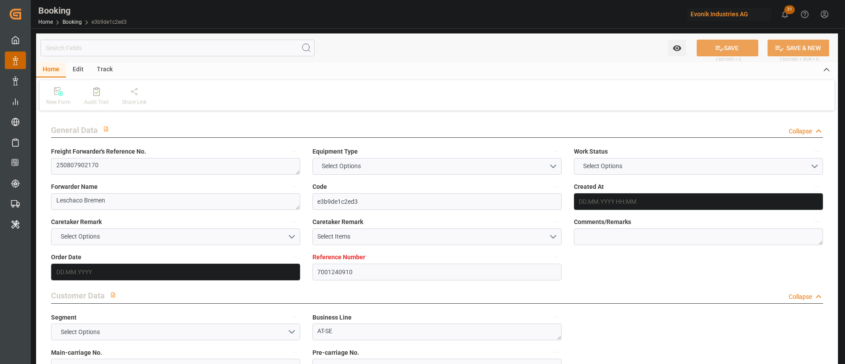
type input "9229855"
type input "[DATE] 11:50"
type input "[DATE]"
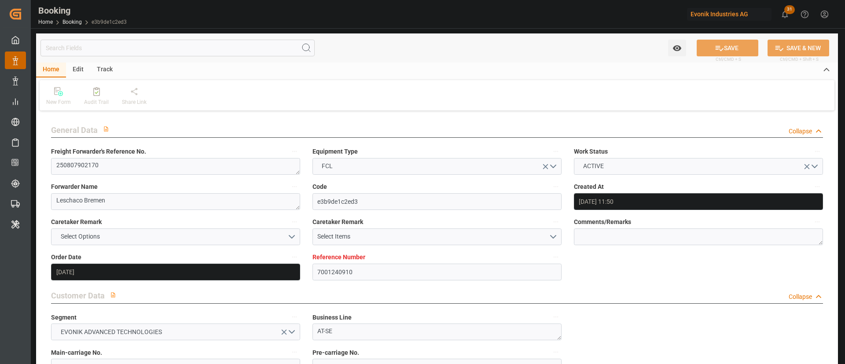
type input "[DATE]"
type input "[DATE] 00:00"
type input "30.08.2025 00:00"
type input "08.09.2025 00:00"
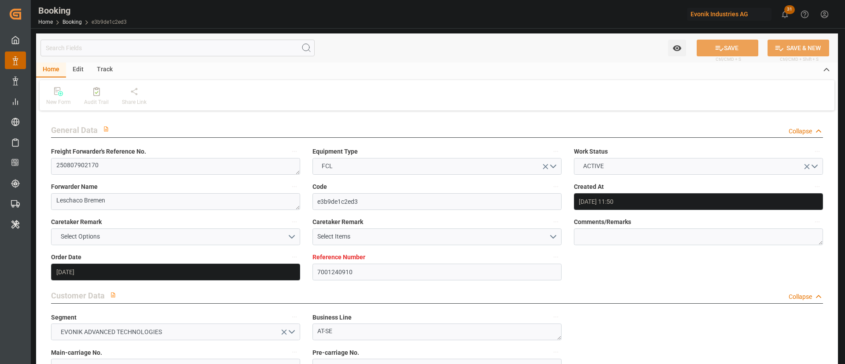
type input "08.09.2025 00:00"
type input "19.08.2025"
type input "[DATE] 12:46"
type input "[DATE]"
type input "30.08.2025 14:00"
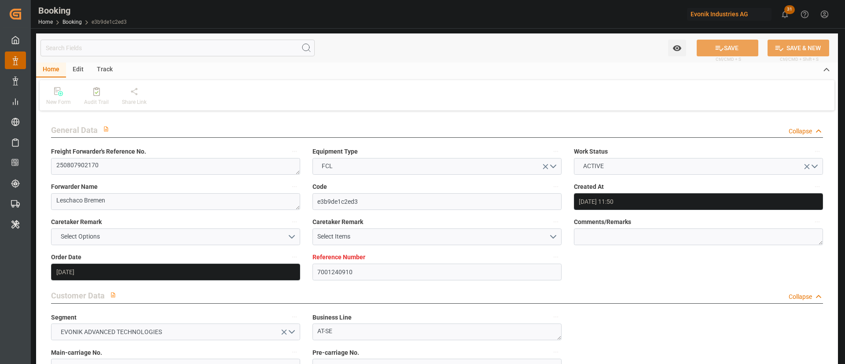
type input "30.08.2025 14:00"
type input "30.08.2025 06:30"
type input "08.09.2025 13:00"
type input "09.09.2025 02:06"
type input "08.09.2025 13:00"
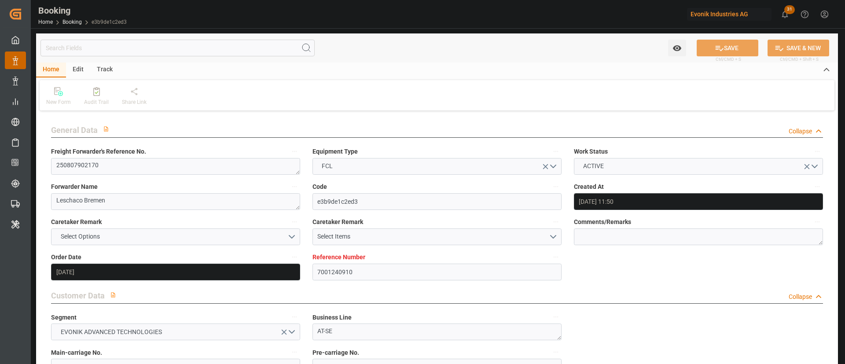
type input "08.09.2025 13:00"
type input "13.09.2025 02:06"
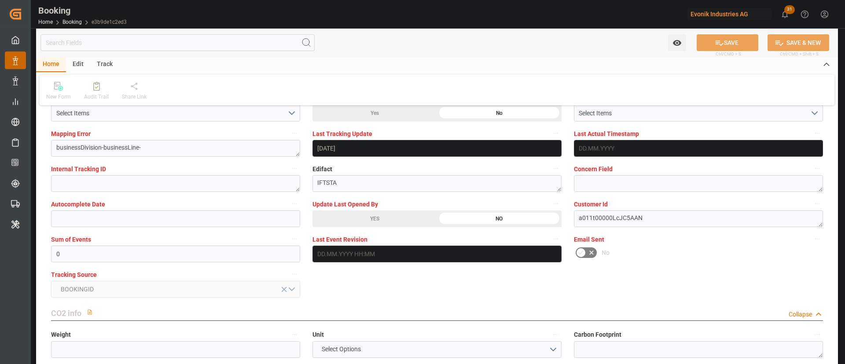
scroll to position [1716, 0]
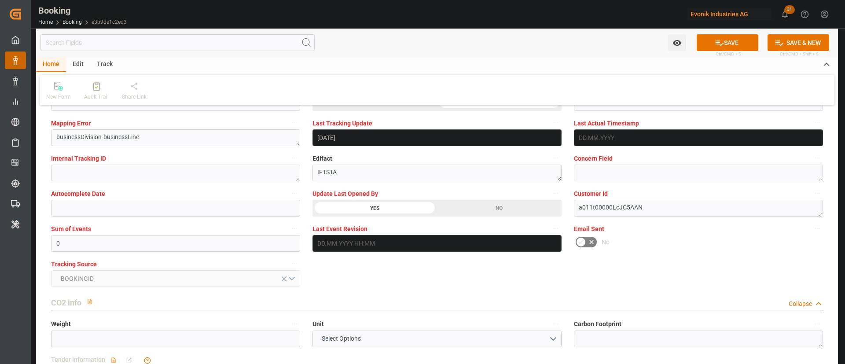
click at [718, 31] on div "Watch Option SAVE Ctrl/CMD + S SAVE & NEW Ctrl/CMD + Shift + S" at bounding box center [436, 42] width 801 height 29
click at [717, 44] on icon at bounding box center [718, 42] width 9 height 9
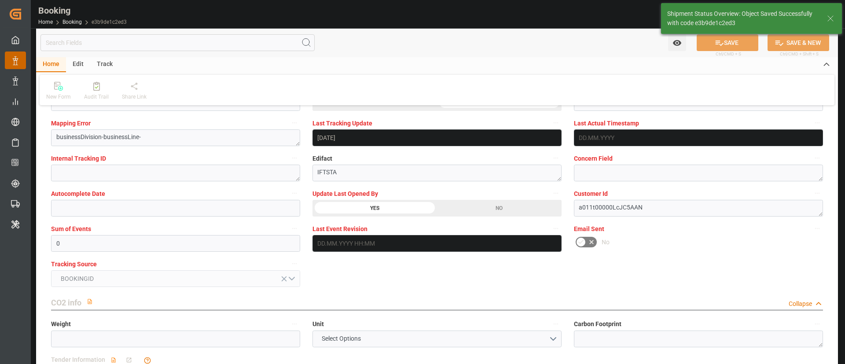
type textarea "[PERSON_NAME]"
type input "21.08.2025 07:16"
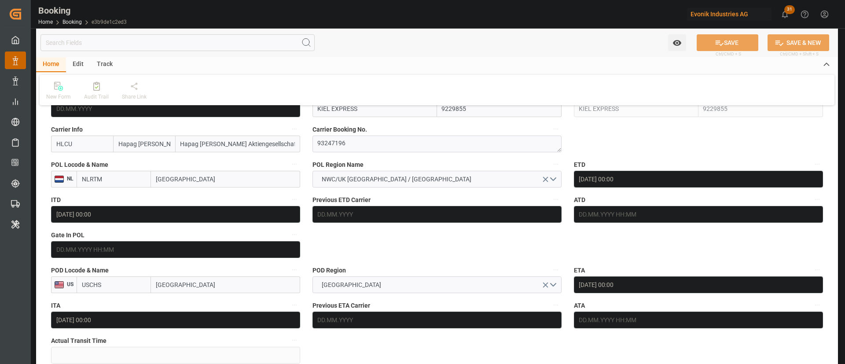
scroll to position [594, 0]
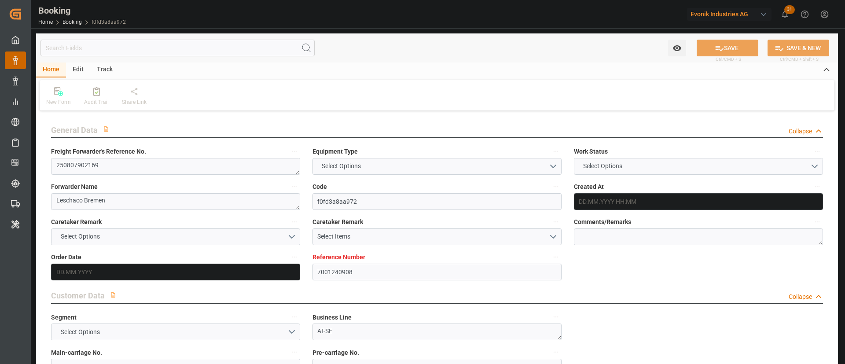
type input "7001240908"
type input "9665645"
type input "Hapag [PERSON_NAME]"
type input "Hapag [PERSON_NAME] Aktiengesellschaft"
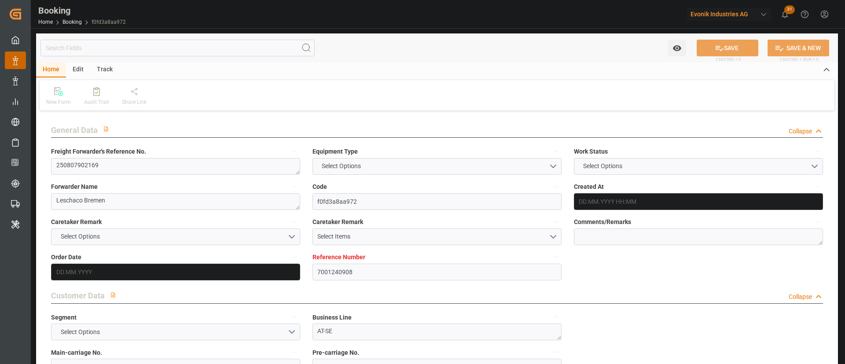
type input "NLRTM"
type input "INNSA"
type input "0"
type input "NLRTM"
type input "INNSA"
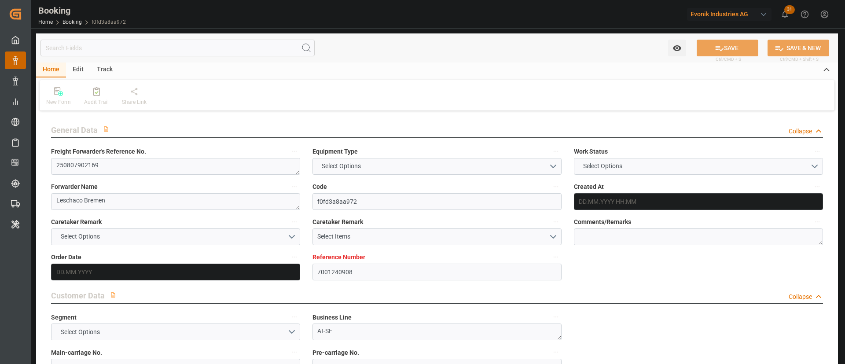
type input "9665645"
type input "05.08.2025 11:50"
type input "05.08.2025"
type input "11.10.2025"
type input "13.08.2025"
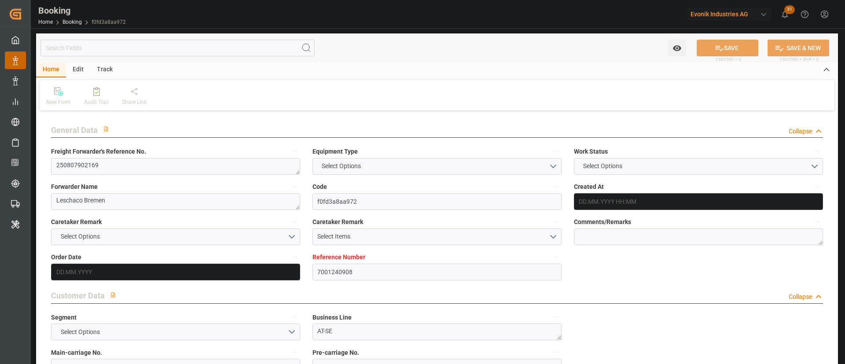
type input "06.08.2025"
type input "07.08.2025"
type input "22.08.2025 00:00"
type input "08.10.2025 00:00"
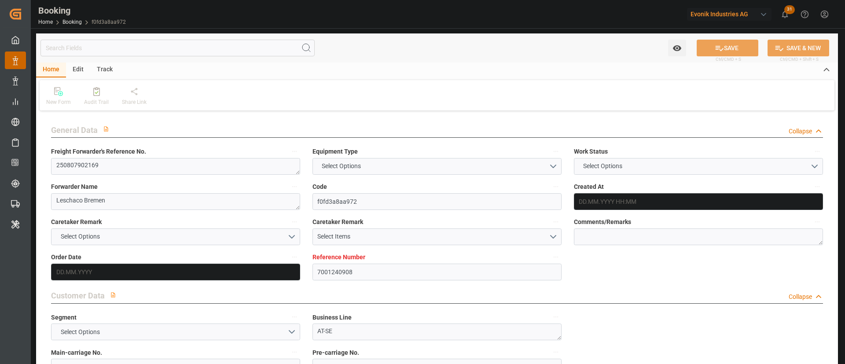
type input "08.10.2025 00:00"
type input "13.08.2025"
type input "20.08.2025 12:46"
type input "[DATE]"
type input "22.08.2025 17:00"
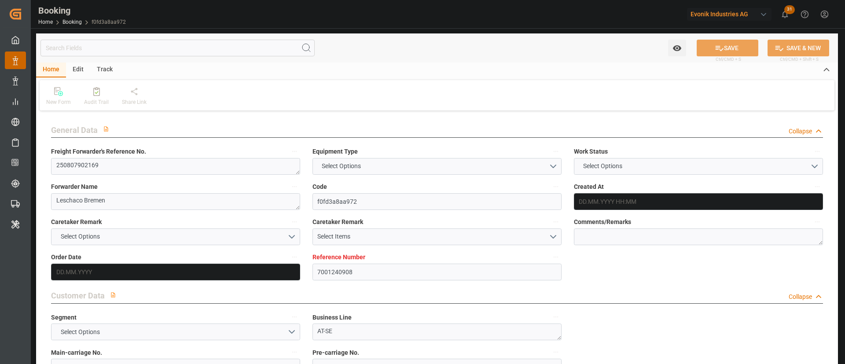
type input "08.10.2025 10:00"
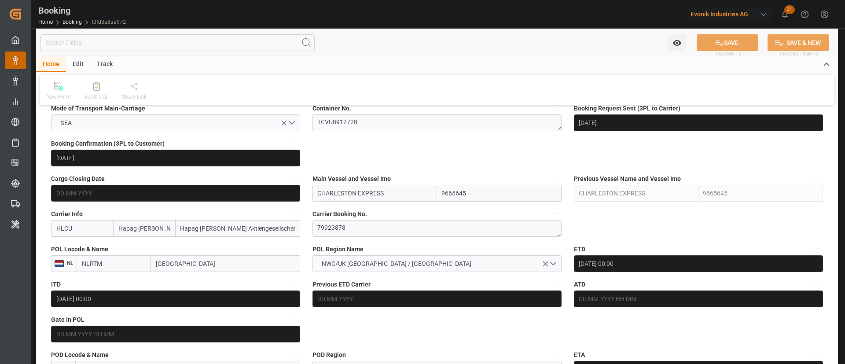
scroll to position [660, 0]
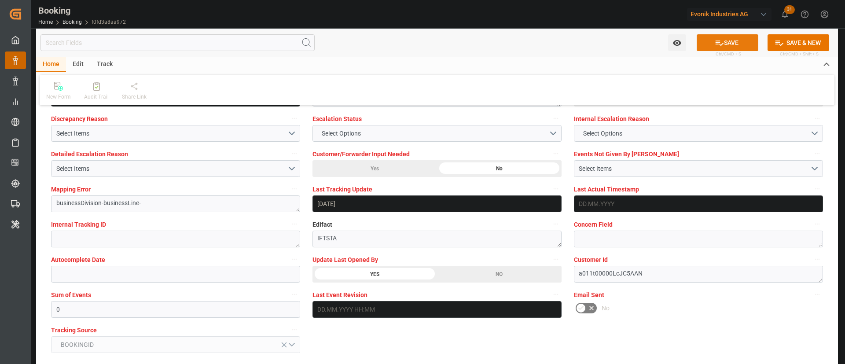
click at [721, 43] on icon at bounding box center [719, 42] width 8 height 5
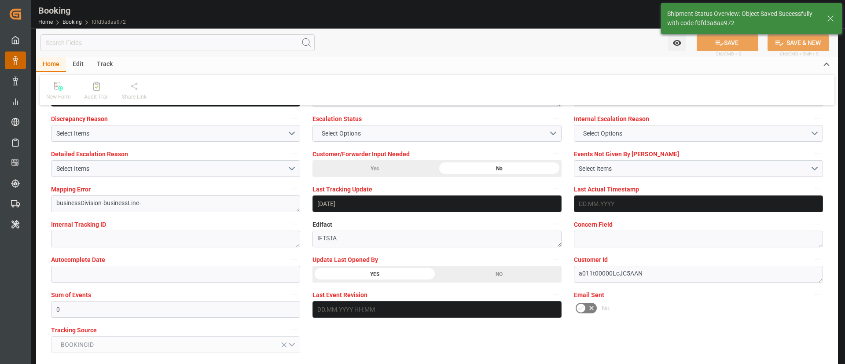
type textarea "[PERSON_NAME]"
type input "21.08.2025 07:17"
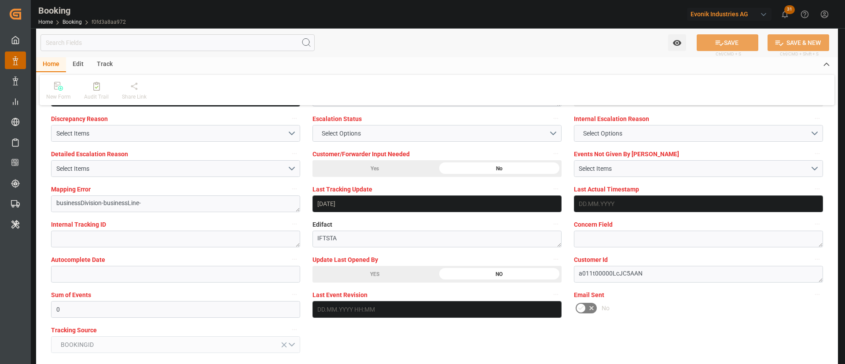
click at [421, 53] on div "Watch Option SAVE Ctrl/CMD + S SAVE & NEW Ctrl/CMD + Shift + S" at bounding box center [436, 42] width 801 height 29
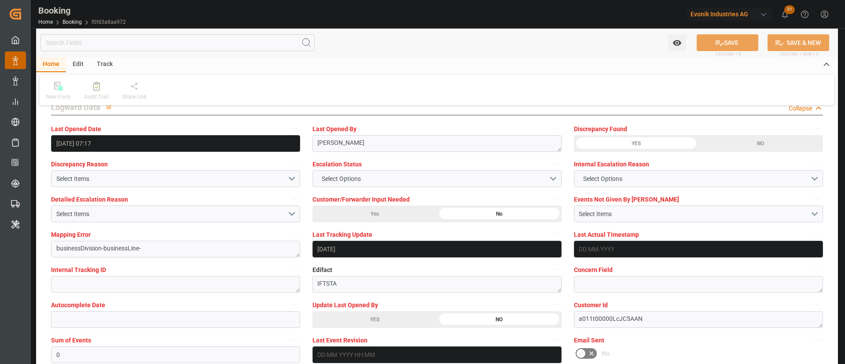
scroll to position [1584, 0]
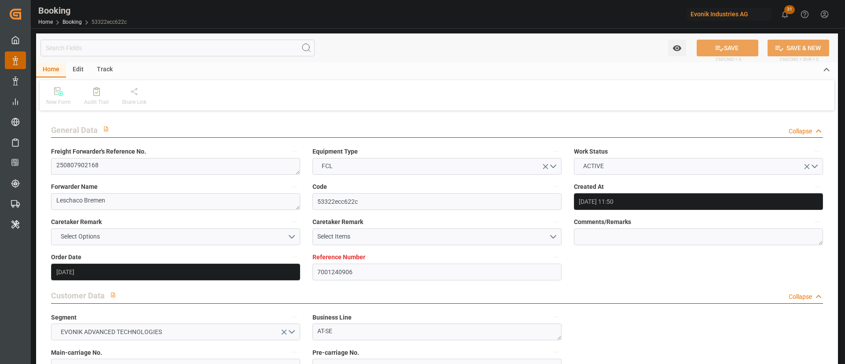
type input "[DATE] 11:50"
type input "[DATE]"
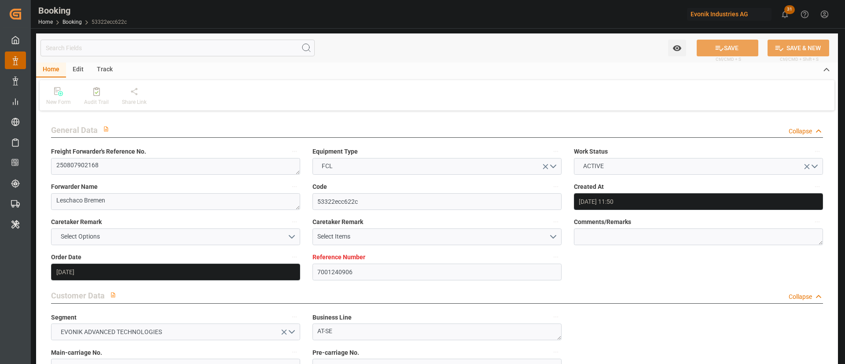
type input "[DATE]"
type input "[DATE] 00:00"
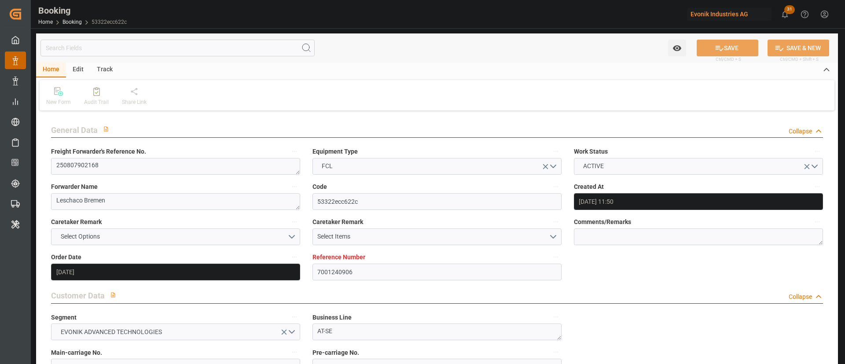
type input "[DATE]"
type input "[DATE] 07:13"
type input "[DATE]"
type input "[DATE] 17:00"
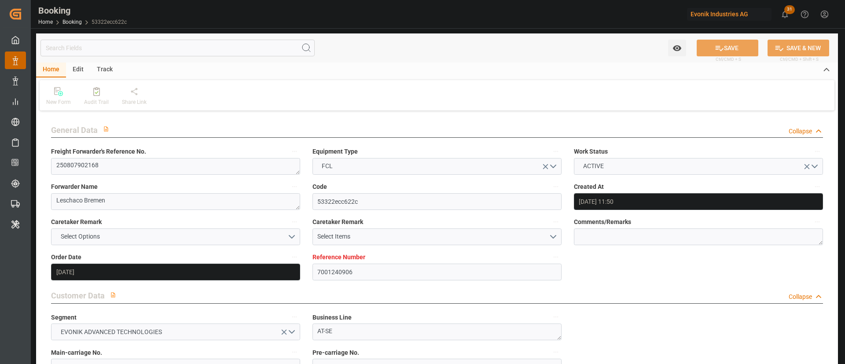
type input "[DATE] 17:00"
type input "[DATE] 10:00"
type input "[DATE] 17:19"
type input "[DATE] 10:00"
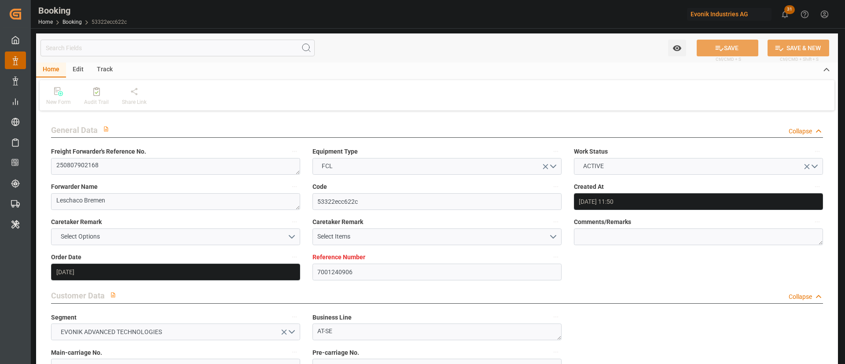
type input "[DATE] 17:19"
type input "7001252294"
type input "Hapag [PERSON_NAME]"
type input "Hapag [PERSON_NAME] Aktiengesellschaft"
type input "EUNWC"
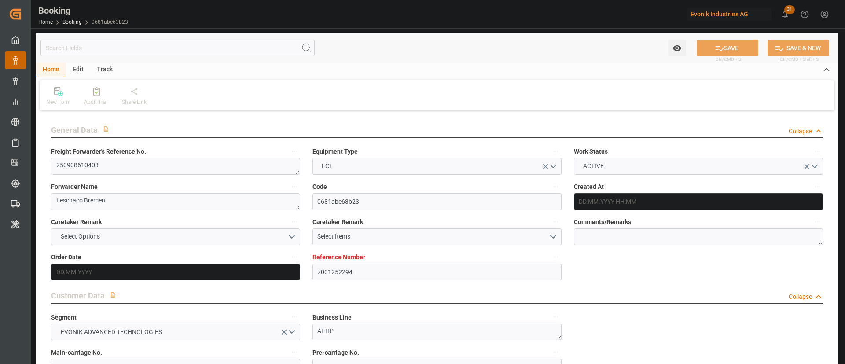
type input "EUNWC"
type input "[DATE] 09:15"
type input "[DATE]"
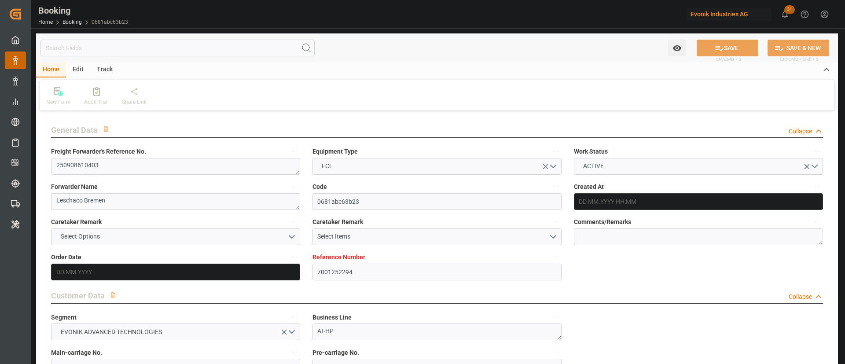
type input "[DATE]"
type input "[DATE] 12:40"
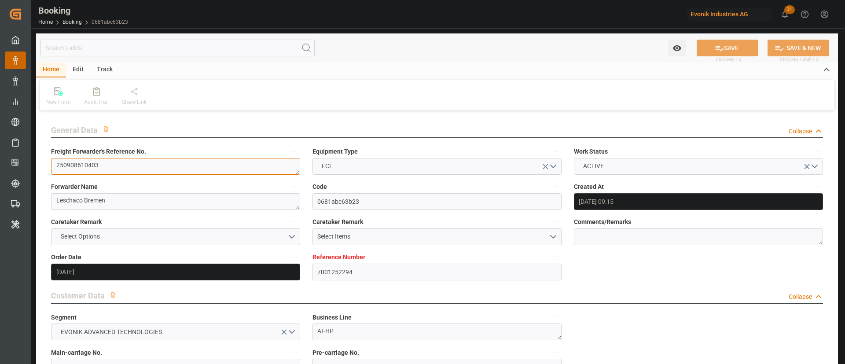
click at [194, 174] on textarea "250908610403" at bounding box center [175, 166] width 249 height 17
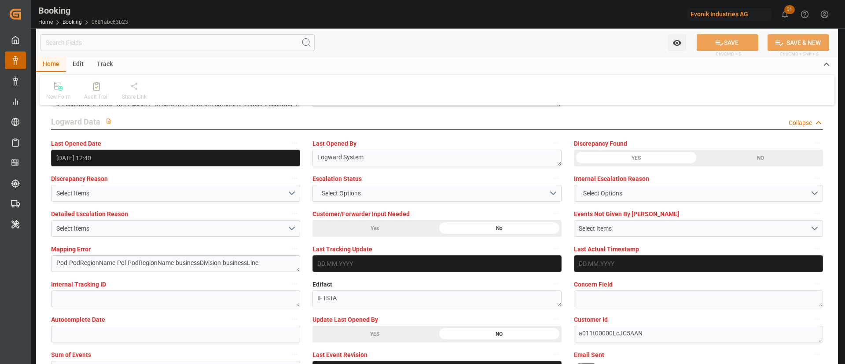
scroll to position [1650, 0]
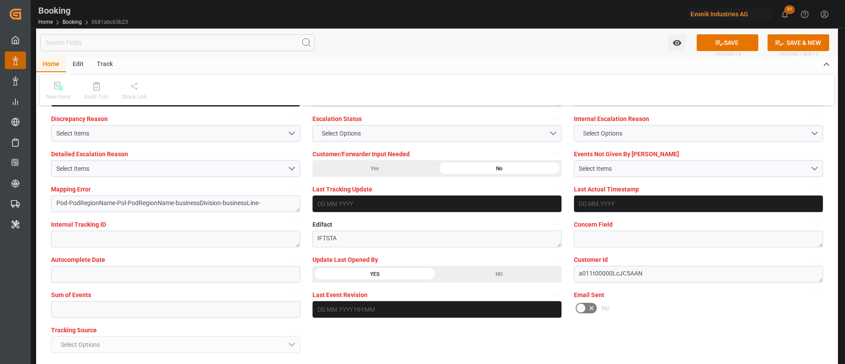
drag, startPoint x: 734, startPoint y: 39, endPoint x: 0, endPoint y: 1, distance: 734.7
click at [733, 40] on button "SAVE" at bounding box center [727, 42] width 62 height 17
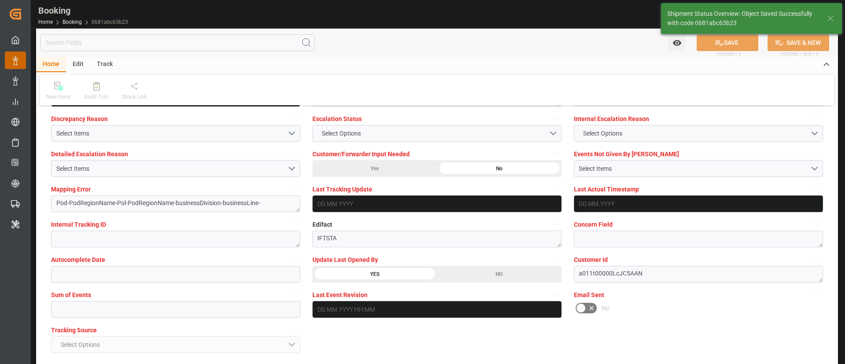
type textarea "[PERSON_NAME]"
type input "[DATE] 07:18"
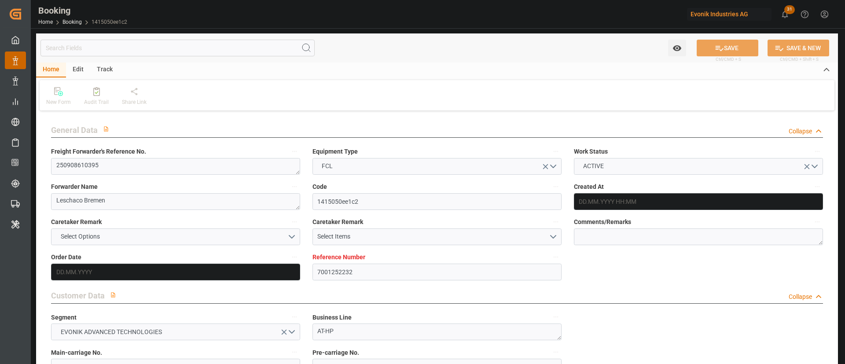
type input "7001252232"
type input "Hapag [PERSON_NAME]"
type input "Hapag [PERSON_NAME] Aktiengesellschaft"
type input "EUNWC"
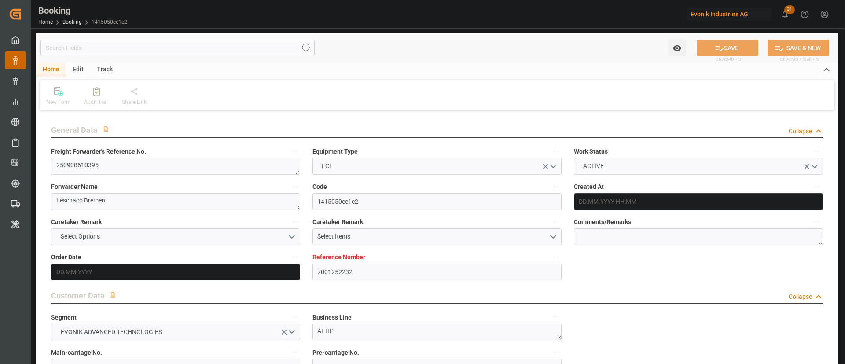
type input "19.08.2025 08:22"
type input "[DATE]"
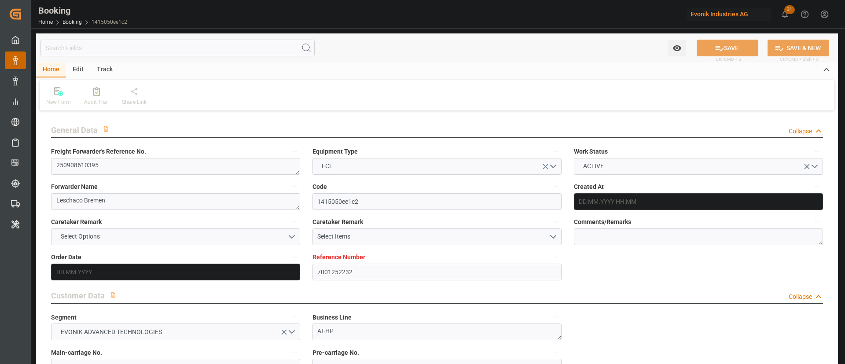
type input "[DATE]"
type input "20.08.2025 12:31"
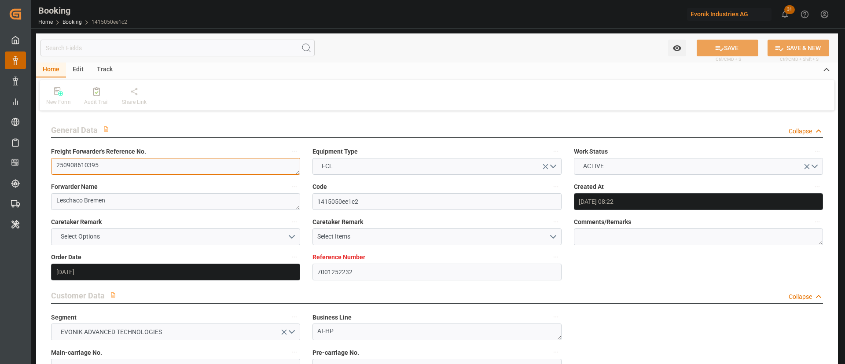
click at [100, 168] on textarea "250908610395" at bounding box center [175, 166] width 249 height 17
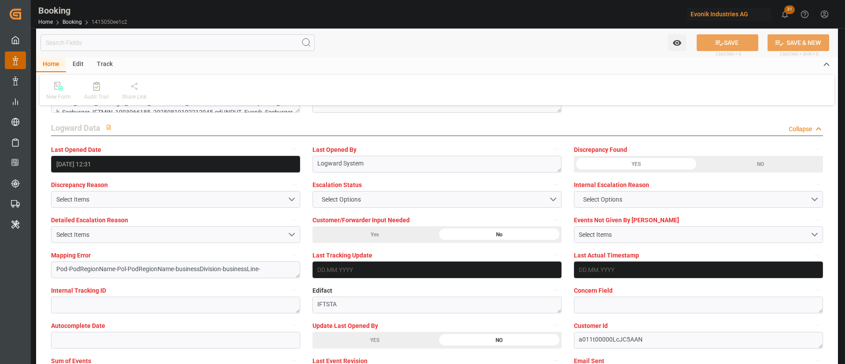
scroll to position [1650, 0]
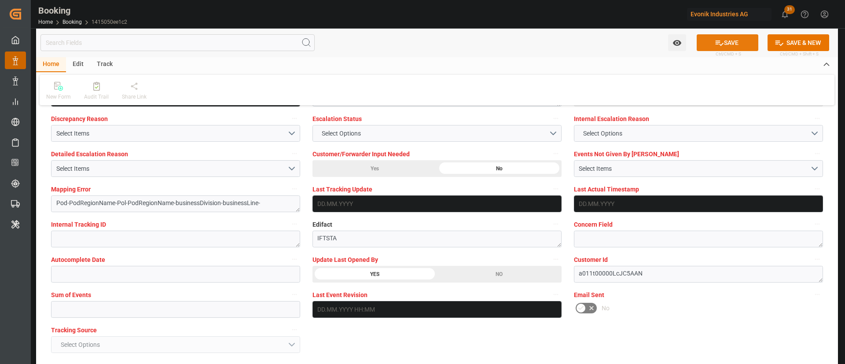
click at [734, 43] on button "SAVE" at bounding box center [727, 42] width 62 height 17
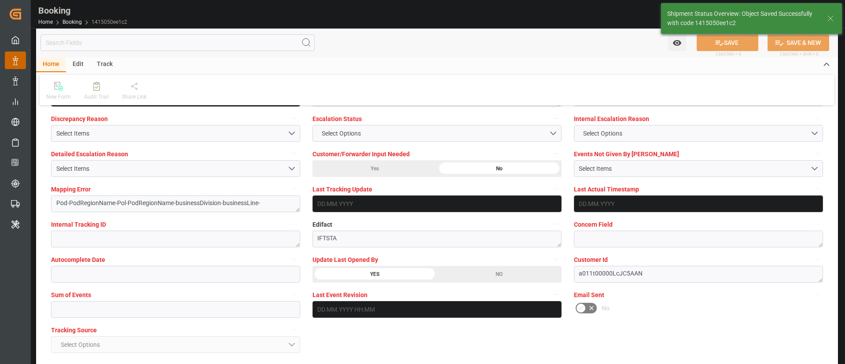
type textarea "[PERSON_NAME]"
type input "21.08.2025 07:19"
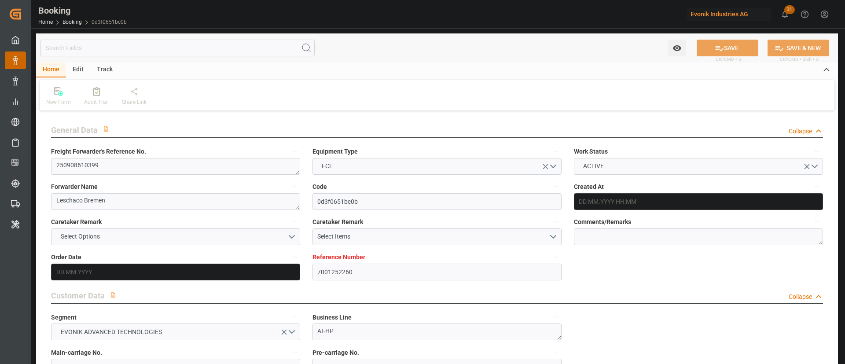
type input "7001252260"
type input "Hapag [PERSON_NAME]"
type input "Hapag [PERSON_NAME] Aktiengesellschaft"
type input "EUNWC"
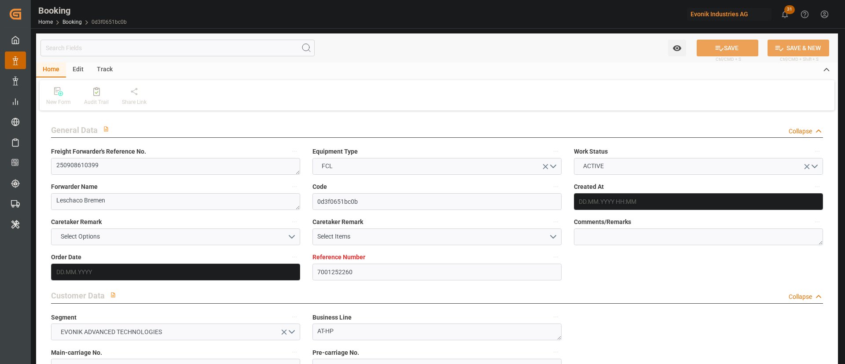
type input "[DATE] 08:55"
type input "[DATE]"
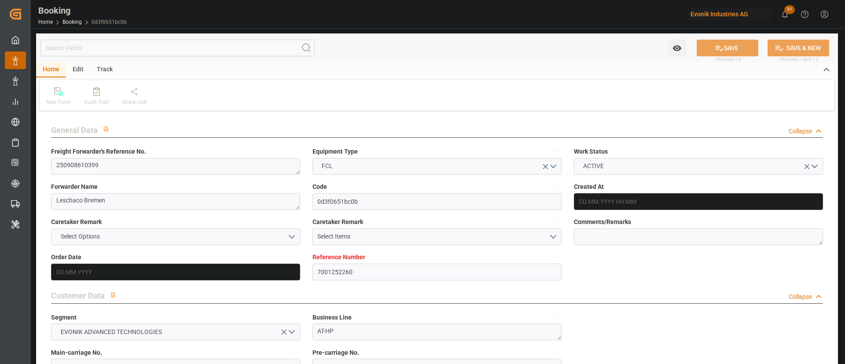
type input "[DATE]"
type input "[DATE] 12:31"
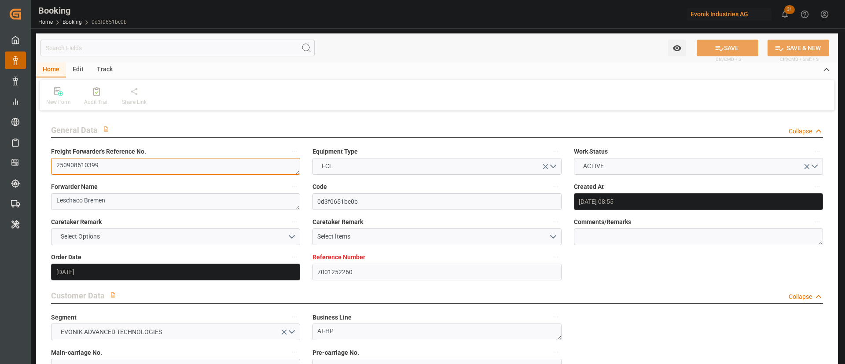
click at [131, 161] on textarea "250908610399" at bounding box center [175, 166] width 249 height 17
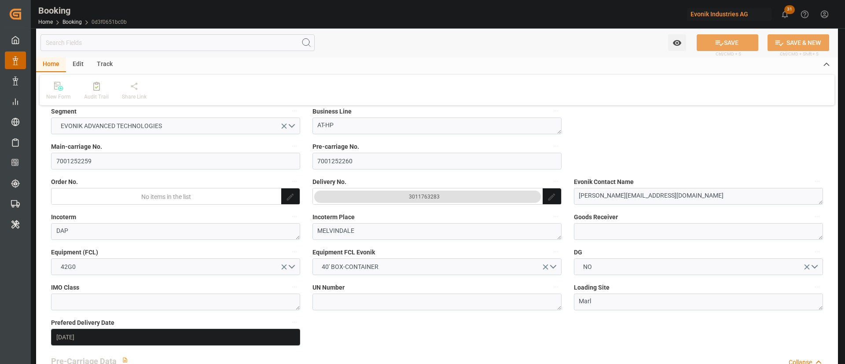
scroll to position [132, 0]
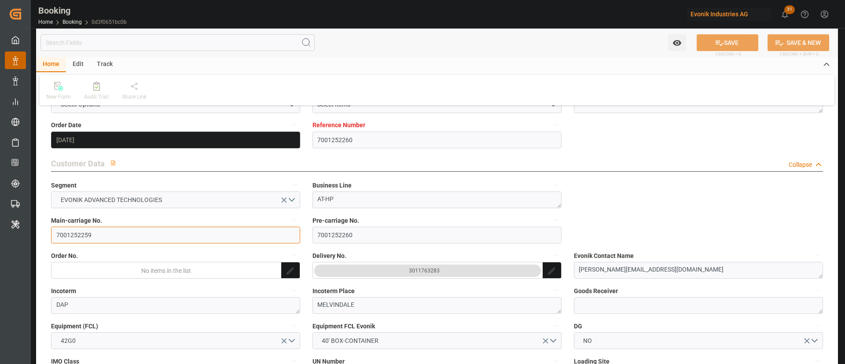
click at [120, 231] on input "7001252259" at bounding box center [175, 235] width 249 height 17
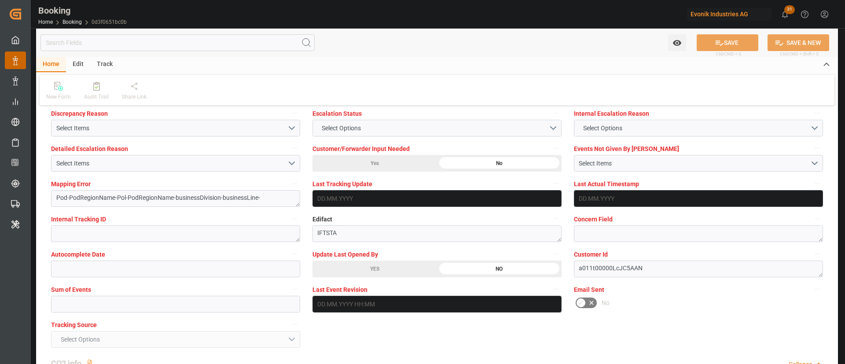
scroll to position [1650, 0]
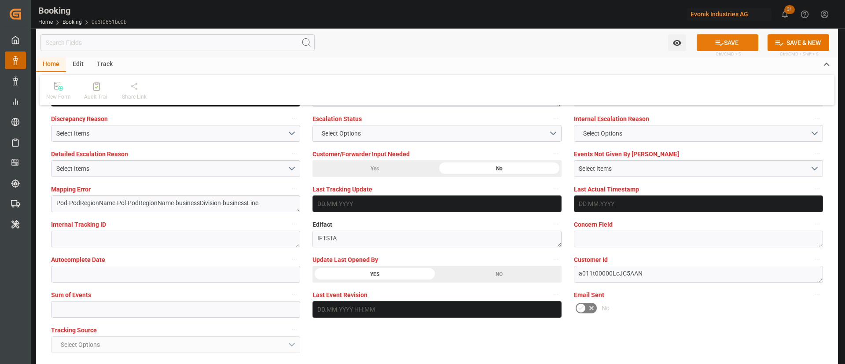
click at [728, 43] on button "SAVE" at bounding box center [727, 42] width 62 height 17
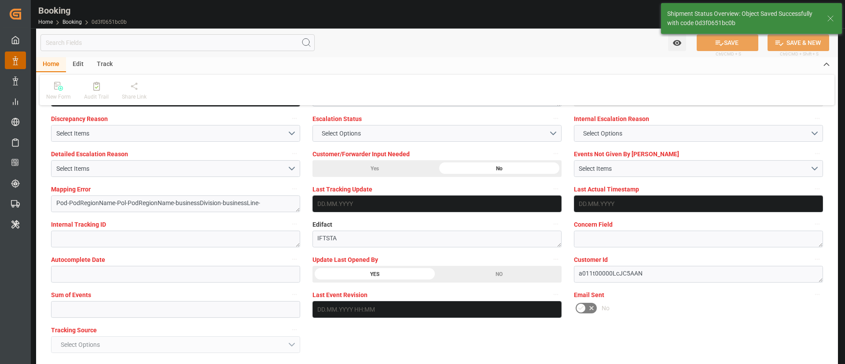
type textarea "[PERSON_NAME]"
type input "[DATE] 07:20"
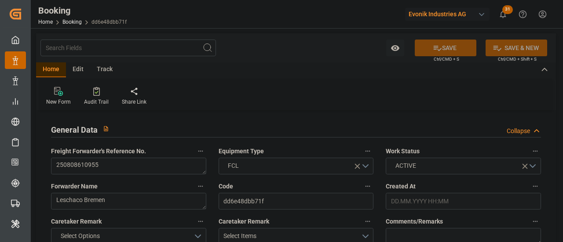
type input "7001244255"
type input "9665607"
type input "Hapag [PERSON_NAME]"
type input "Hapag [PERSON_NAME] Aktiengesellschaft"
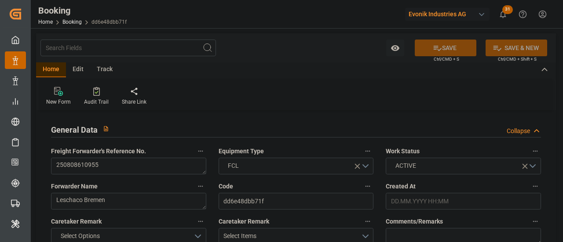
type input "NLRTM"
type input "INNSA"
type input "0"
type input "NLRTM"
type input "INNSA"
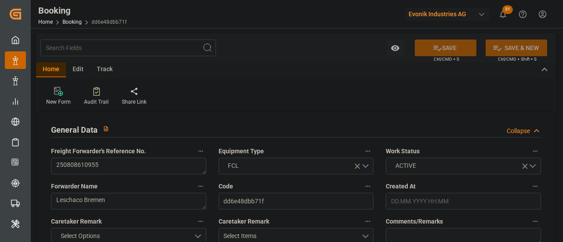
type input "9665607"
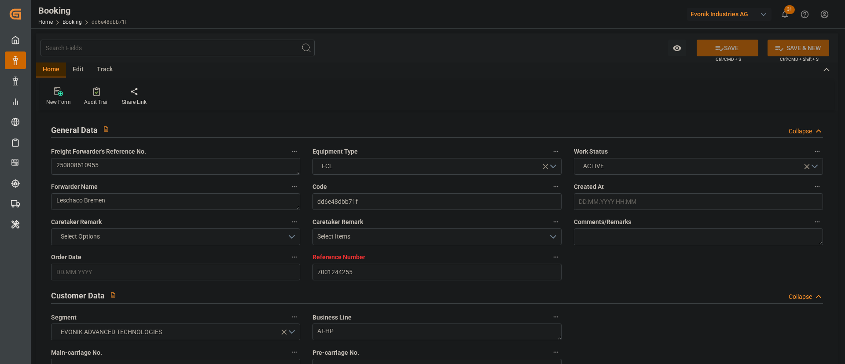
type input "08.08.2025 08:34"
type input "08.08.2025"
type input "06.10.2025"
type input "13.08.2025"
type input "12.08.2025"
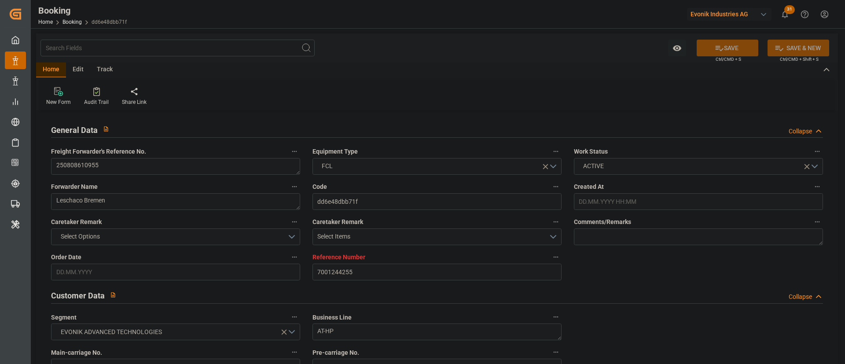
type input "15.08.2025"
type input "30.08.2025 03:00"
type input "29.08.2025 00:00"
type input "15.10.2025 10:00"
type input "15.10.2025 00:00"
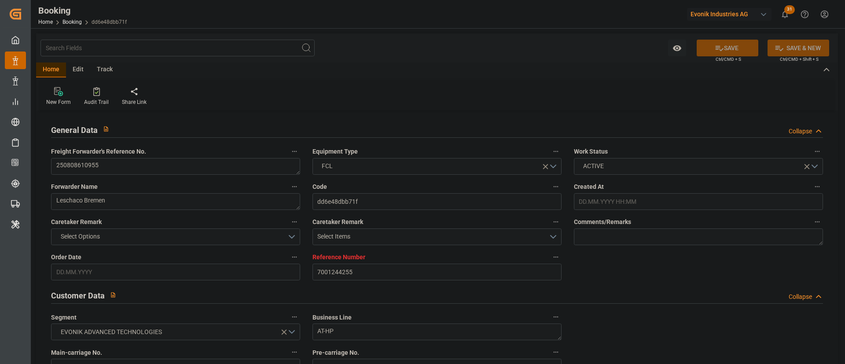
type input "[DATE]"
type input "20.08.2025 12:19"
type input "[DATE]"
type input "20.08.2025 04:15"
type input "29.08.2025 17:00"
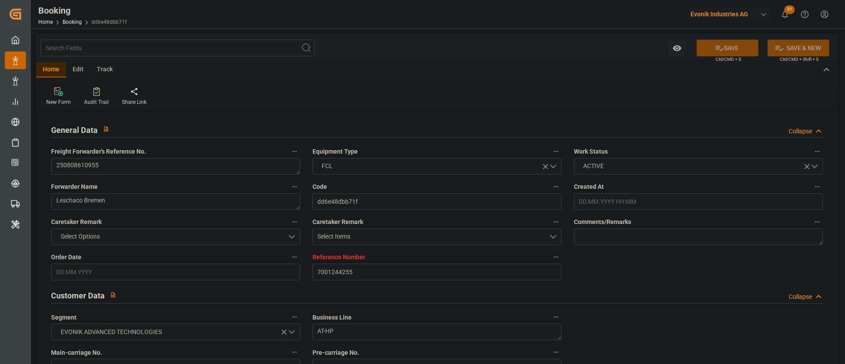
type input "15.10.2025 10:00"
type input "15.10.2025 17:19"
type input "19.10.2025 17:19"
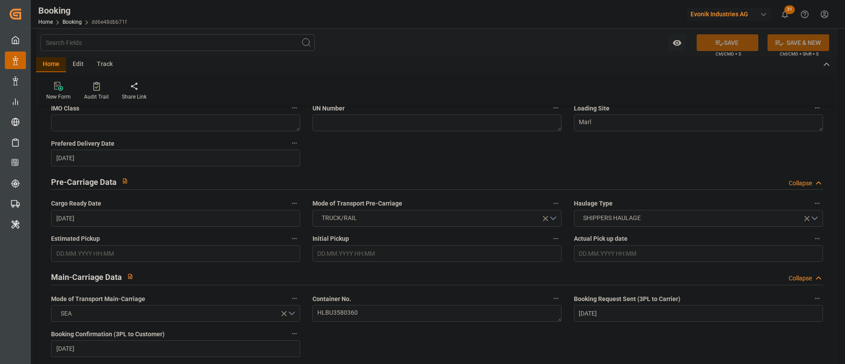
scroll to position [462, 0]
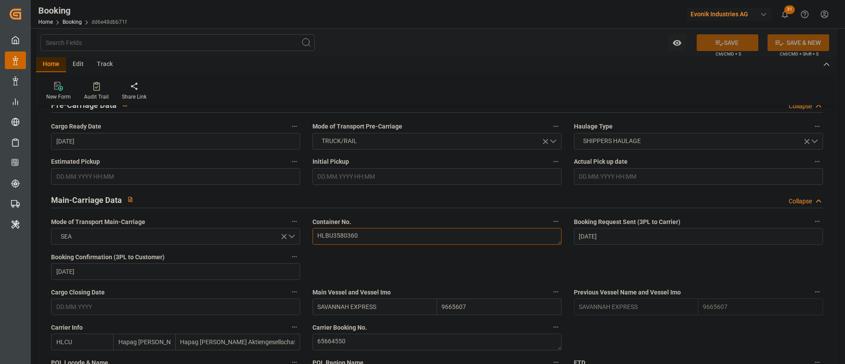
click at [367, 237] on textarea "HLBU3580360" at bounding box center [436, 236] width 249 height 17
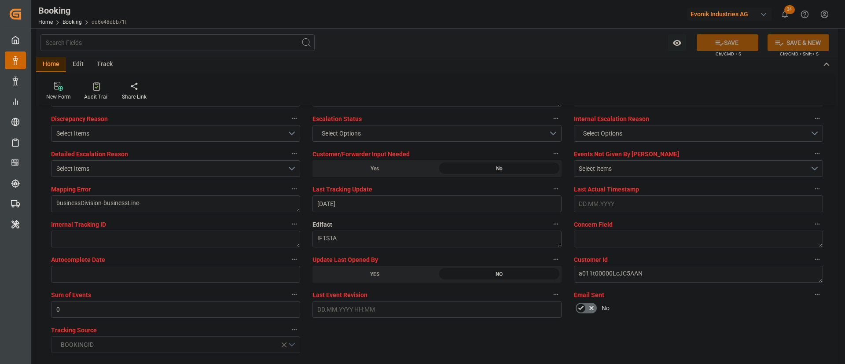
scroll to position [1781, 0]
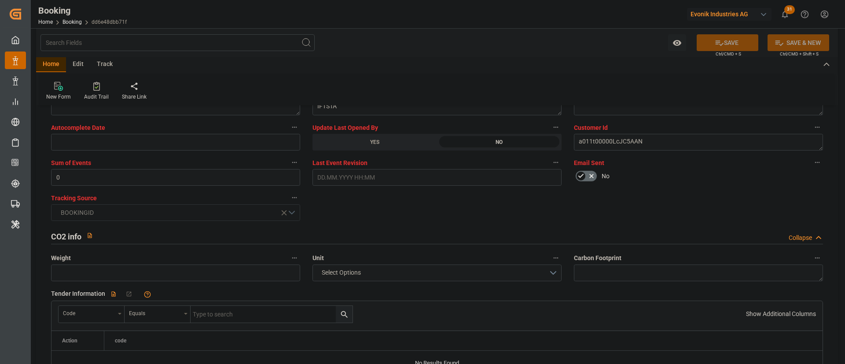
click at [563, 37] on button "SAVE" at bounding box center [727, 42] width 62 height 17
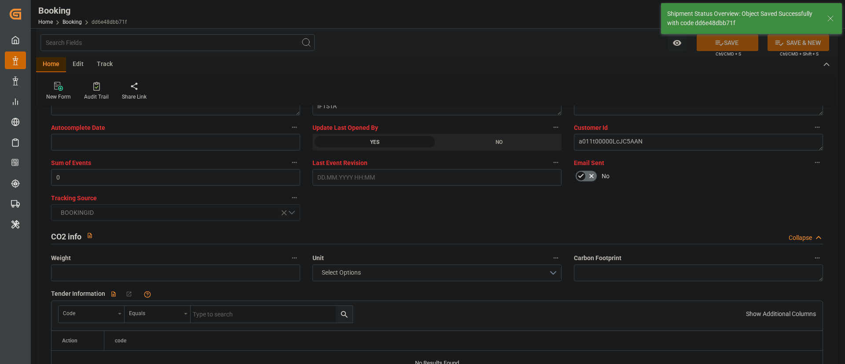
type textarea "[PERSON_NAME]"
type input "21.08.2025 07:20"
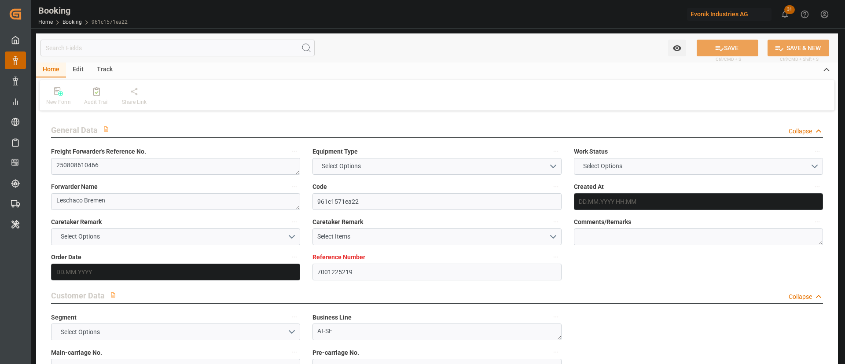
type input "7001225219"
type input "9229855"
type input "Hapag [PERSON_NAME]"
type input "Hapag [PERSON_NAME] Aktiengesellschaft"
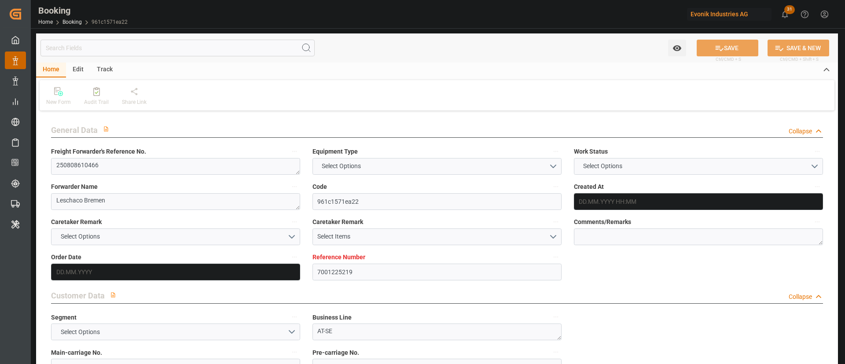
type input "DEHAM"
type input "USCHS"
type input "USATL"
type input "DEHAM"
type input "USCHS"
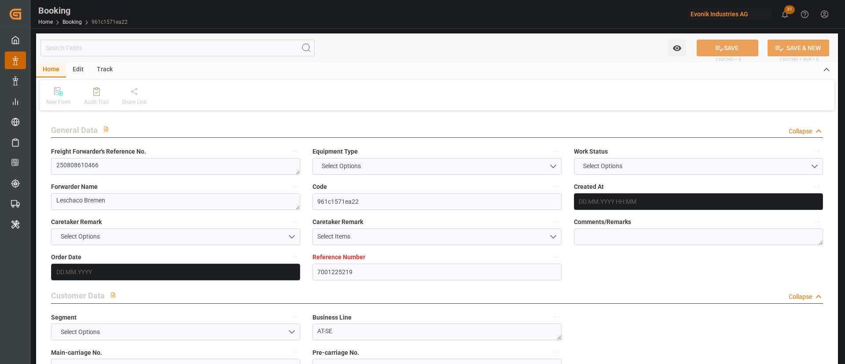
type input "9229855"
type input "[DATE] 09:31"
type input "[DATE]"
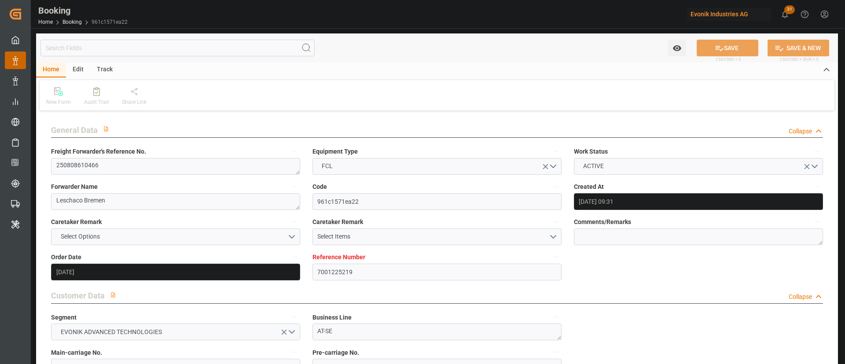
type input "[DATE]"
type input "[DATE] 14:00"
type input "[DATE] 00:00"
type input "[DATE] 13:00"
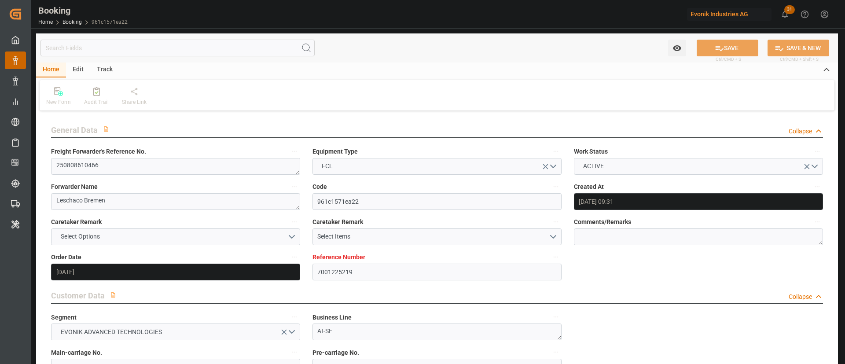
type input "[DATE] 00:00"
type input "[DATE]"
type input "[DATE] 11:18"
type input "[DATE]"
type input "19.08.2025 13:15"
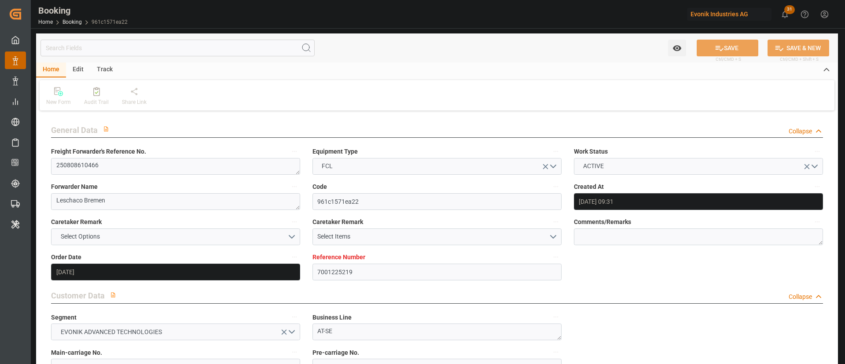
type input "14.09.2025 12:00"
type input "26.08.2025 14:00"
type input "08.09.2025 13:00"
type input "09.09.2025 02:06"
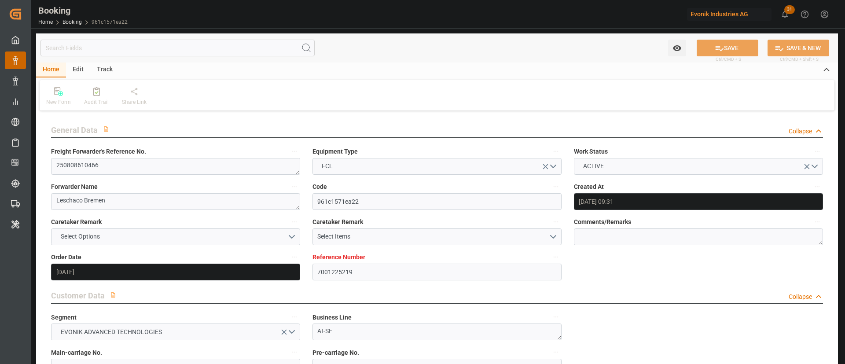
type input "11.09.2025 12:00"
type input "13.09.2025 02:06"
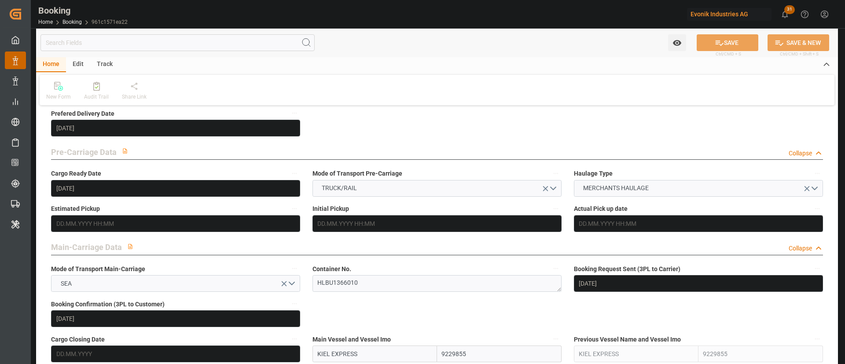
scroll to position [528, 0]
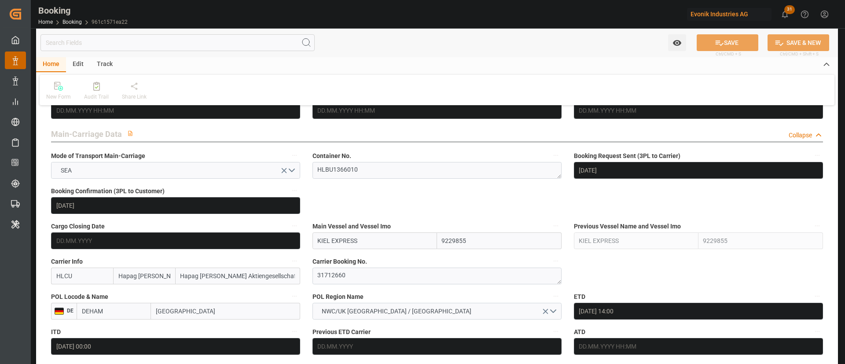
click at [402, 168] on textarea "HLBU1366010" at bounding box center [436, 170] width 249 height 17
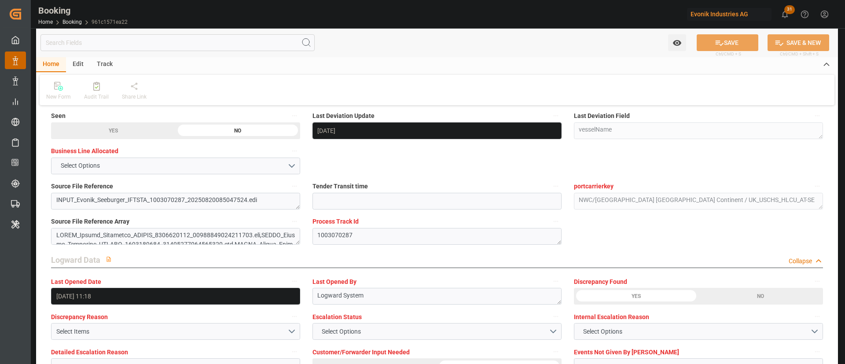
scroll to position [1650, 0]
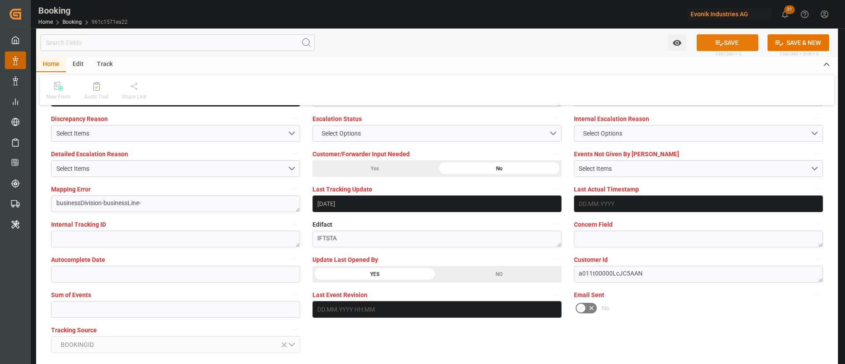
click at [721, 36] on button "SAVE" at bounding box center [727, 42] width 62 height 17
click at [124, 302] on input "text" at bounding box center [175, 309] width 249 height 17
type input "0"
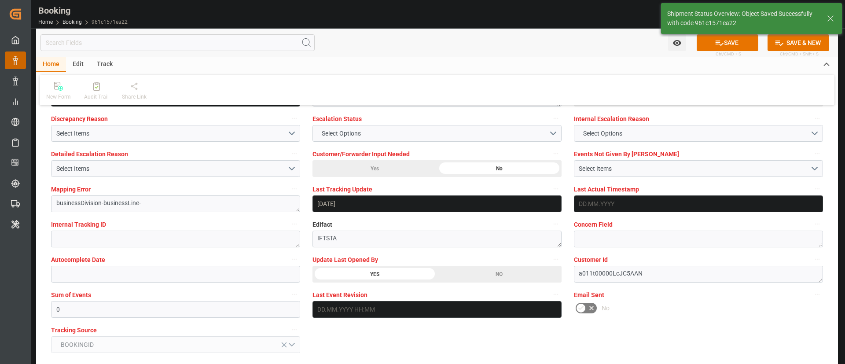
type textarea "[PERSON_NAME]"
type input "21.08.2025 07:21"
click at [731, 49] on button "SAVE" at bounding box center [727, 42] width 62 height 17
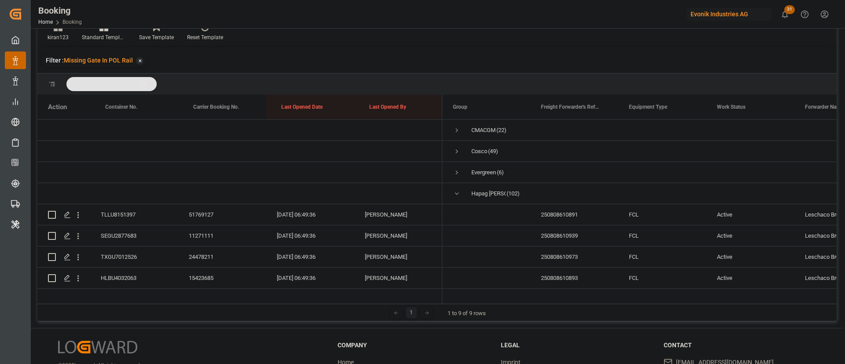
scroll to position [1082, 0]
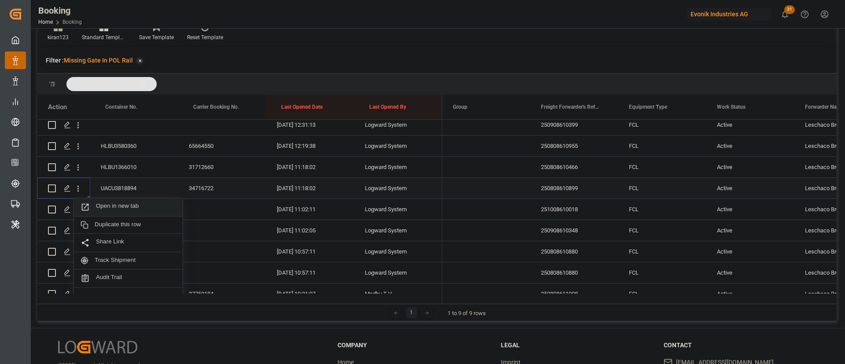
click at [118, 205] on span "Open in new tab" at bounding box center [136, 206] width 80 height 9
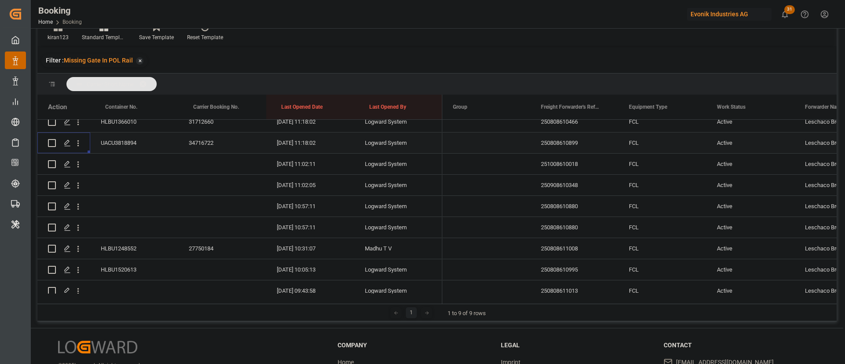
scroll to position [1148, 0]
click at [77, 144] on icon "open menu" at bounding box center [77, 143] width 9 height 9
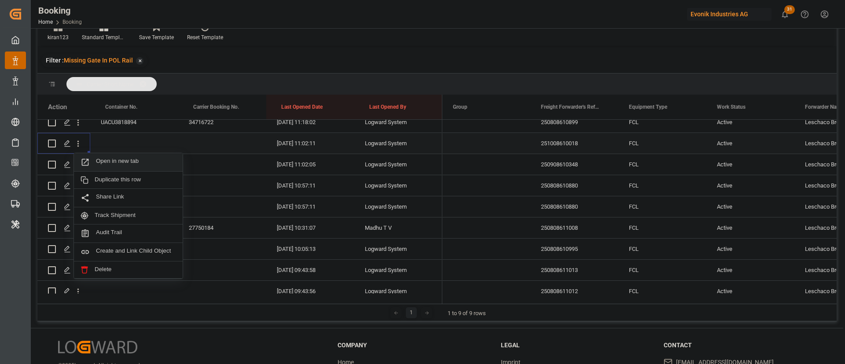
click at [117, 161] on span "Open in new tab" at bounding box center [136, 161] width 80 height 9
click at [80, 166] on icon "open menu" at bounding box center [77, 164] width 9 height 9
click at [120, 182] on span "Open in new tab" at bounding box center [136, 183] width 80 height 9
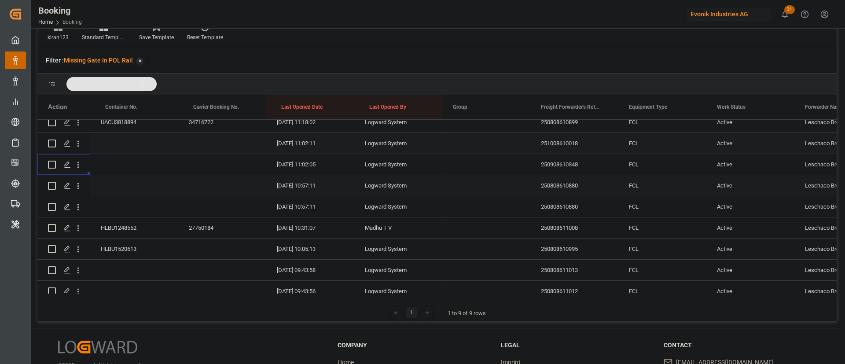
click at [80, 183] on icon "open menu" at bounding box center [77, 185] width 9 height 9
click at [117, 203] on span "Open in new tab" at bounding box center [136, 204] width 80 height 9
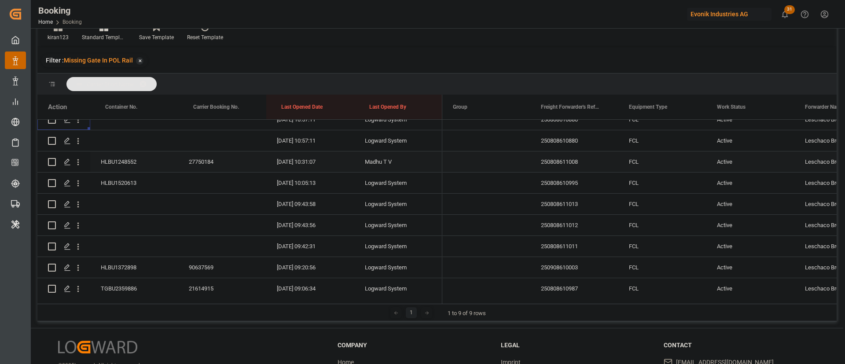
click at [80, 139] on icon "open menu" at bounding box center [77, 140] width 9 height 9
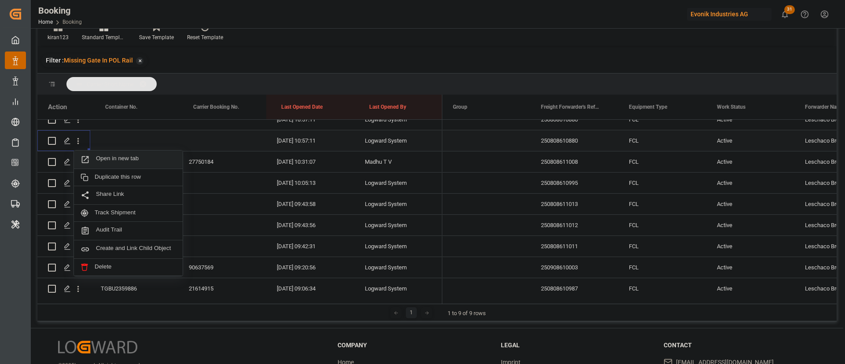
click at [122, 155] on span "Open in new tab" at bounding box center [136, 159] width 80 height 9
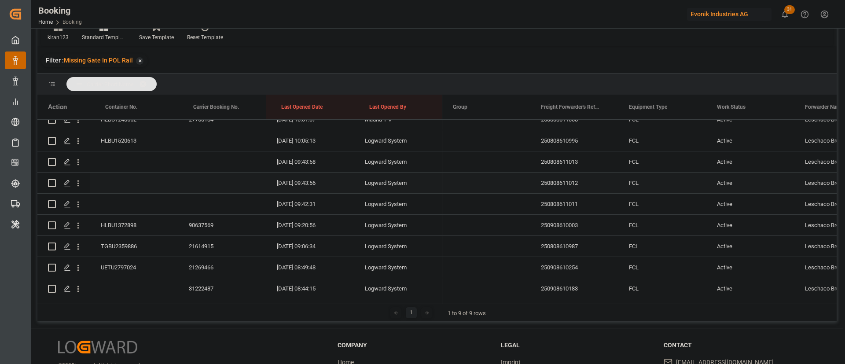
scroll to position [1190, 0]
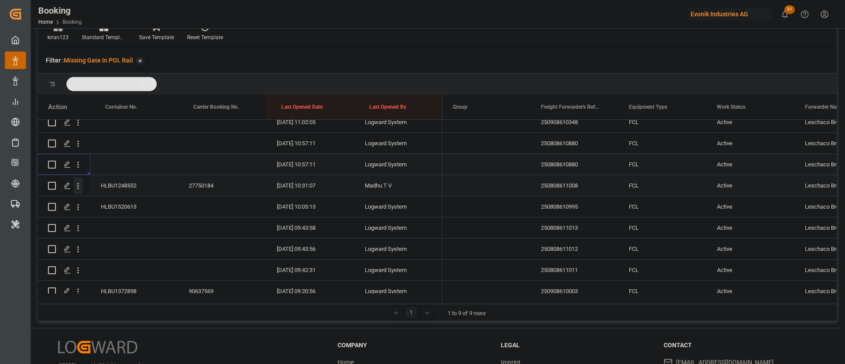
click at [78, 188] on icon "open menu" at bounding box center [78, 186] width 2 height 6
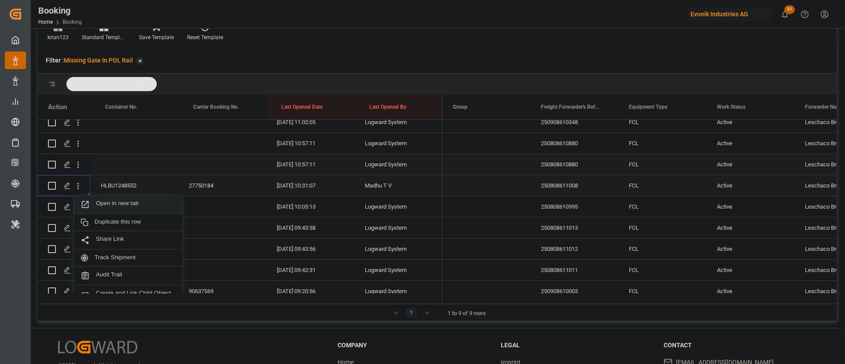
click at [117, 202] on span "Open in new tab" at bounding box center [136, 204] width 80 height 9
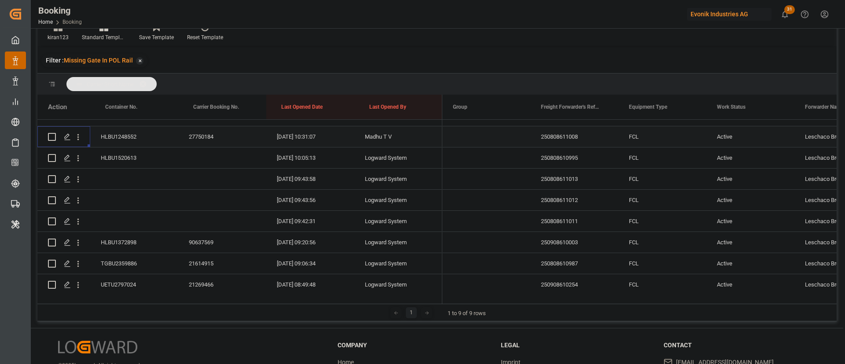
scroll to position [1256, 0]
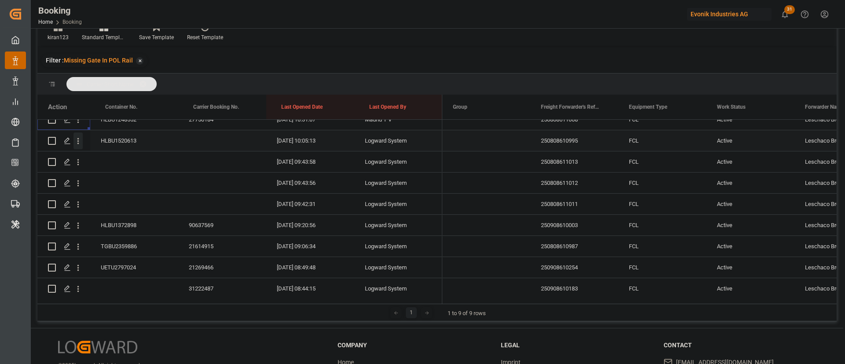
click at [79, 145] on icon "open menu" at bounding box center [77, 140] width 9 height 9
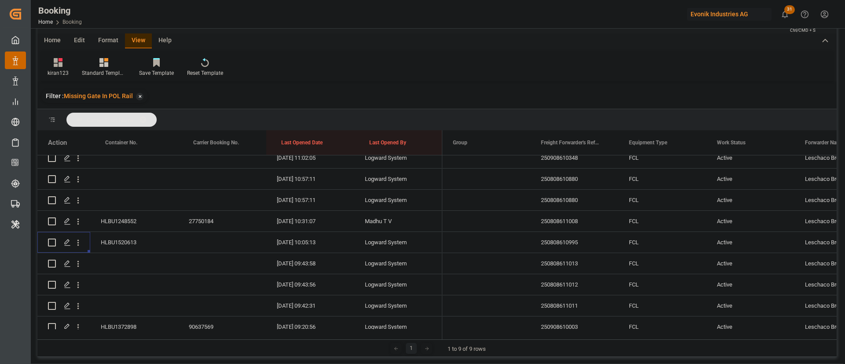
scroll to position [0, 0]
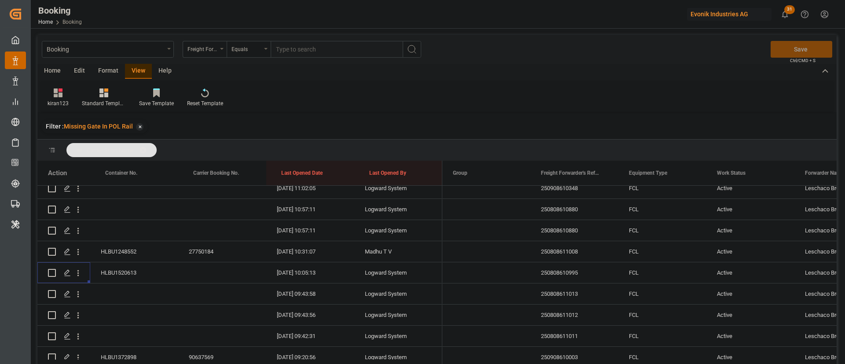
click at [110, 66] on div "Format" at bounding box center [107, 71] width 33 height 15
click at [57, 95] on icon at bounding box center [60, 92] width 8 height 9
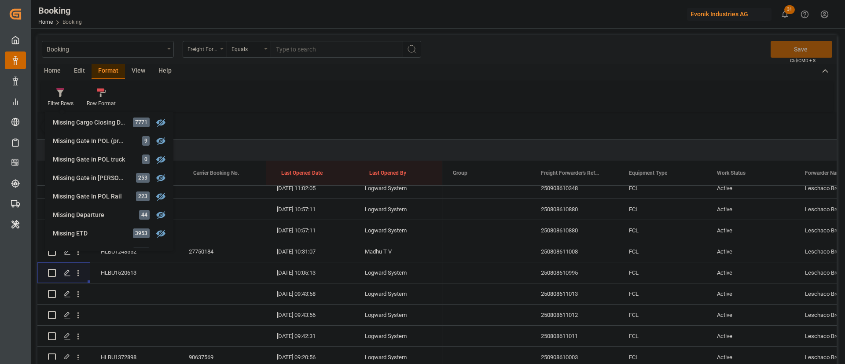
scroll to position [134, 0]
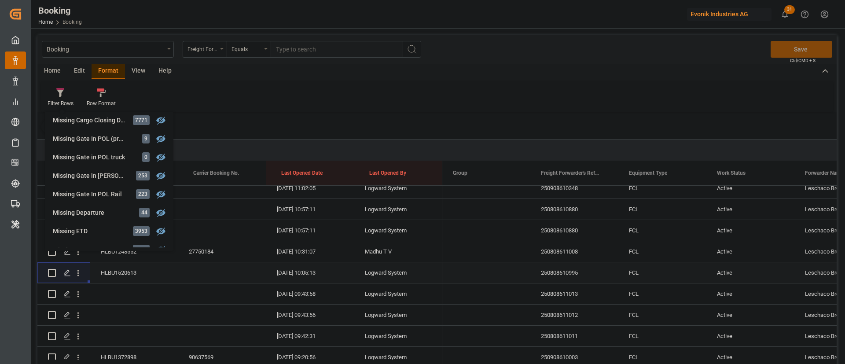
click at [232, 278] on div "Press SPACE to select this row." at bounding box center [222, 272] width 88 height 21
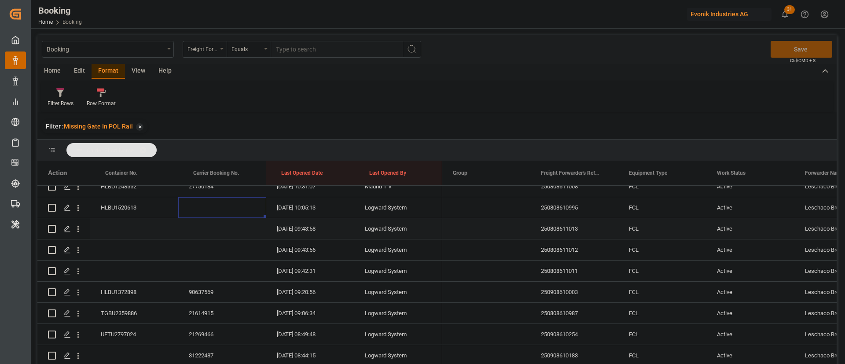
scroll to position [1256, 0]
click at [81, 233] on button "open menu" at bounding box center [77, 227] width 9 height 17
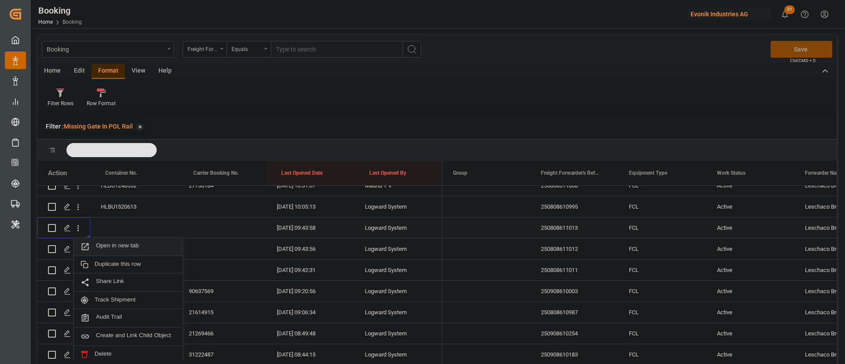
click at [138, 249] on span "Open in new tab" at bounding box center [136, 246] width 80 height 9
click at [78, 245] on icon "open menu" at bounding box center [77, 249] width 9 height 9
click at [122, 264] on span "Open in new tab" at bounding box center [136, 267] width 80 height 9
click at [77, 270] on icon "open menu" at bounding box center [77, 270] width 9 height 9
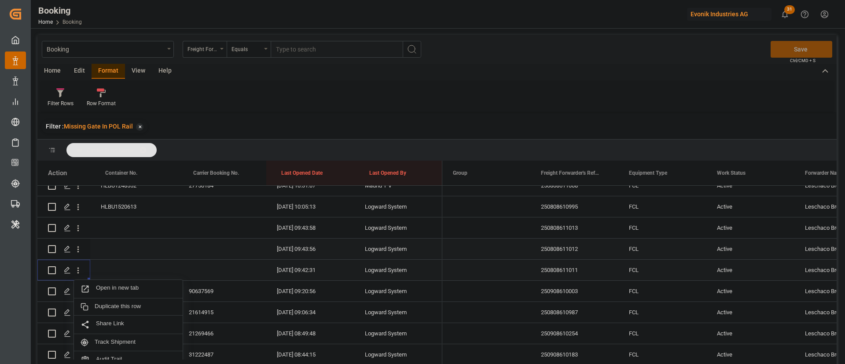
click at [118, 285] on span "Open in new tab" at bounding box center [136, 288] width 80 height 9
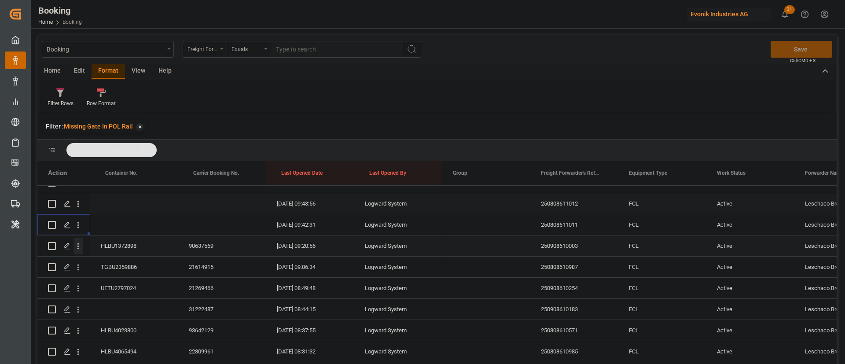
scroll to position [1322, 0]
click at [78, 227] on icon "open menu" at bounding box center [77, 225] width 9 height 9
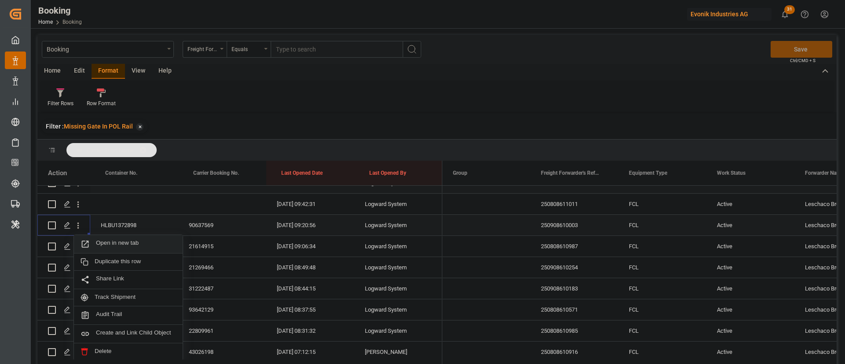
click at [118, 241] on span "Open in new tab" at bounding box center [136, 243] width 80 height 9
click at [76, 249] on icon "open menu" at bounding box center [77, 246] width 9 height 9
click at [124, 264] on span "Open in new tab" at bounding box center [136, 264] width 80 height 9
drag, startPoint x: 78, startPoint y: 266, endPoint x: 105, endPoint y: 276, distance: 28.7
click at [78, 266] on icon "open menu" at bounding box center [77, 267] width 9 height 9
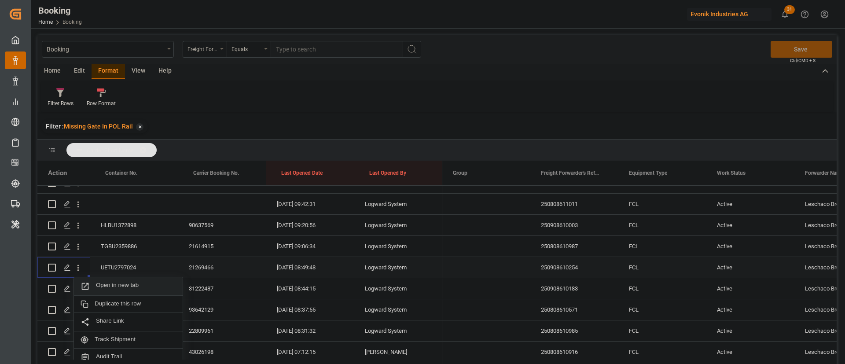
click at [126, 282] on span "Open in new tab" at bounding box center [136, 286] width 80 height 9
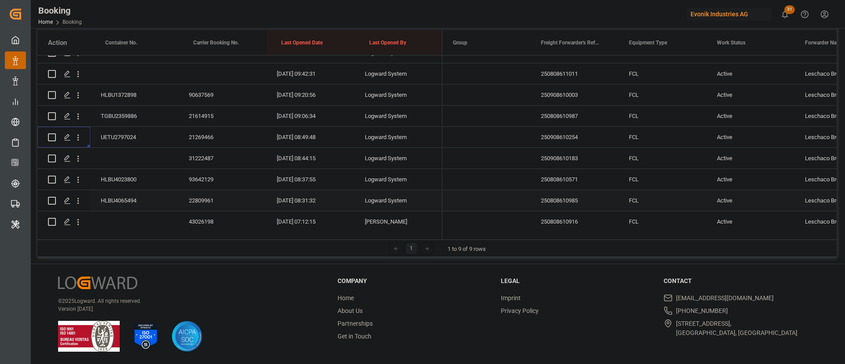
scroll to position [1388, 0]
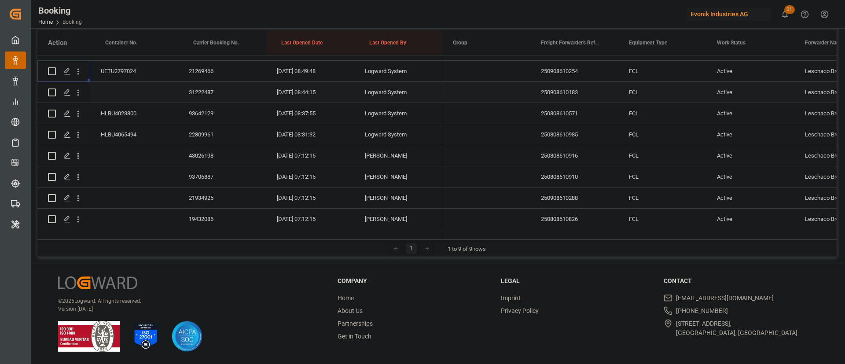
click at [205, 86] on div "31222487" at bounding box center [222, 92] width 88 height 21
click at [78, 93] on icon "open menu" at bounding box center [78, 93] width 2 height 6
click at [118, 109] on span "Open in new tab" at bounding box center [136, 110] width 80 height 9
click at [80, 116] on icon "open menu" at bounding box center [77, 113] width 9 height 9
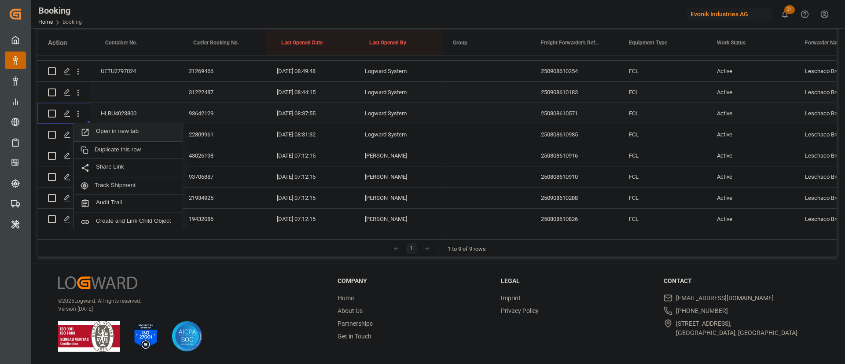
click at [131, 131] on span "Open in new tab" at bounding box center [136, 132] width 80 height 9
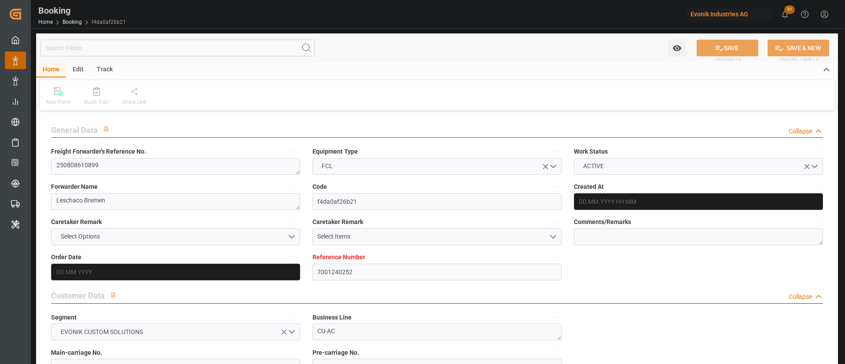
type input "7001240252"
type input "9780483"
type input "Hapag [PERSON_NAME]"
type input "Hapag [PERSON_NAME] Aktiengesellschaft"
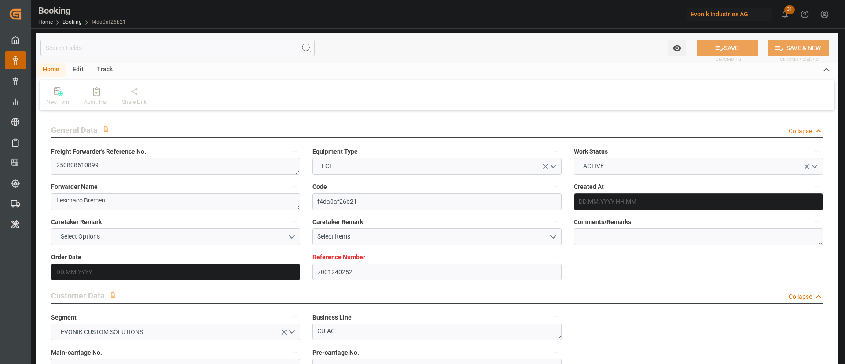
type input "NLRTM"
type input "CNSGH"
type input "0"
type input "NLRTM"
type input "CNSHG"
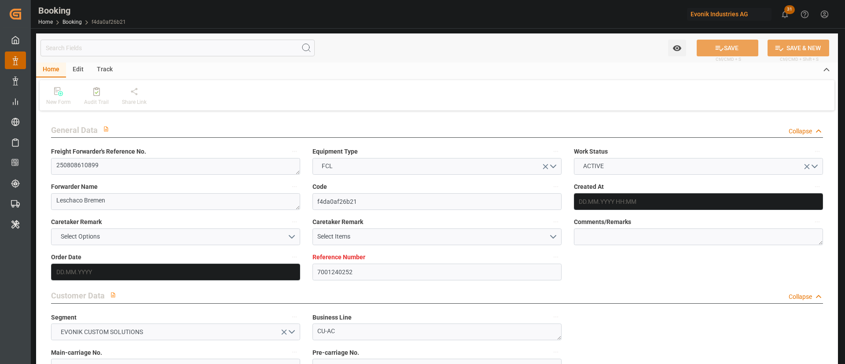
type input "9780483"
type input "05.08.2025 06:34"
type input "05.08.2025"
type input "18.10.2025"
type input "22.08.2025"
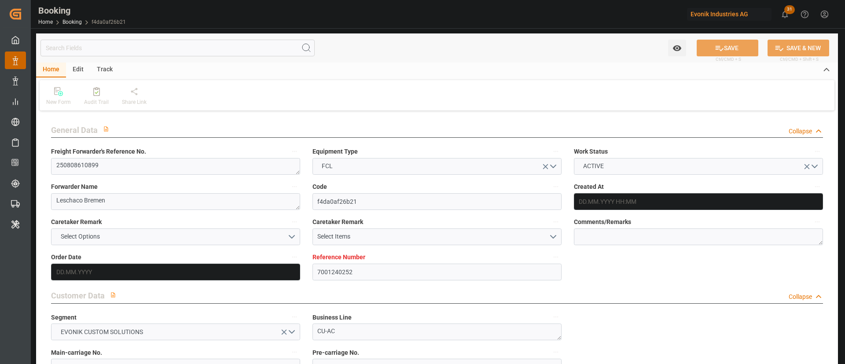
type input "06.08.2025"
type input "08.08.2025"
type input "31.08.2025 07:00"
type input "[DATE] 00:00"
type input "11.10.2025 16:00"
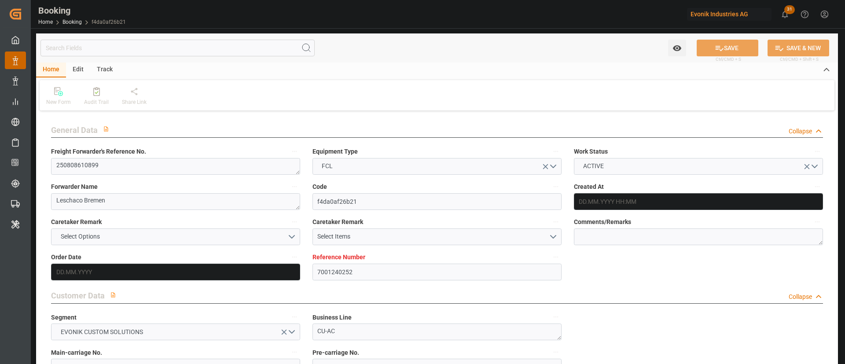
type input "13.10.2025 00:00"
type input "[DATE]"
type input "21.08.2025 07:19"
type input "[DATE]"
type input "20.08.2025 04:15"
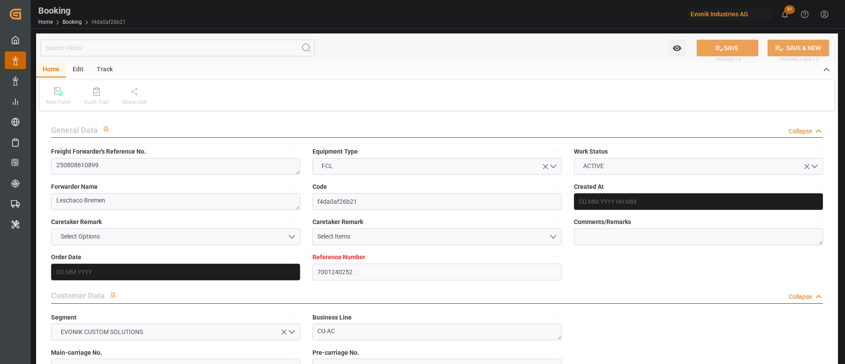
type input "31.08.2025 07:00"
type input "11.10.2025 16:00"
type input "12.10.2025 00:57"
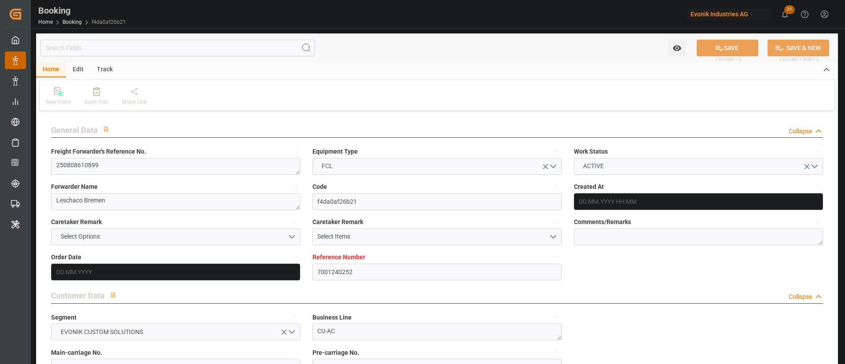
type input "11.10.2025 16:00"
type input "16.10.2025 00:57"
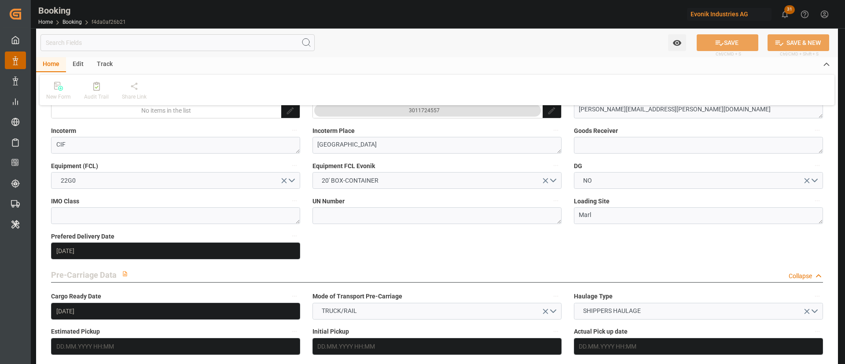
scroll to position [462, 0]
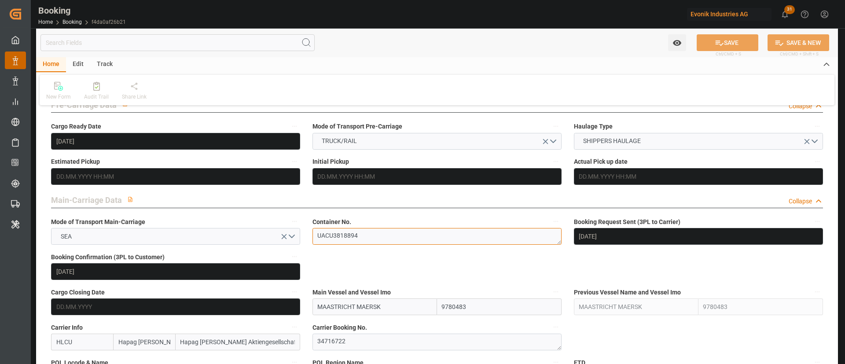
click at [372, 234] on textarea "UACU3818894" at bounding box center [436, 236] width 249 height 17
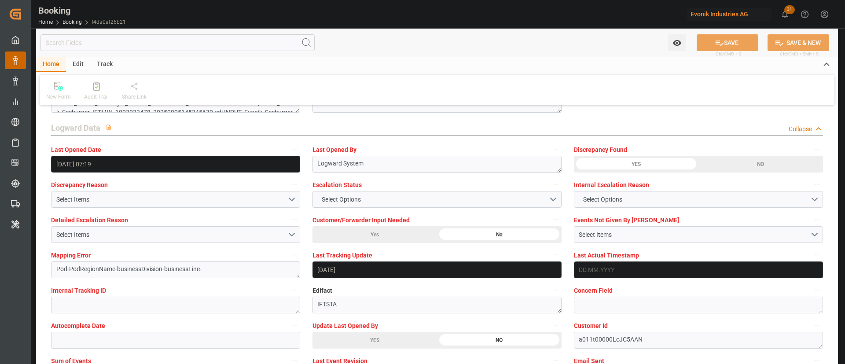
scroll to position [1716, 0]
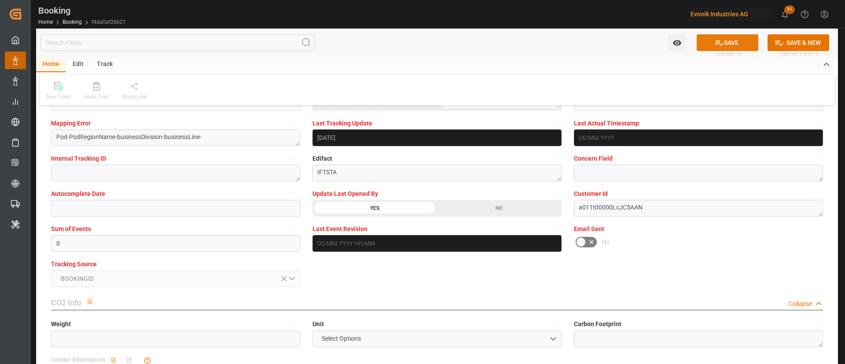
click at [728, 47] on button "SAVE" at bounding box center [727, 42] width 62 height 17
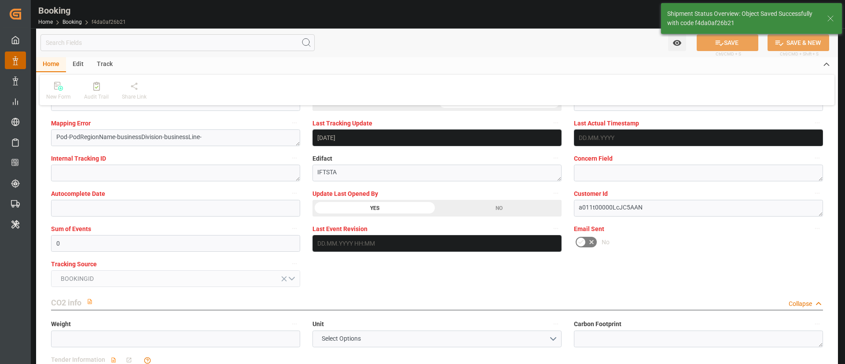
type textarea "[PERSON_NAME]"
type input "21.08.2025 07:22"
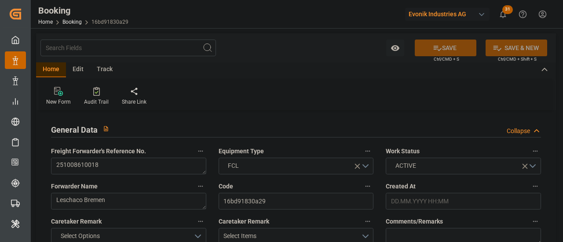
type input "7001251121"
type input "Hapag [PERSON_NAME]"
type input "Hapag [PERSON_NAME] Aktiengesellschaft"
type input "EUNWC"
type input "USNYC"
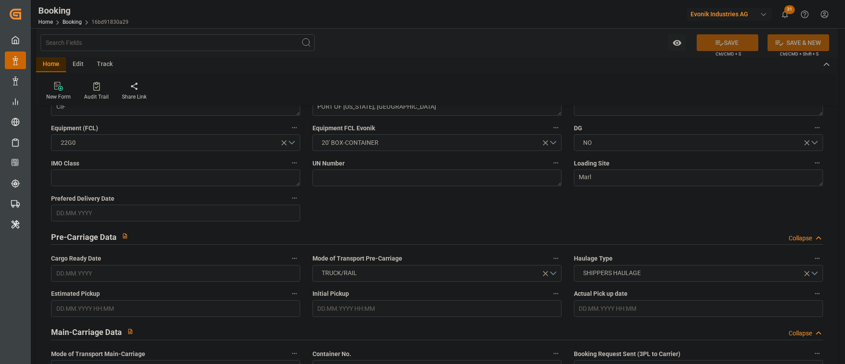
type input "[DATE] 08:34"
type input "[DATE]"
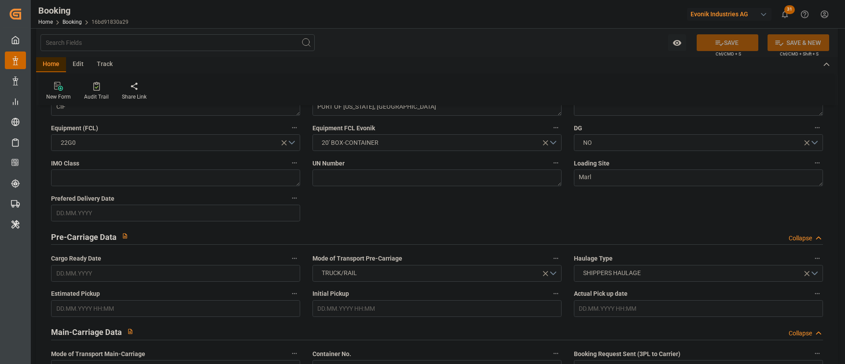
type input "[DATE]"
type input "[DATE] 11:02"
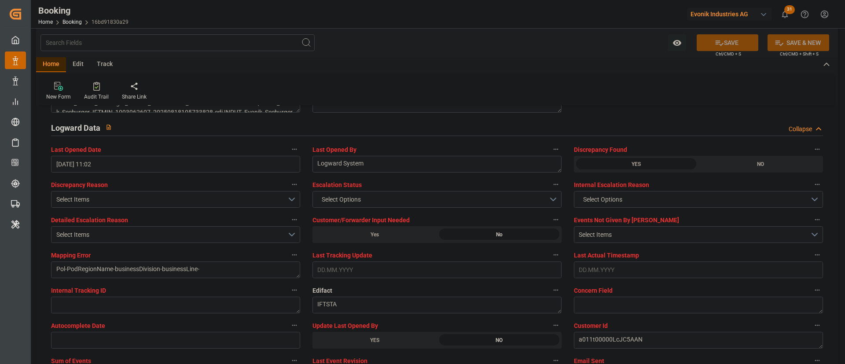
scroll to position [1650, 0]
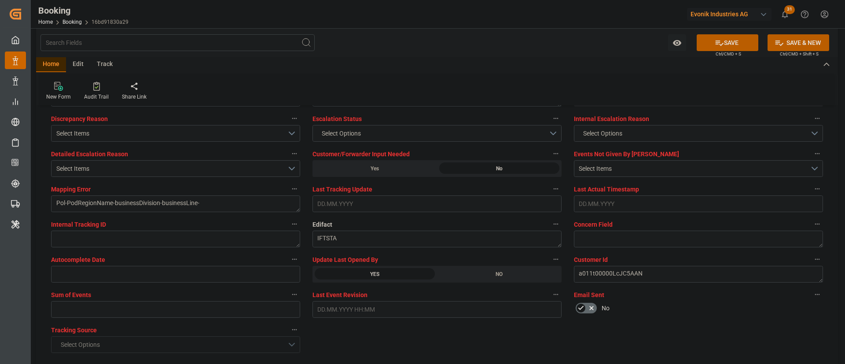
click at [563, 39] on button "SAVE" at bounding box center [727, 42] width 62 height 17
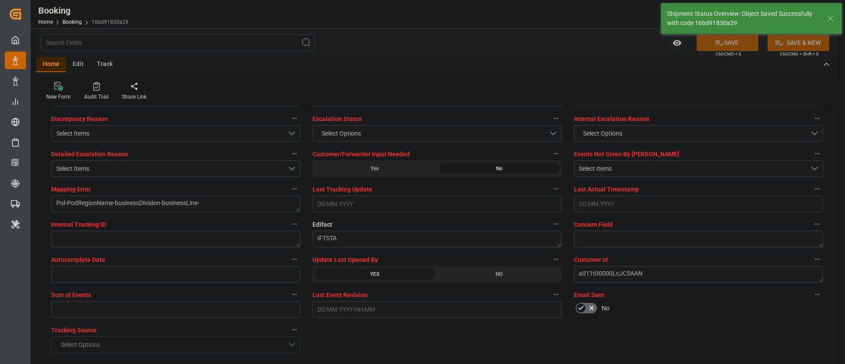
type textarea "[PERSON_NAME]"
type input "[DATE] 07:22"
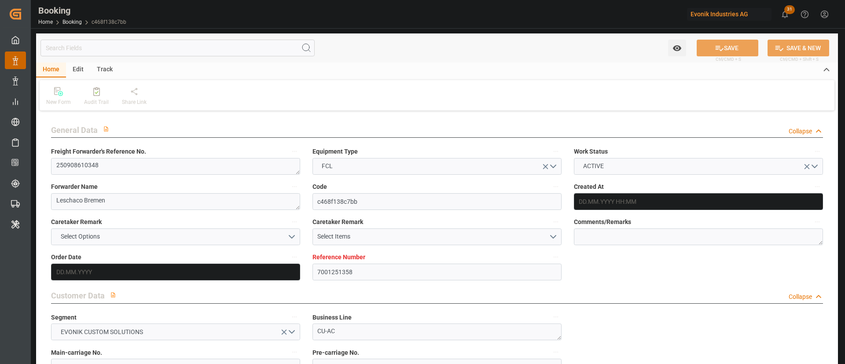
type input "7001251358"
type input "Hapag [PERSON_NAME]"
type input "Hapag [PERSON_NAME] Aktiengesellschaft"
type input "EUNWC"
type input "CNSHA"
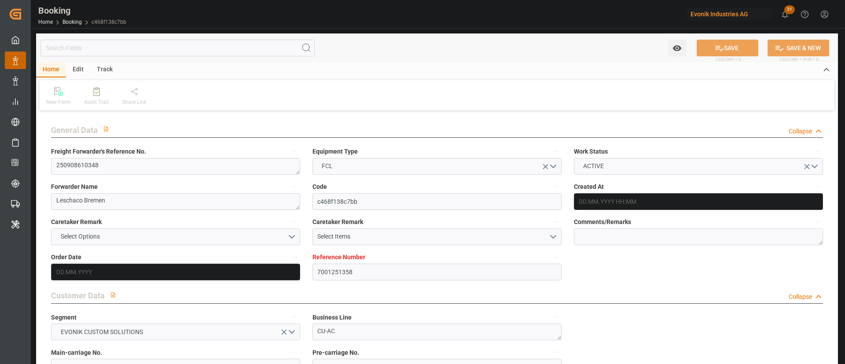
type input "[DATE] 10:52"
type input "[DATE]"
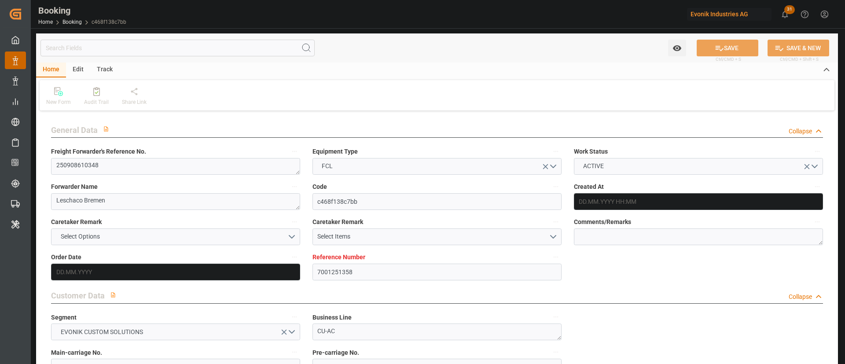
type input "[DATE]"
type input "[DATE] 11:02"
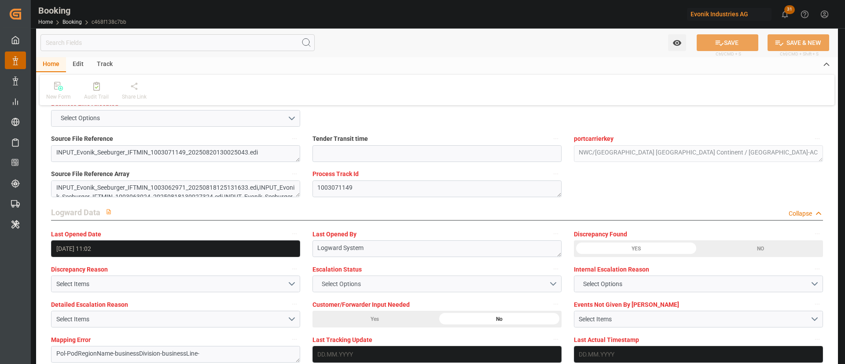
scroll to position [1584, 0]
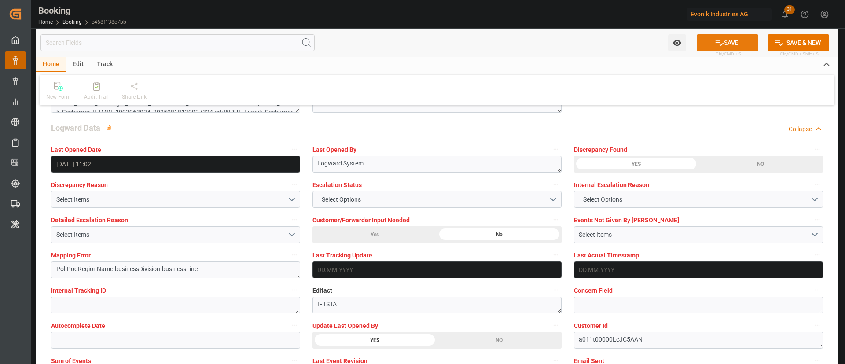
click at [719, 39] on icon at bounding box center [718, 42] width 9 height 9
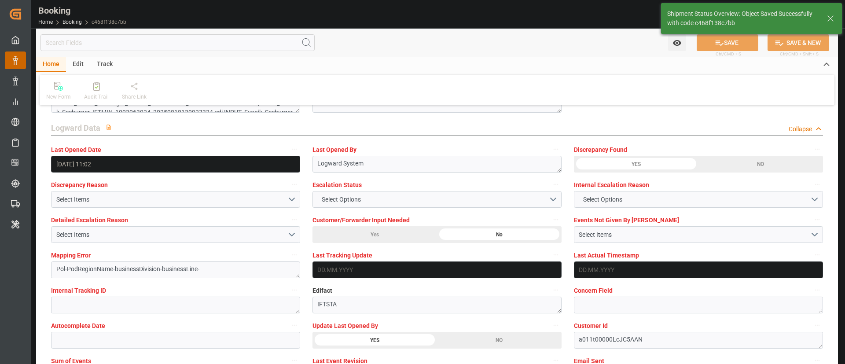
type textarea "[PERSON_NAME]"
type input "[DATE] 07:23"
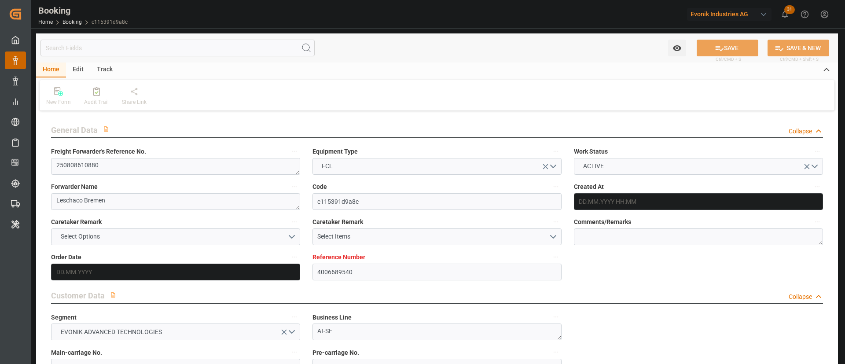
type input "4006689540"
type input "Hapag [PERSON_NAME]"
type input "Hapag [PERSON_NAME] Aktiengesellschaft"
type input "DEHAM"
type input "CNSHA"
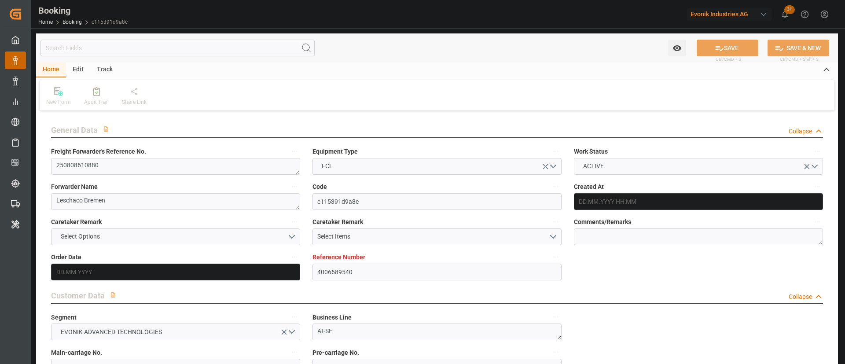
type input "[DATE] 08:13"
type input "[DATE]"
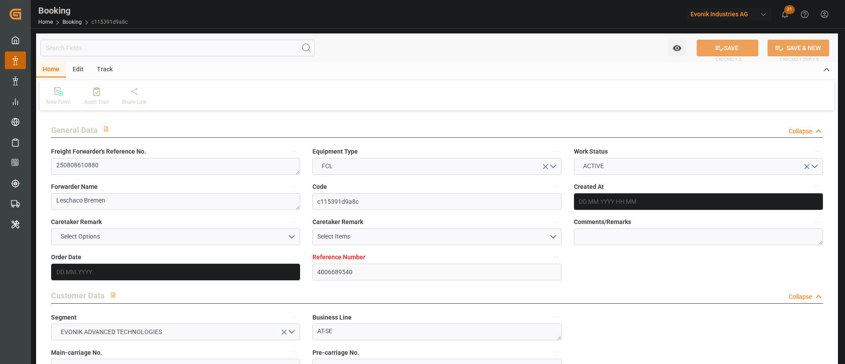
type input "[DATE]"
type input "[DATE] 10:57"
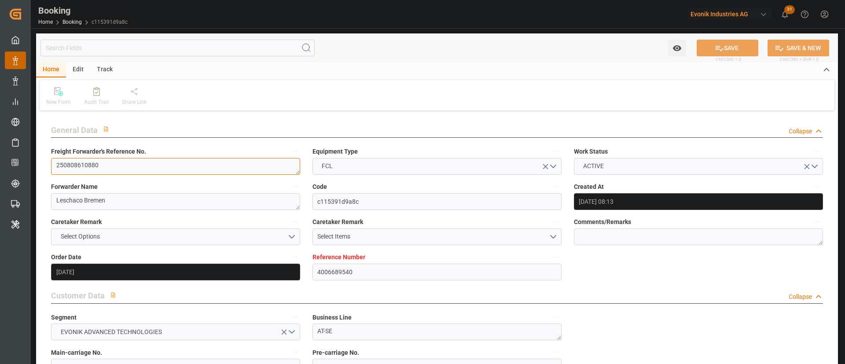
click at [140, 162] on textarea "250808610880" at bounding box center [175, 166] width 249 height 17
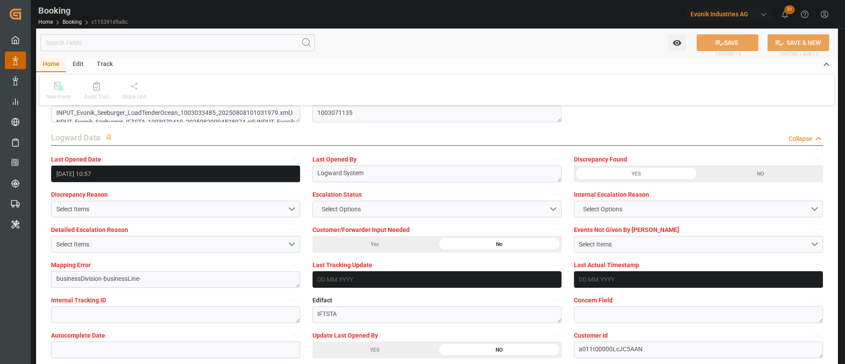
scroll to position [1650, 0]
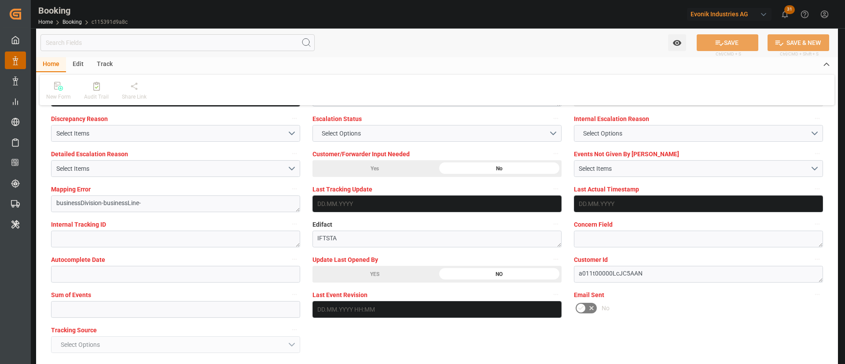
drag, startPoint x: 408, startPoint y: 270, endPoint x: 723, endPoint y: 57, distance: 380.5
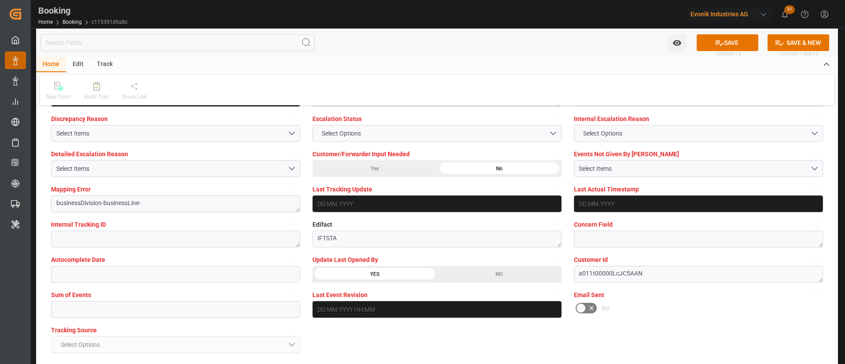
click at [739, 41] on button "SAVE" at bounding box center [727, 42] width 62 height 17
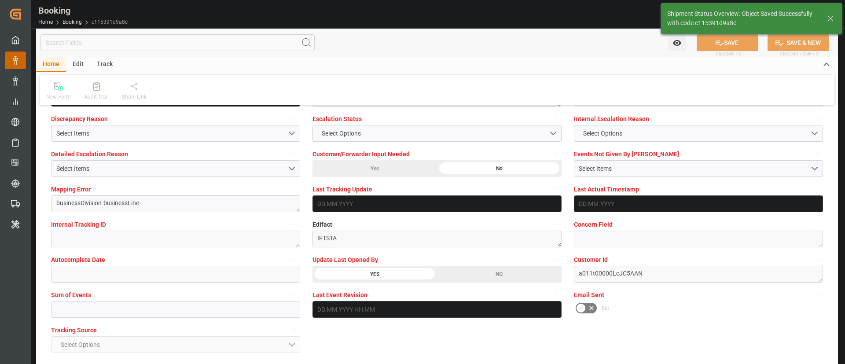
type textarea "[PERSON_NAME]"
type input "21.08.2025 07:23"
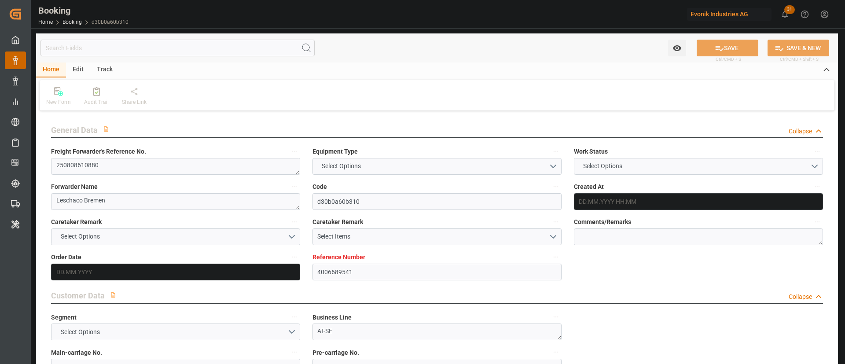
type input "4006689541"
type input "Hapag [PERSON_NAME]"
type input "Hapag [PERSON_NAME] Aktiengesellschaft"
type input "DEHAM"
type input "CNSHA"
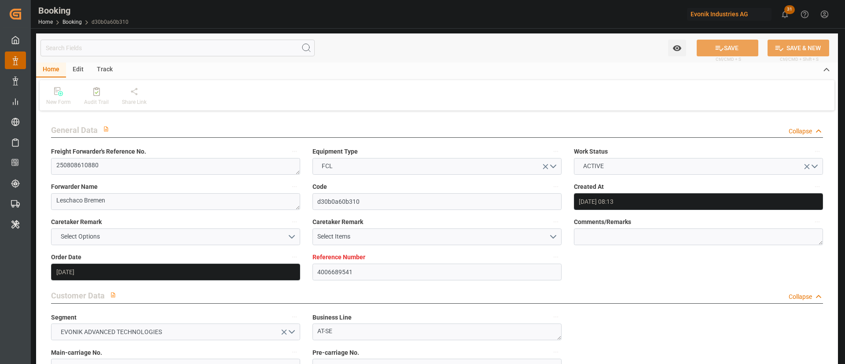
type input "08.08.2025 08:13"
type input "08.08.2025"
type input "13.10.2025"
type input "13.08.2025"
type input "[DATE]"
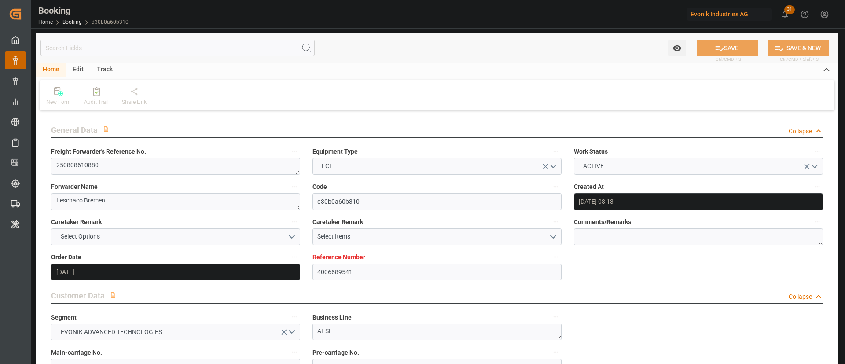
type input "[DATE]"
type input "20.08.2025 10:57"
click at [152, 172] on textarea "250808610880" at bounding box center [175, 166] width 249 height 17
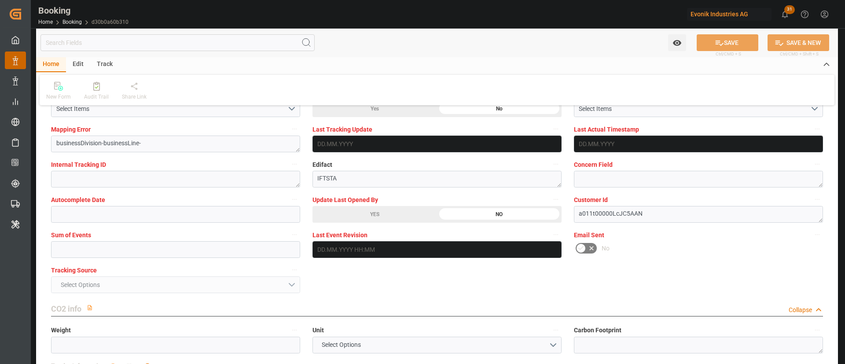
scroll to position [1716, 0]
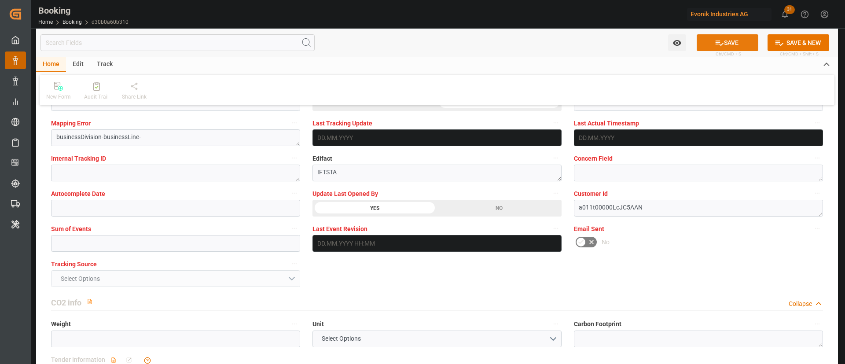
drag, startPoint x: 724, startPoint y: 39, endPoint x: 241, endPoint y: 2, distance: 484.4
click at [724, 39] on button "SAVE" at bounding box center [727, 42] width 62 height 17
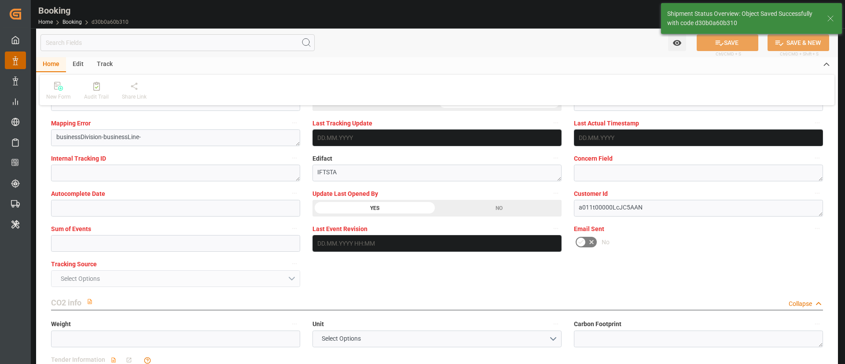
type textarea "Kiran Hari"
type input "21.08.2025 07:24"
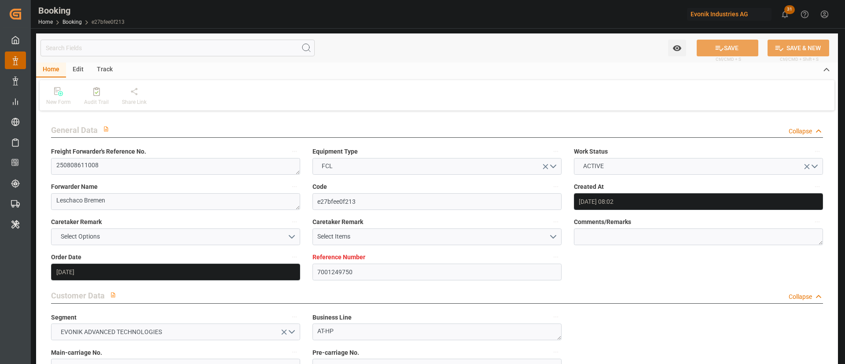
type input "[DATE] 08:02"
type input "[DATE]"
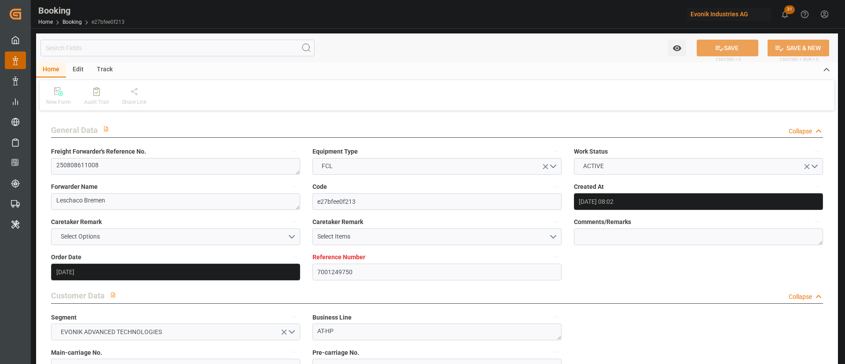
type input "[DATE]"
type input "[DATE] 00:00"
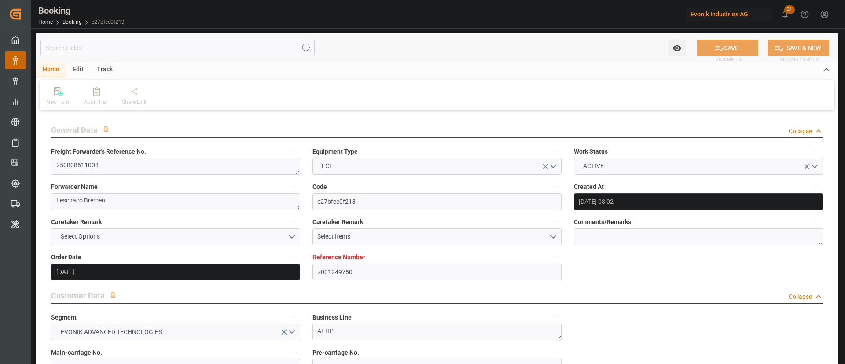
type input "[DATE] 00:00"
type input "[DATE]"
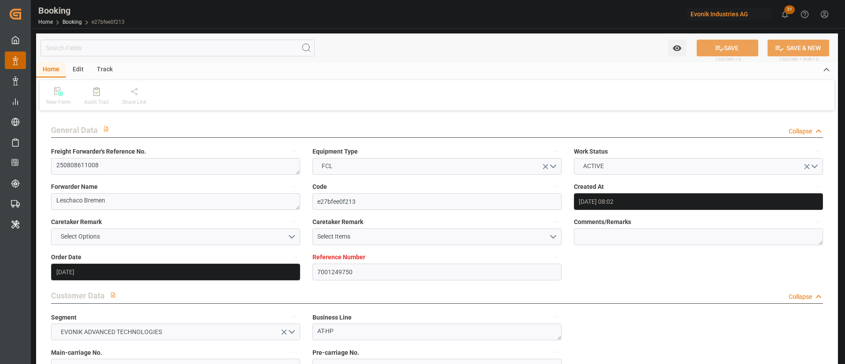
type input "[DATE] 10:31"
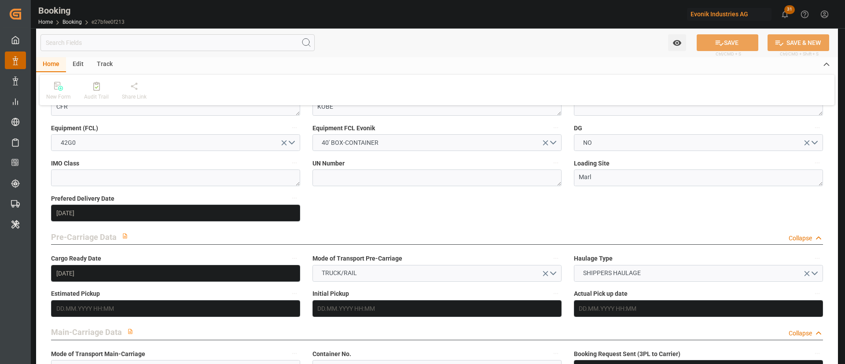
scroll to position [528, 0]
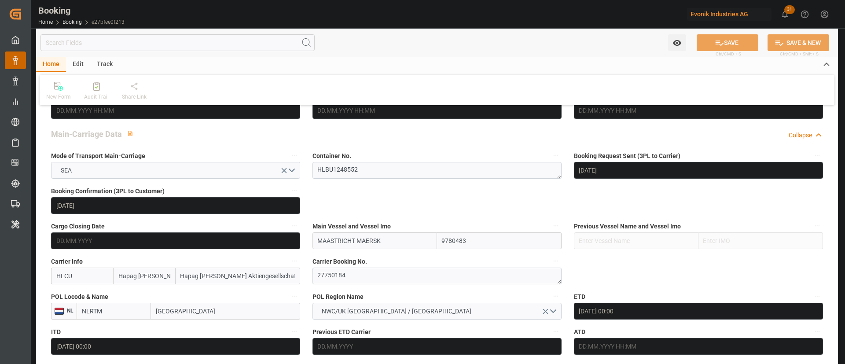
click at [379, 160] on label "Container No." at bounding box center [436, 156] width 249 height 12
click at [550, 160] on button "Container No." at bounding box center [555, 155] width 11 height 11
click at [374, 174] on textarea "HLBU1248552" at bounding box center [436, 170] width 249 height 17
click at [398, 168] on textarea "HLBU1248552" at bounding box center [436, 170] width 249 height 17
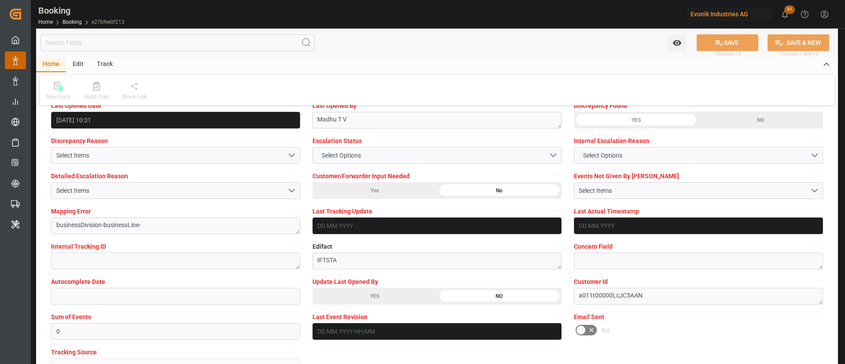
scroll to position [1716, 0]
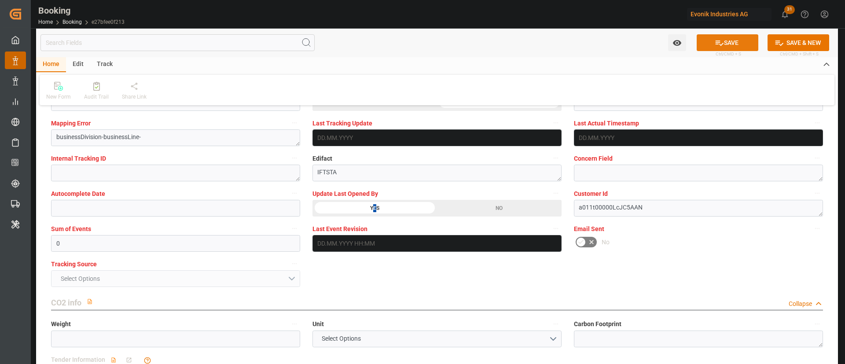
drag, startPoint x: 729, startPoint y: 36, endPoint x: 273, endPoint y: 0, distance: 457.1
click at [711, 37] on button "SAVE" at bounding box center [727, 42] width 62 height 17
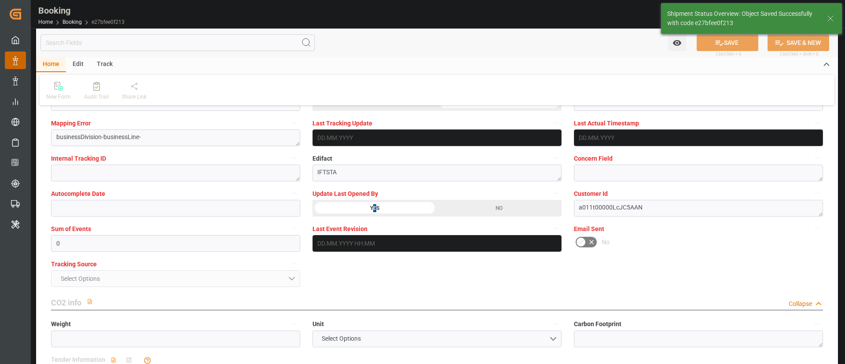
type textarea "[PERSON_NAME]"
type input "[DATE] 07:26"
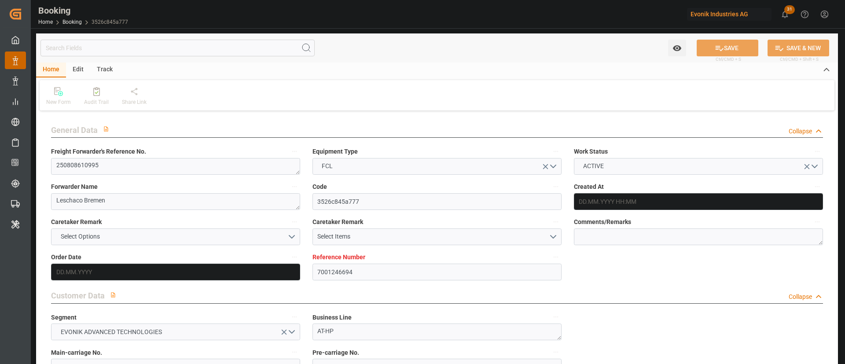
type input "7001246694"
type input "9618305"
type input "Hapag [PERSON_NAME]"
type input "Hapag [PERSON_NAME] Aktiengesellschaft"
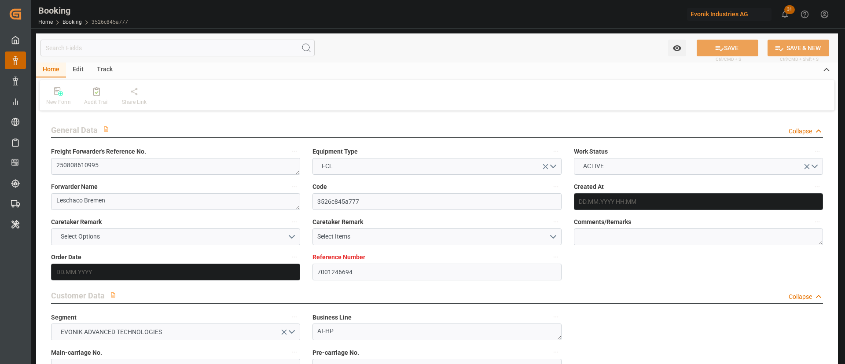
type input "NLRTM"
type input "BRIOA"
type input "0"
type input "[DATE] 15:00"
type input "[DATE]"
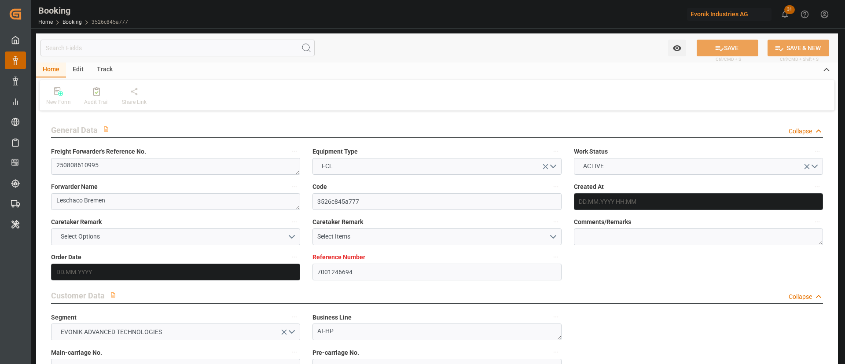
type input "[DATE]"
type input "[DATE] 00:00"
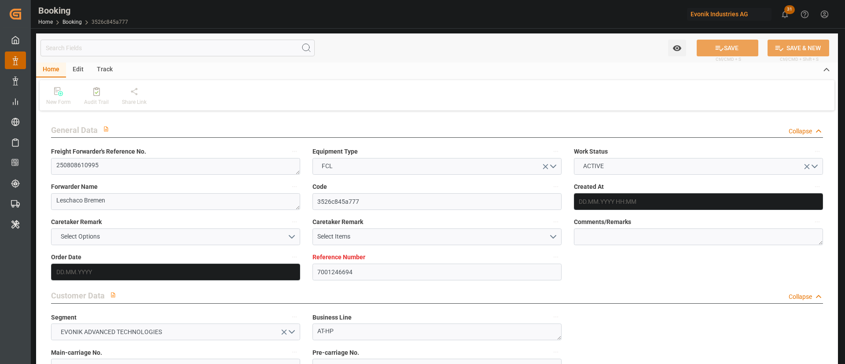
type input "[DATE] 00:00"
type input "[DATE]"
type input "[DATE] 10:05"
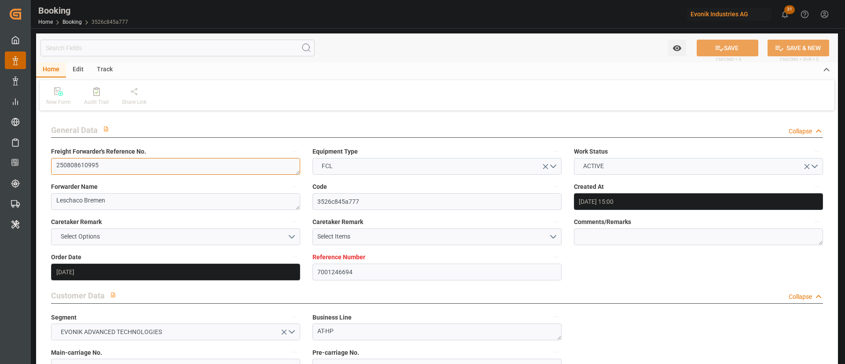
click at [154, 174] on textarea "250808610995" at bounding box center [175, 166] width 249 height 17
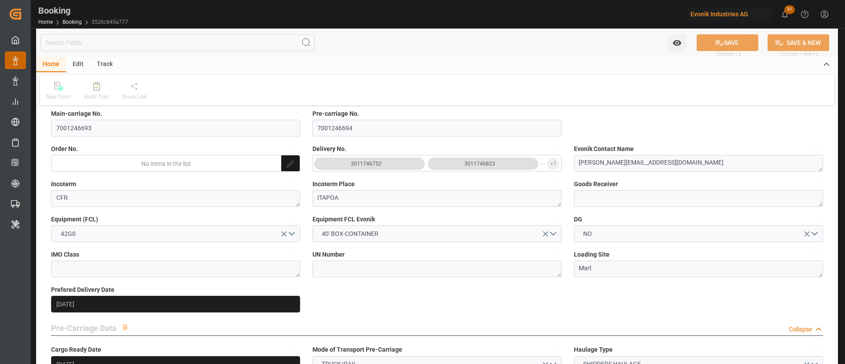
scroll to position [132, 0]
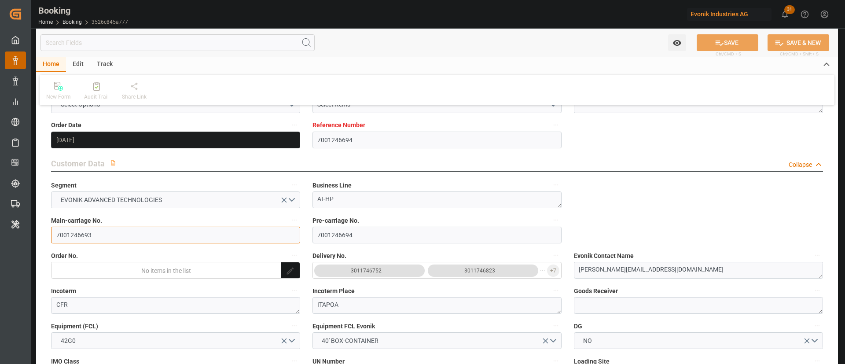
click at [101, 231] on input "7001246693" at bounding box center [175, 235] width 249 height 17
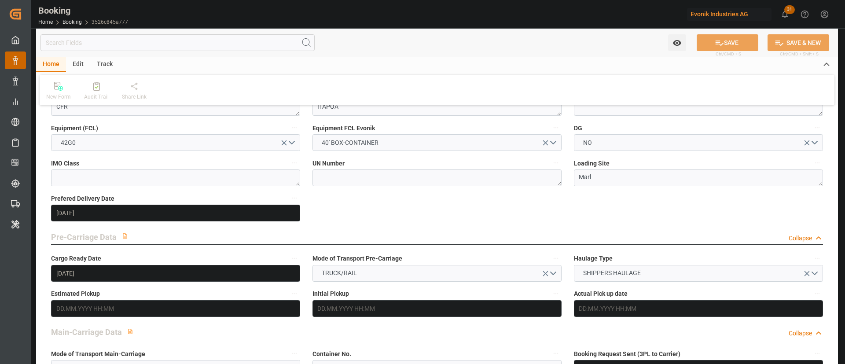
scroll to position [264, 0]
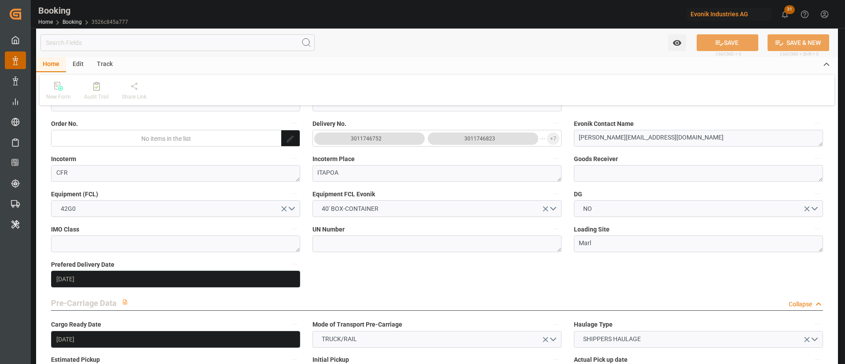
click at [425, 144] on button "3011746752 3011746823 ..." at bounding box center [429, 138] width 232 height 17
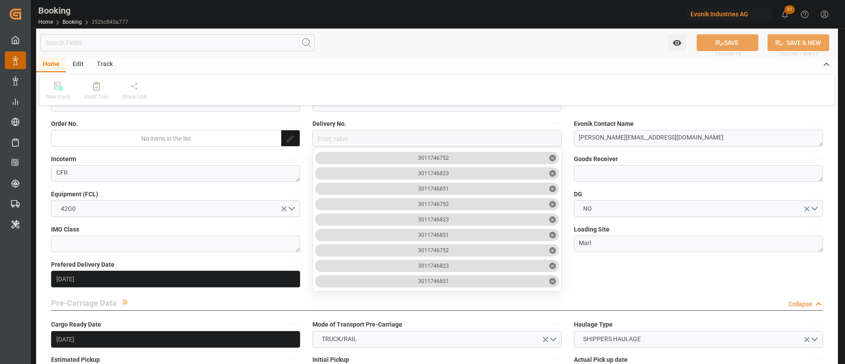
click at [425, 144] on input "close menu" at bounding box center [437, 138] width 248 height 17
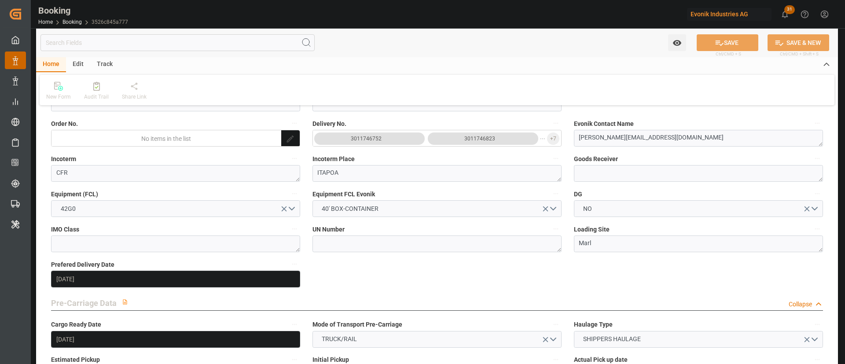
click at [424, 143] on div "3011746752 3011746823 ..." at bounding box center [429, 138] width 232 height 12
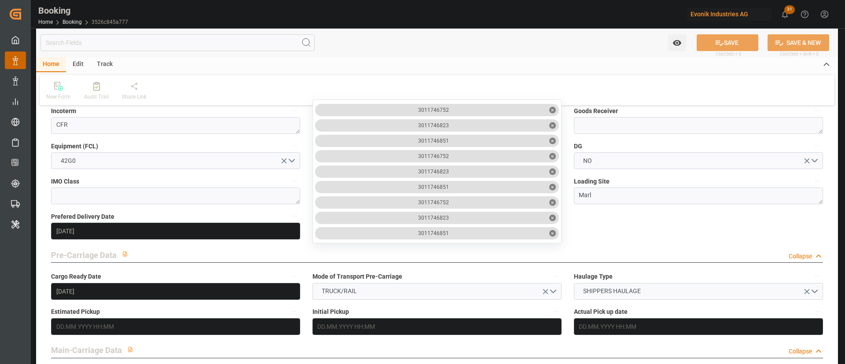
scroll to position [330, 0]
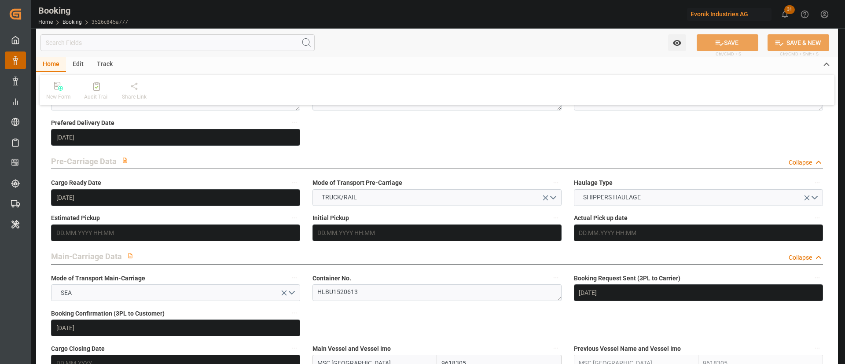
scroll to position [528, 0]
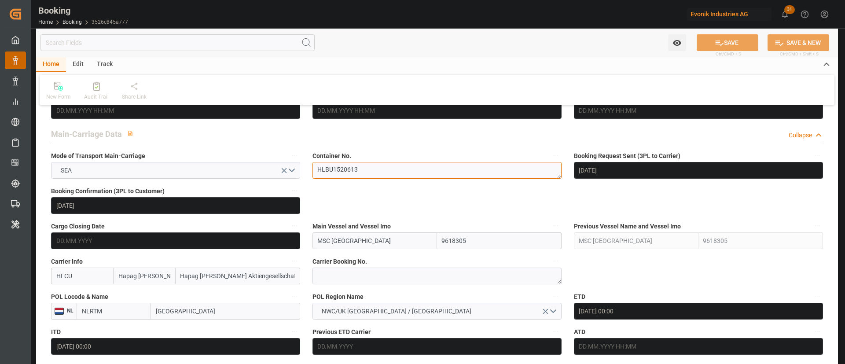
click at [390, 168] on textarea "HLBU1520613" at bounding box center [436, 170] width 249 height 17
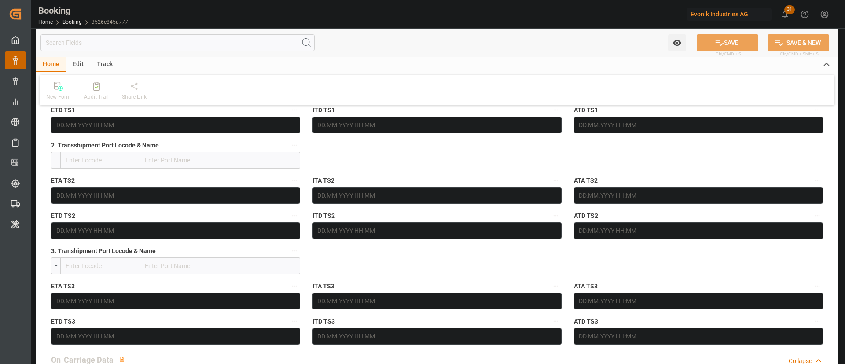
scroll to position [858, 0]
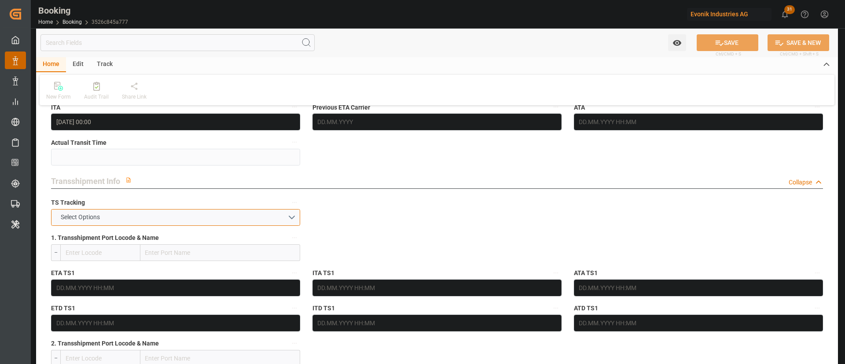
click at [172, 218] on button "Select Options" at bounding box center [175, 217] width 249 height 17
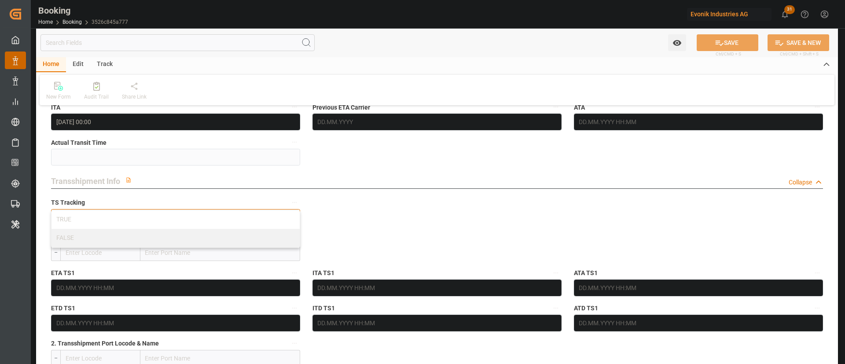
click at [130, 245] on div "FALSE" at bounding box center [175, 238] width 248 height 18
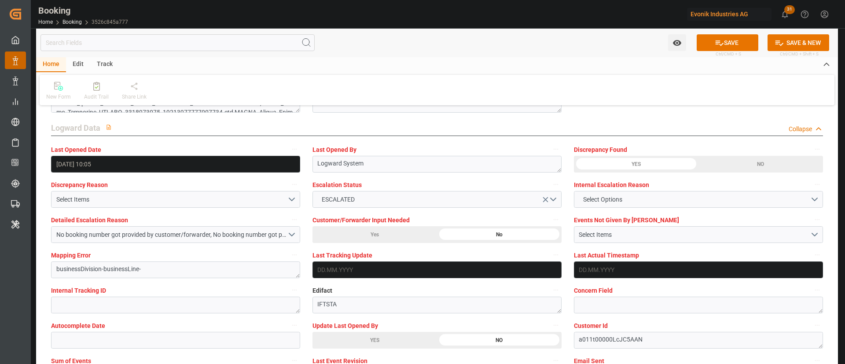
scroll to position [1650, 0]
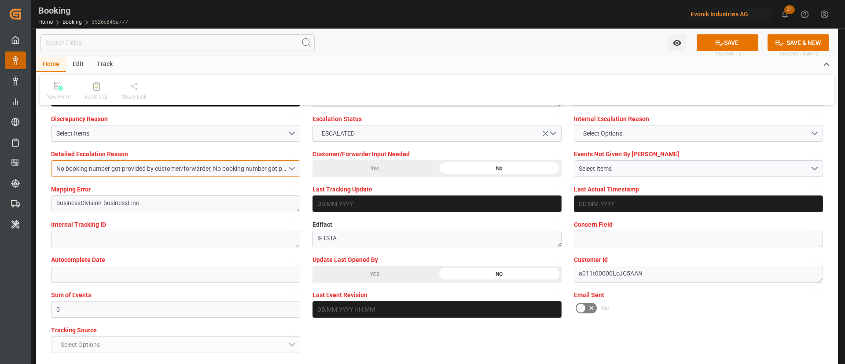
click at [243, 174] on button "No booking number got provided by customer/forwarder, No booking number got pro…" at bounding box center [175, 168] width 249 height 17
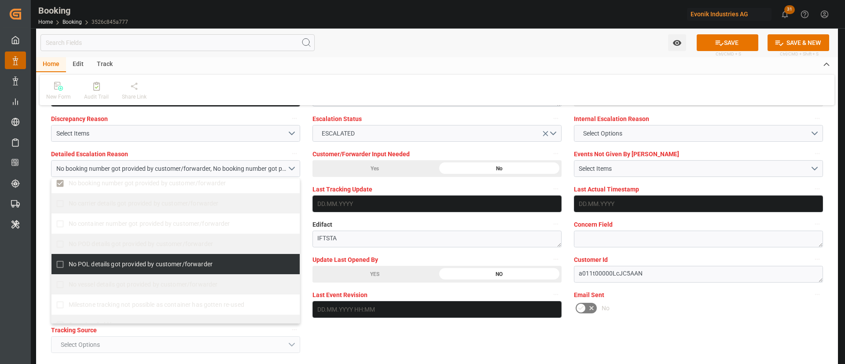
scroll to position [222, 0]
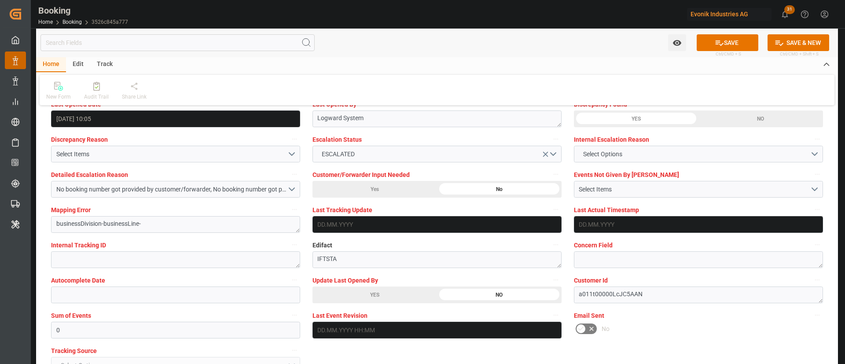
scroll to position [1650, 0]
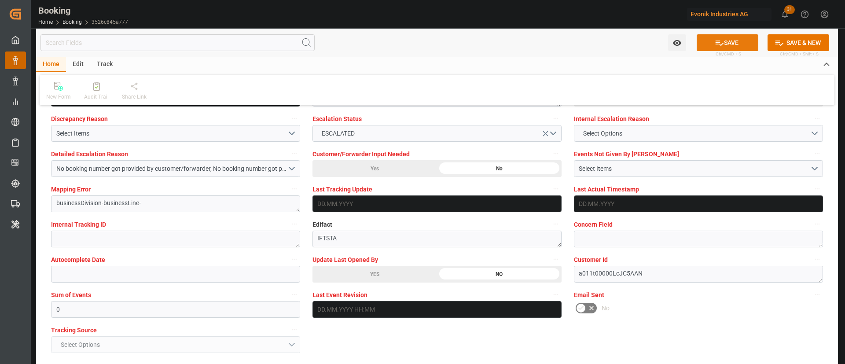
click at [717, 44] on icon at bounding box center [718, 42] width 9 height 9
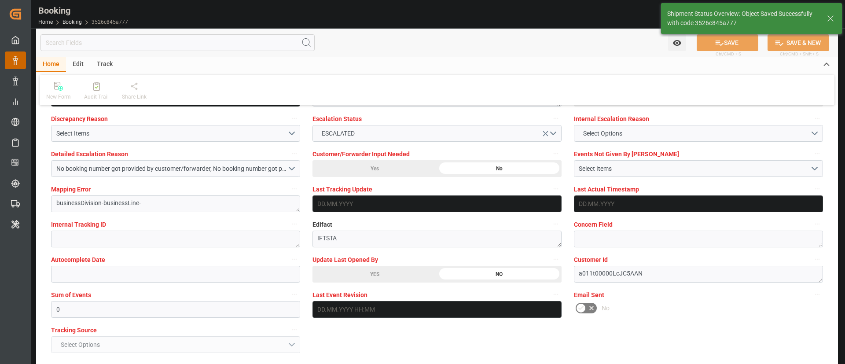
type textarea "[PERSON_NAME]"
type input "21.08.2025 07:28"
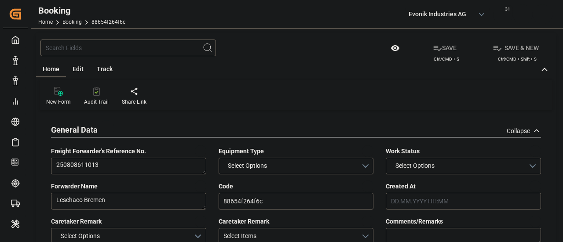
type input "7001251375"
type input "Hapag [PERSON_NAME]"
type input "Hapag [PERSON_NAME] Aktiengesellschaft"
type input "EUNWC"
type input "CNSHA"
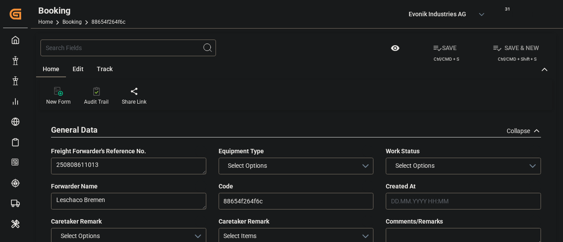
type input "[DATE] 11:06"
type input "[DATE]"
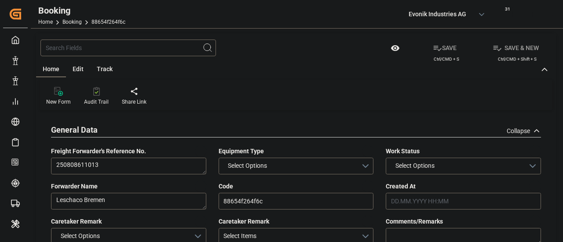
type input "[DATE]"
type input "[DATE] 09:43"
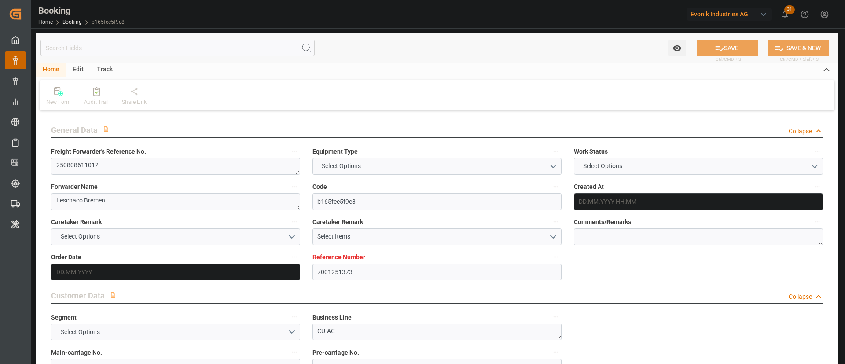
type input "7001251373"
type input "Hapag [PERSON_NAME]"
type input "Hapag [PERSON_NAME] Aktiengesellschaft"
type input "EUNWC"
type input "CNSHA"
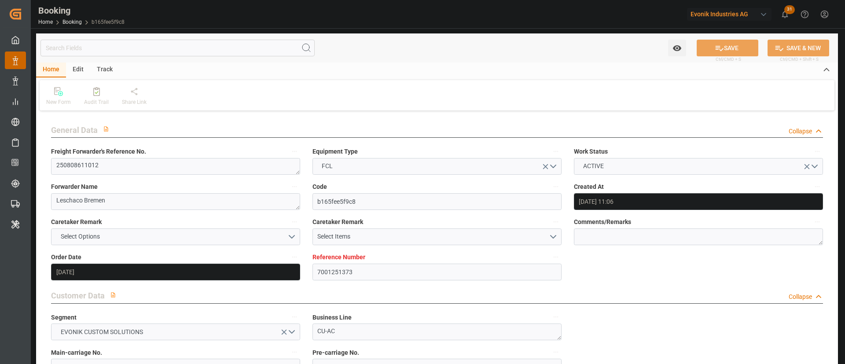
type input "[DATE] 11:06"
type input "[DATE]"
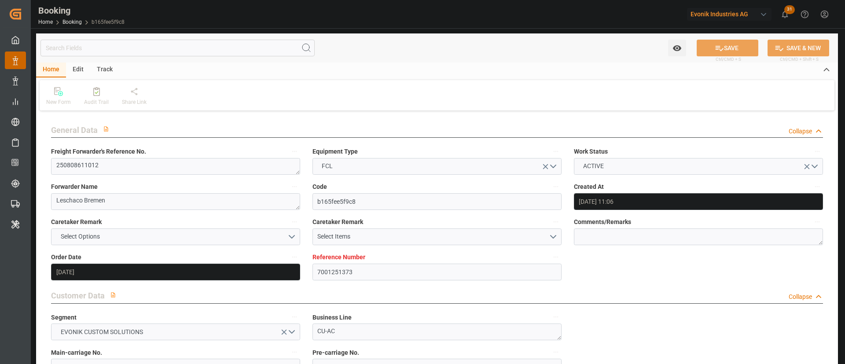
type input "[DATE]"
type input "20.08.2025 09:43"
type input "[DATE] 08:34"
type input "[DATE]"
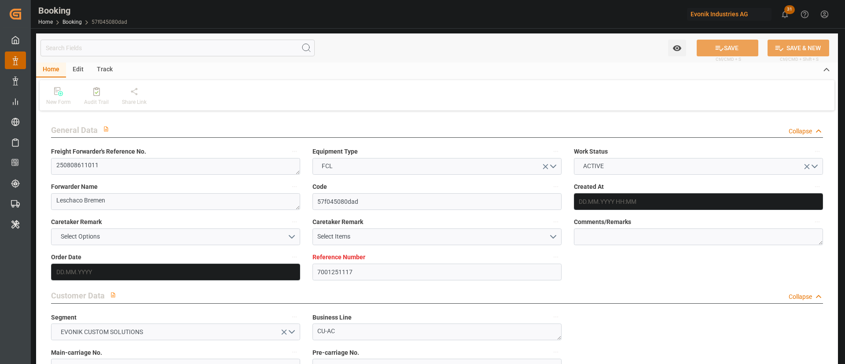
type input "[DATE]"
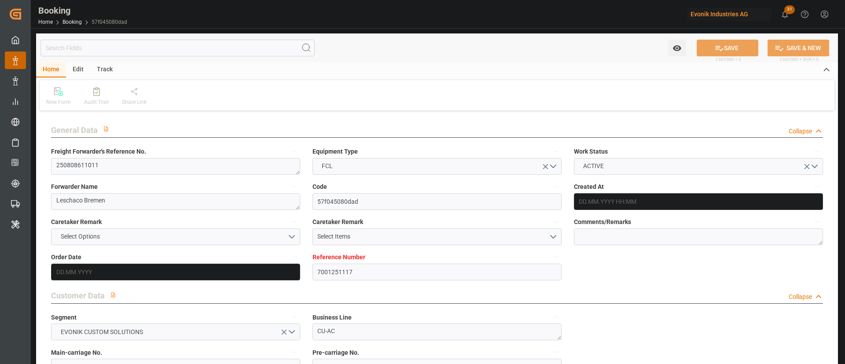
type input "[DATE] 09:42"
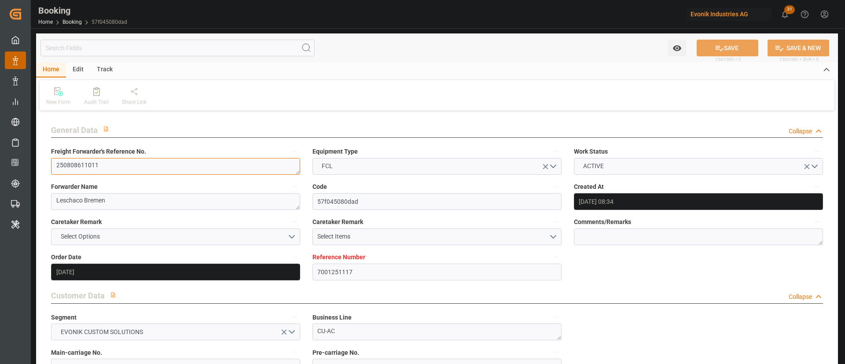
click at [157, 173] on textarea "250808611011" at bounding box center [175, 166] width 249 height 17
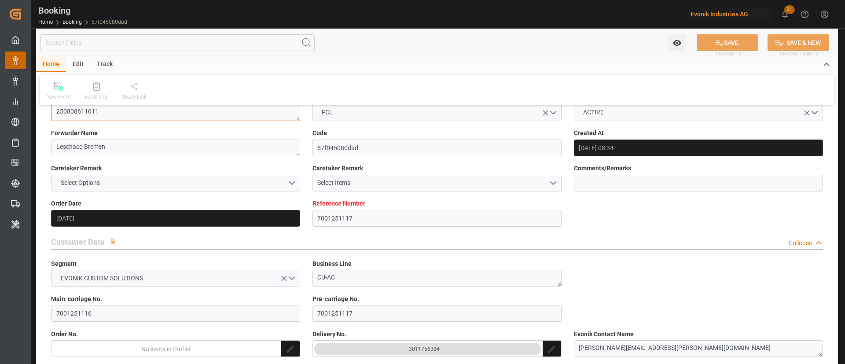
scroll to position [66, 0]
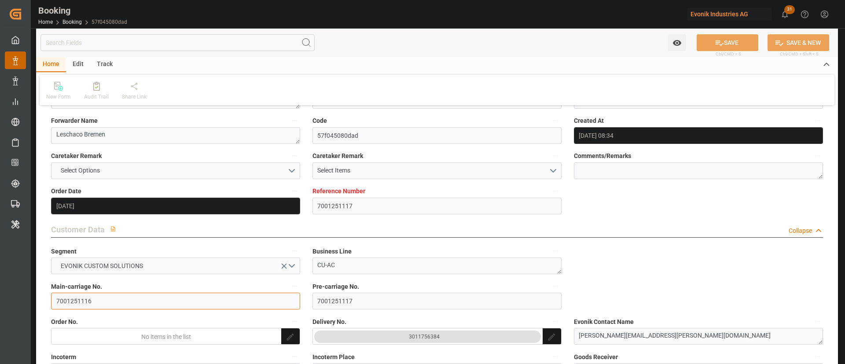
click at [103, 295] on input "7001251116" at bounding box center [175, 301] width 249 height 17
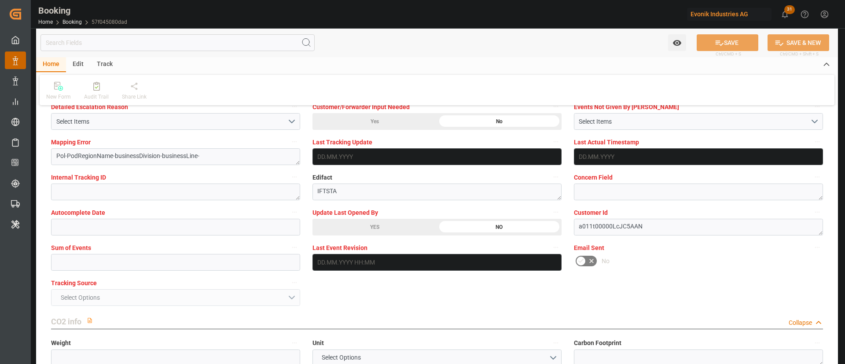
scroll to position [1716, 0]
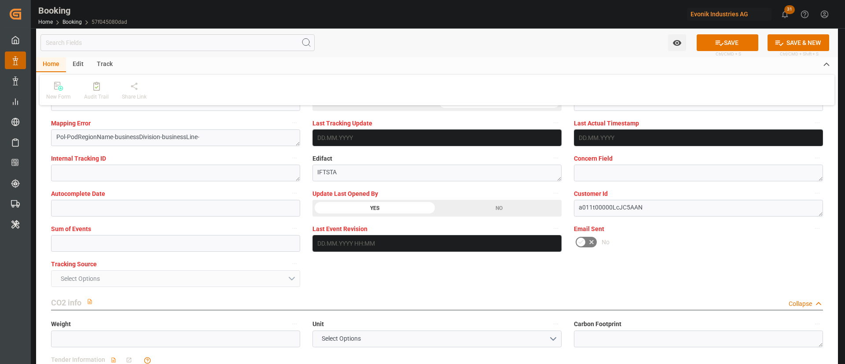
click at [718, 37] on button "SAVE" at bounding box center [727, 42] width 62 height 17
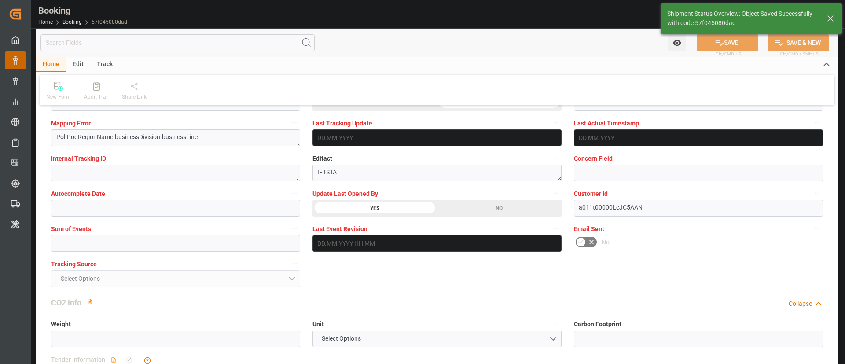
type textarea "[PERSON_NAME]"
type input "21.08.2025 07:30"
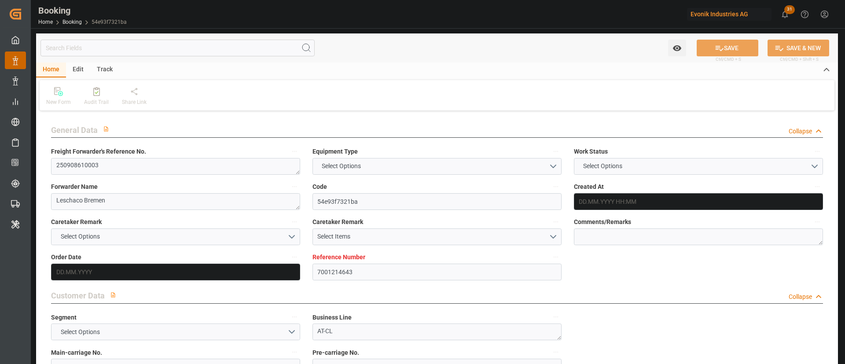
type textarea "250908610003"
type textarea "Leschaco Bremen"
type input "54e93f7321ba"
type input "7001214643"
type textarea "AT-CL"
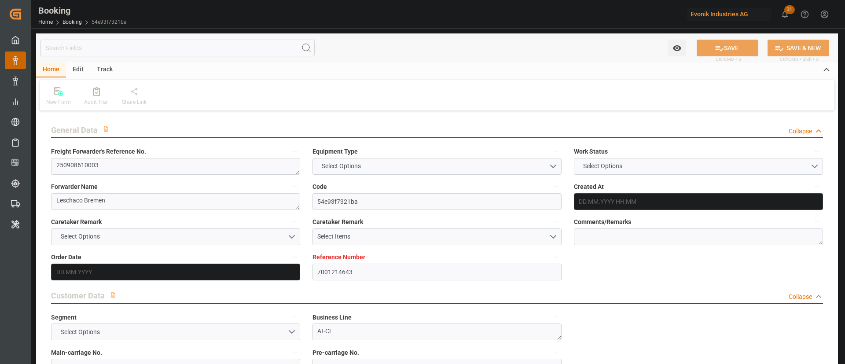
type input "7001214642"
type textarea "[PERSON_NAME][EMAIL_ADDRESS][PERSON_NAME][DOMAIN_NAME]"
type textarea "CFR"
type textarea "SANTOS"
type textarea "3"
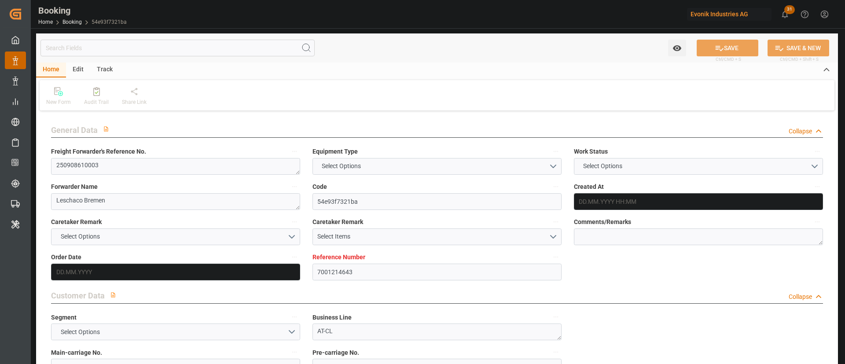
type textarea "Marl"
type textarea "HLBU1372898"
type input "CZECH"
type input "HLCU"
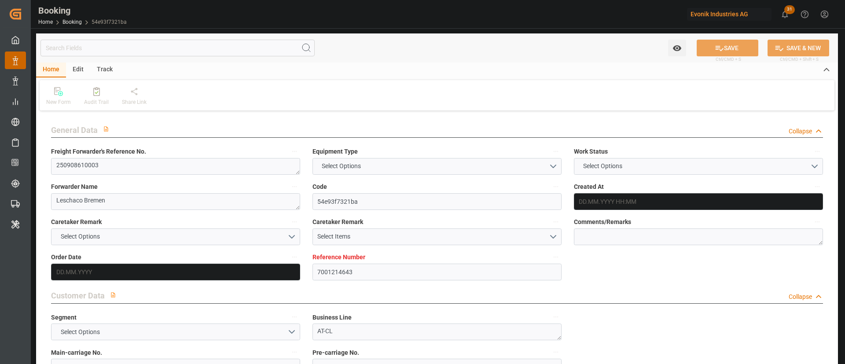
type textarea "90637569"
type input "Antwerp"
type input "Santos"
type textarea "vesselName etd eta"
type textarea "INPUT_Evonik_Seeburger_IFTMIN_1003068686_20250820004243362.edi"
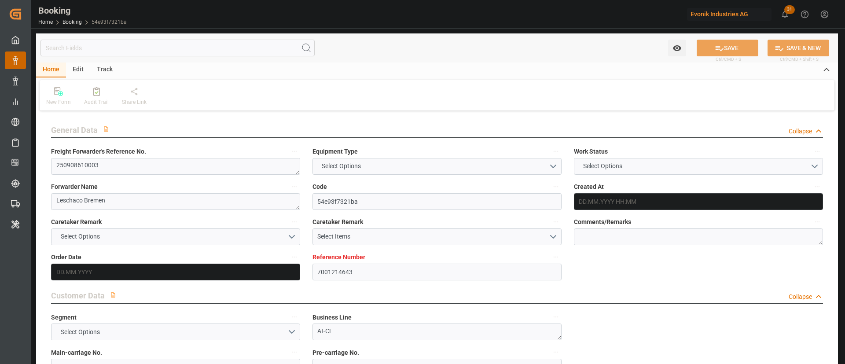
type textarea "NWC/UK North West Continent / UK_BRSSZ_HLCU_AT-CL"
type textarea "INPUT_Evonik_Seeburger_IFTMIN_1002927827_20250707084832336.edi,INPUT_Evonik_See…"
type textarea "1003068686"
type textarea "Logward System"
type textarea "businessDivision-businessLine-"
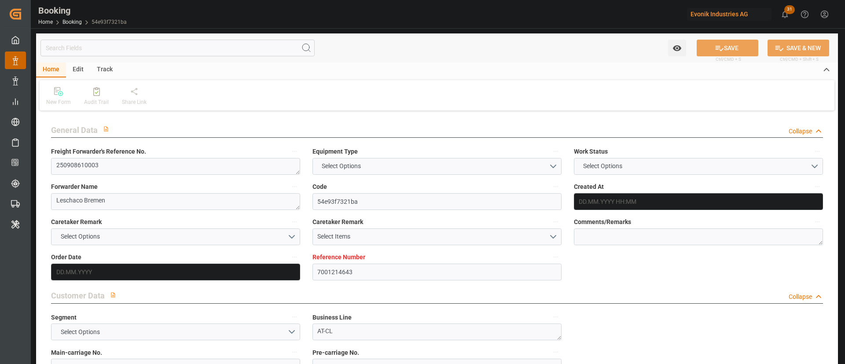
type textarea "IFTSTA"
type textarea "a011t00000LcJC5AAN"
type textarea "No"
type input "ANTWERPEN"
type input "SANTOS"
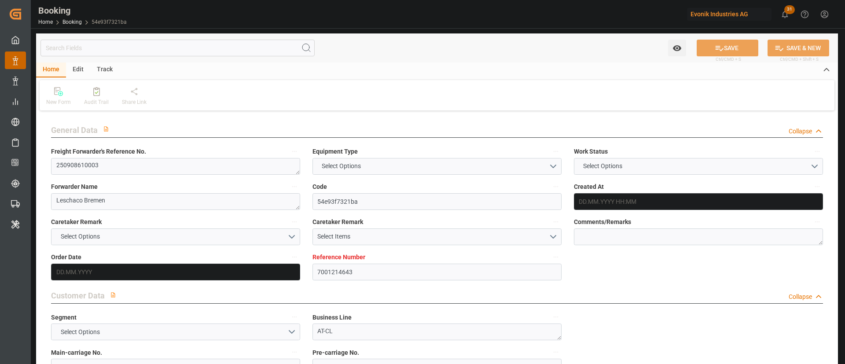
type input "[GEOGRAPHIC_DATA]"
type input "DE"
type input "RAIL"
type input "NA534A"
type input "VESSEL"
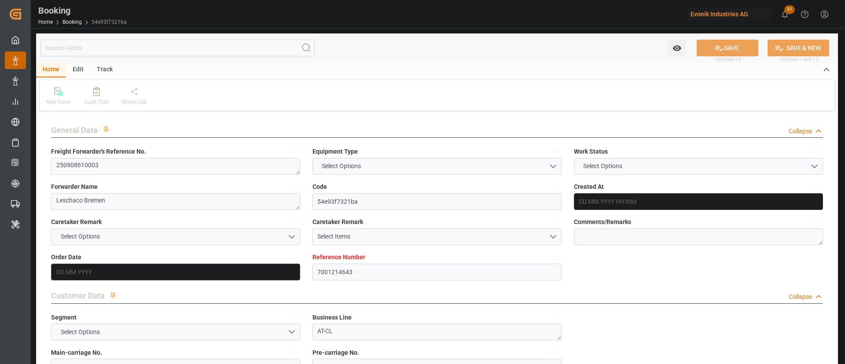
type input "CZECH"
type input "TRUCK"
type input "7001214643"
type input "9723241"
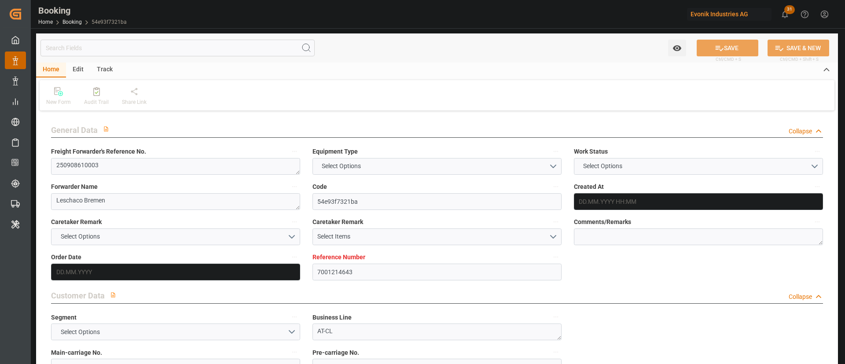
type input "Hapag [PERSON_NAME]"
type input "Hapag [PERSON_NAME] Aktiengesellschaft"
type input "BEANR"
type input "BRSSZ"
type input "0"
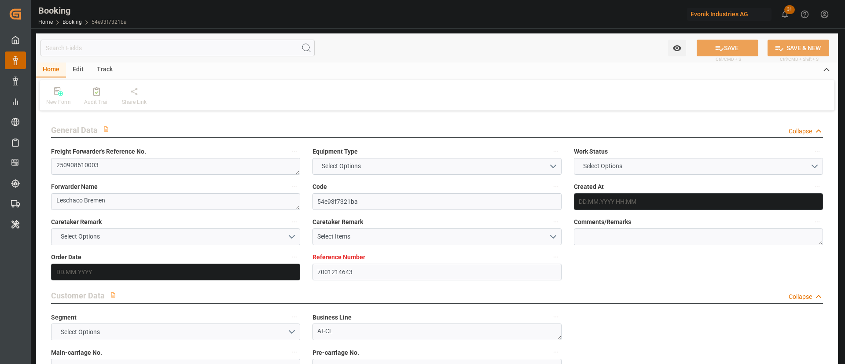
type input "BEANR"
type input "BRSSZ"
type input "9723241"
type input "07.07.2025 06:49"
type input "07.07.2025"
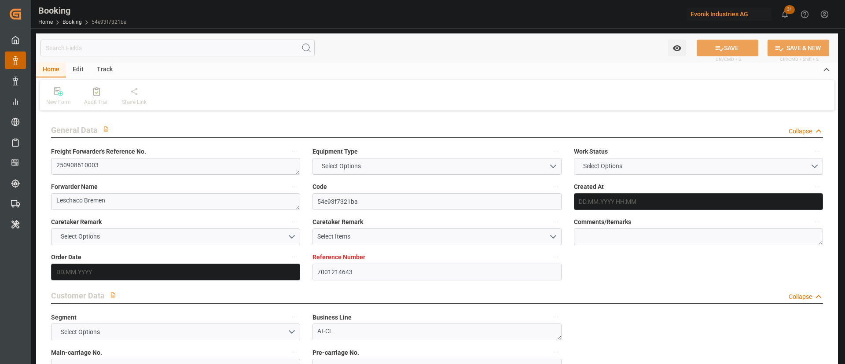
type input "22.09.2025"
type input "18.08.2025"
type input "07.07.2025"
type input "08.07.2025"
type input "01.09.2025 18:00"
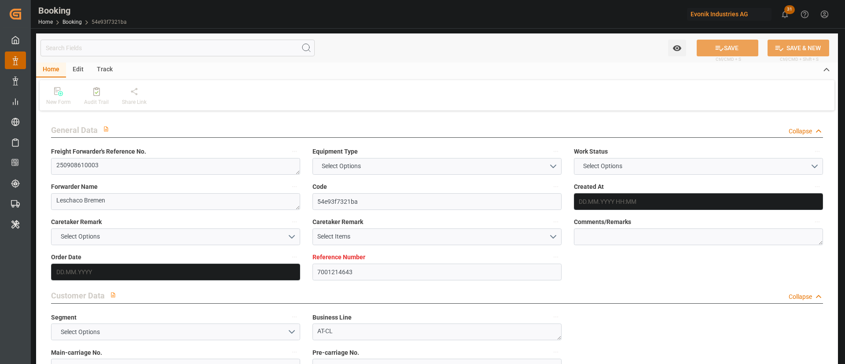
type input "01.09.2025 00:00"
type input "23.09.2025 04:00"
type input "23.09.2025 00:00"
type input "19.08.2025"
type input "20.08.2025 09:20"
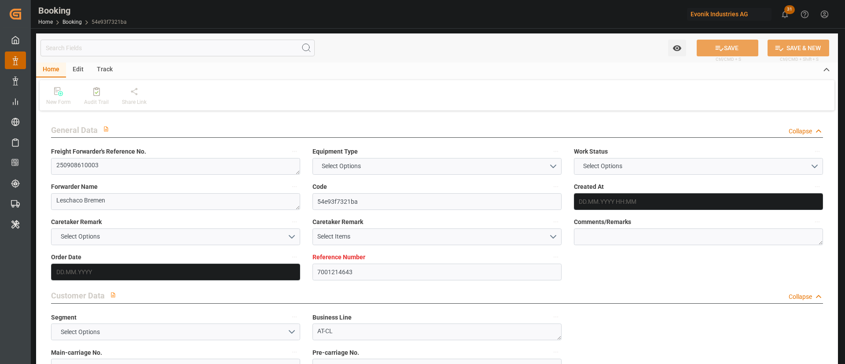
type input "[DATE]"
type input "15.08.2025 05:26"
type input "01.09.2025 18:00"
type input "23.09.2025 04:00"
type input "23.09.2025 17:23"
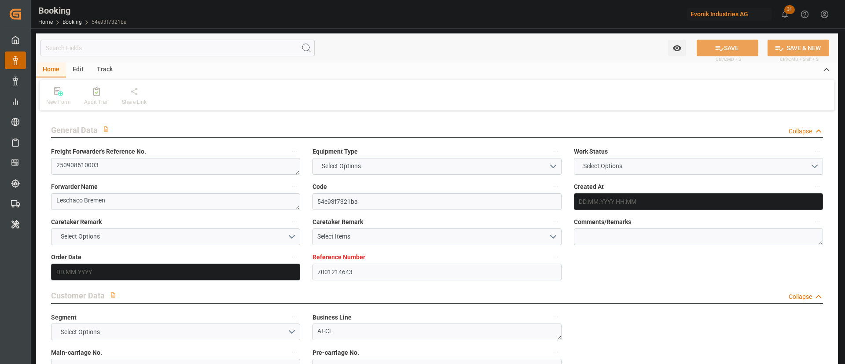
type input "27.09.2025 17:23"
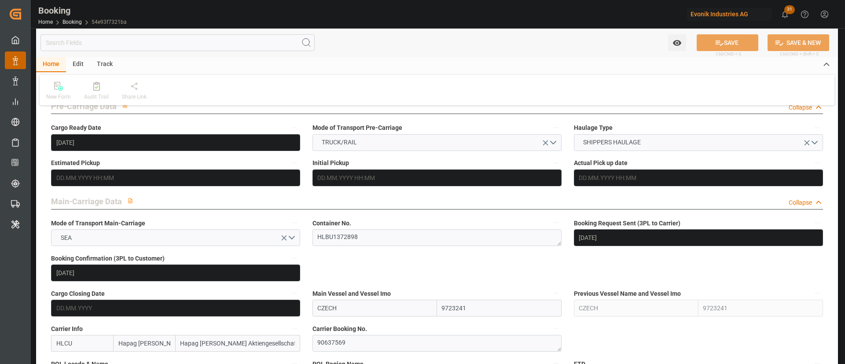
scroll to position [462, 0]
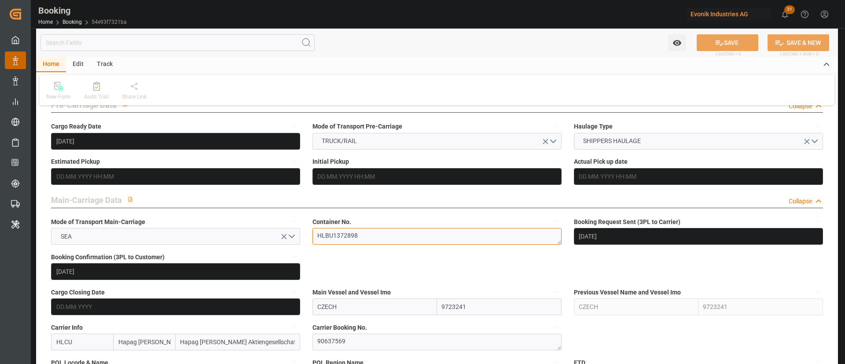
click at [361, 240] on textarea "HLBU1372898" at bounding box center [436, 236] width 249 height 17
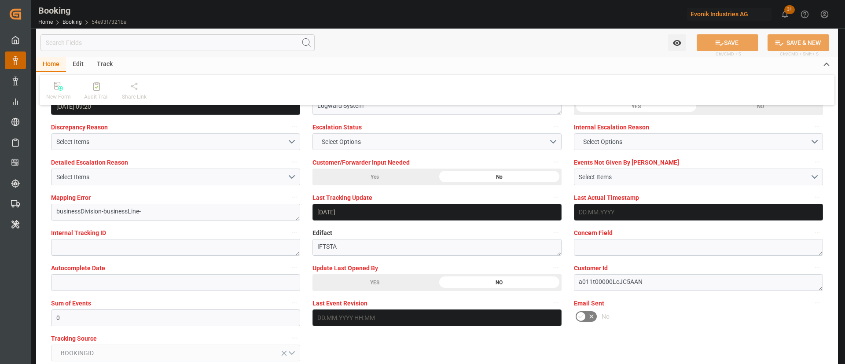
scroll to position [1650, 0]
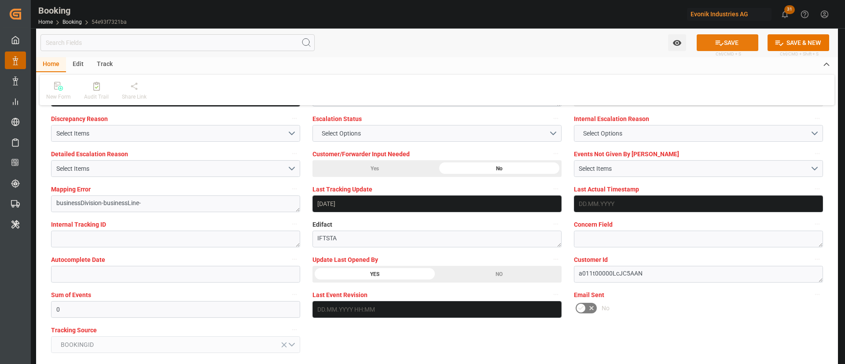
click at [717, 41] on icon at bounding box center [718, 42] width 9 height 9
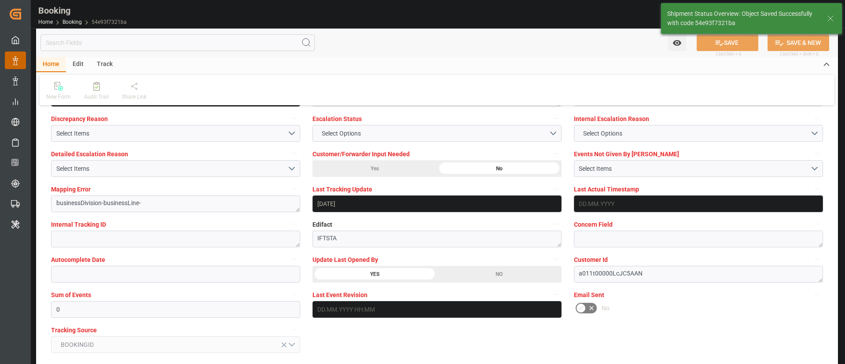
type textarea "Kiran Hari"
type input "21.08.2025 07:31"
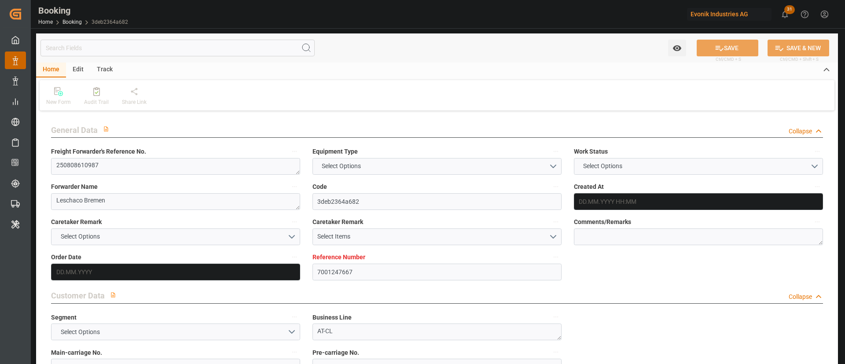
type input "7001247667"
type input "9444730"
type input "Hapag [PERSON_NAME]"
type input "Hapag [PERSON_NAME] Aktiengesellschaft"
type input "NLRTM"
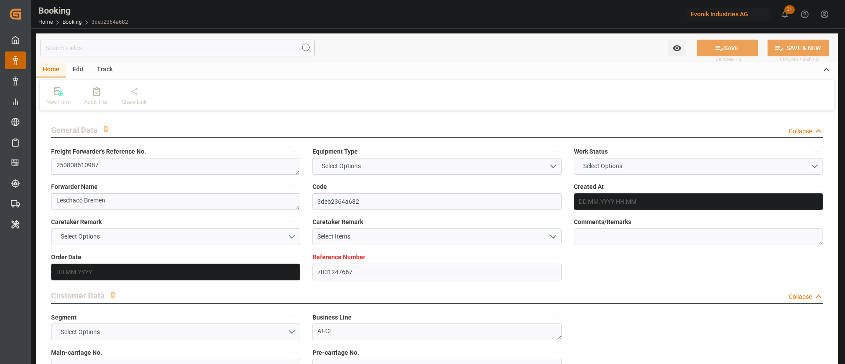
type input "USNYC"
type input "0"
type input "NLRTM"
type input "USNYC"
type input "9444730"
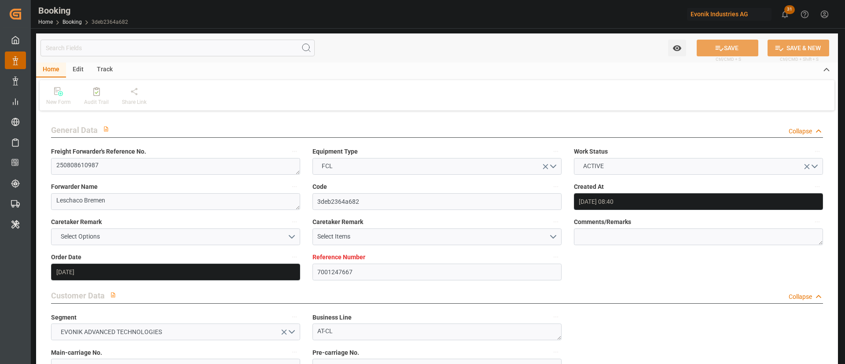
type input "13.08.2025 08:40"
type input "13.08.2025"
type input "10.09.2025"
type input "14.08.2025"
type input "13.08.2025"
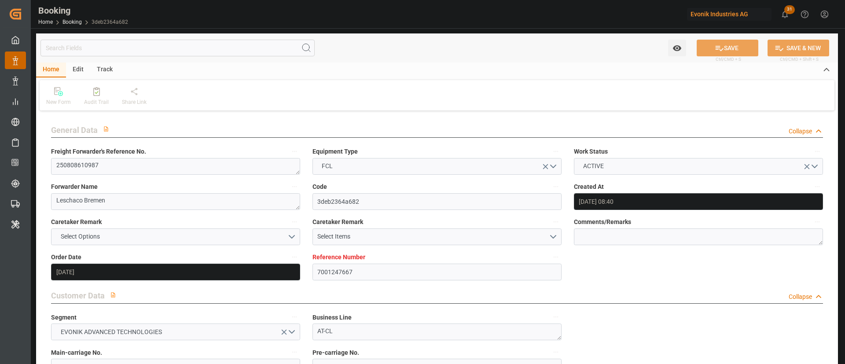
type input "[DATE]"
type input "29.08.2025 15:00"
type input "29.08.2025 00:00"
type input "21.08.2025 06:16"
type input "13.09.2025 08:00"
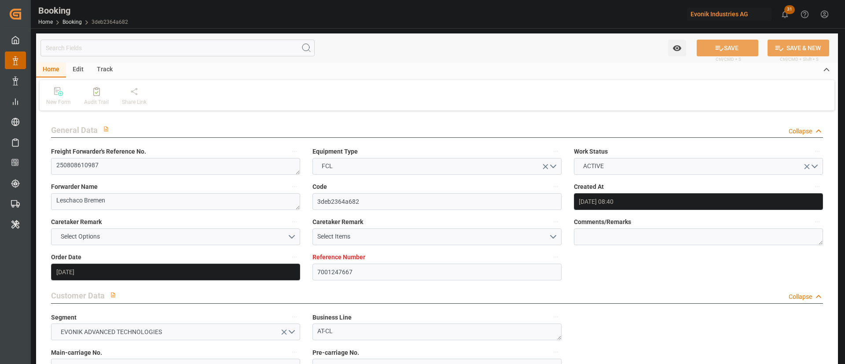
type input "13.09.2025 00:00"
type input "18.08.2025"
type input "21.08.2025 06:54"
type input "21.08.2025"
type input "15.08.2025 05:26"
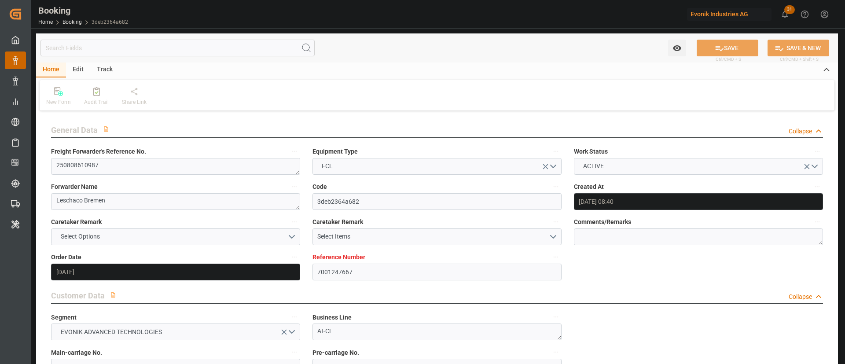
type input "18.09.2025 12:00"
type input "29.08.2025 15:00"
type input "13.09.2025 08:00"
type input "14.09.2025 02:16"
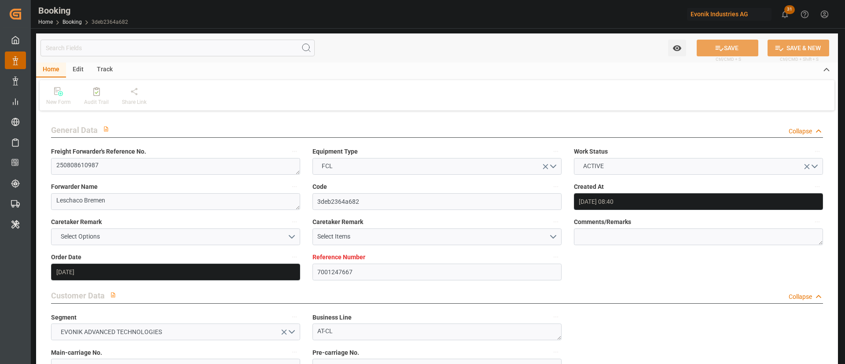
type input "17.09.2025 12:00"
type input "18.09.2025 02:16"
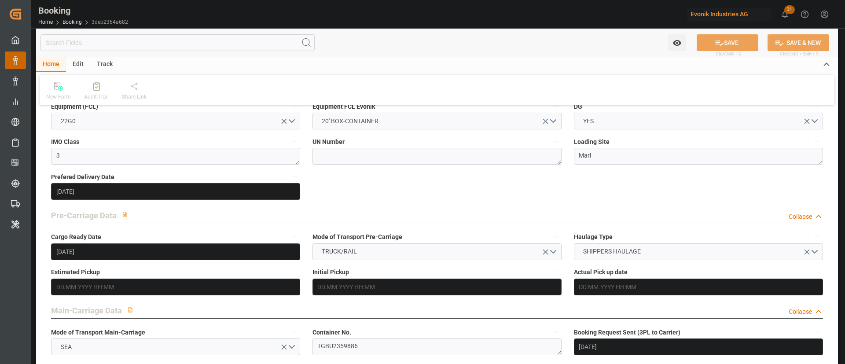
scroll to position [462, 0]
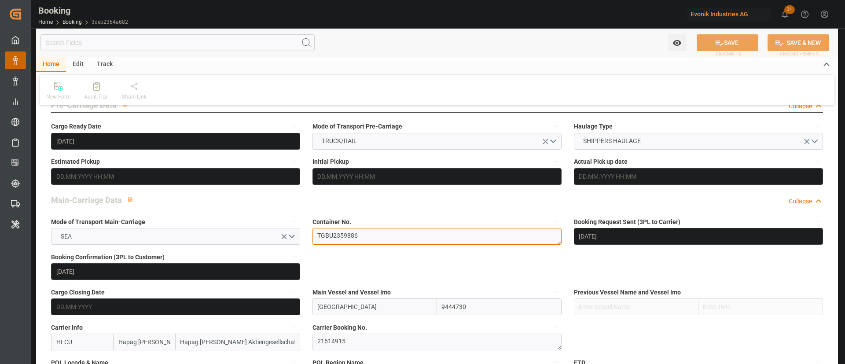
click at [371, 234] on textarea "TGBU2359886" at bounding box center [436, 236] width 249 height 17
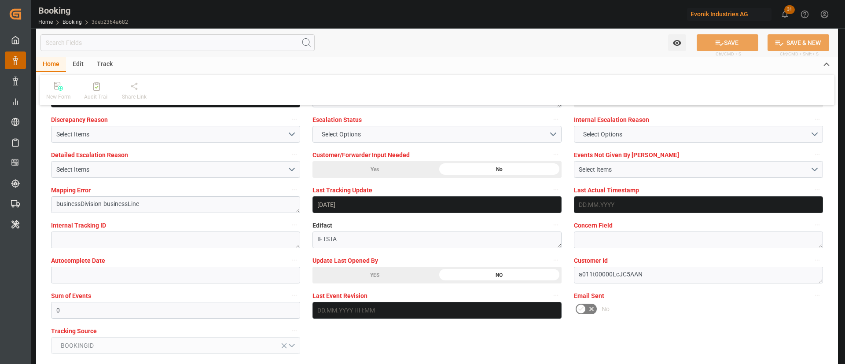
scroll to position [1650, 0]
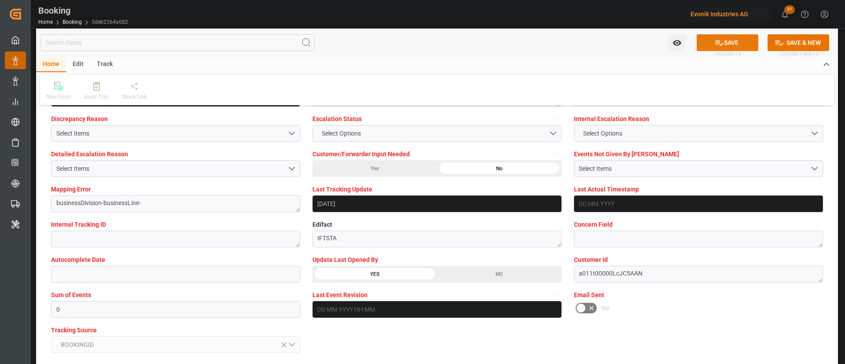
click at [721, 34] on button "SAVE" at bounding box center [727, 42] width 62 height 17
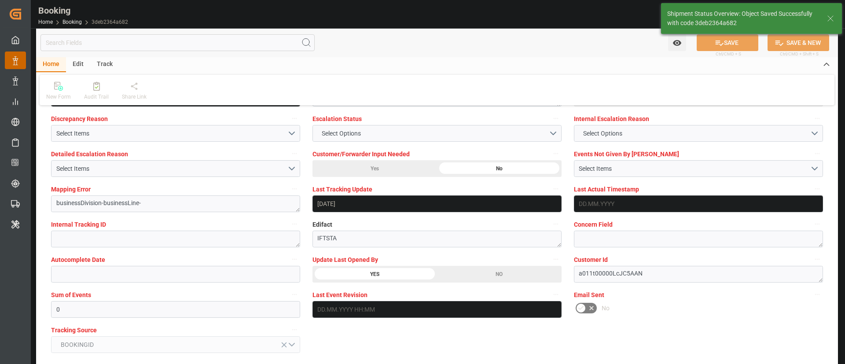
type textarea "Kiran Hari"
type input "21.08.2025 07:37"
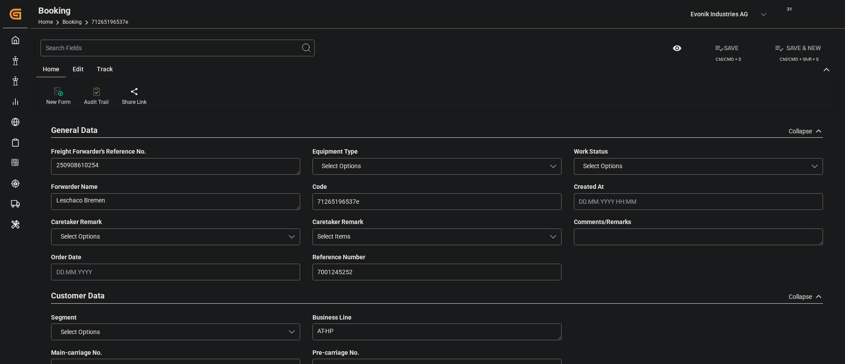
type input "7001245252"
type input "9619945"
type input "Hapag [PERSON_NAME]"
type input "Hapag [PERSON_NAME] Aktiengesellschaft"
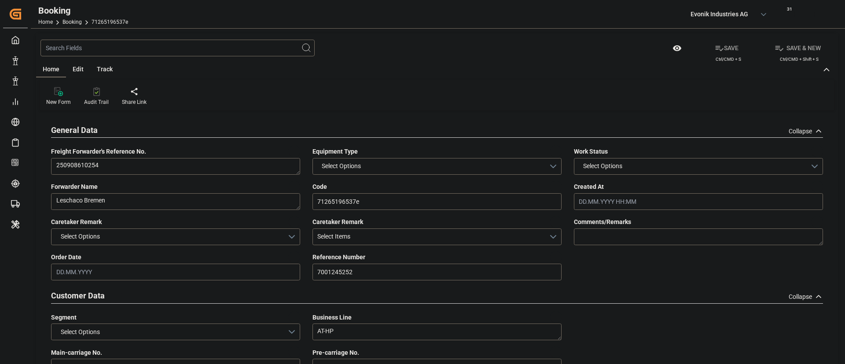
type input "NLRTM"
type input "THLCH"
type input "MYTPP"
type input "0"
type input "NLRTM"
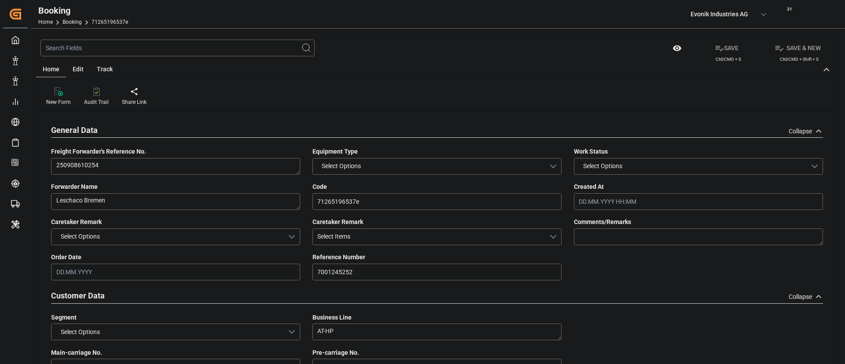
type input "THLCH"
type input "9400198"
type input "11.08.2025 08:02"
type input "[DATE]"
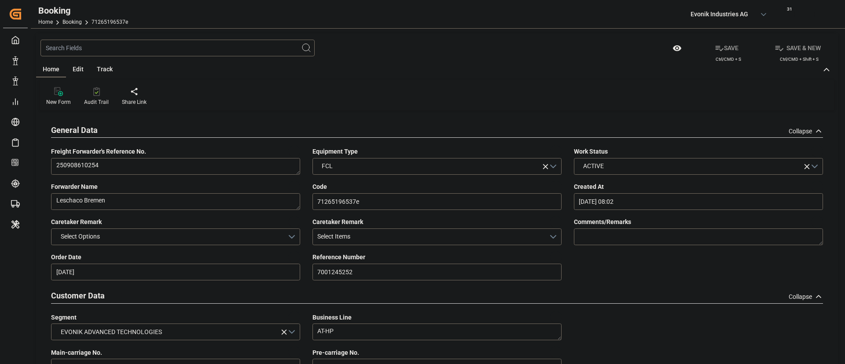
type input "14.10.2025"
type input "15.08.2025"
type input "12.08.2025"
type input "14.08.2025"
type input "01.09.2025 10:30"
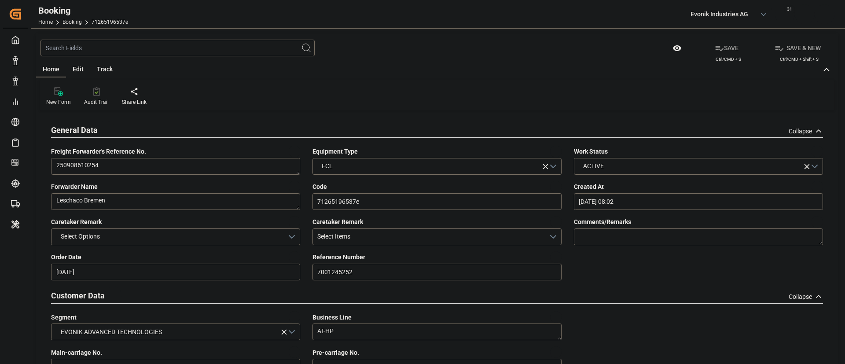
type input "[DATE] 00:00"
type input "08.10.2025 12:00"
type input "08.10.2025 00:00"
type input "01.10.2025 01:00"
type input "01.10.2025 00:00"
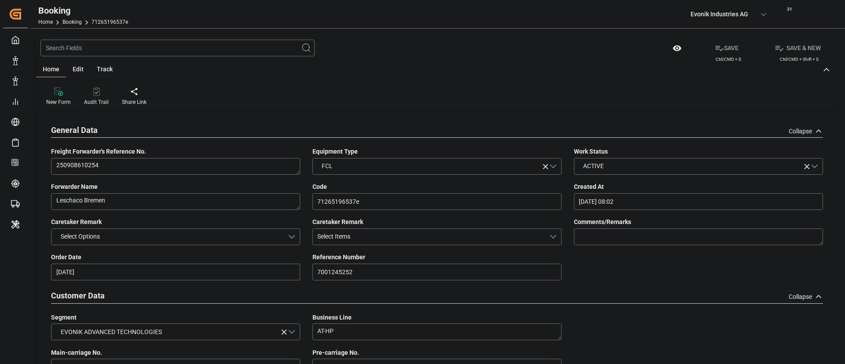
type input "06.10.2025 07:00"
type input "06.10.2025 00:00"
type input "[DATE]"
type input "20.08.2025 08:49"
type input "[DATE]"
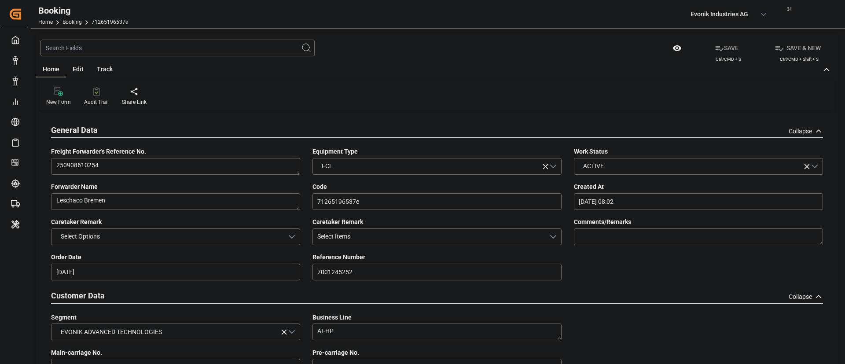
type input "20.08.2025 04:15"
type input "01.09.2025 10:30"
type input "01.10.2025 01:00"
type input "01.10.2025 18:11"
type input "06.10.2025 07:00"
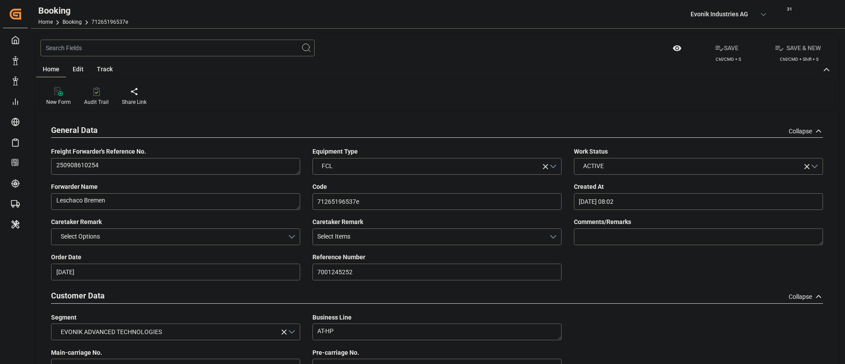
type input "08.10.2025 12:00"
type input "09.10.2025 02:42"
type input "13.10.2025 02:42"
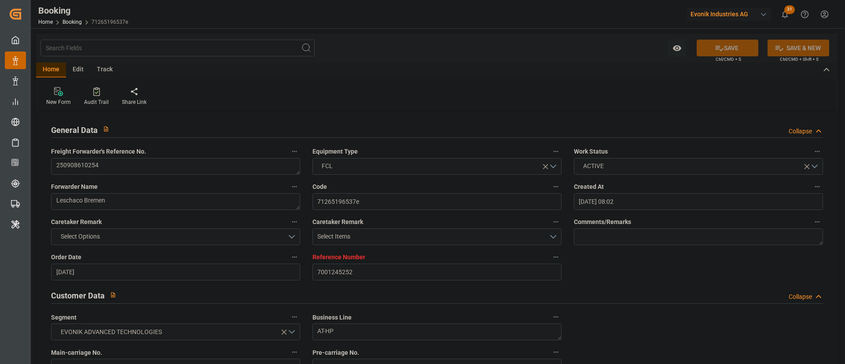
scroll to position [528, 0]
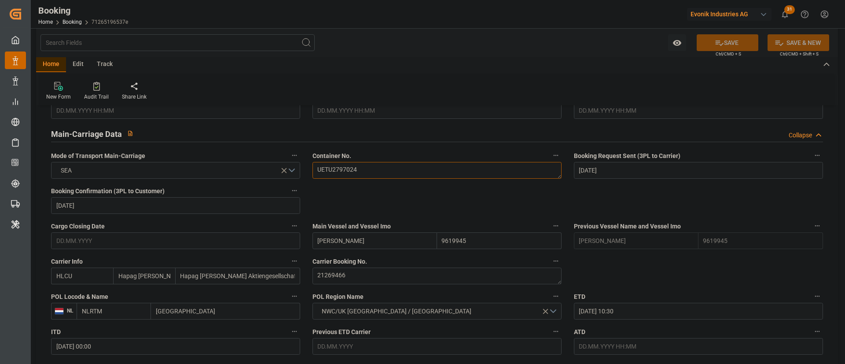
click at [366, 169] on textarea "UETU2797024" at bounding box center [436, 170] width 249 height 17
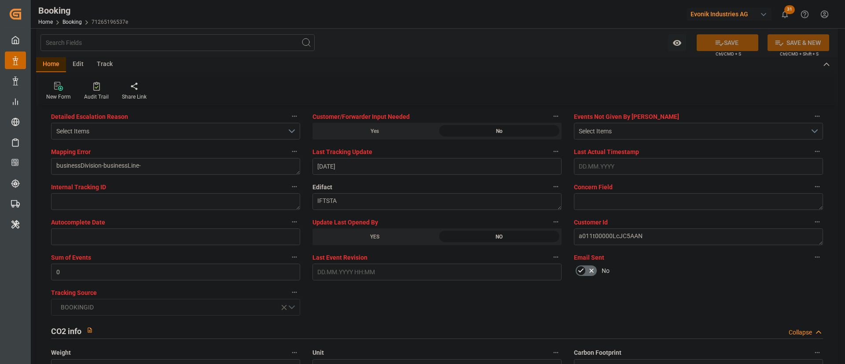
scroll to position [1716, 0]
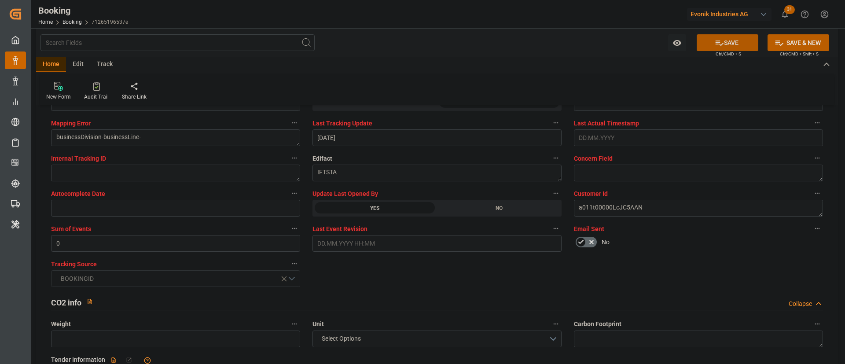
click at [731, 39] on button "SAVE" at bounding box center [727, 42] width 62 height 17
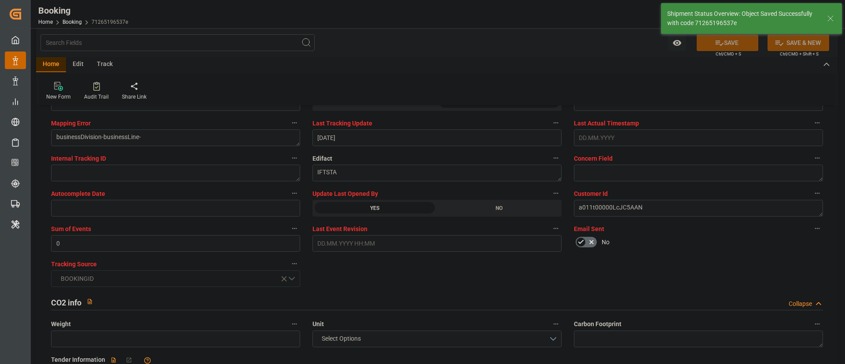
type textarea "Kiran Hari"
type input "21.08.2025 07:37"
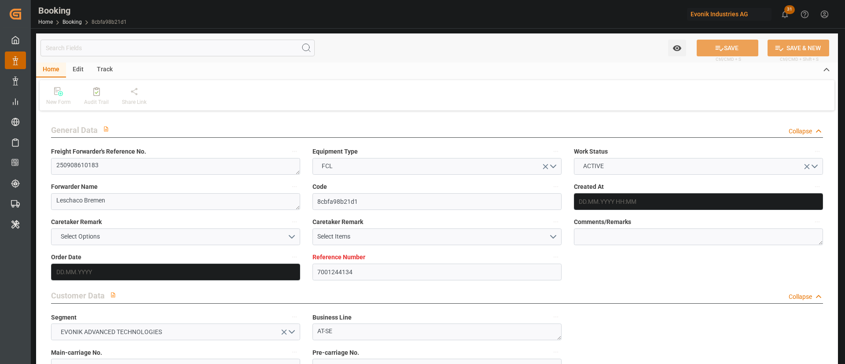
type input "[DATE] 08:08"
type input "[DATE]"
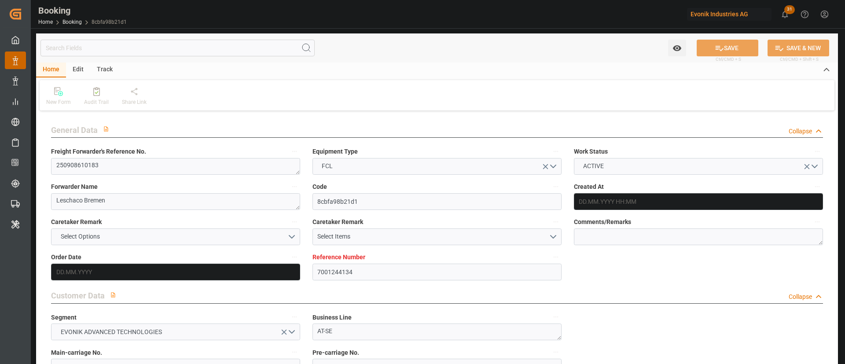
type input "[DATE]"
type input "[DATE] 00:00"
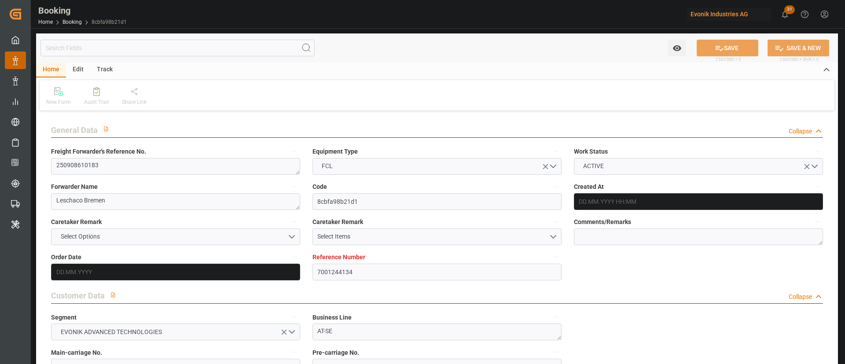
type input "[DATE]"
type input "[DATE] 08:44"
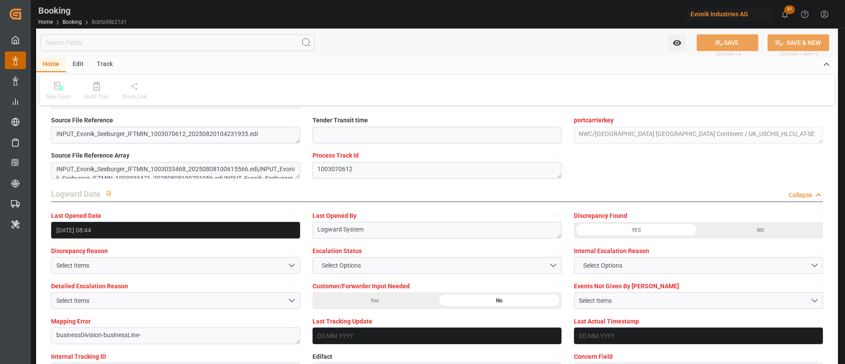
scroll to position [1650, 0]
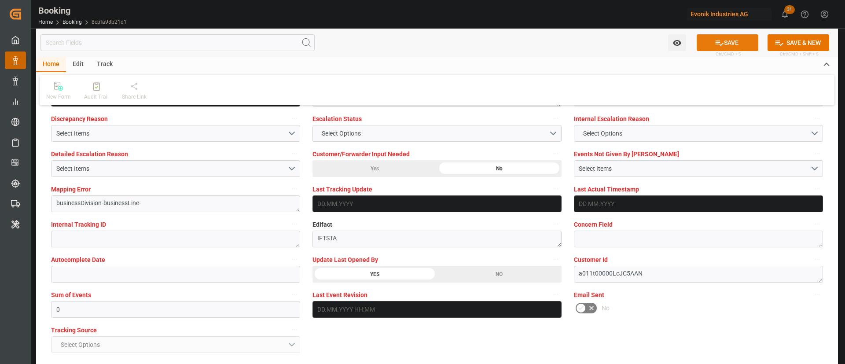
click at [710, 42] on button "SAVE" at bounding box center [727, 42] width 62 height 17
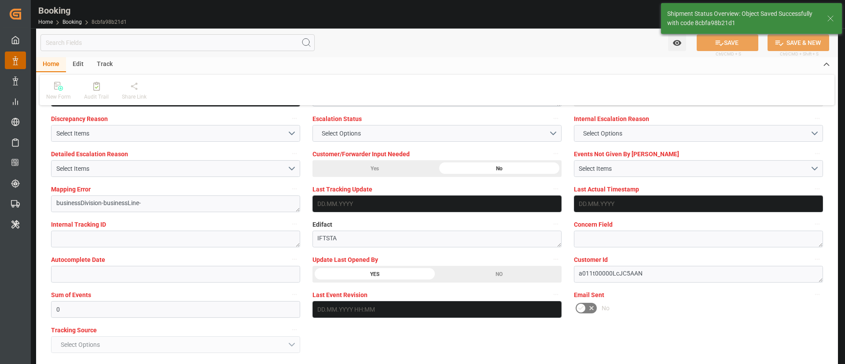
type textarea "[PERSON_NAME]"
type input "[DATE] 07:38"
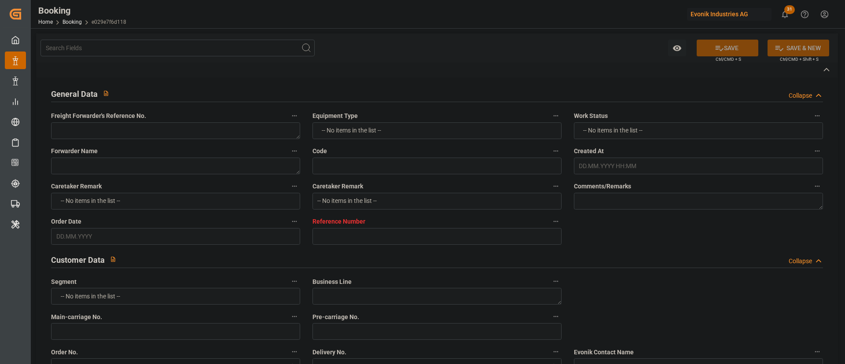
type textarea "250808610571"
type textarea "Leschaco Bremen"
type input "e029e7f6d118"
type input "7001227450"
type textarea "AT-CL"
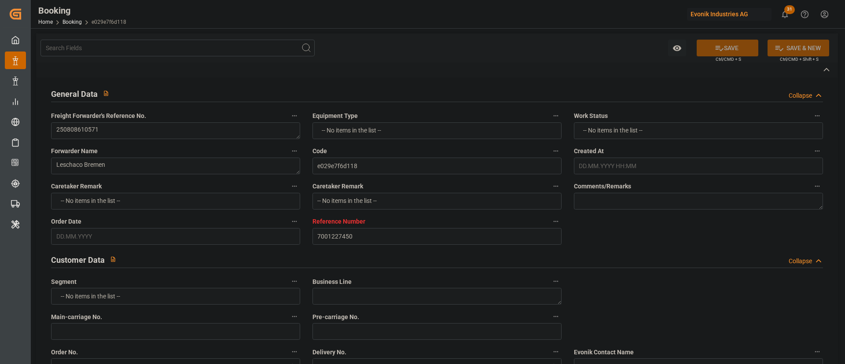
type input "7001227449"
type textarea "[EMAIL_ADDRESS][PERSON_NAME][DOMAIN_NAME]"
type textarea "DAP"
type textarea "[PERSON_NAME][GEOGRAPHIC_DATA]"
type textarea "8"
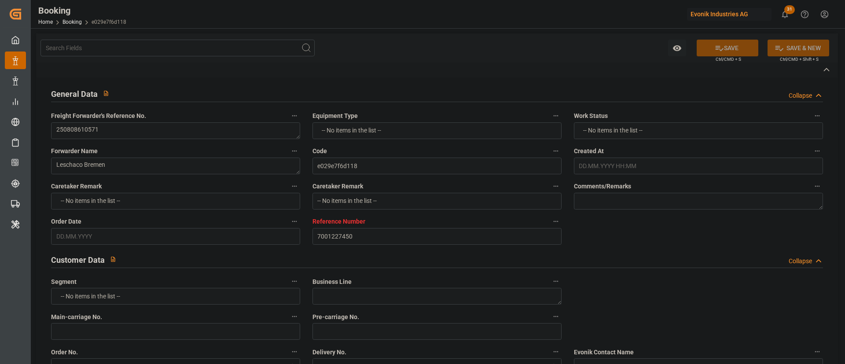
type textarea "Marl"
type textarea "HLBU4023800"
type input "MSC BIANCA"
type input "HLCU"
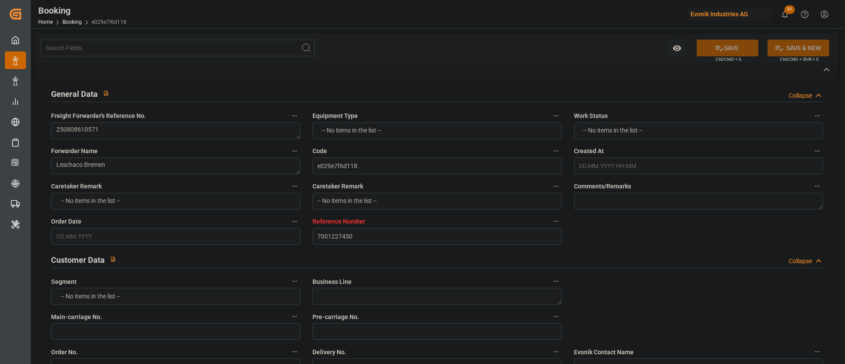
type textarea "93642129"
type input "[GEOGRAPHIC_DATA]"
type input "[PERSON_NAME]"
type textarea "vesselName etd [PERSON_NAME]"
type textarea "INPUT_Evonik_Seeburger_IFTSTA_1003055157_20250815073228813.edi"
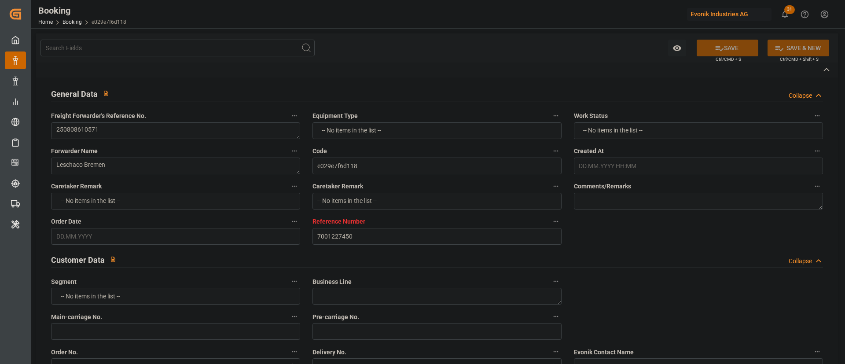
type textarea "NWC/[GEOGRAPHIC_DATA] [GEOGRAPHIC_DATA] Continent / [GEOGRAPHIC_DATA]-CL"
type textarea "INPUT_Evonik_Seeburger_IFTMIN_1002974802_20250721085828524.edi,INPUT_Evonik_See…"
type textarea "1003055157"
type textarea "Logward System"
type textarea "businessDivision-businessLine-"
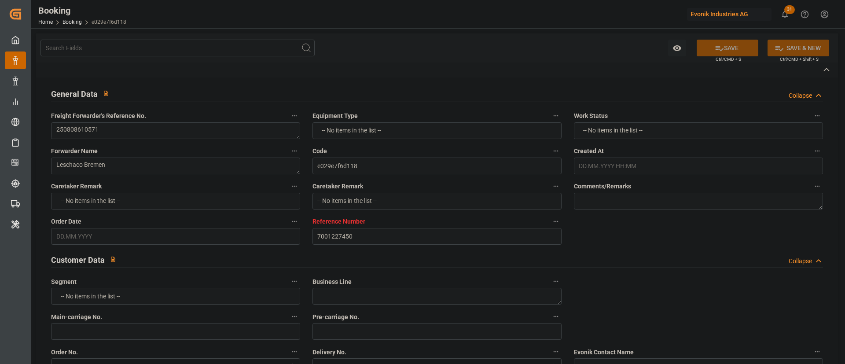
type textarea "IFTSTA"
type textarea "a011t00000LcJC5AAN"
type textarea "No"
type input "[GEOGRAPHIC_DATA]"
type input "[PERSON_NAME]"
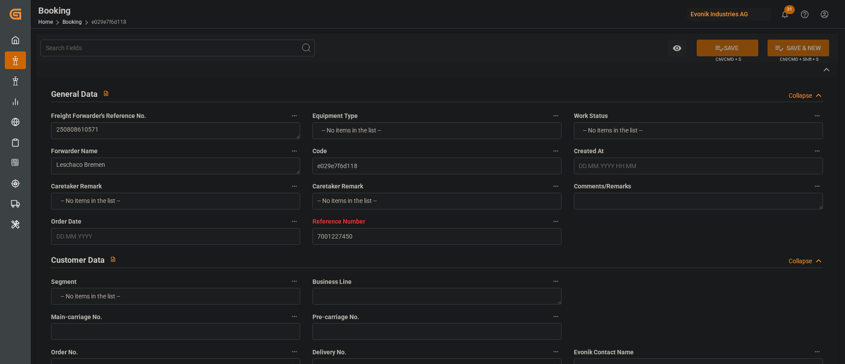
type input "[GEOGRAPHIC_DATA]"
type input "DE"
type input "RAIL"
type input "NA533A"
type input "VESSEL"
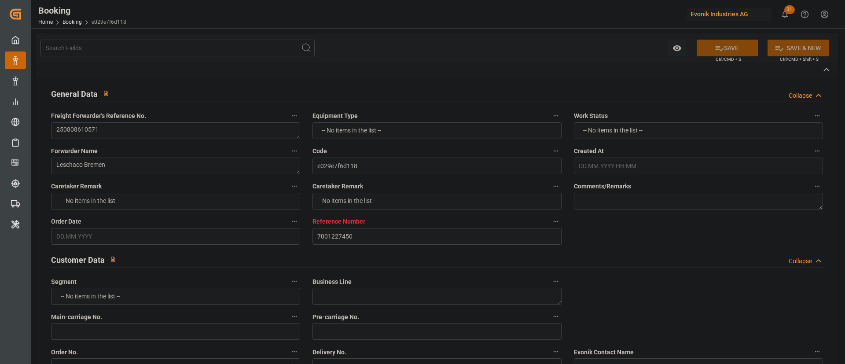
type input "MSC BIANCA"
type input "TRUCK"
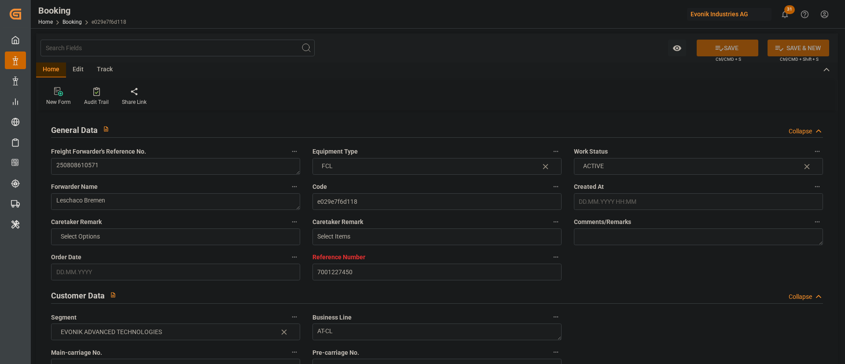
type input "7001227450"
type input "9770749"
type input "Hapag [PERSON_NAME]"
type input "Hapag [PERSON_NAME] Aktiengesellschaft"
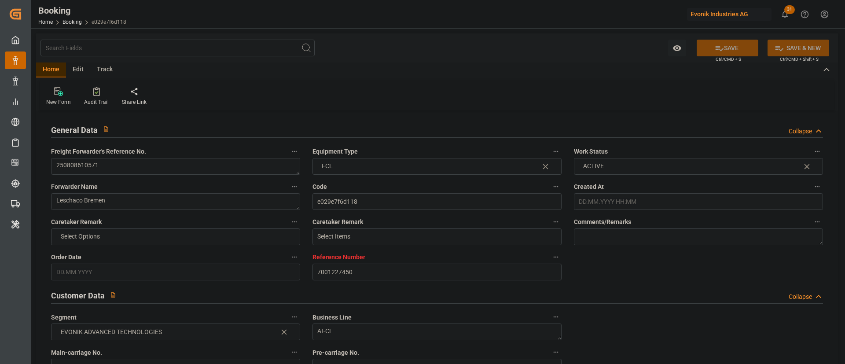
type input "BEANR"
type input "BRSSZ"
type input "0"
type input "BEANR"
type input "BRSSZ"
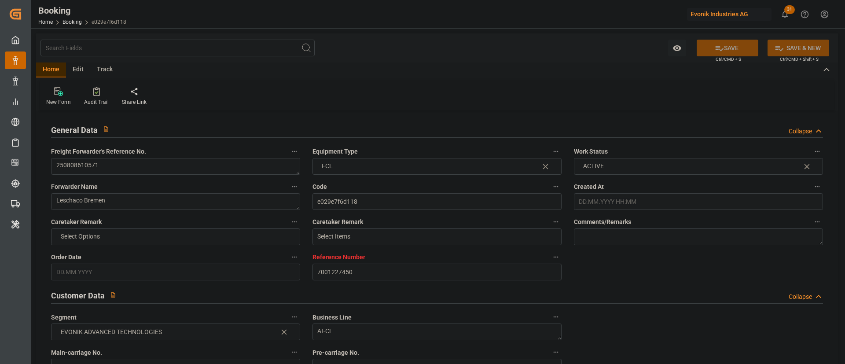
type input "9770749"
type input "[DATE] 07:00"
type input "[DATE]"
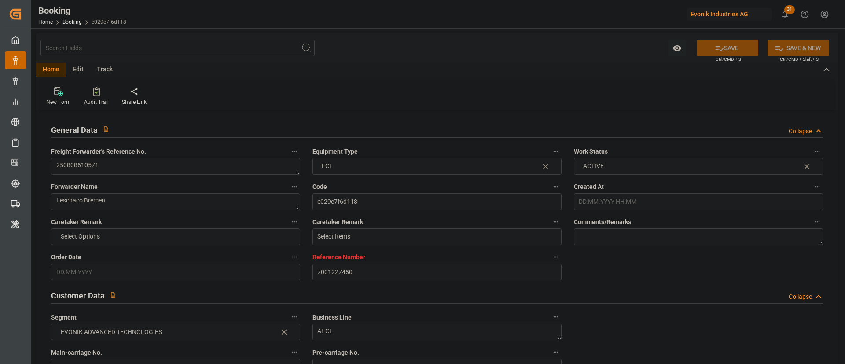
type input "[DATE]"
type input "[DATE] 19:11"
type input "[DATE] 00:00"
type input "[DATE] 19:00"
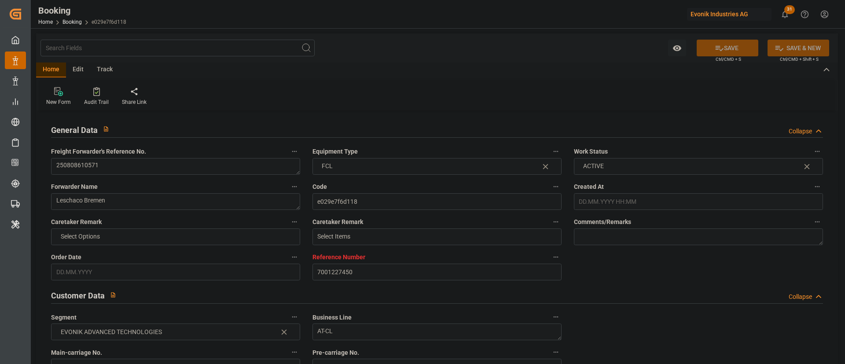
type input "[DATE] 00:00"
type input "[DATE]"
type input "[DATE] 08:37"
type input "[DATE]"
type input "[DATE] 05:17"
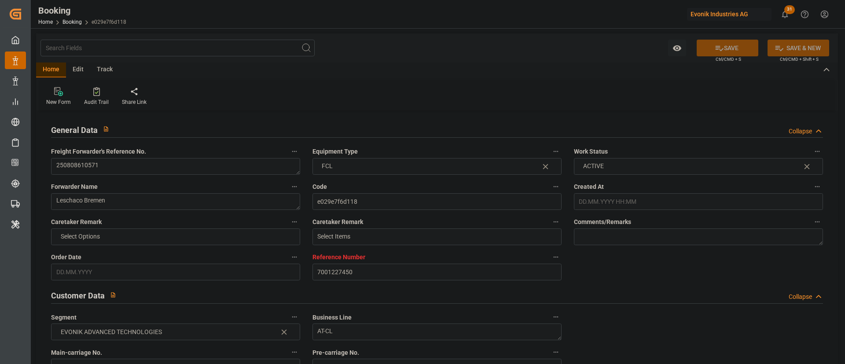
type input "[DATE] 19:11"
type input "[DATE] 19:00"
type input "[DATE] 08:23"
